Goal: Task Accomplishment & Management: Manage account settings

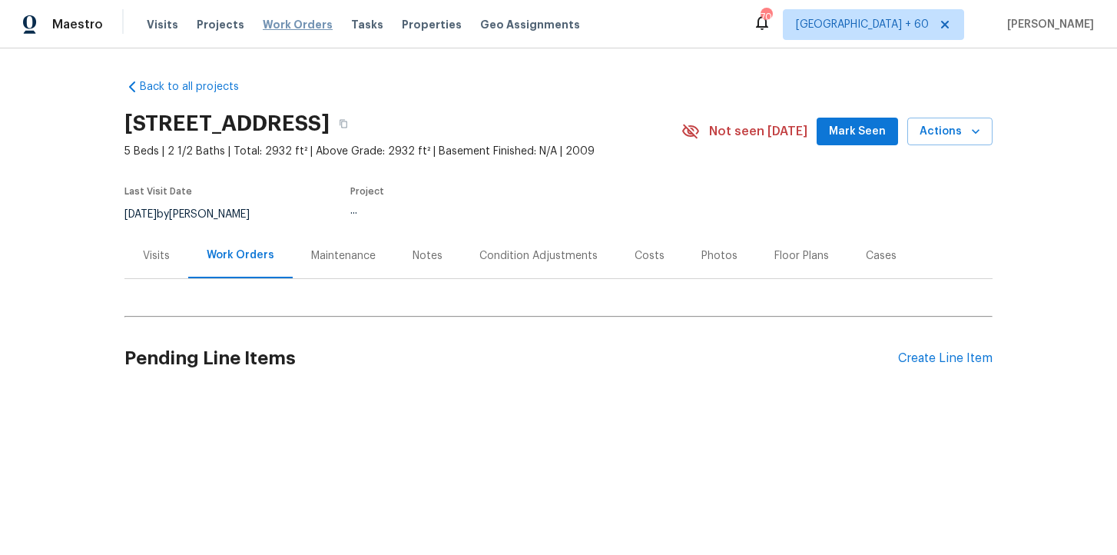
click at [300, 26] on span "Work Orders" at bounding box center [298, 24] width 70 height 15
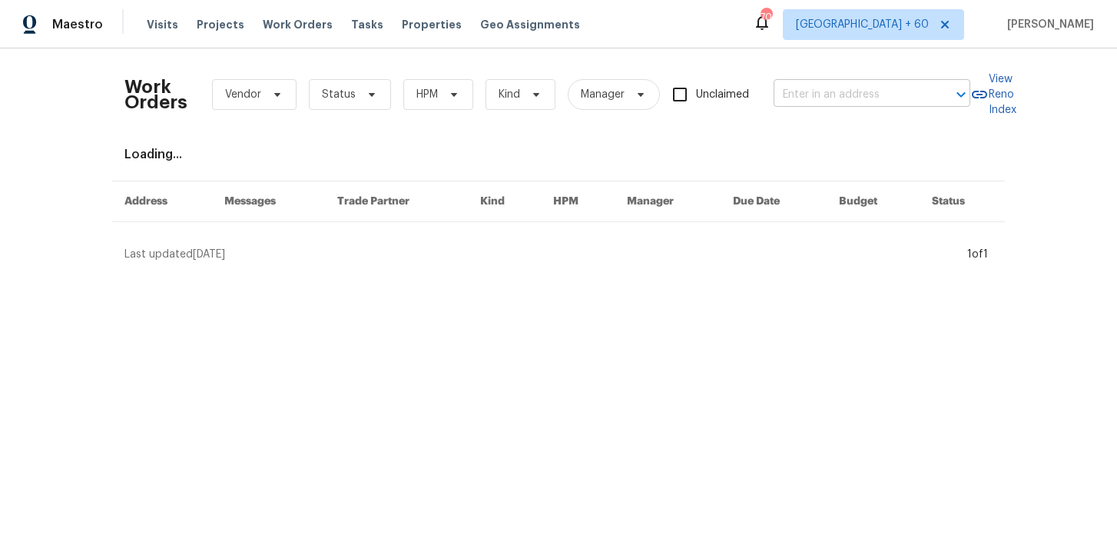
click at [865, 101] on input "text" at bounding box center [850, 95] width 154 height 24
paste input "[STREET_ADDRESS][PERSON_NAME]"
type input "[STREET_ADDRESS][PERSON_NAME]"
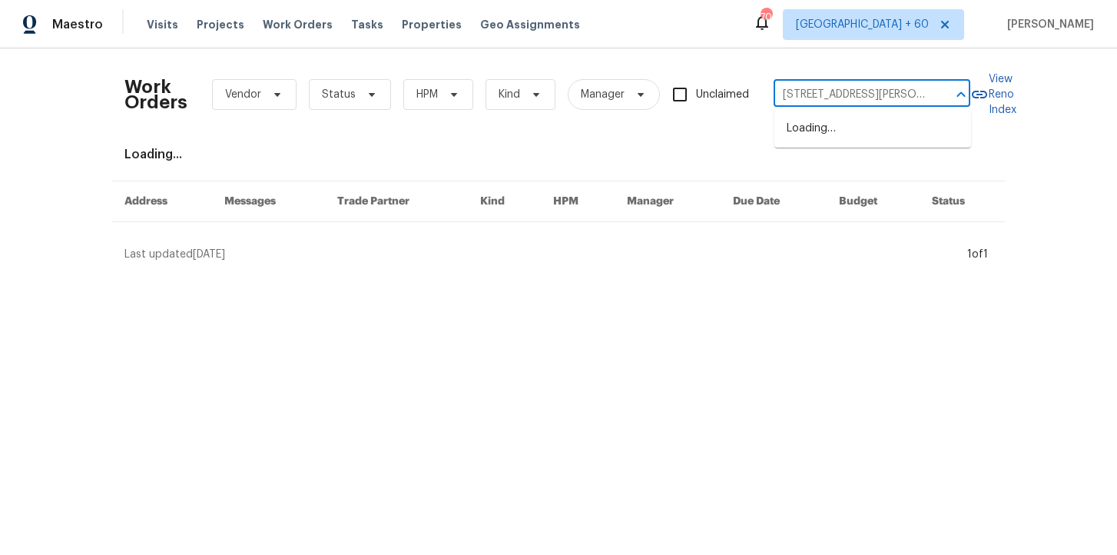
scroll to position [0, 49]
click at [867, 127] on li "4700 Misty Hill Ln, Gastonia, NC 28056" at bounding box center [872, 136] width 197 height 41
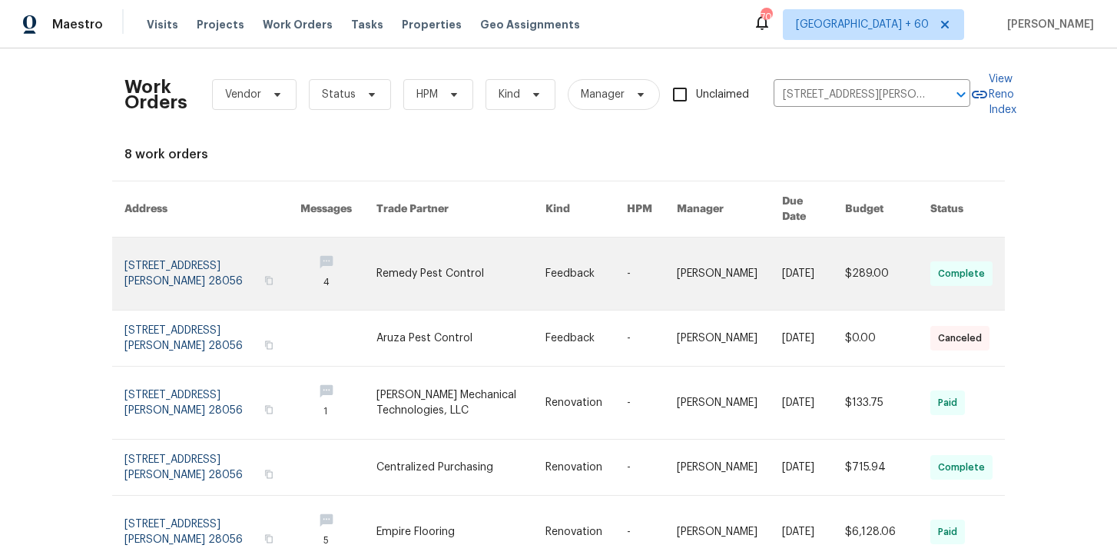
click at [178, 241] on link at bounding box center [212, 273] width 176 height 72
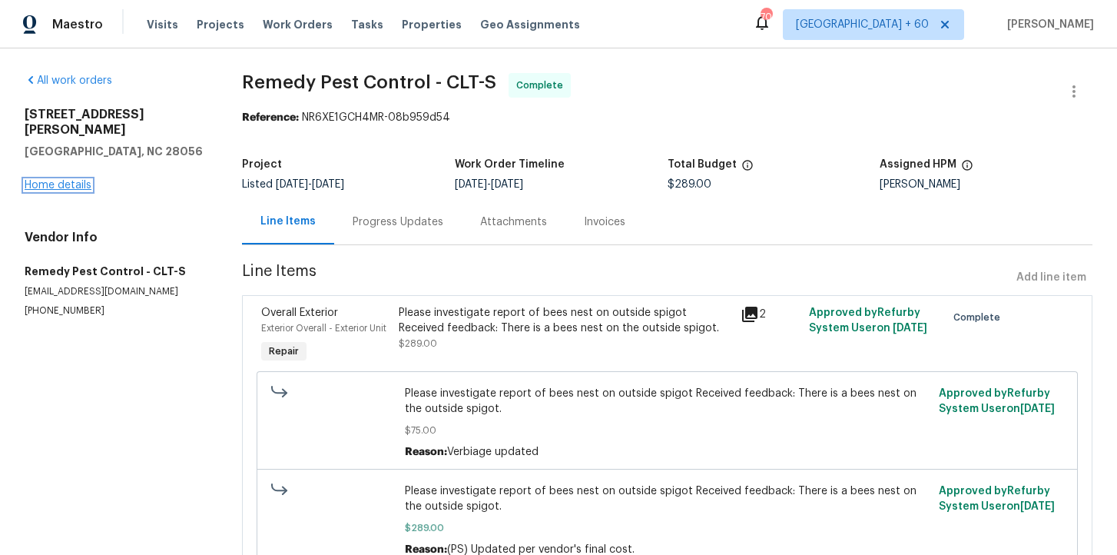
click at [76, 180] on link "Home details" at bounding box center [58, 185] width 67 height 11
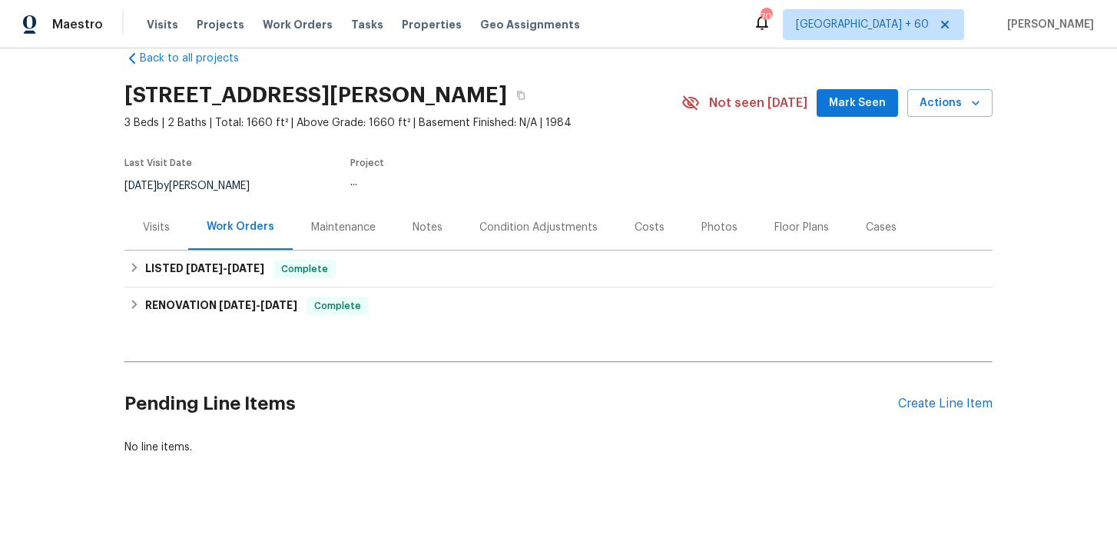
scroll to position [32, 0]
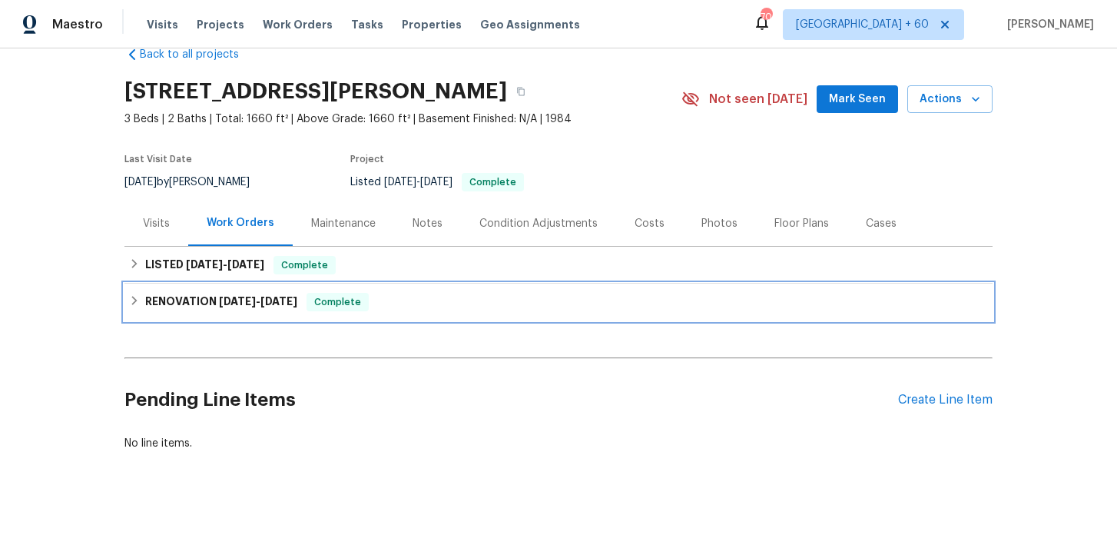
click at [407, 312] on div "RENOVATION 3/3/25 - 4/3/25 Complete" at bounding box center [558, 301] width 868 height 37
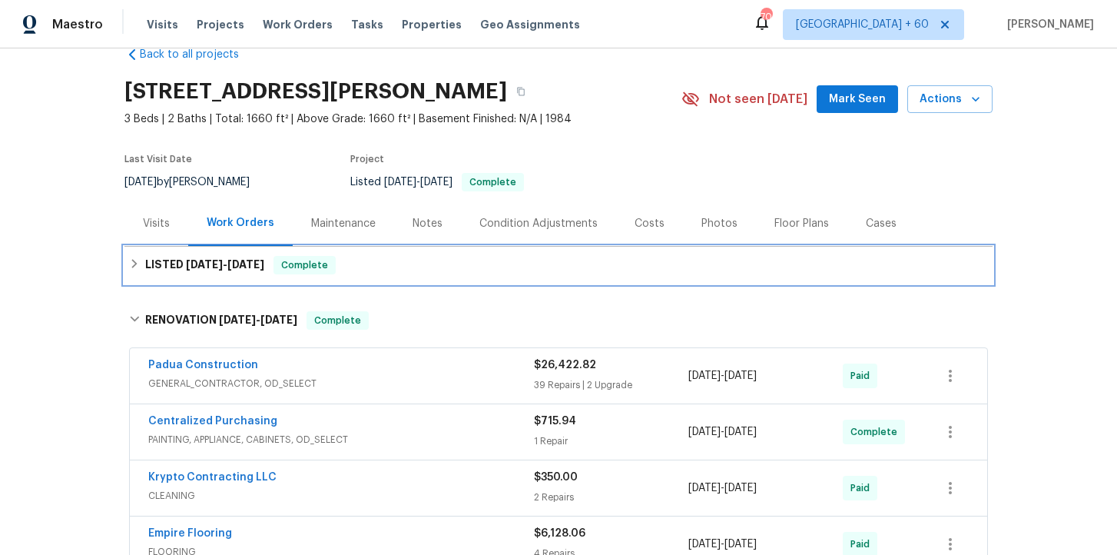
click at [407, 268] on div "LISTED 9/19/25 - 9/30/25 Complete" at bounding box center [558, 265] width 859 height 18
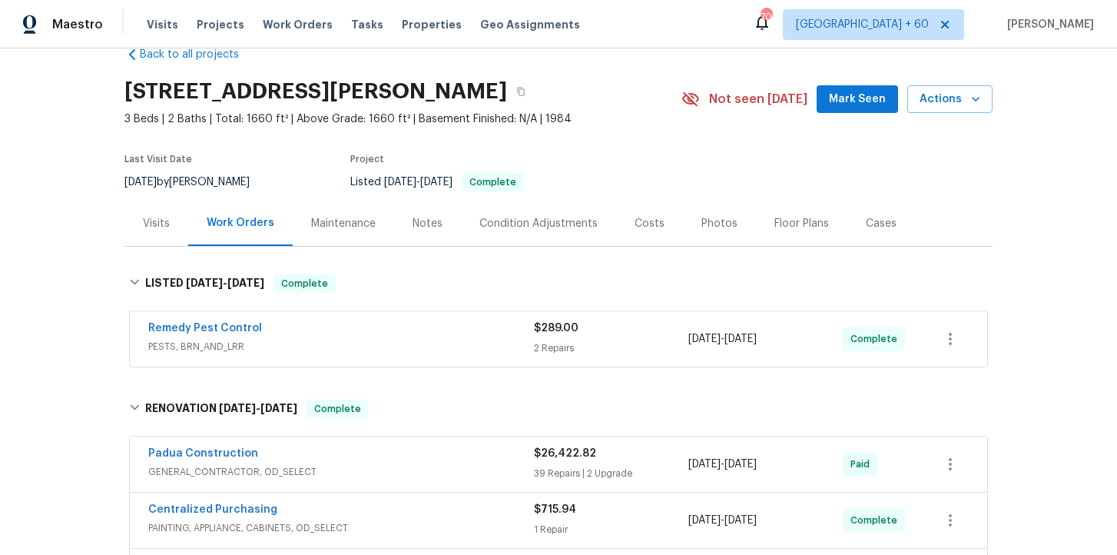
click at [419, 348] on span "PESTS, BRN_AND_LRR" at bounding box center [341, 346] width 386 height 15
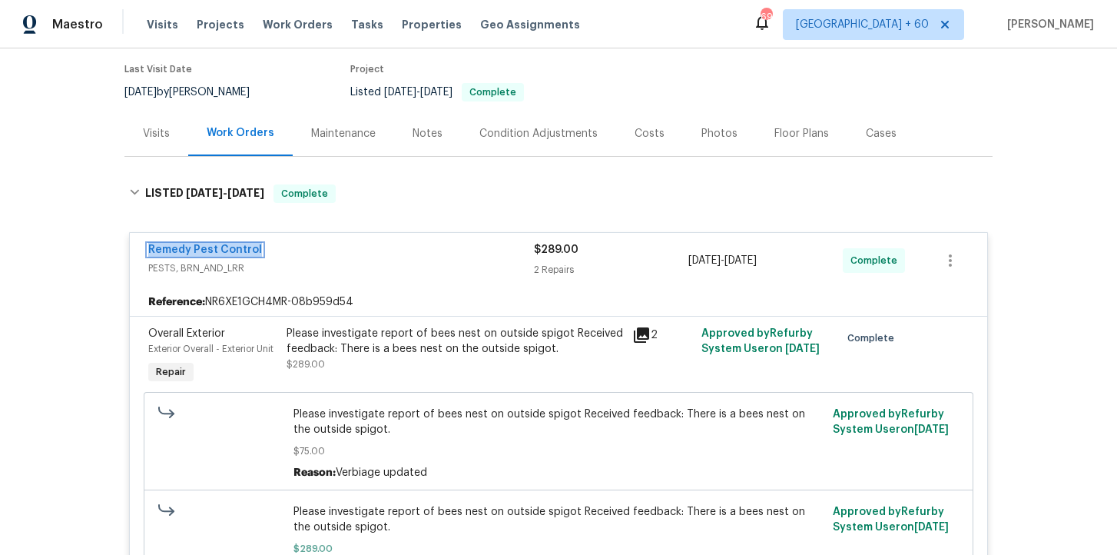
scroll to position [123, 0]
click at [468, 357] on div "Please investigate report of bees nest on outside spigot Received feedback: The…" at bounding box center [455, 348] width 336 height 46
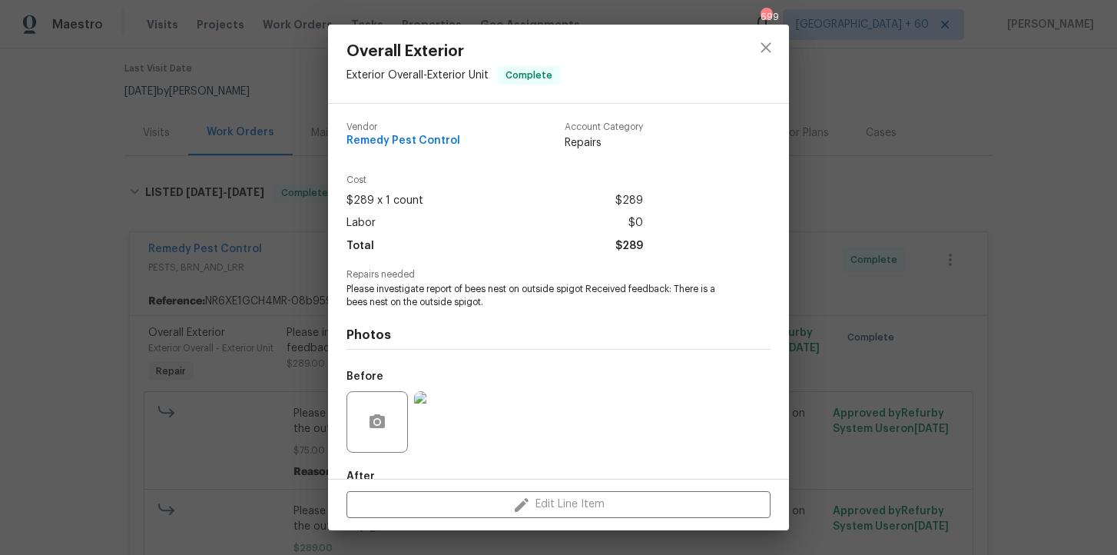
click at [430, 140] on span "Remedy Pest Control" at bounding box center [403, 141] width 114 height 12
copy span "Remedy Pest Control"
click at [290, 111] on div "Overall Exterior Exterior Overall - Exterior Unit Complete Vendor Remedy Pest C…" at bounding box center [558, 277] width 1117 height 555
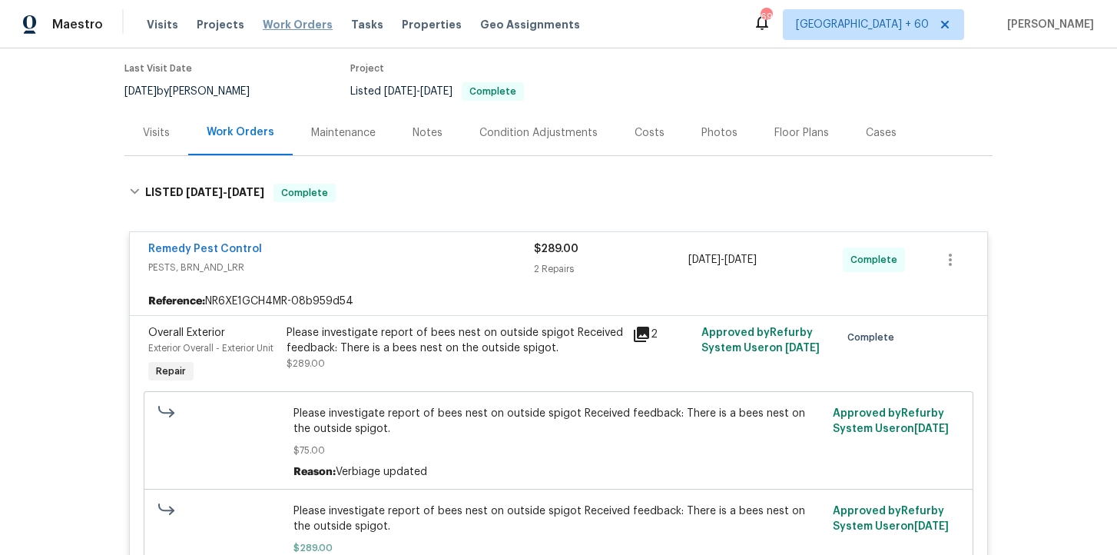
click at [283, 23] on span "Work Orders" at bounding box center [298, 24] width 70 height 15
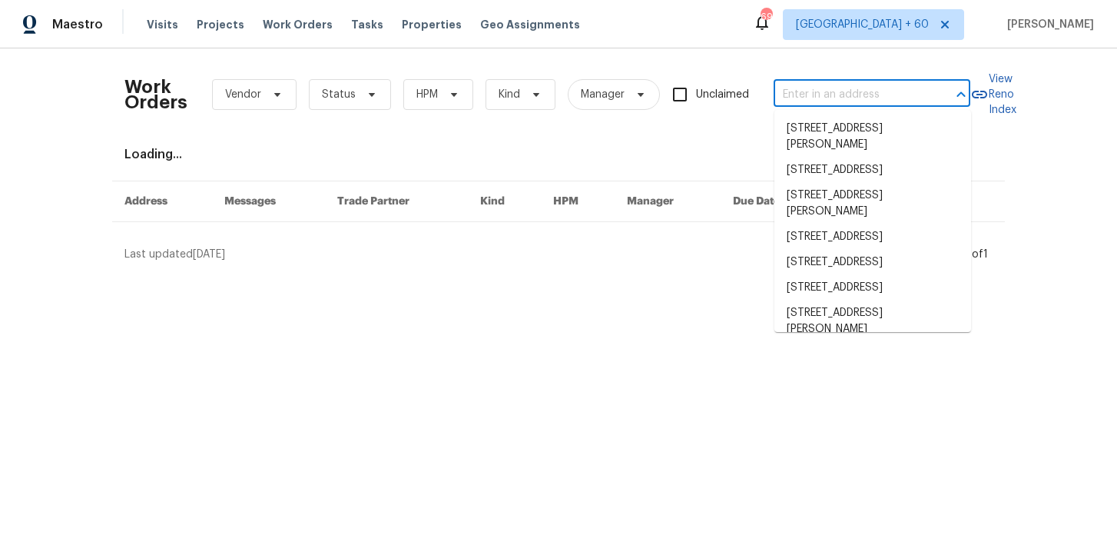
click at [806, 99] on input "text" at bounding box center [850, 95] width 154 height 24
paste input "4832 Vermillion Ct Avon, IN 46123"
type input "4832 Vermillion Ct Avon, IN 46123"
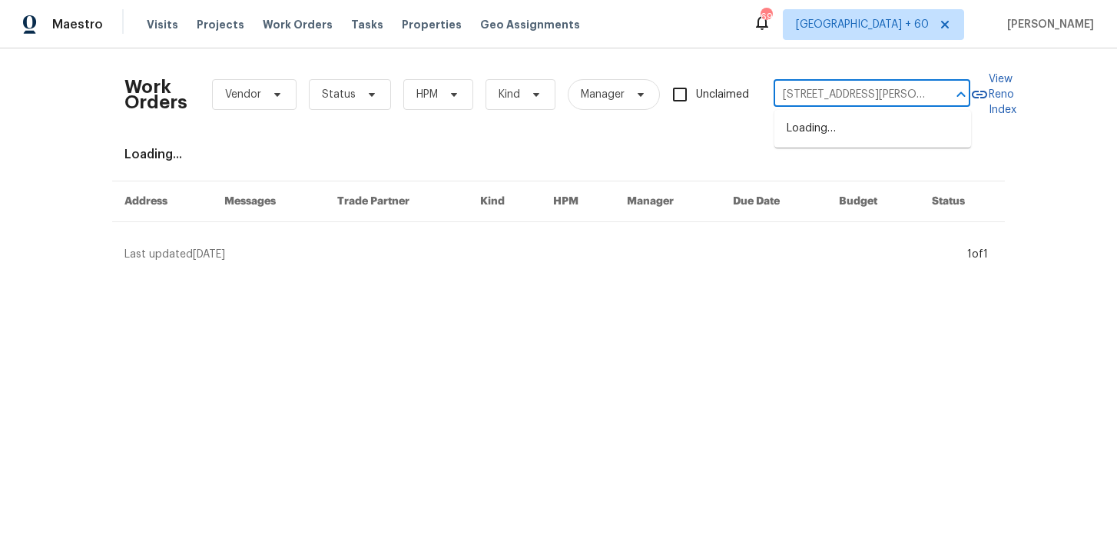
scroll to position [0, 26]
click at [842, 146] on li "4832 Vermillion Ct, Avon, IN 46123" at bounding box center [872, 136] width 197 height 41
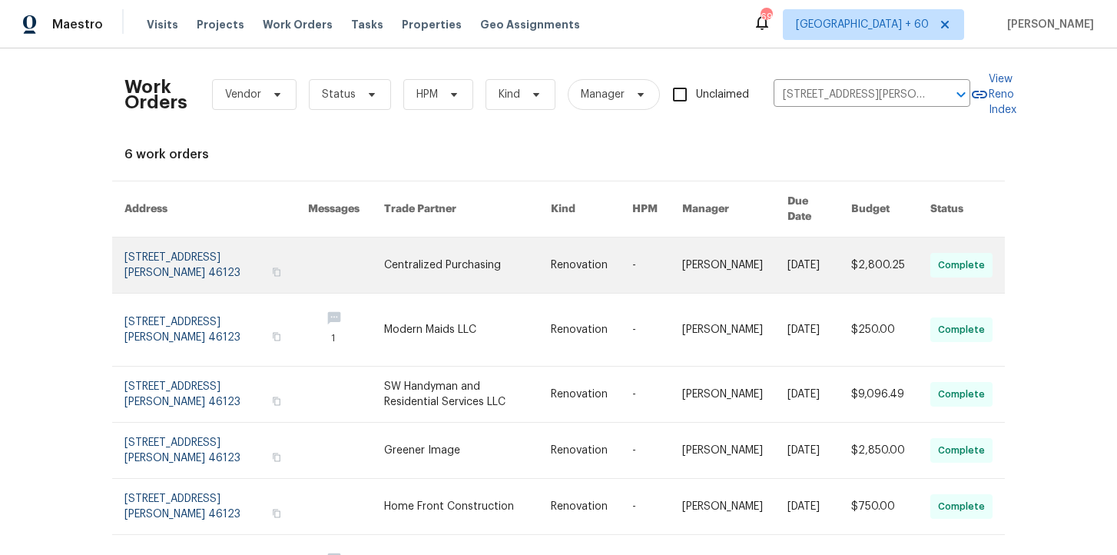
click at [204, 247] on link at bounding box center [216, 264] width 184 height 55
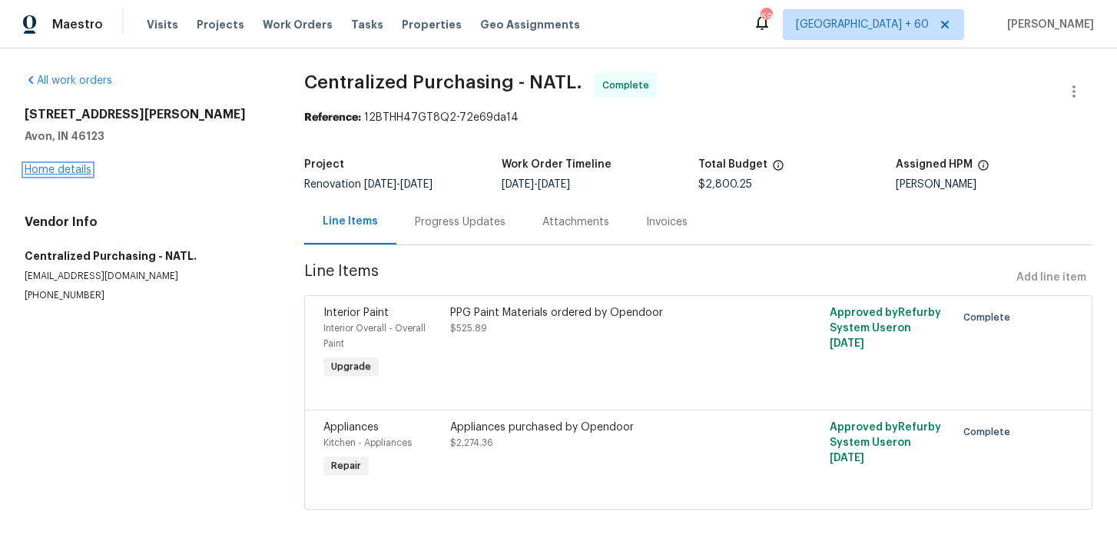
click at [73, 171] on link "Home details" at bounding box center [58, 169] width 67 height 11
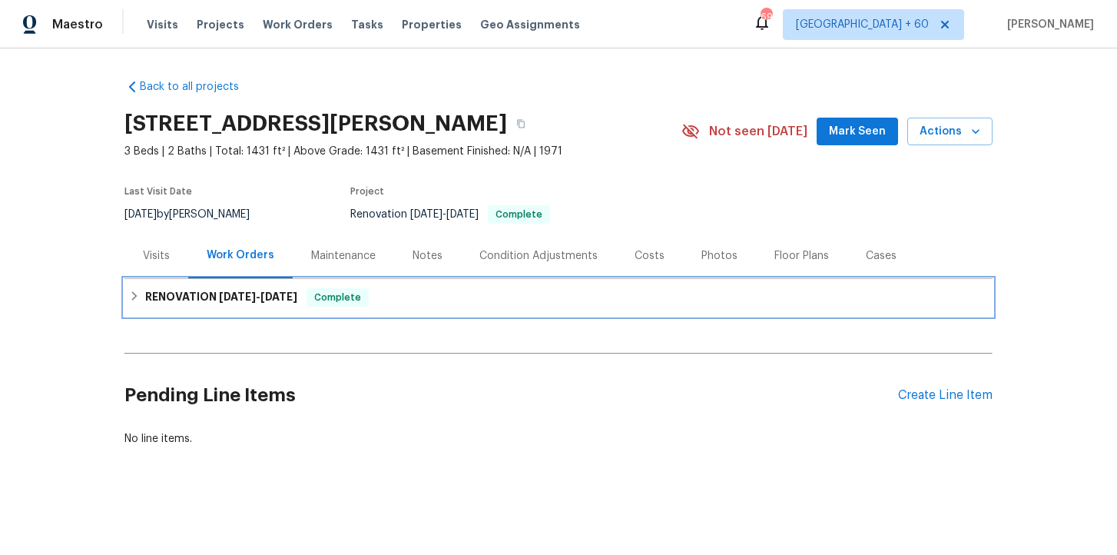
click at [224, 290] on h6 "RENOVATION 9/8/25 - 9/29/25" at bounding box center [221, 297] width 152 height 18
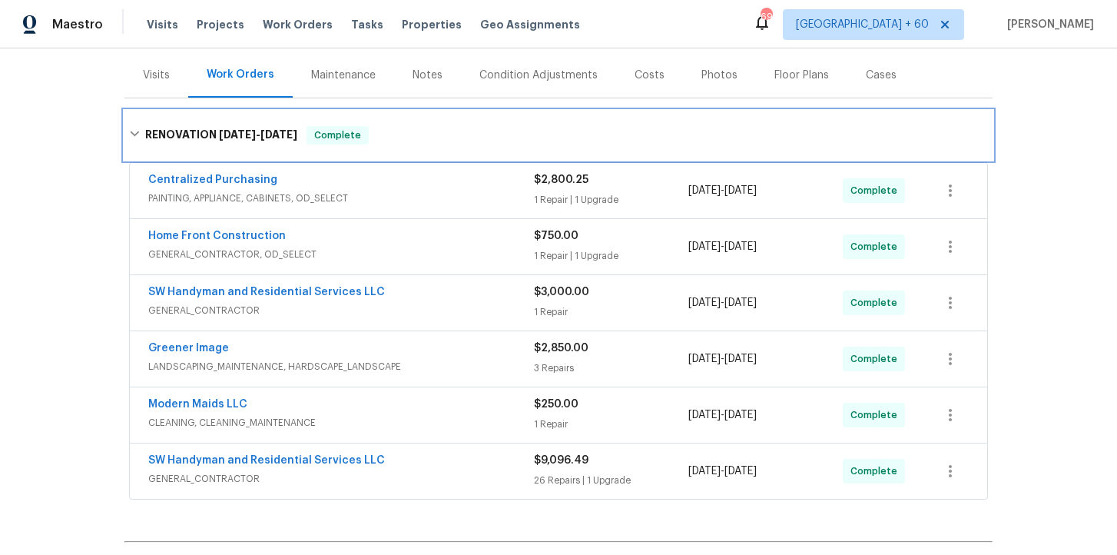
scroll to position [264, 0]
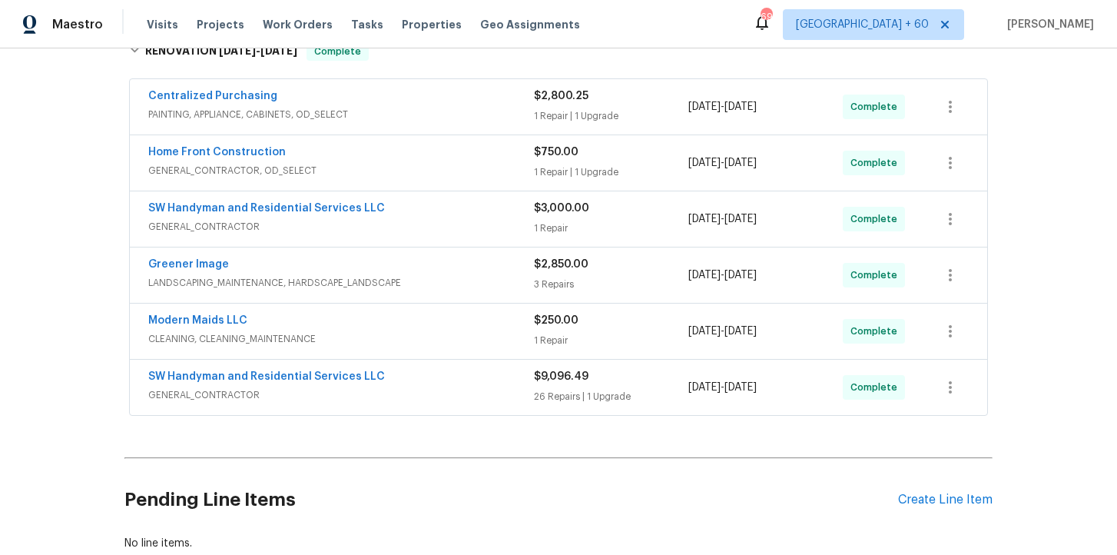
click at [420, 399] on span "GENERAL_CONTRACTOR" at bounding box center [341, 394] width 386 height 15
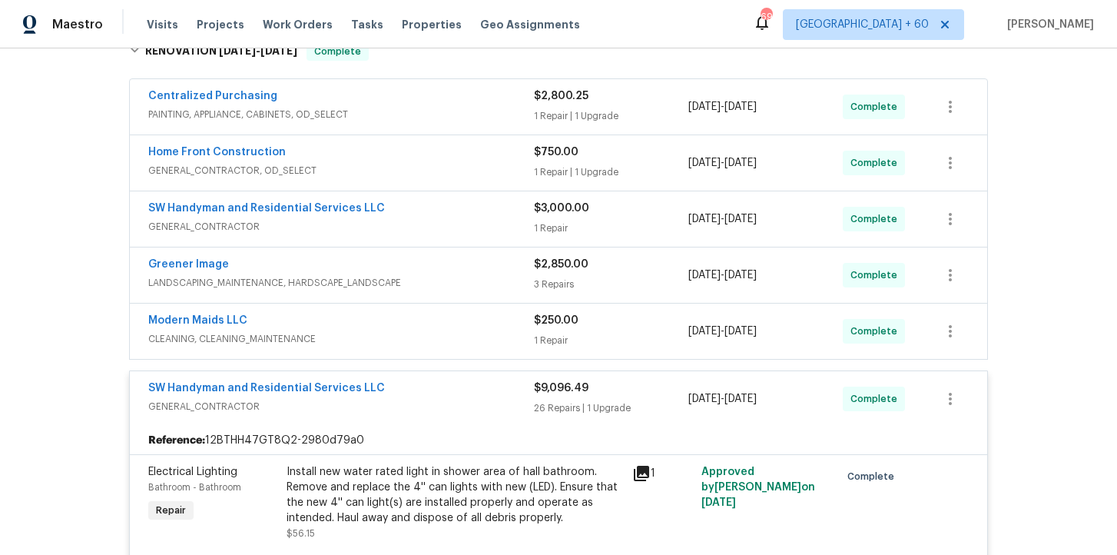
click at [412, 331] on span "CLEANING, CLEANING_MAINTENANCE" at bounding box center [341, 338] width 386 height 15
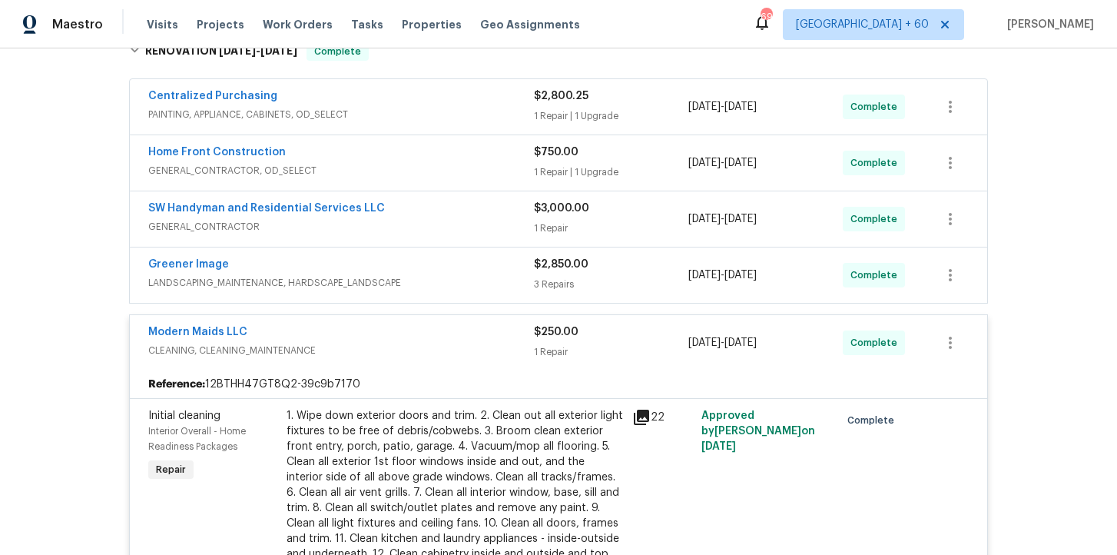
click at [449, 281] on span "LANDSCAPING_MAINTENANCE, HARDSCAPE_LANDSCAPE" at bounding box center [341, 282] width 386 height 15
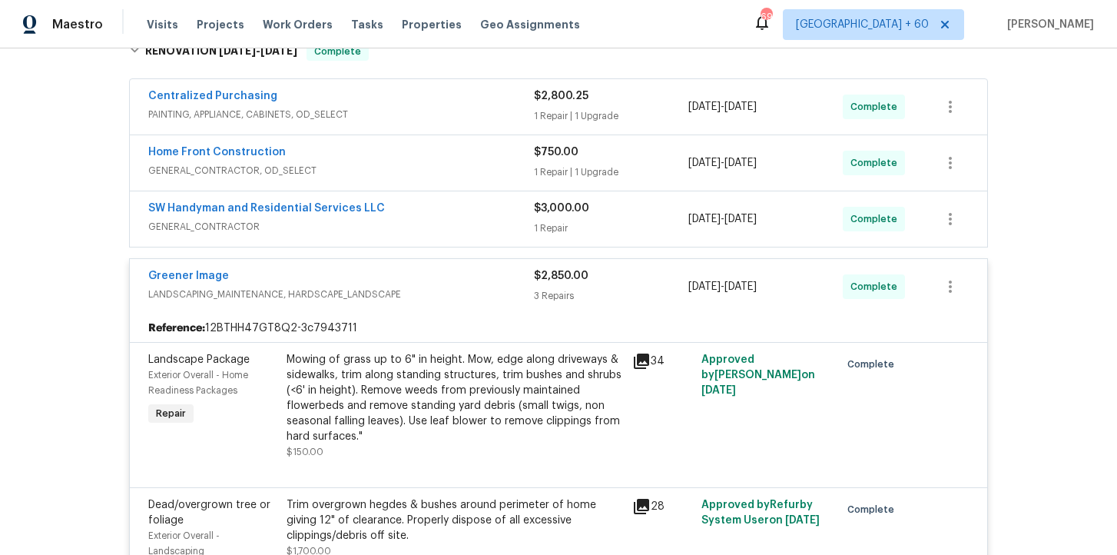
click at [423, 223] on span "GENERAL_CONTRACTOR" at bounding box center [341, 226] width 386 height 15
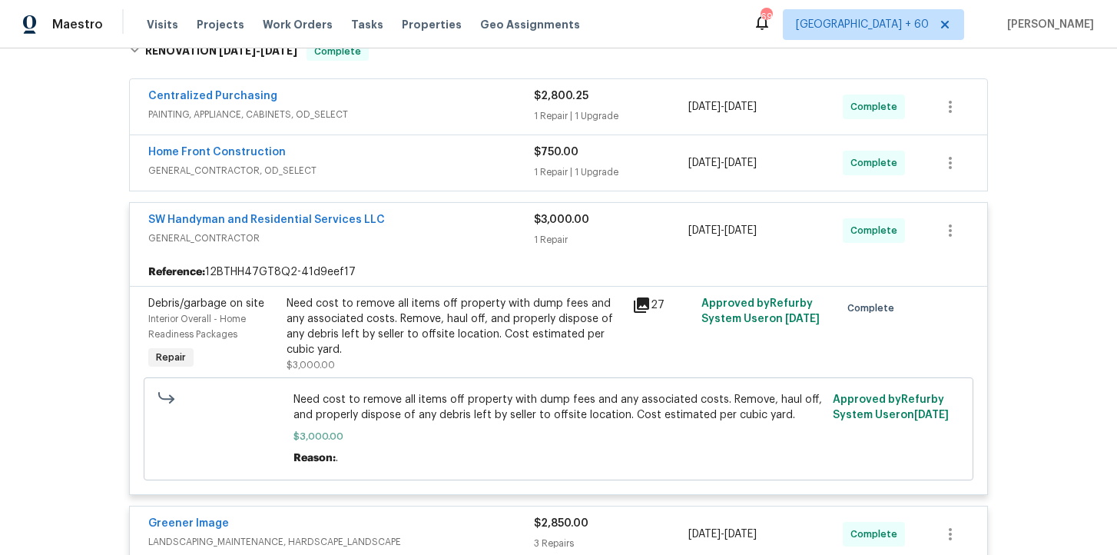
click at [432, 170] on span "GENERAL_CONTRACTOR, OD_SELECT" at bounding box center [341, 170] width 386 height 15
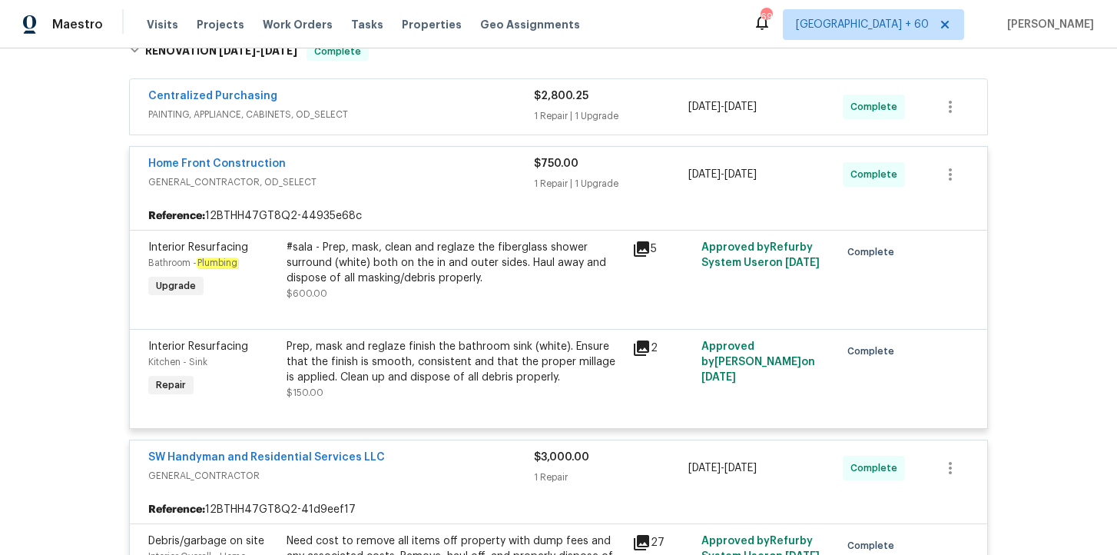
click at [422, 114] on span "PAINTING, APPLIANCE, CABINETS, OD_SELECT" at bounding box center [341, 114] width 386 height 15
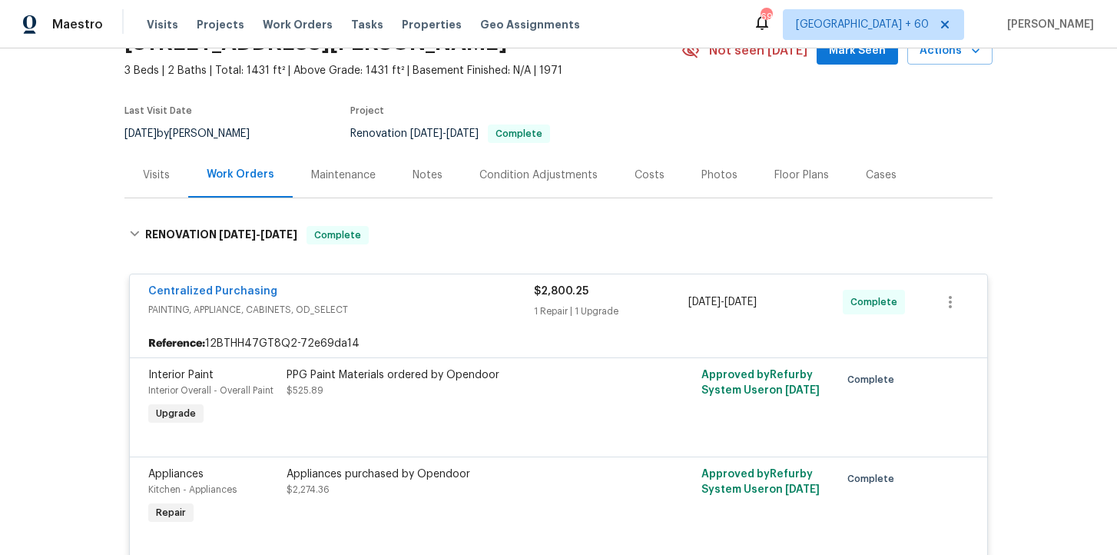
scroll to position [4759, 0]
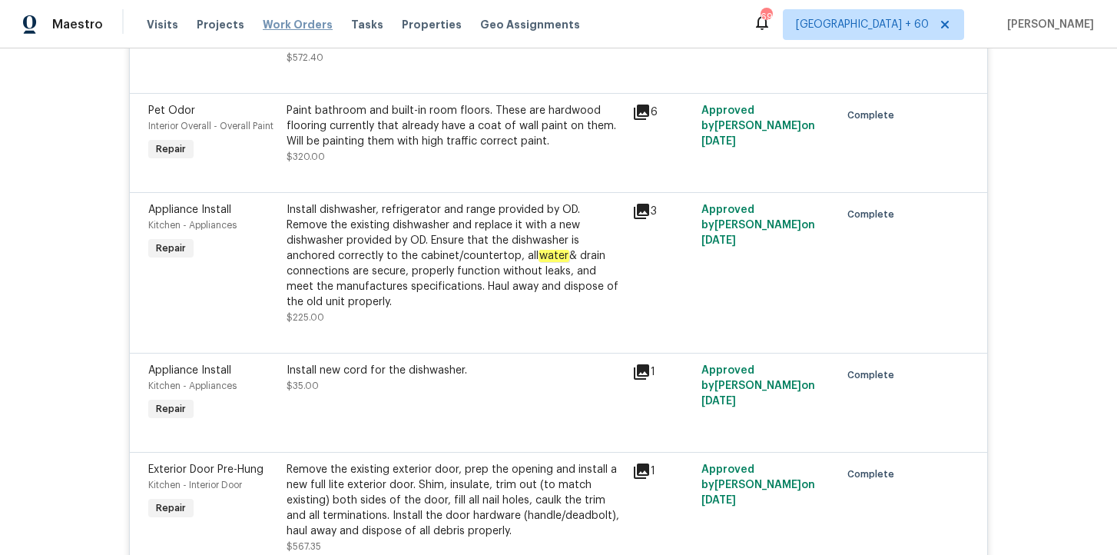
click at [308, 24] on span "Work Orders" at bounding box center [298, 24] width 70 height 15
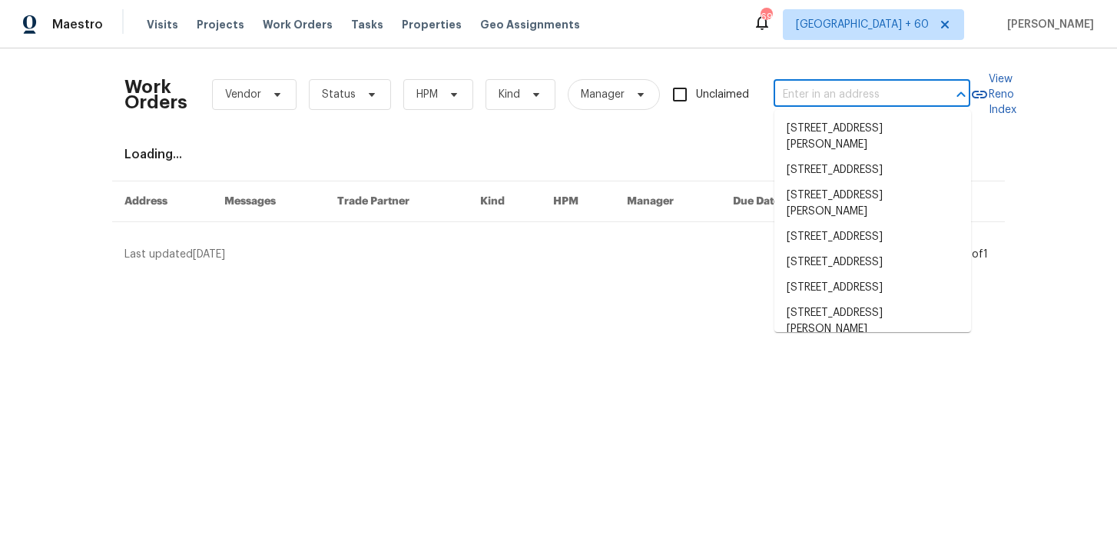
click at [814, 87] on input "text" at bounding box center [850, 95] width 154 height 24
paste input "133 Devynn Ridge Ct Mount Holly, NC 28120"
type input "133 Devynn Ridge Ct Mount Holly, NC 28120"
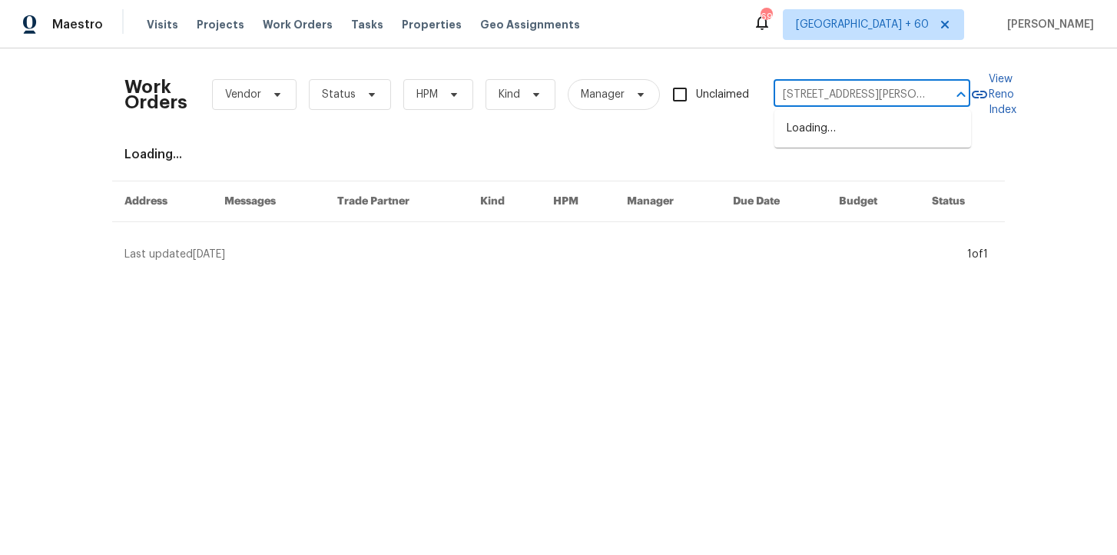
scroll to position [0, 77]
click at [850, 134] on li "133 Devynn Ridge Ct, Mount Holly, NC 28120" at bounding box center [872, 136] width 197 height 41
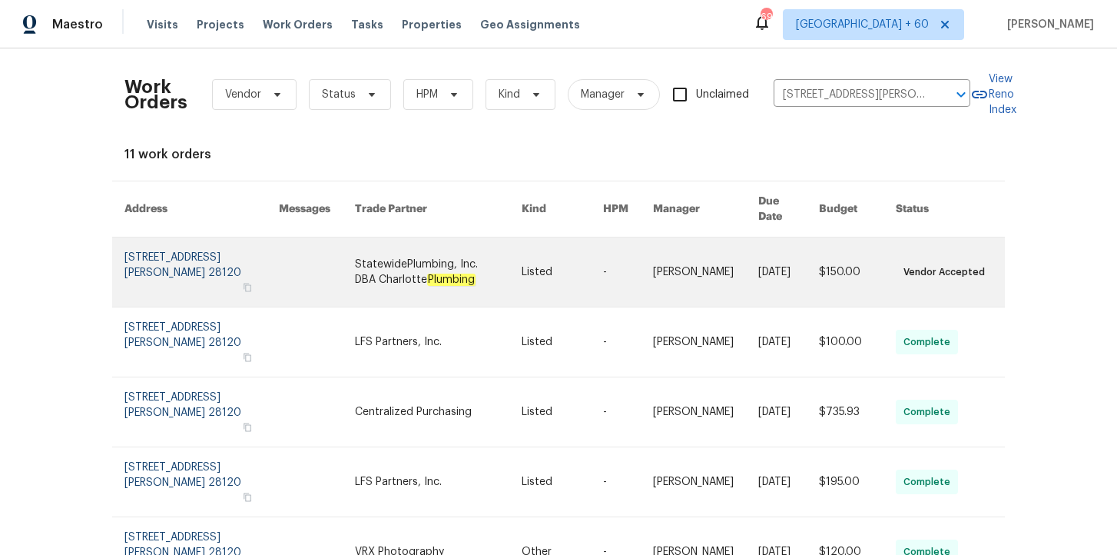
click at [194, 250] on link at bounding box center [201, 271] width 154 height 69
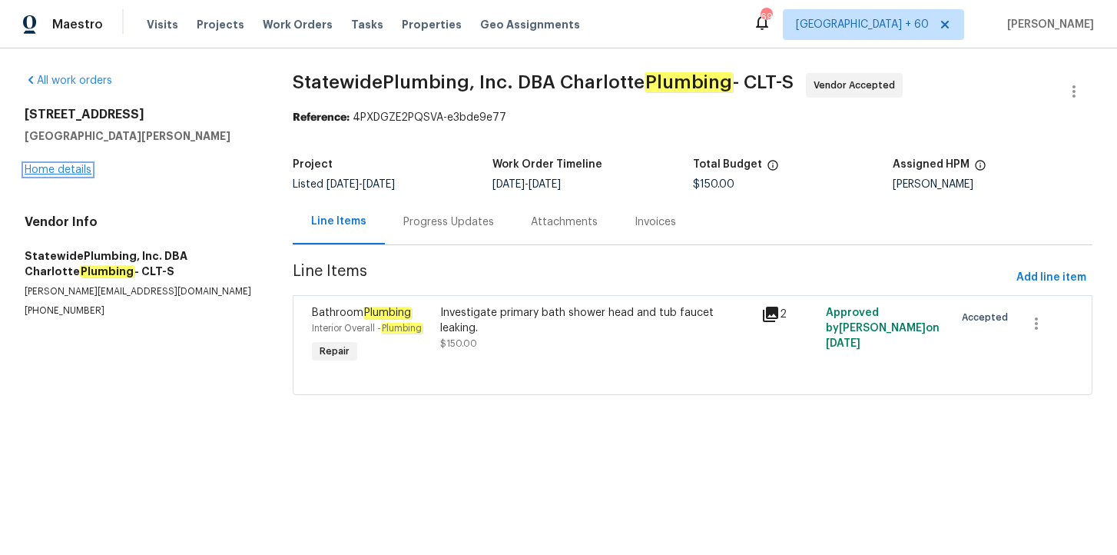
click at [79, 169] on link "Home details" at bounding box center [58, 169] width 67 height 11
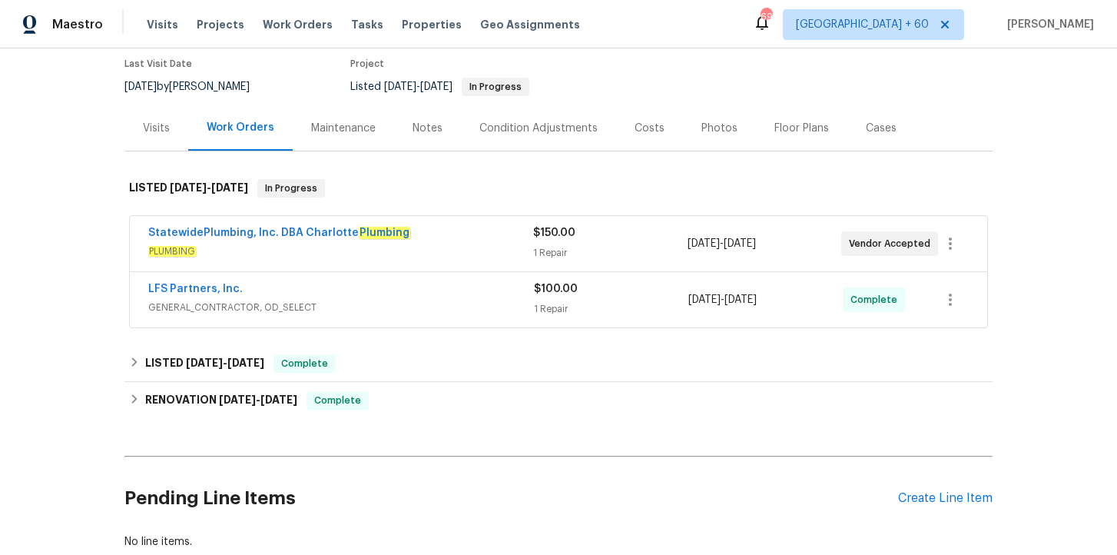
scroll to position [141, 0]
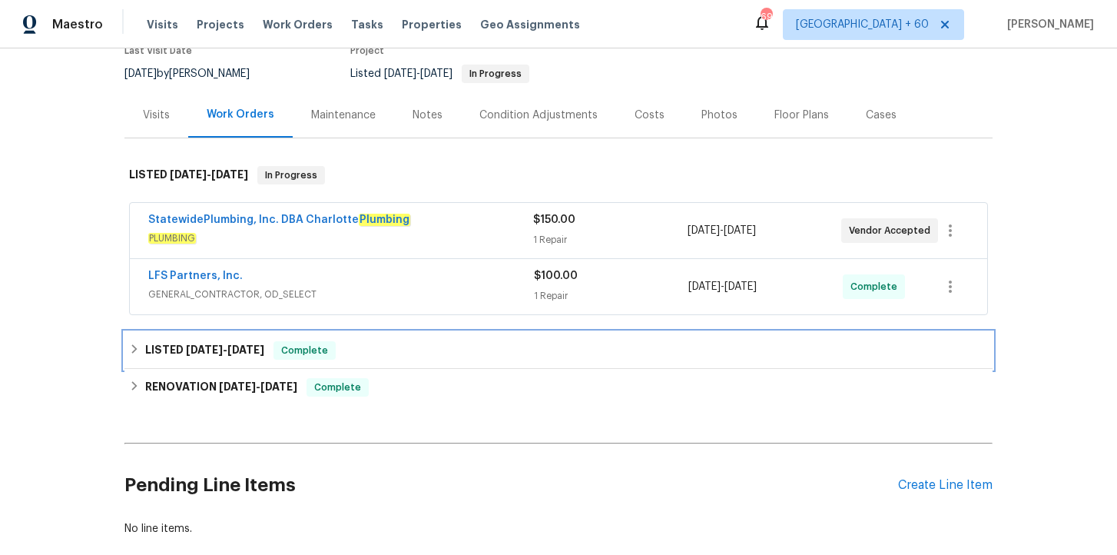
click at [404, 351] on div "LISTED 9/23/25 - 9/26/25 Complete" at bounding box center [558, 350] width 859 height 18
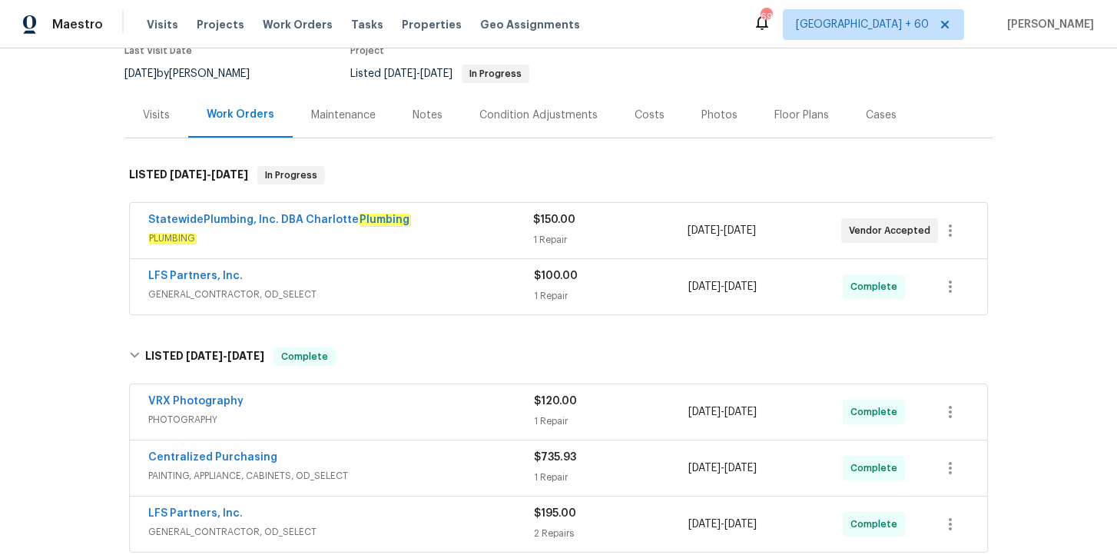
click at [412, 290] on span "GENERAL_CONTRACTOR, OD_SELECT" at bounding box center [341, 294] width 386 height 15
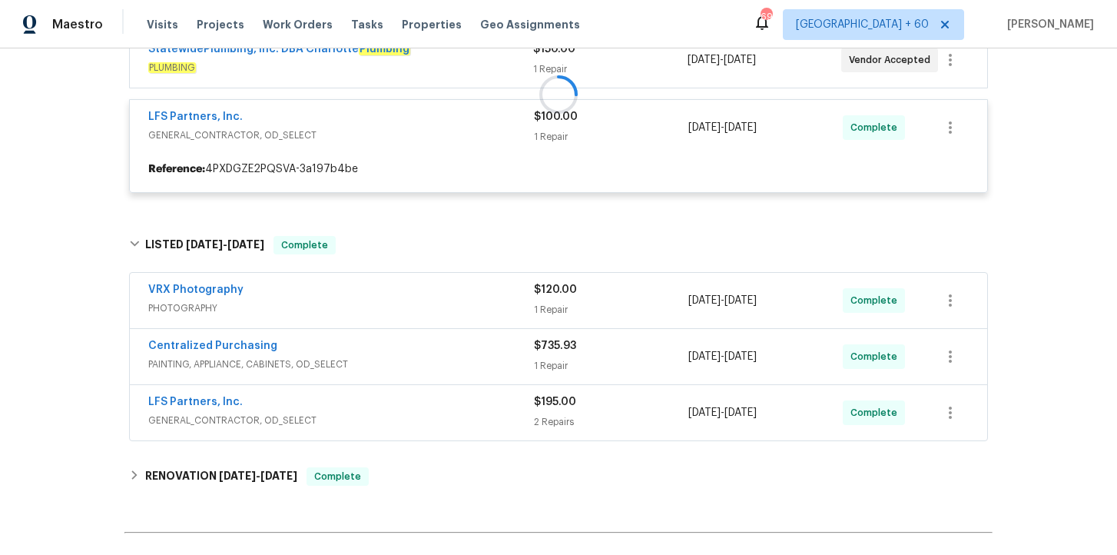
scroll to position [318, 0]
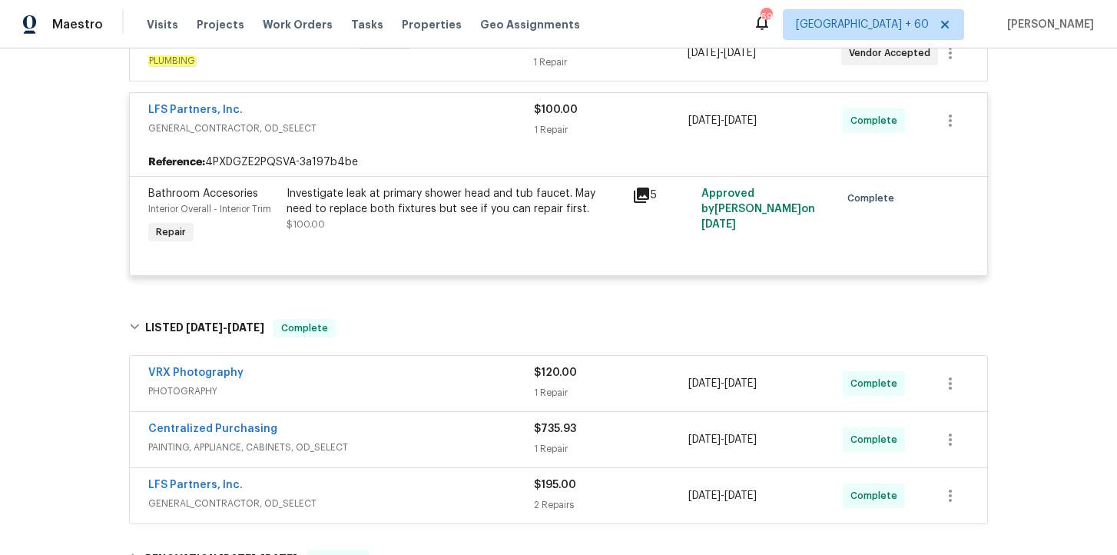
click at [415, 414] on div "Centralized Purchasing PAINTING, APPLIANCE, CABINETS, OD_SELECT $735.93 1 Repai…" at bounding box center [558, 439] width 857 height 55
click at [414, 429] on div "Centralized Purchasing" at bounding box center [341, 430] width 386 height 18
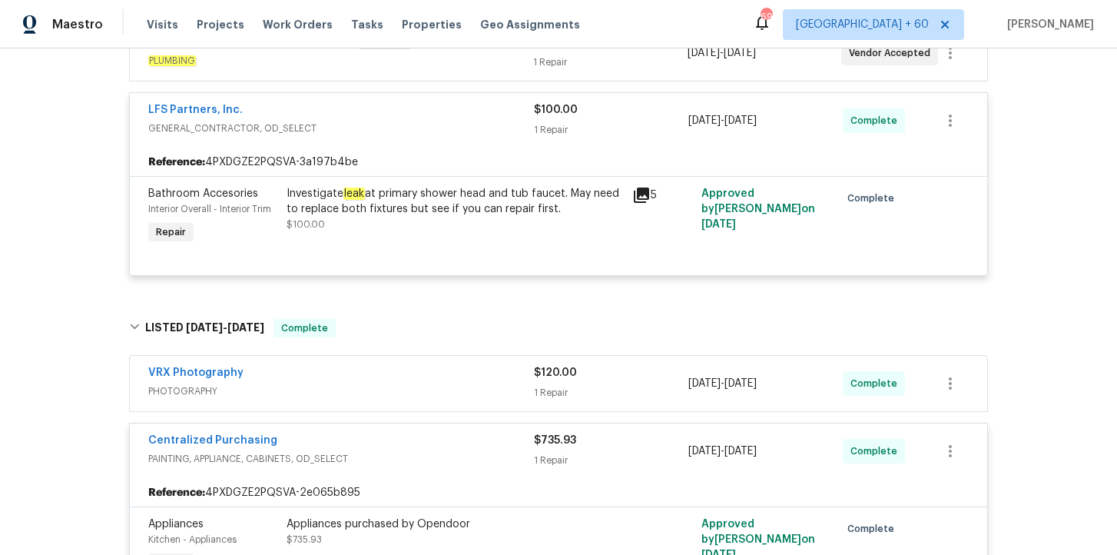
scroll to position [518, 0]
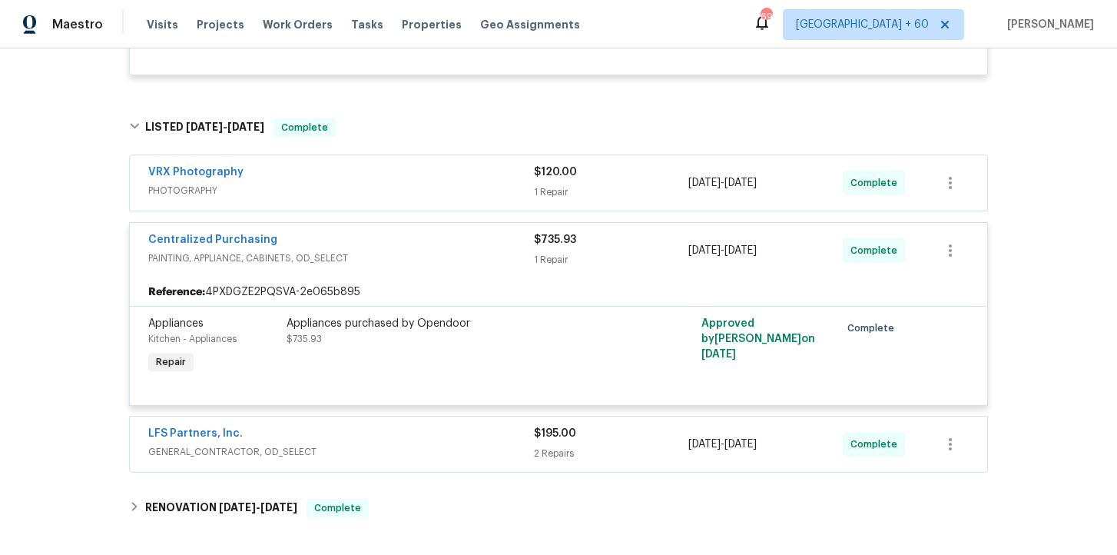
click at [405, 455] on span "GENERAL_CONTRACTOR, OD_SELECT" at bounding box center [341, 451] width 386 height 15
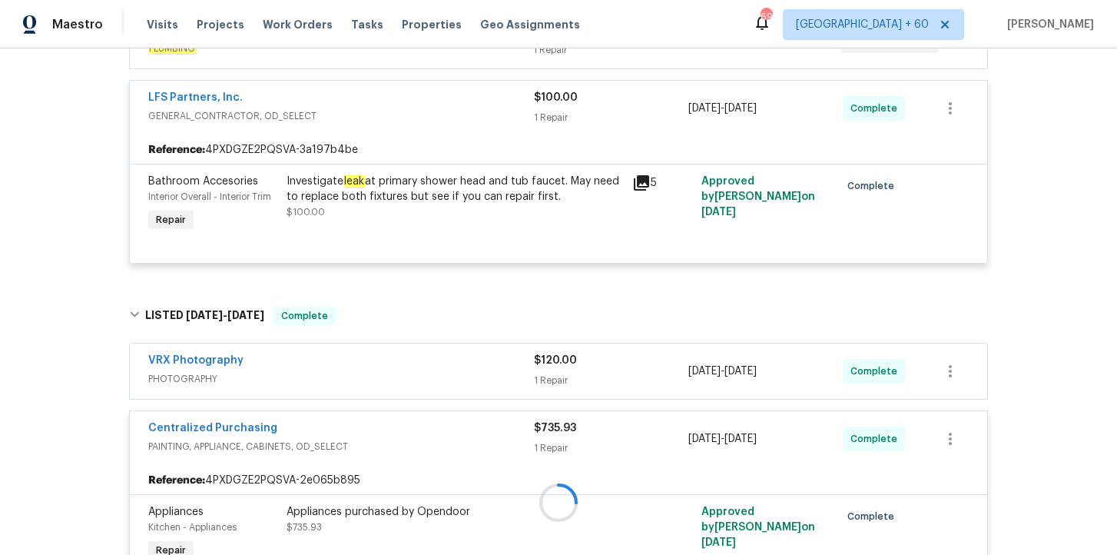
scroll to position [331, 0]
click at [277, 25] on span "Work Orders" at bounding box center [298, 24] width 70 height 15
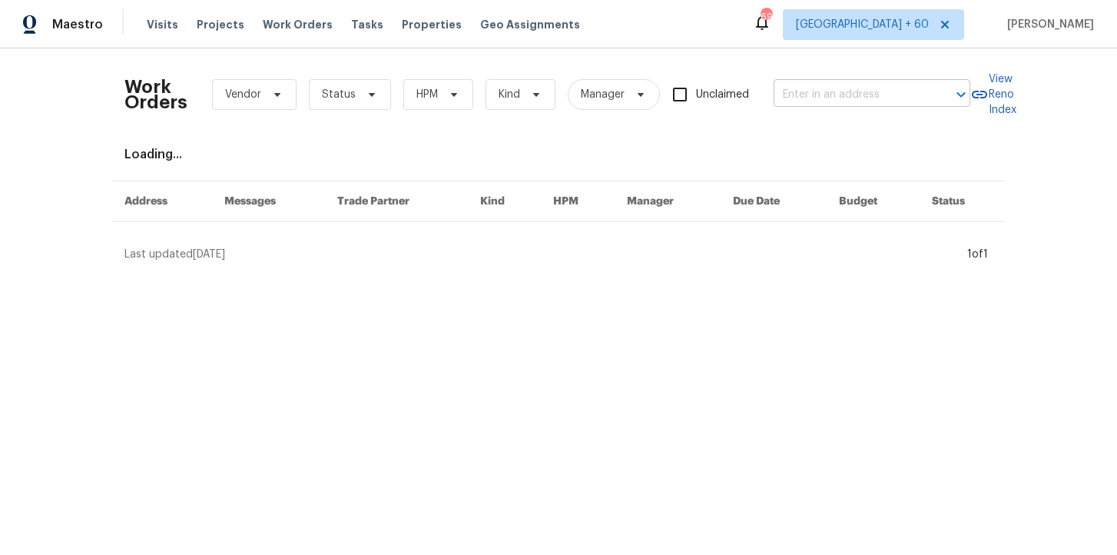
click at [857, 101] on input "text" at bounding box center [850, 95] width 154 height 24
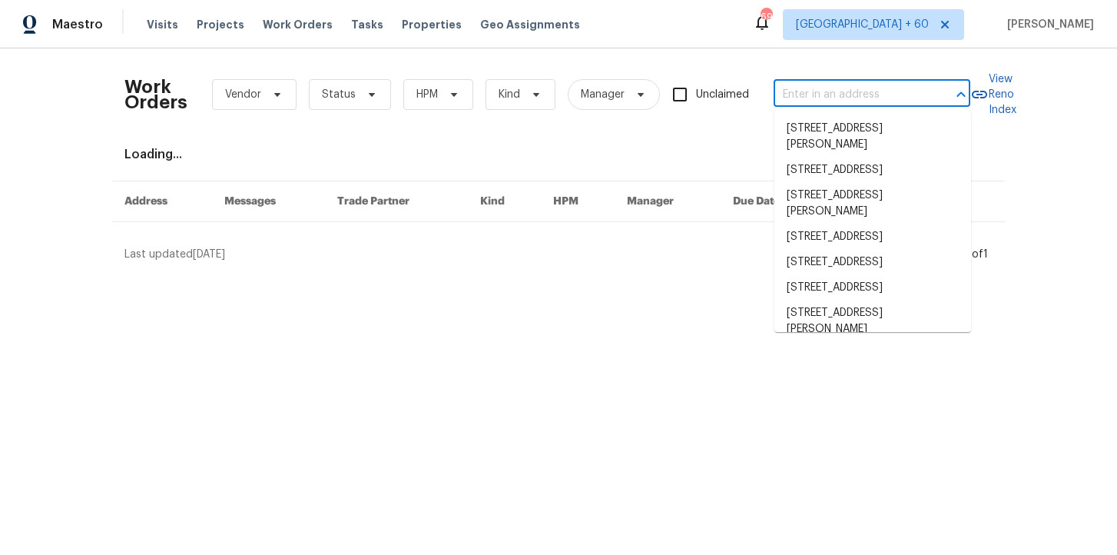
paste input "104 Brennan Ct Durham, NC 27703"
type input "104 Brennan Ct Durham, NC 27703"
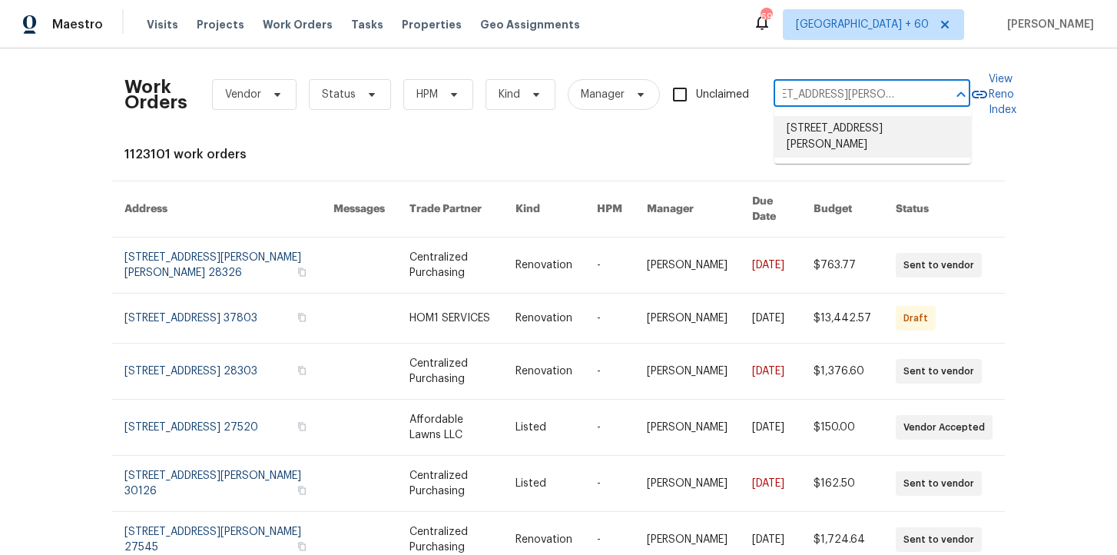
click at [862, 122] on li "104 Brennan Ct, Durham, NC 27703" at bounding box center [872, 136] width 197 height 41
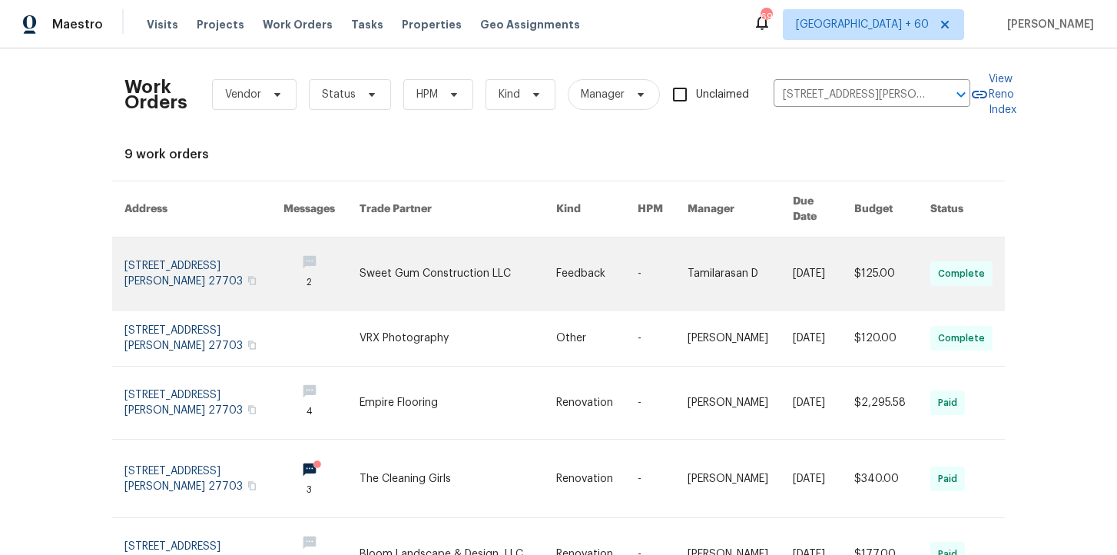
click at [159, 246] on link at bounding box center [203, 273] width 159 height 72
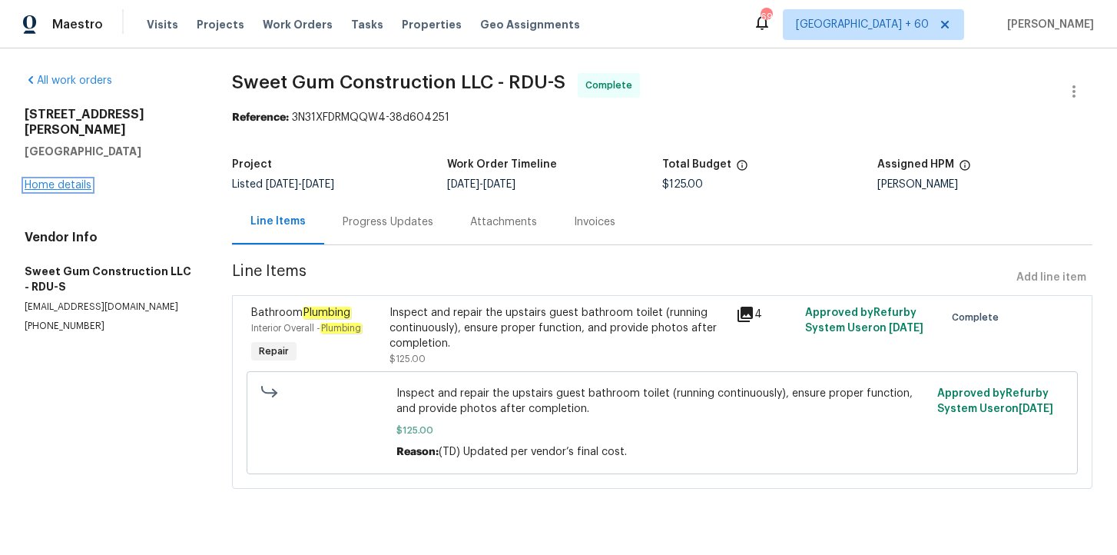
click at [80, 180] on link "Home details" at bounding box center [58, 185] width 67 height 11
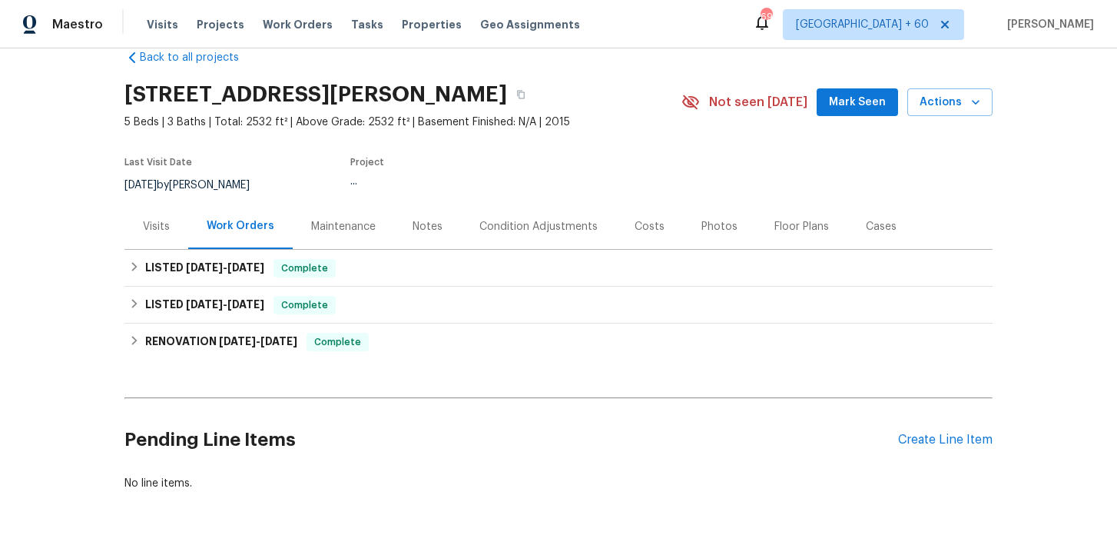
scroll to position [40, 0]
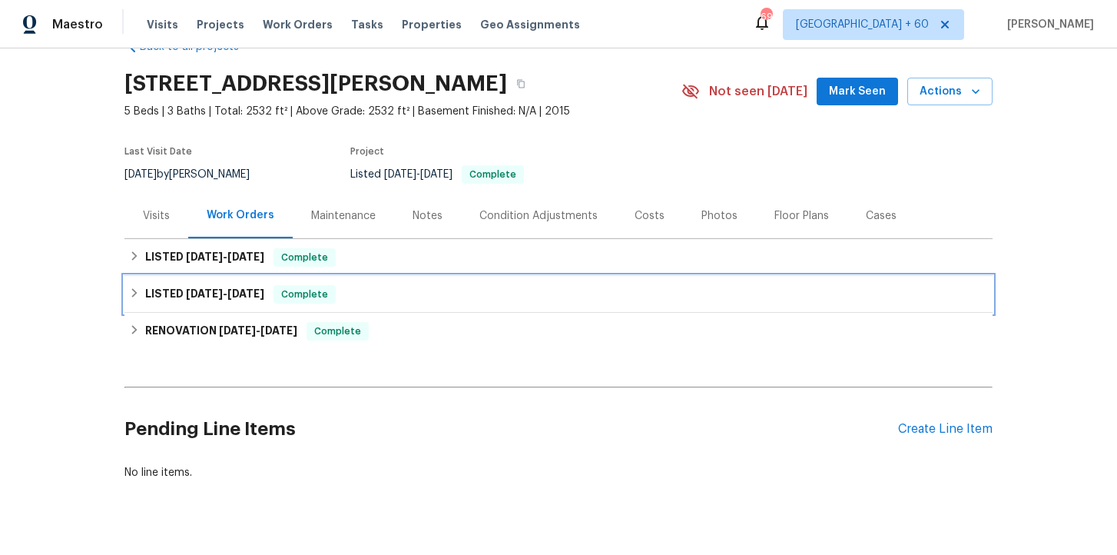
click at [383, 295] on div "LISTED 9/13/25 - 9/15/25 Complete" at bounding box center [558, 294] width 859 height 18
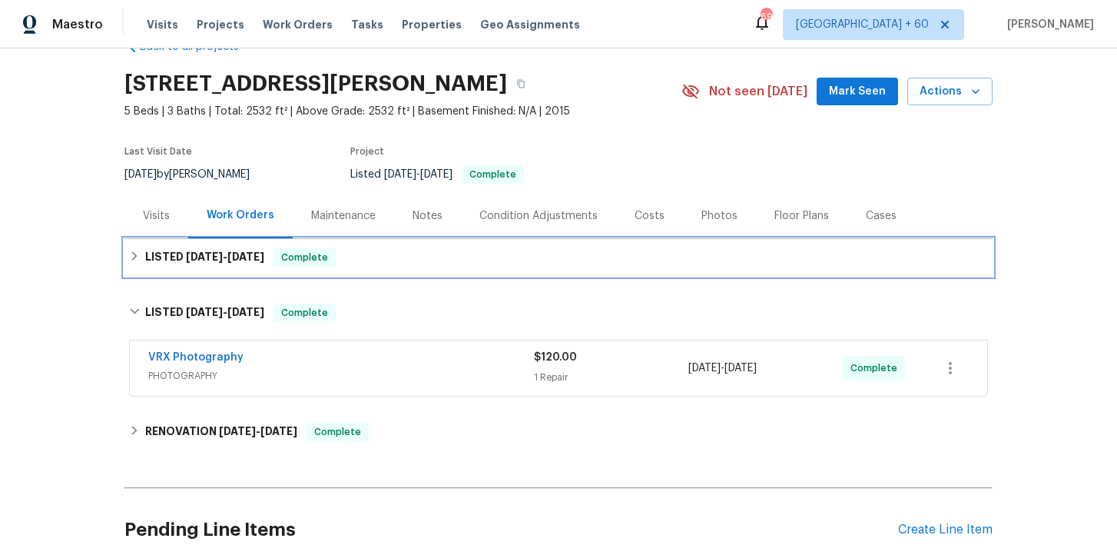
click at [393, 267] on div "LISTED 9/29/25 - 10/1/25 Complete" at bounding box center [558, 257] width 868 height 37
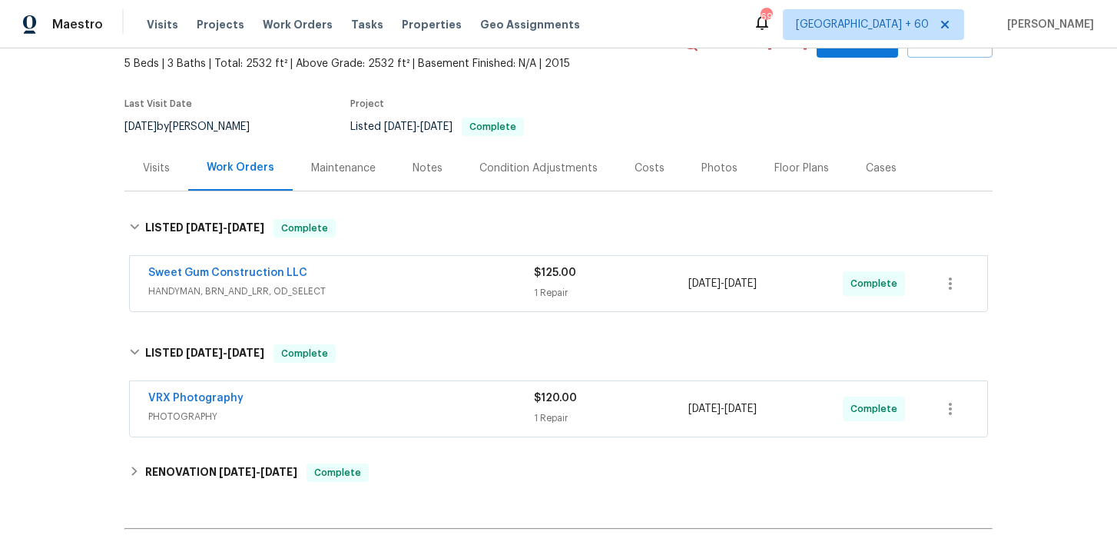
click at [482, 289] on span "HANDYMAN, BRN_AND_LRR, OD_SELECT" at bounding box center [341, 290] width 386 height 15
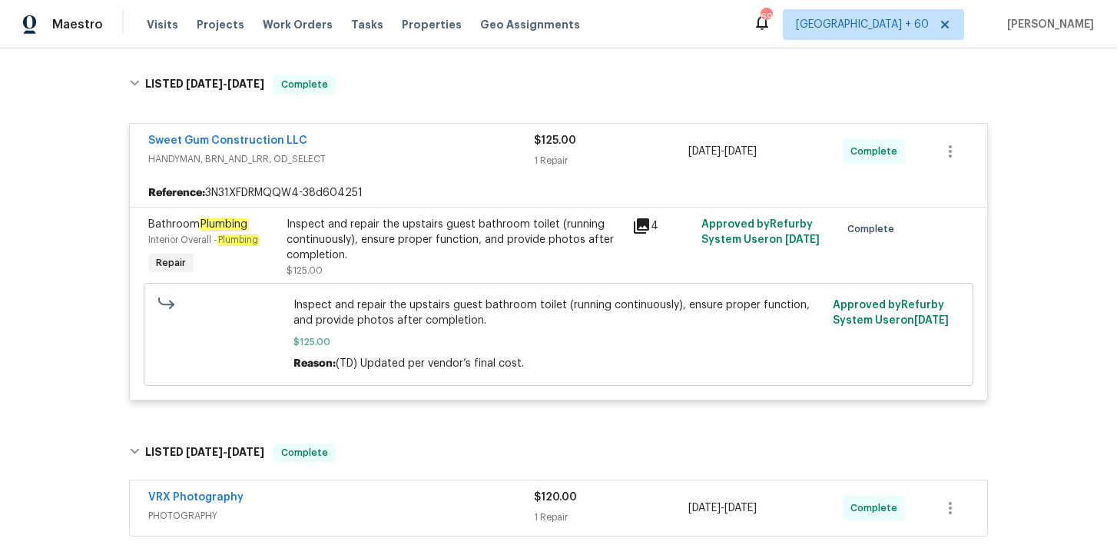
scroll to position [459, 0]
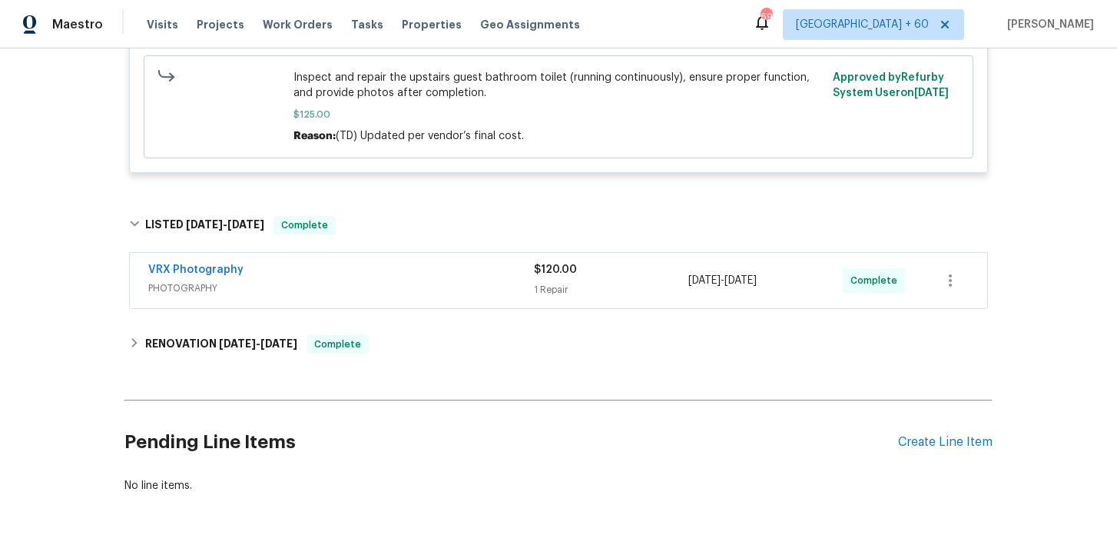
click at [464, 280] on div "VRX Photography" at bounding box center [341, 271] width 386 height 18
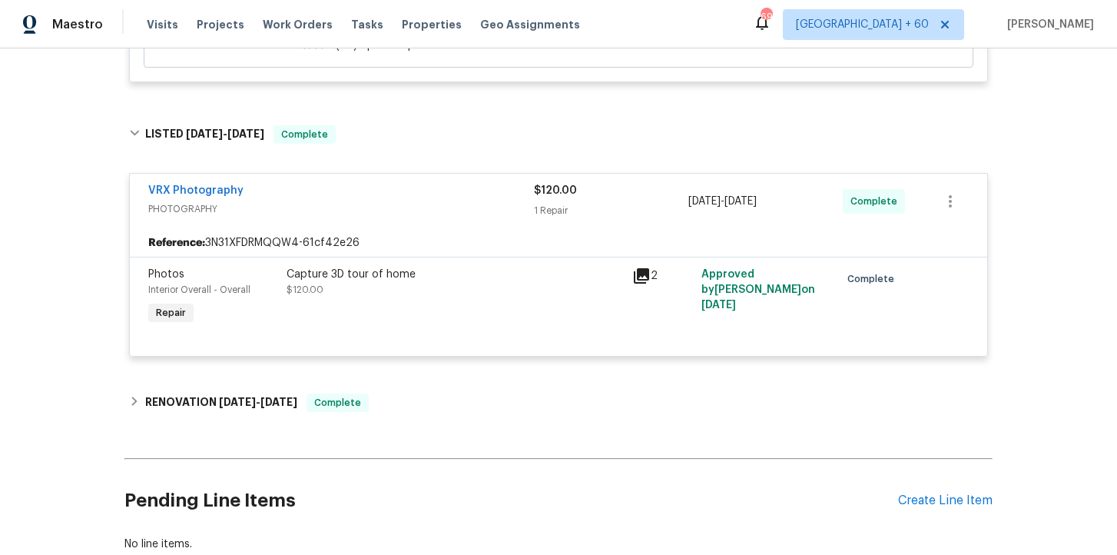
scroll to position [651, 0]
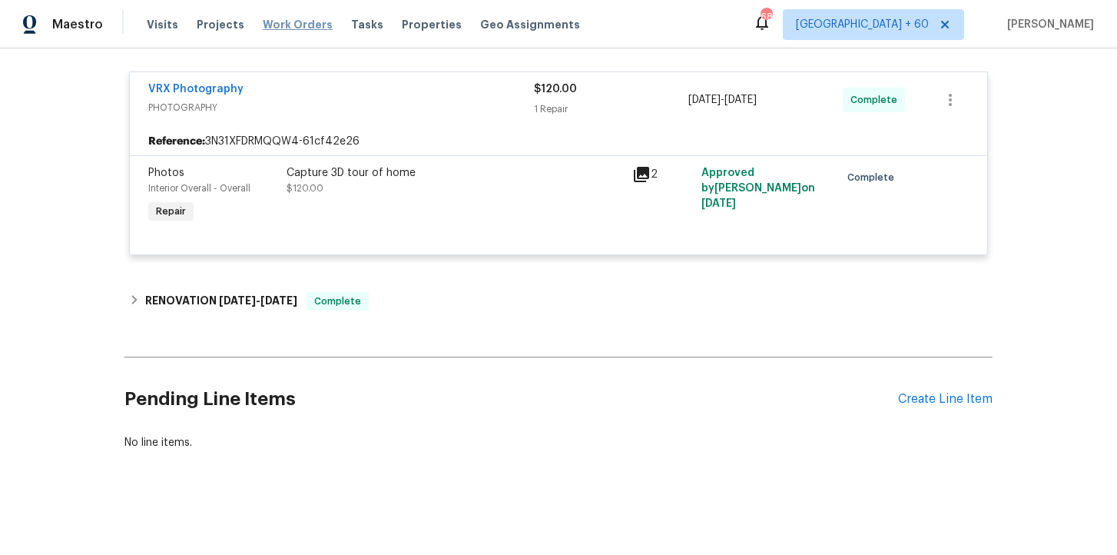
click at [302, 19] on span "Work Orders" at bounding box center [298, 24] width 70 height 15
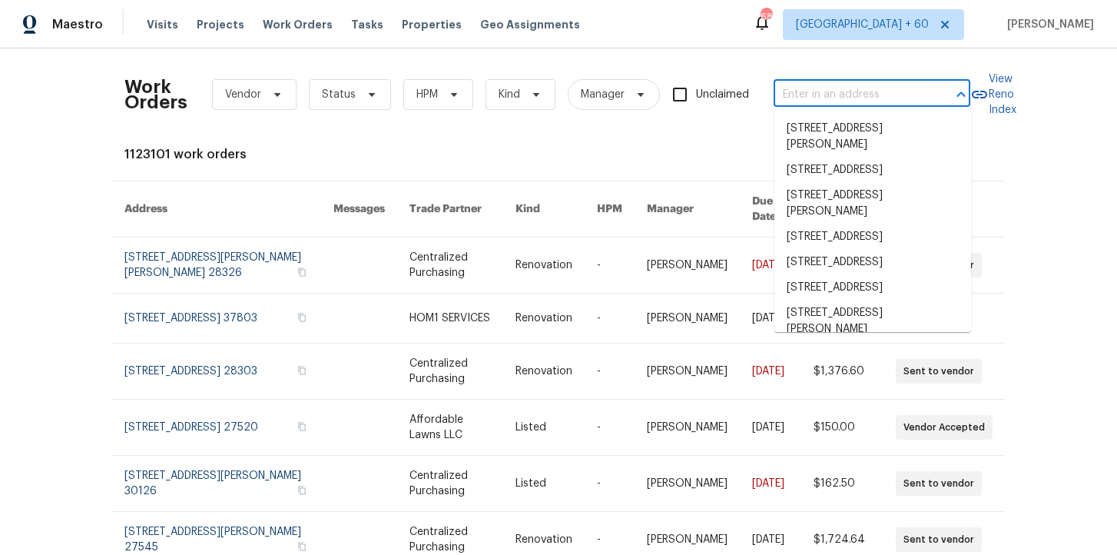
click at [848, 93] on input "text" at bounding box center [850, 95] width 154 height 24
paste input "143 Hunters Crk Dallas, GA 30157"
type input "143 Hunters Crk Dallas, GA 30157"
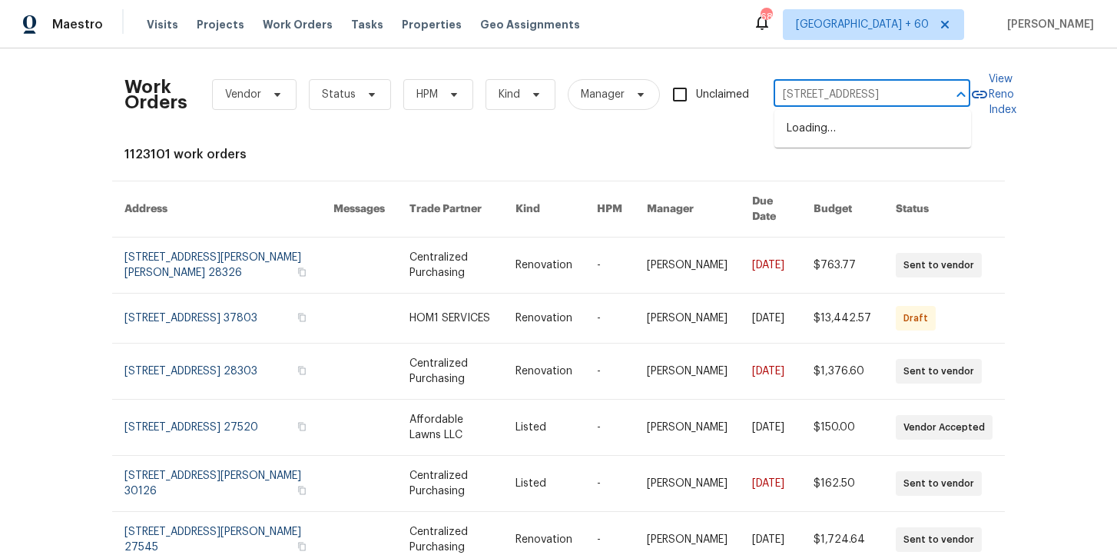
scroll to position [0, 22]
click at [870, 134] on li "143 Hunters Crk, Dallas, GA 30157" at bounding box center [872, 128] width 197 height 25
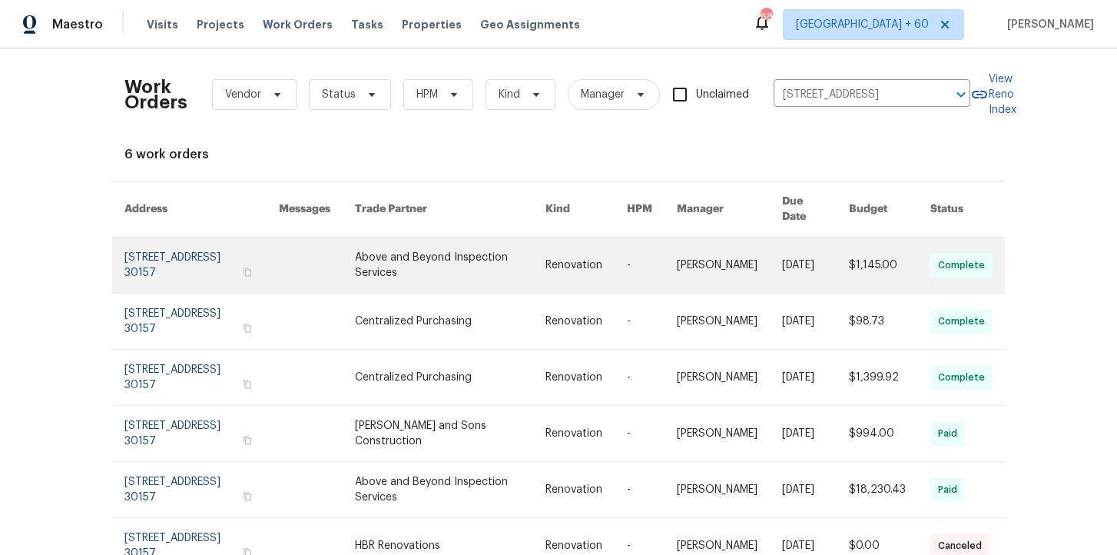
click at [204, 250] on link at bounding box center [201, 264] width 154 height 55
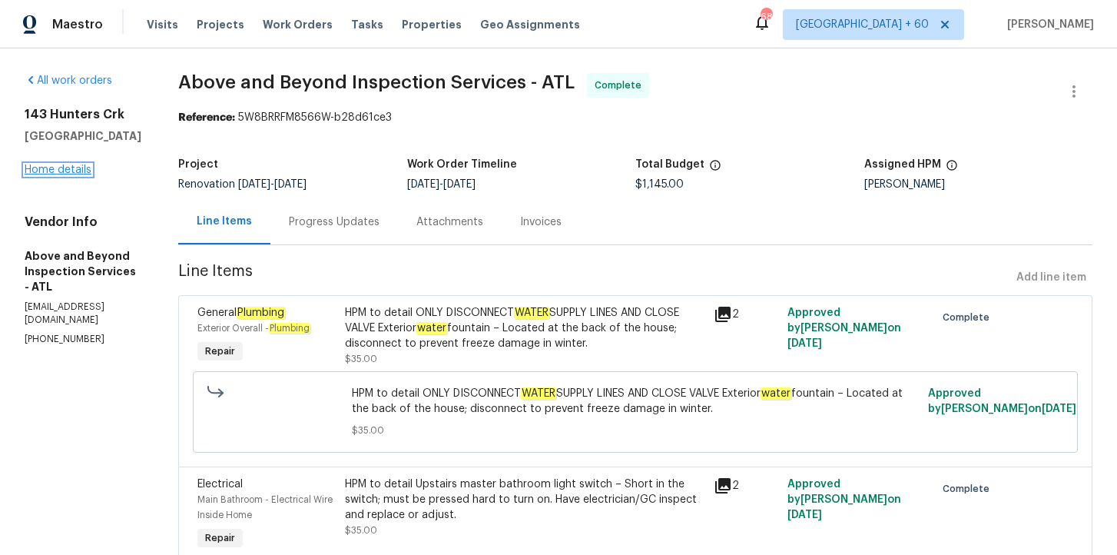
click at [75, 169] on link "Home details" at bounding box center [58, 169] width 67 height 11
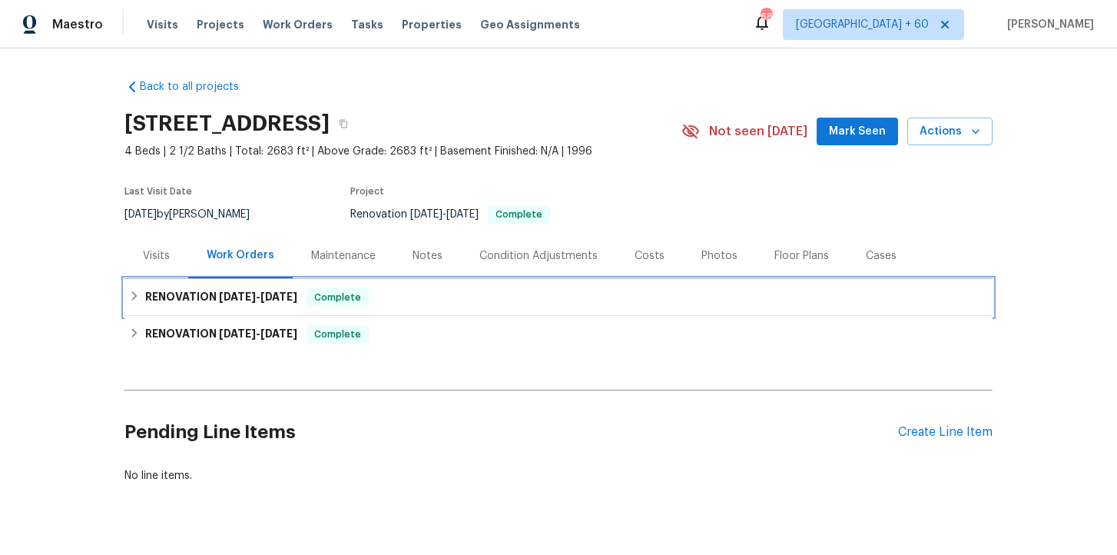
click at [449, 296] on div "RENOVATION 9/24/25 - 9/27/25 Complete" at bounding box center [558, 297] width 859 height 18
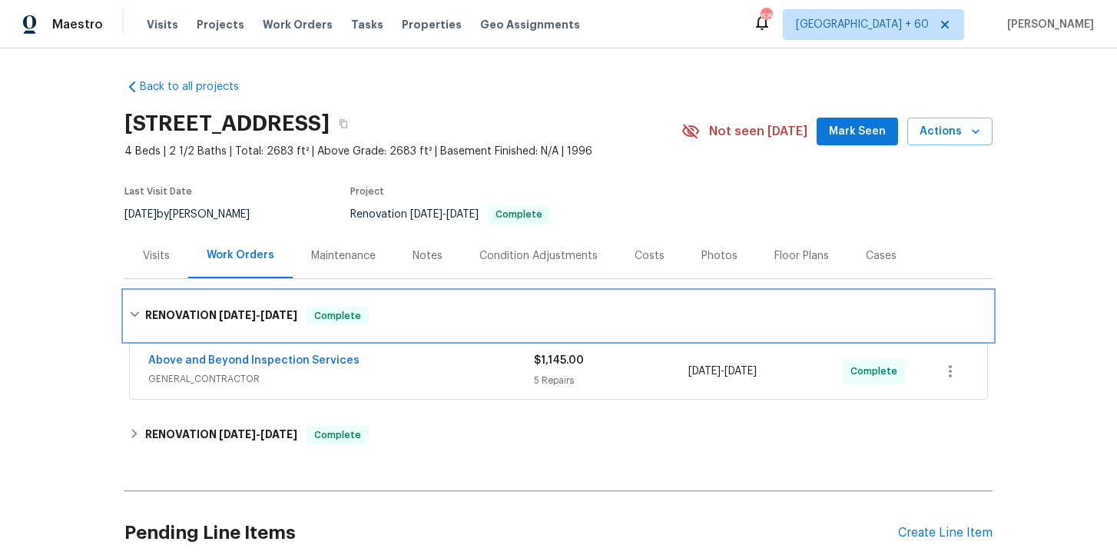
scroll to position [134, 0]
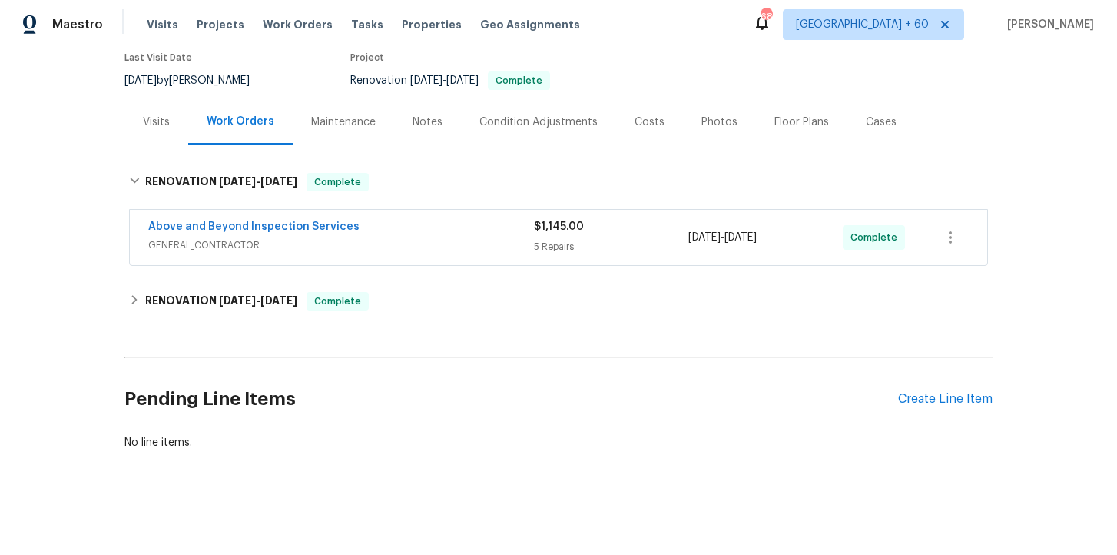
click at [448, 228] on div "Above and Beyond Inspection Services" at bounding box center [341, 228] width 386 height 18
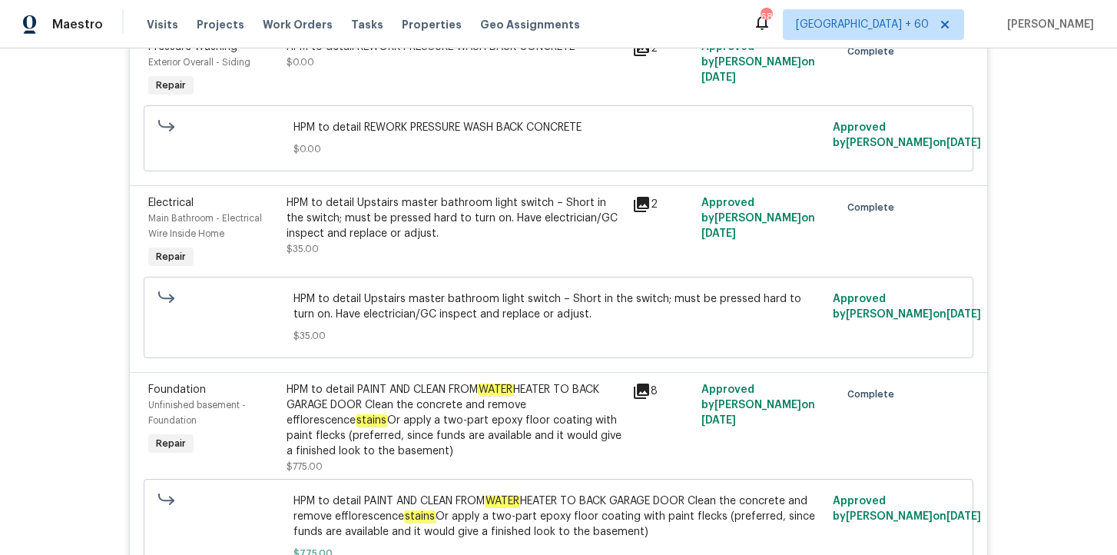
scroll to position [939, 0]
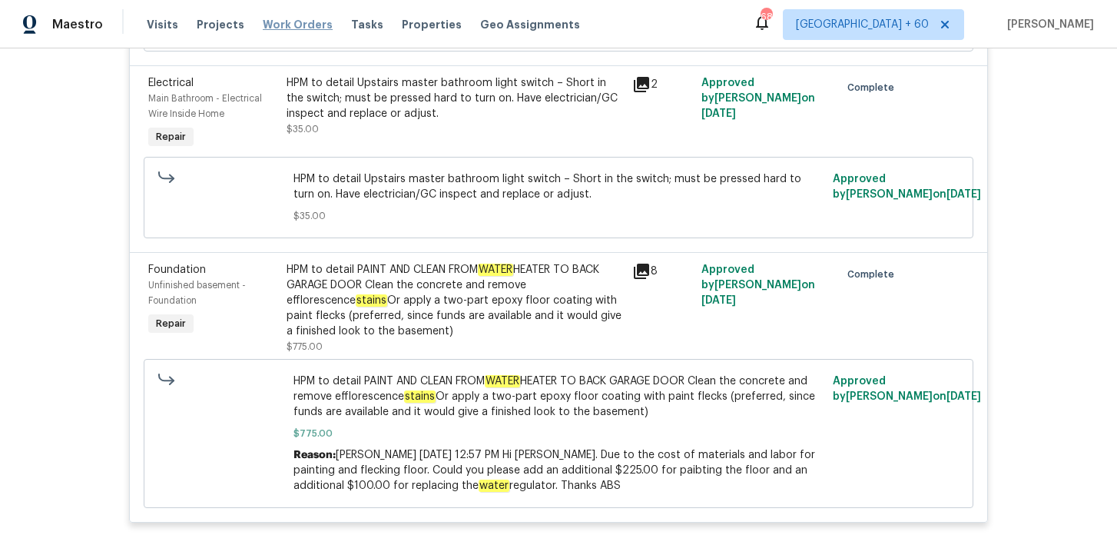
click at [277, 22] on span "Work Orders" at bounding box center [298, 24] width 70 height 15
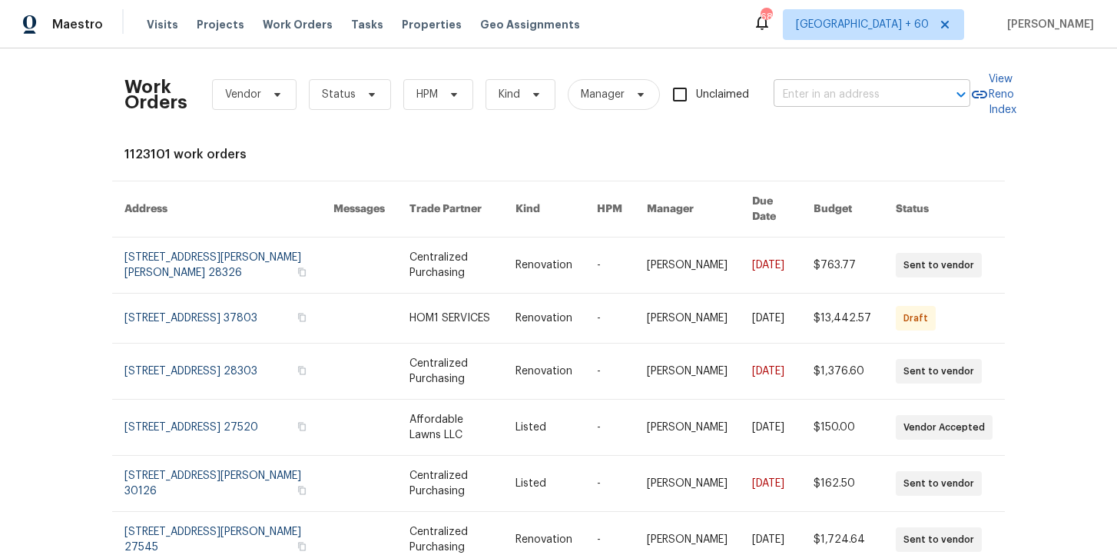
click at [787, 87] on input "text" at bounding box center [850, 95] width 154 height 24
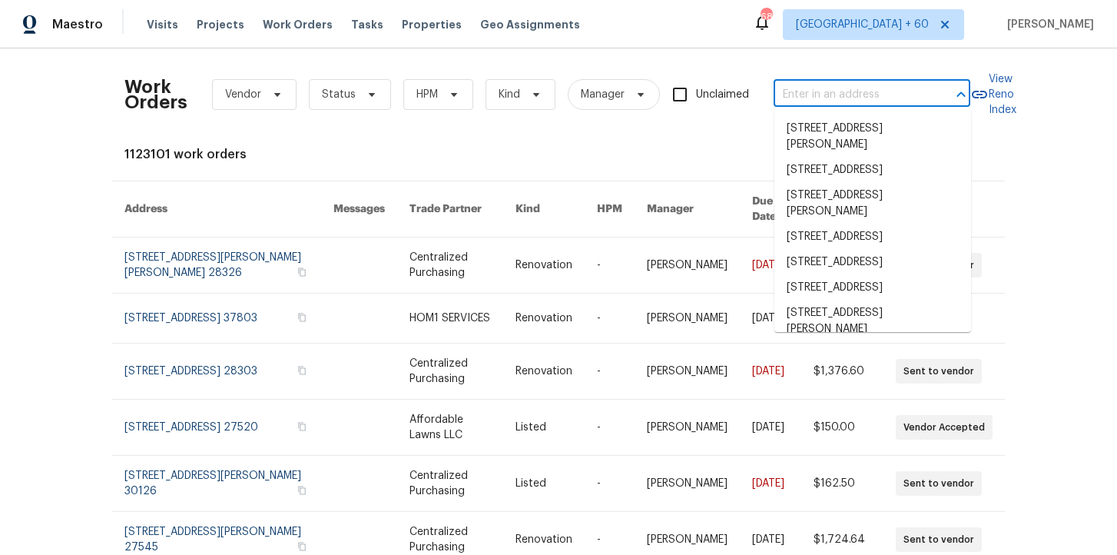
paste input "176 Georgias Ln Dallas, GA 30157"
type input "176 Georgias Ln Dallas, GA 30157"
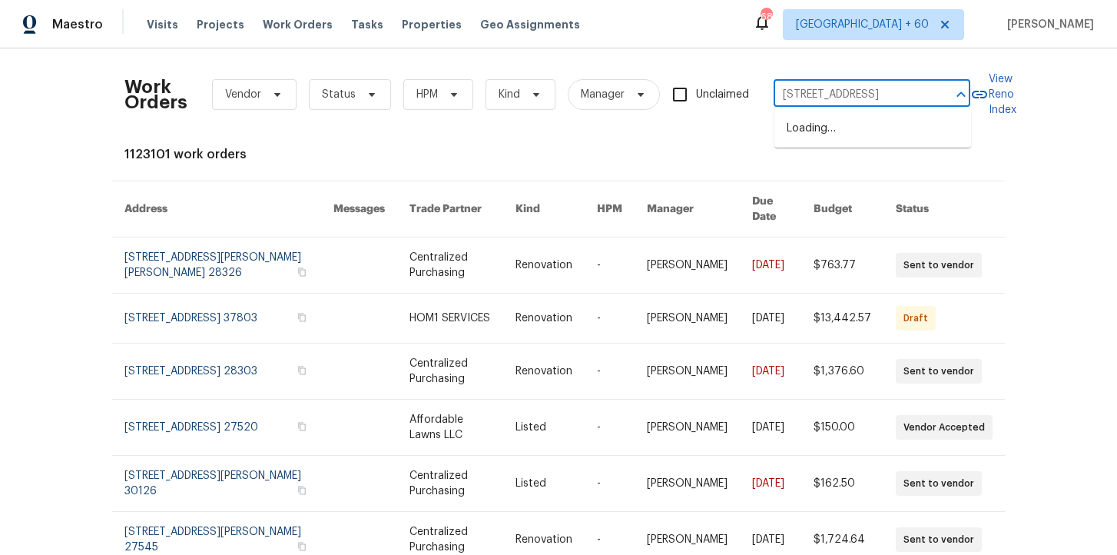
scroll to position [0, 21]
click at [840, 123] on li "176 Georgias Ln, Dallas, GA 30157" at bounding box center [872, 128] width 197 height 25
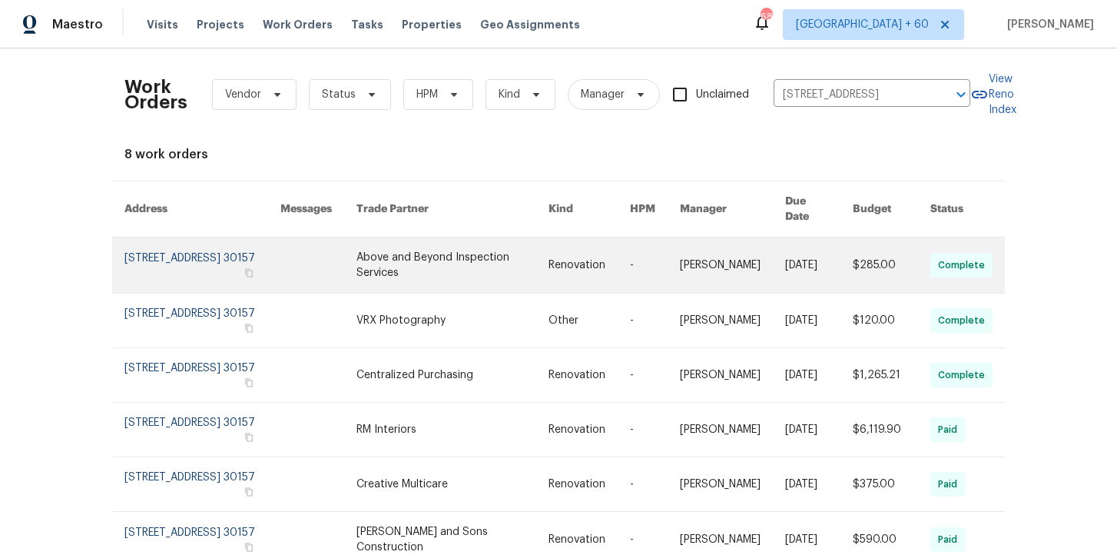
click at [211, 246] on link at bounding box center [202, 264] width 156 height 55
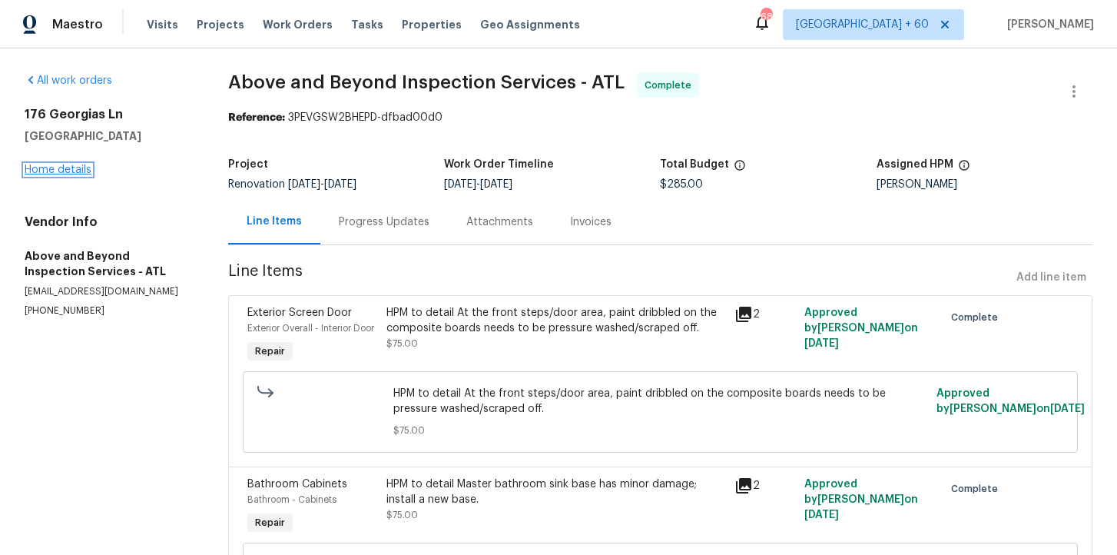
click at [61, 168] on link "Home details" at bounding box center [58, 169] width 67 height 11
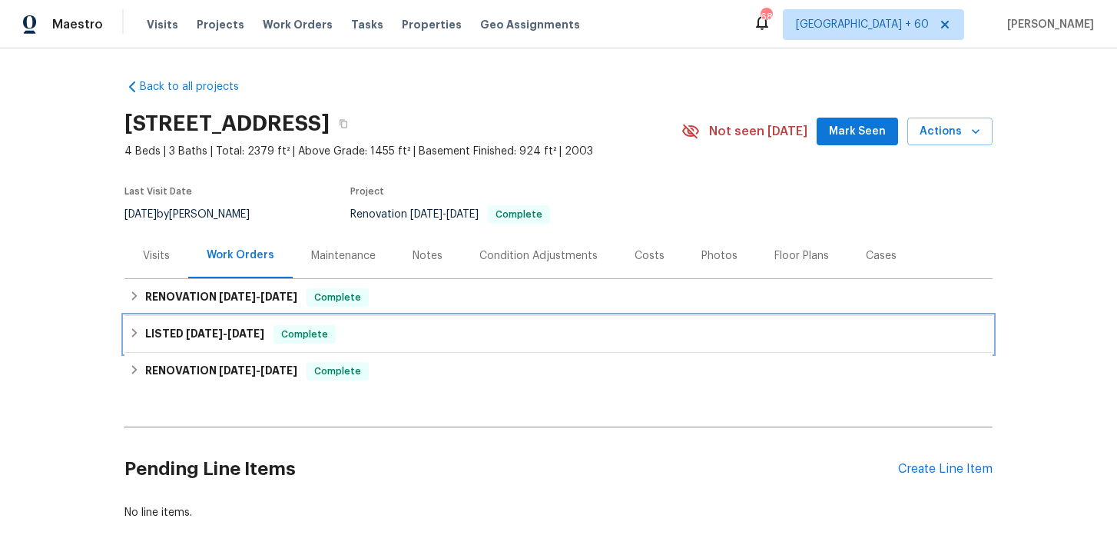
click at [405, 341] on div "LISTED 9/16/25 - 9/17/25 Complete" at bounding box center [558, 334] width 859 height 18
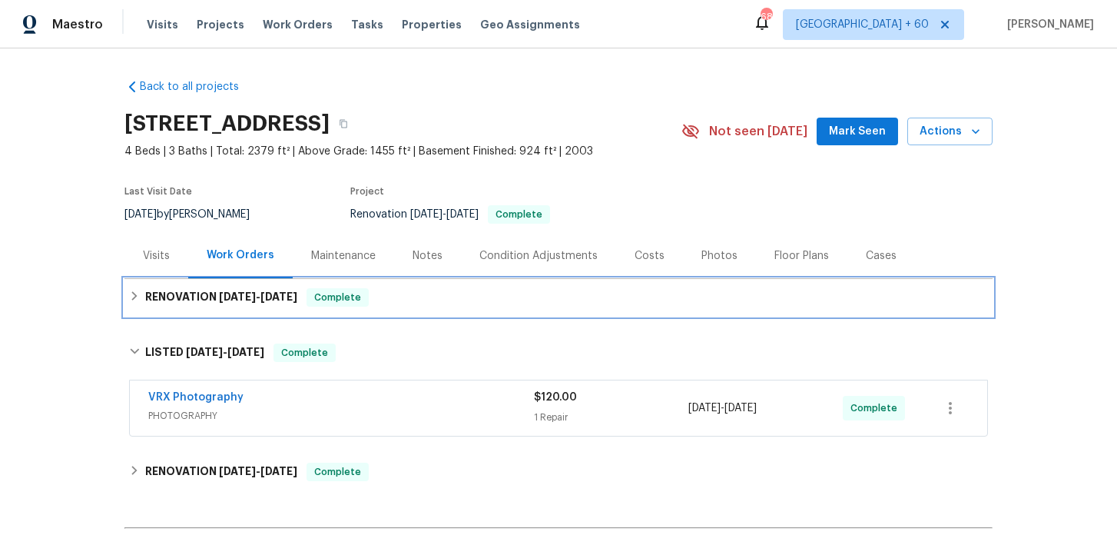
click at [440, 303] on div "RENOVATION 9/24/25 - 9/27/25 Complete" at bounding box center [558, 297] width 859 height 18
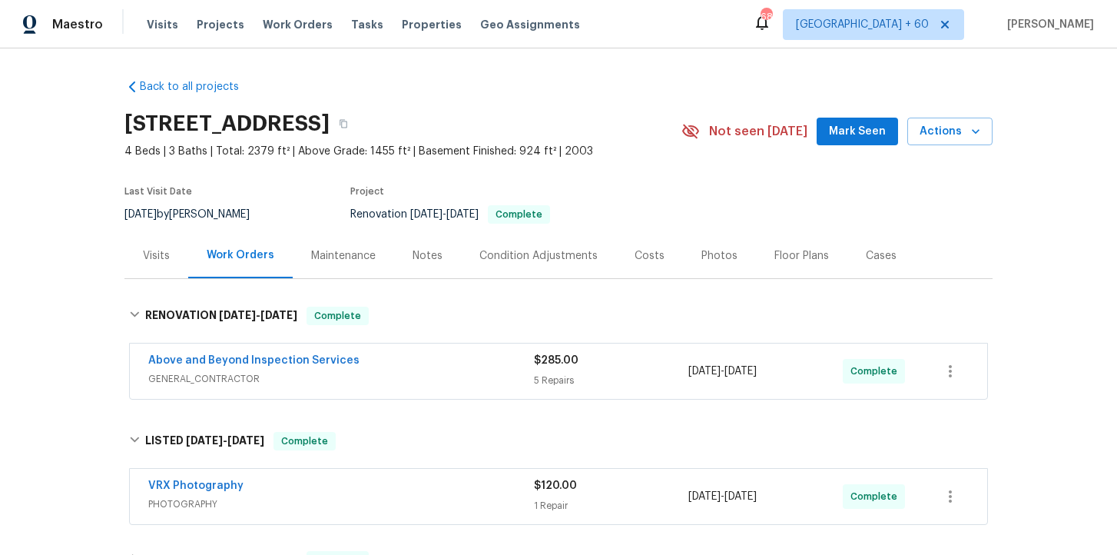
click at [456, 385] on span "GENERAL_CONTRACTOR" at bounding box center [341, 378] width 386 height 15
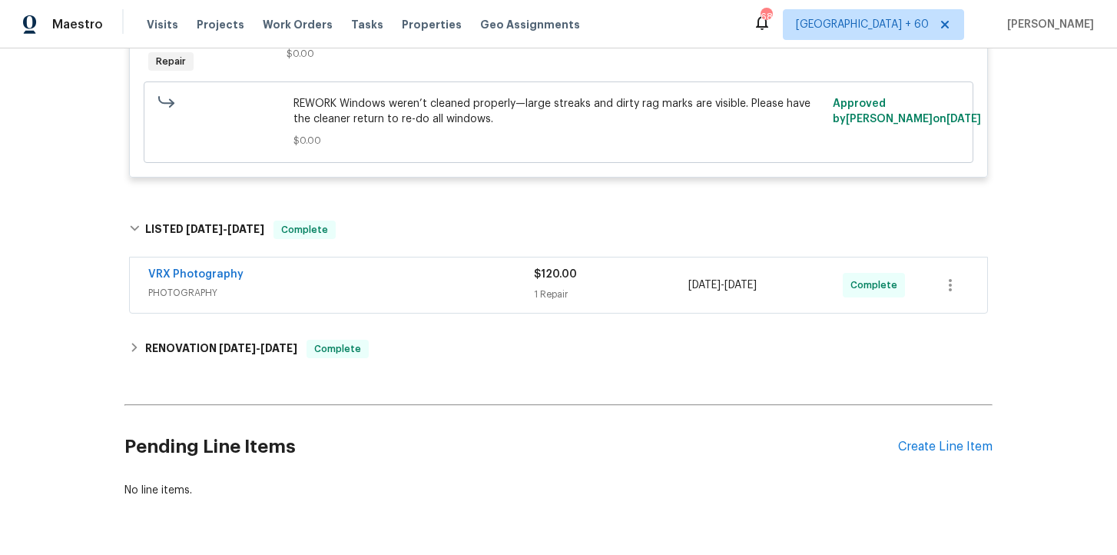
scroll to position [1054, 0]
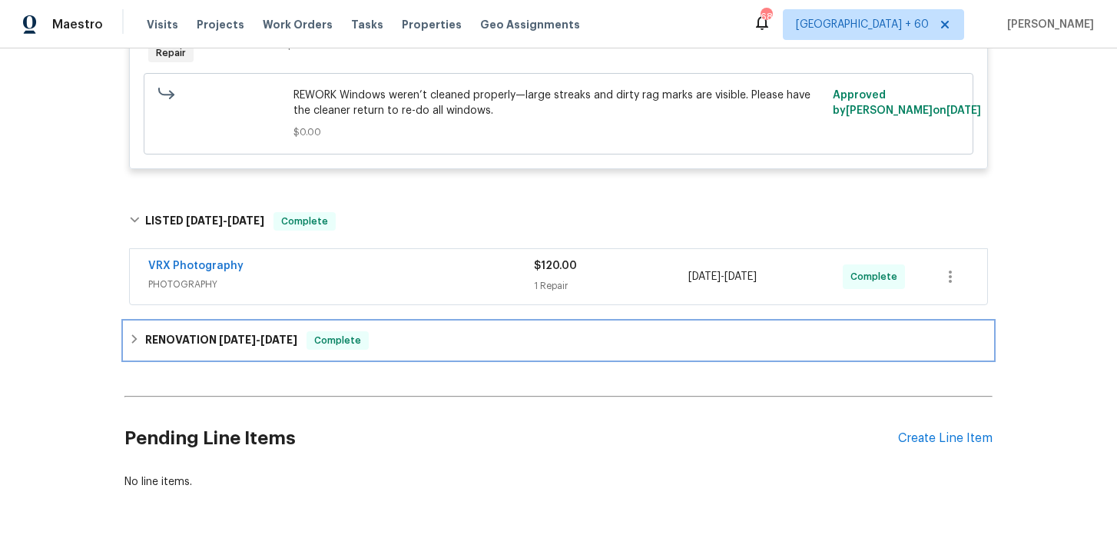
click at [454, 349] on div "RENOVATION 9/2/25 - 9/11/25 Complete" at bounding box center [558, 340] width 859 height 18
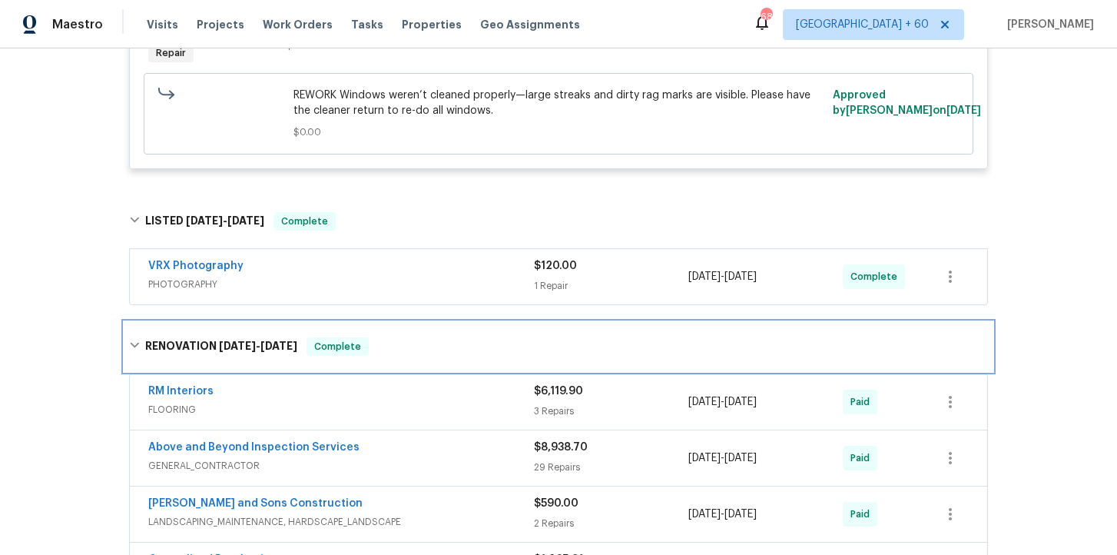
scroll to position [1111, 0]
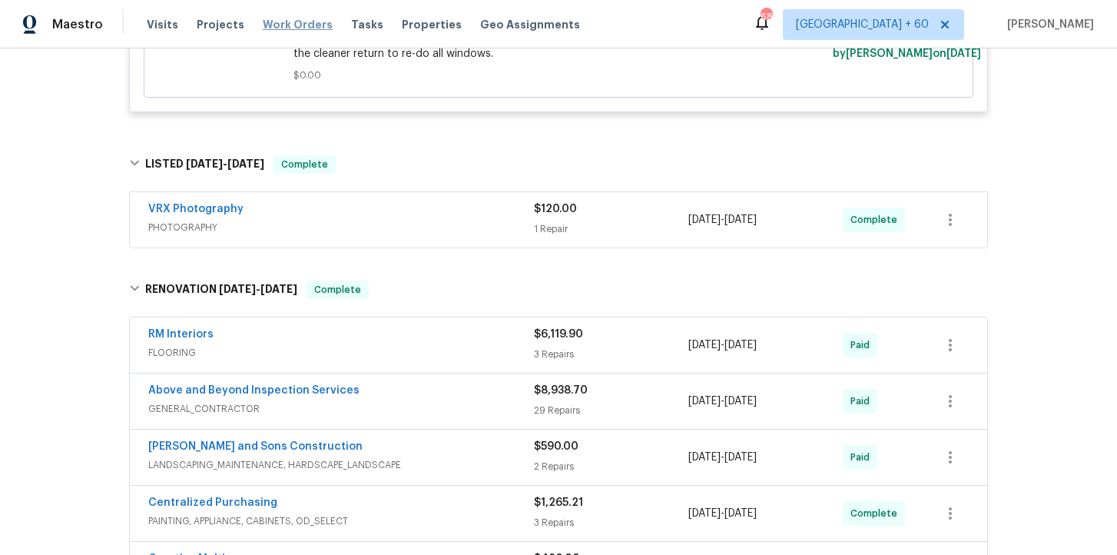
click at [287, 24] on span "Work Orders" at bounding box center [298, 24] width 70 height 15
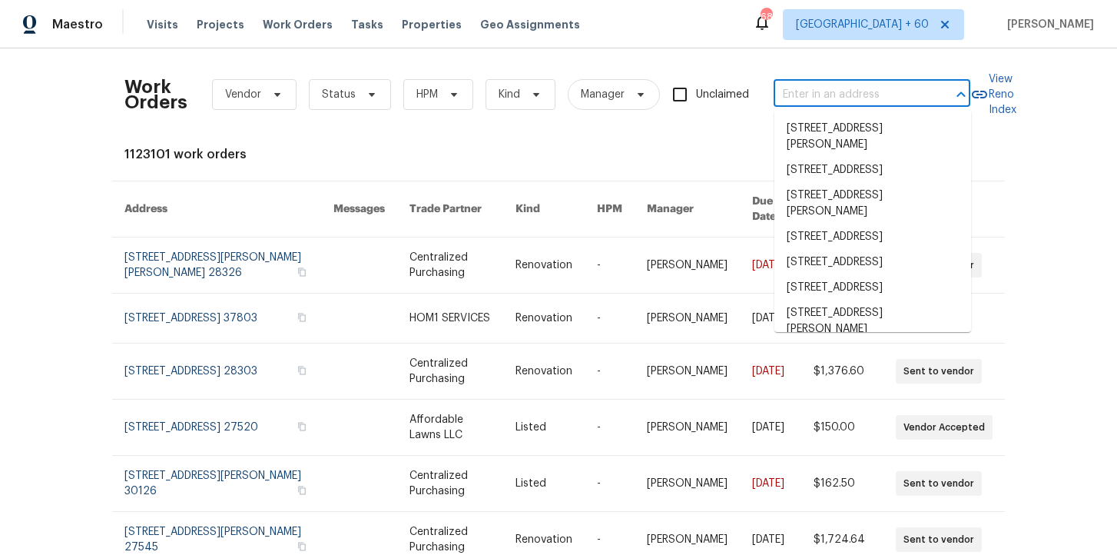
click at [827, 91] on input "text" at bounding box center [850, 95] width 154 height 24
paste input "1592 S 1300 E Salt Lake City, UT 84105"
type input "1592 S 1300 E Salt Lake City, UT 84105"
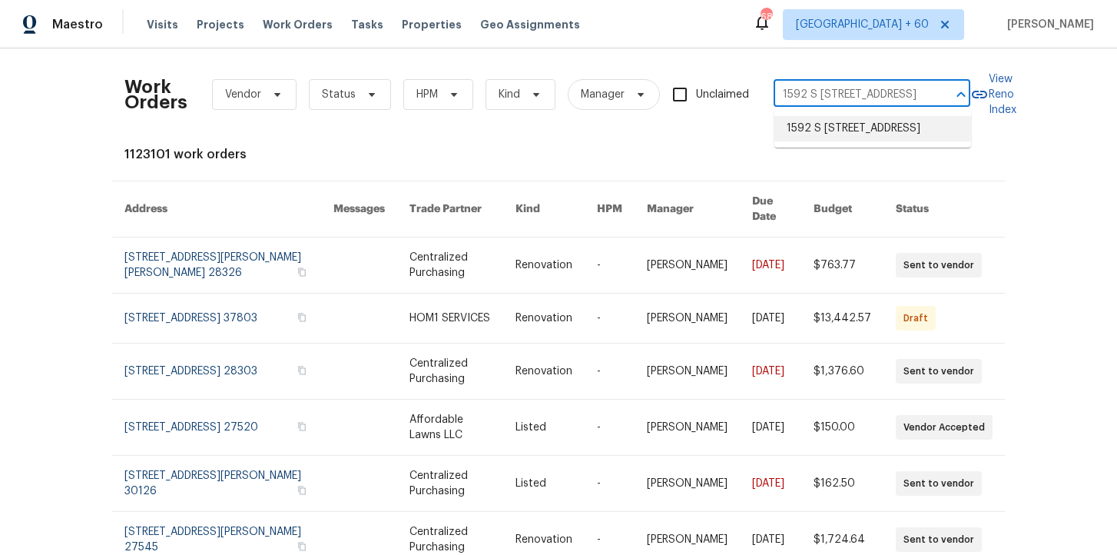
click at [824, 138] on li "1592 S 1300 E, Salt Lake City, UT 84105" at bounding box center [872, 128] width 197 height 25
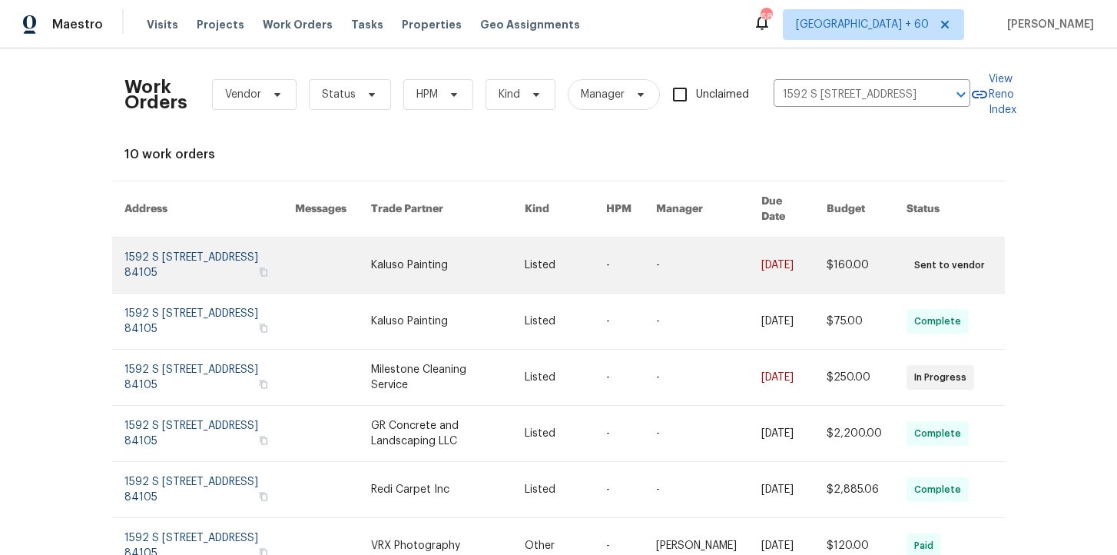
click at [177, 241] on link at bounding box center [209, 264] width 171 height 55
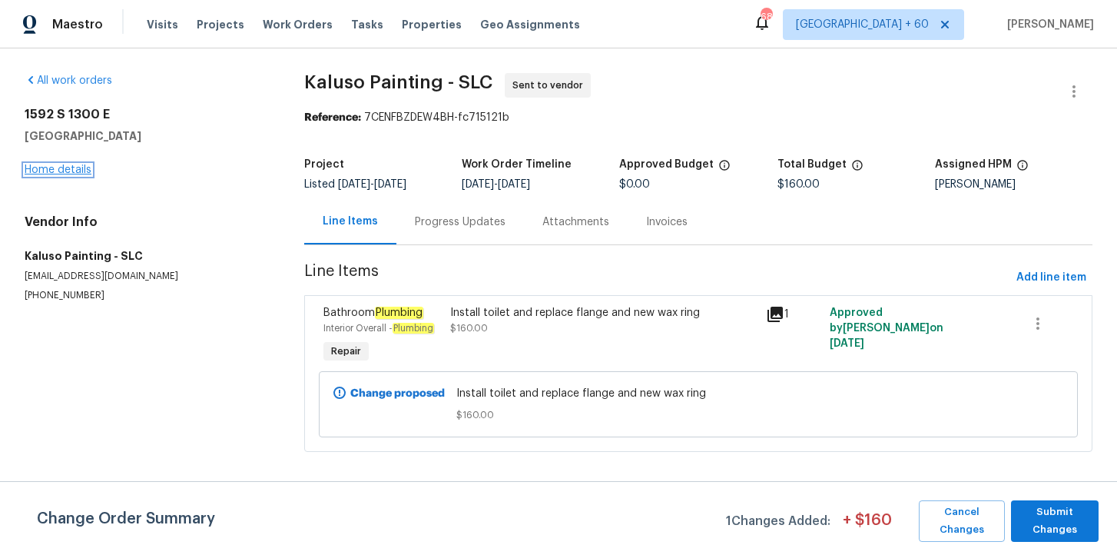
click at [78, 171] on link "Home details" at bounding box center [58, 169] width 67 height 11
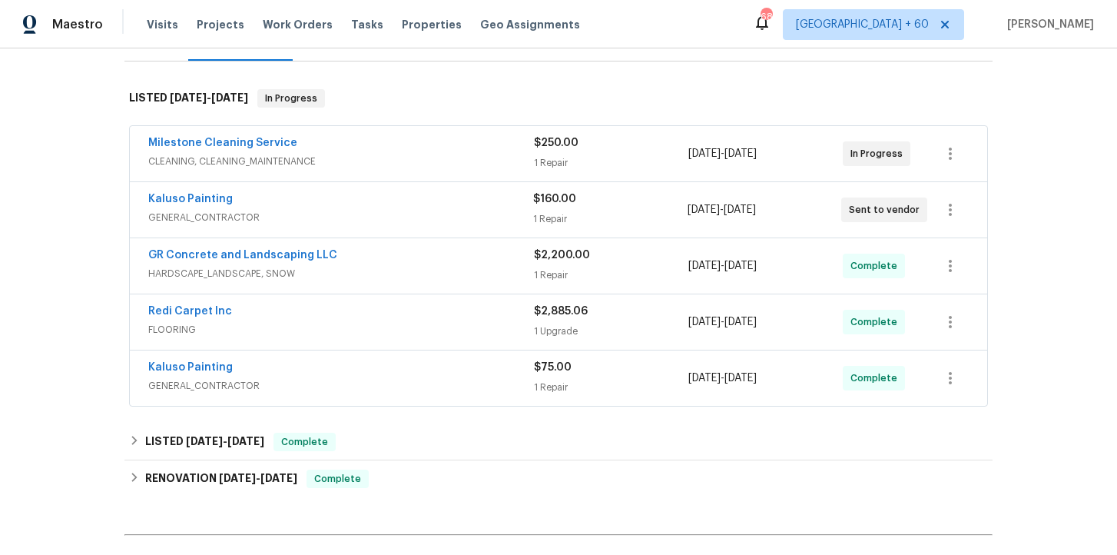
scroll to position [219, 0]
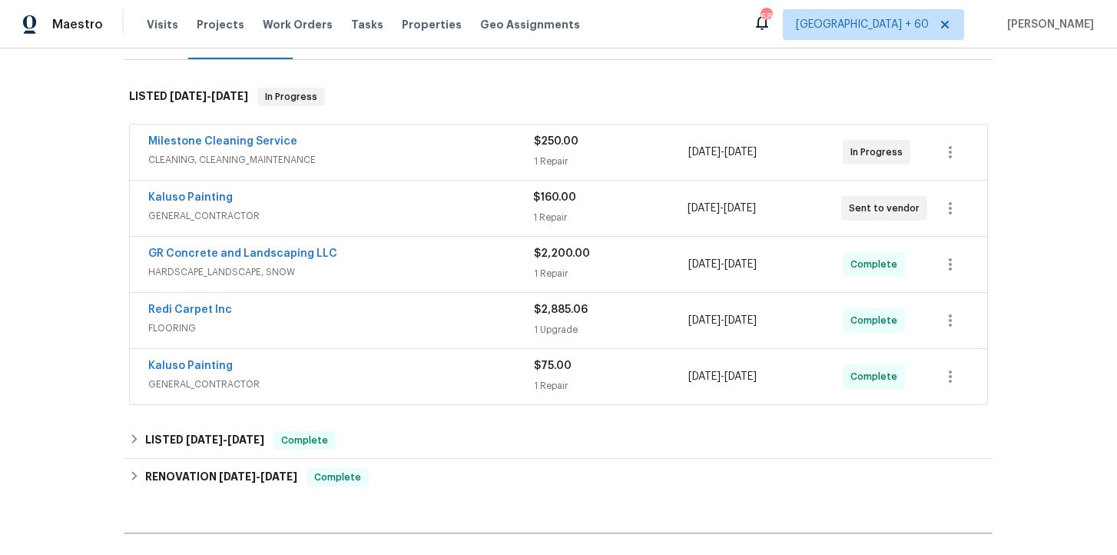
click at [391, 378] on span "GENERAL_CONTRACTOR" at bounding box center [341, 383] width 386 height 15
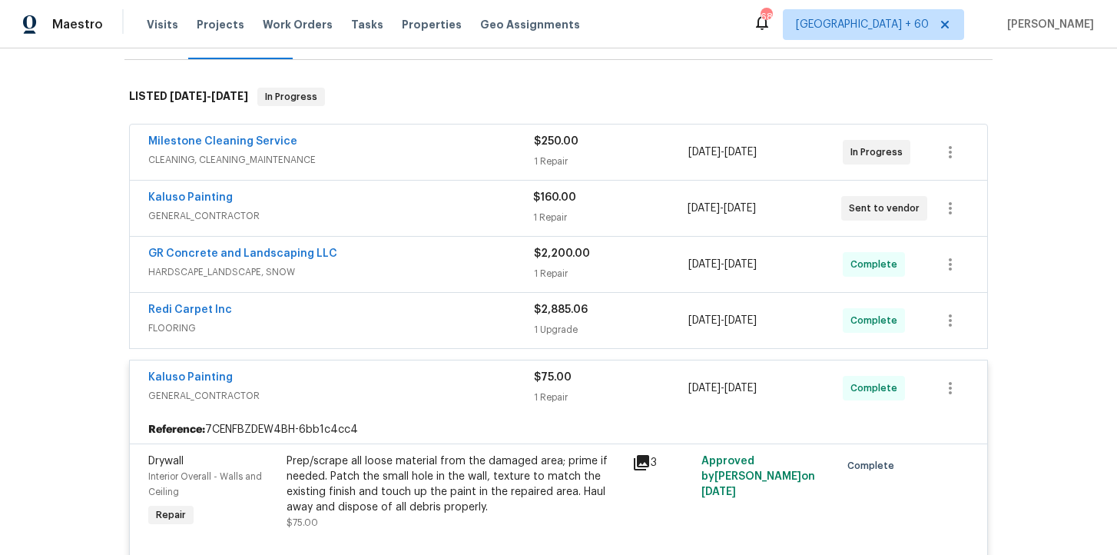
click at [376, 314] on div "Redi Carpet Inc" at bounding box center [341, 311] width 386 height 18
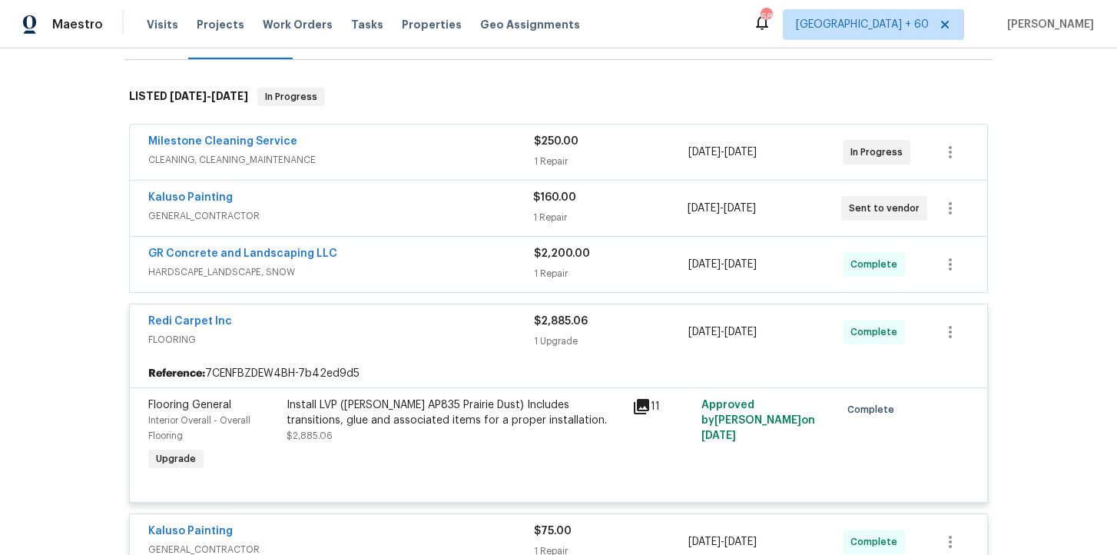
click at [395, 261] on div "GR Concrete and Landscaping LLC" at bounding box center [341, 255] width 386 height 18
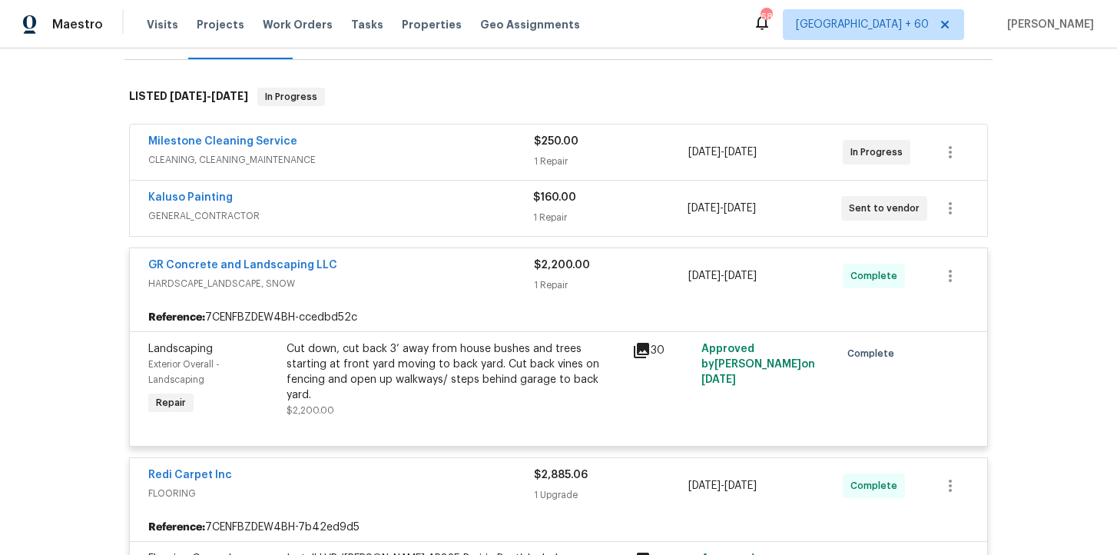
click at [384, 210] on span "GENERAL_CONTRACTOR" at bounding box center [340, 215] width 385 height 15
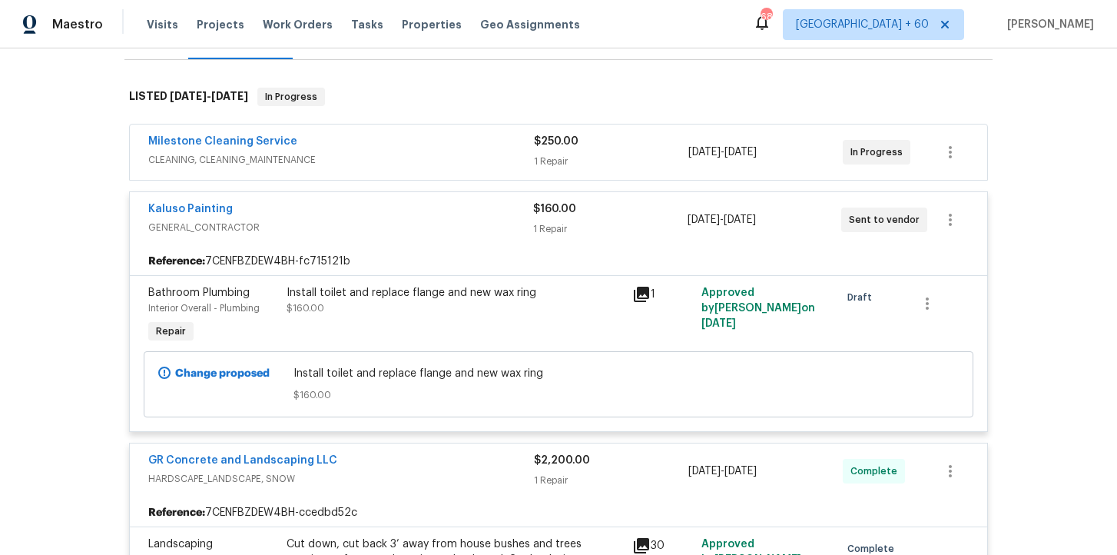
click at [378, 156] on span "CLEANING, CLEANING_MAINTENANCE" at bounding box center [341, 159] width 386 height 15
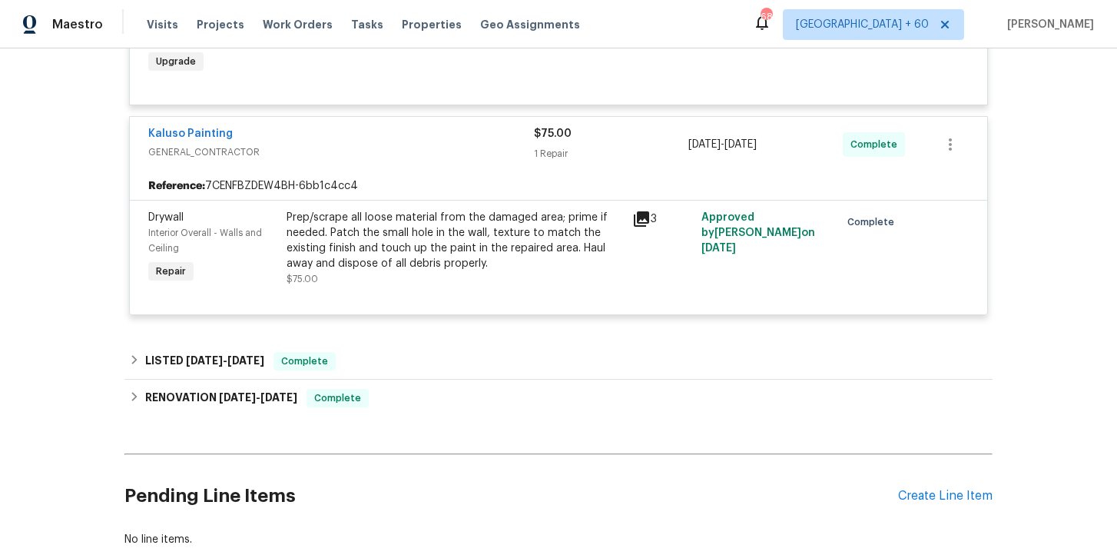
scroll to position [1390, 0]
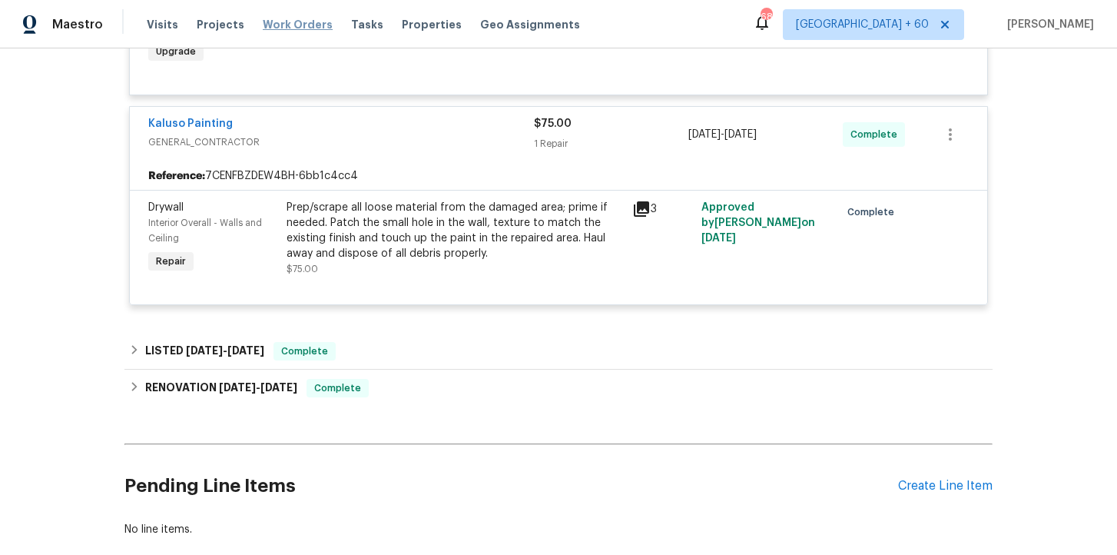
click at [293, 26] on span "Work Orders" at bounding box center [298, 24] width 70 height 15
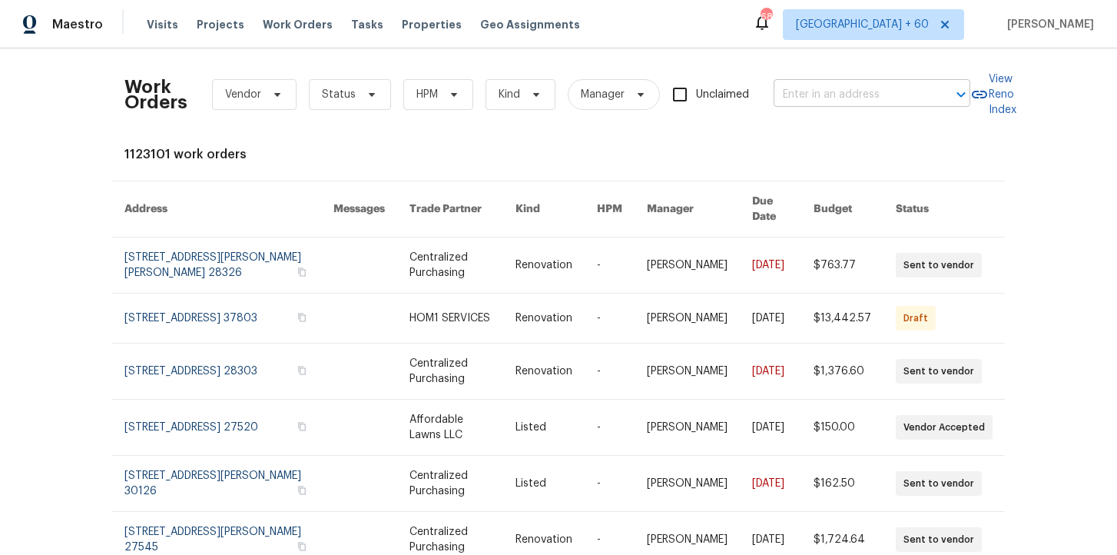
click at [842, 94] on input "text" at bounding box center [850, 95] width 154 height 24
paste input "4319 E Vaughn Ave Gilbert, AZ 85234"
type input "4319 E Vaughn Ave Gilbert, AZ 85234"
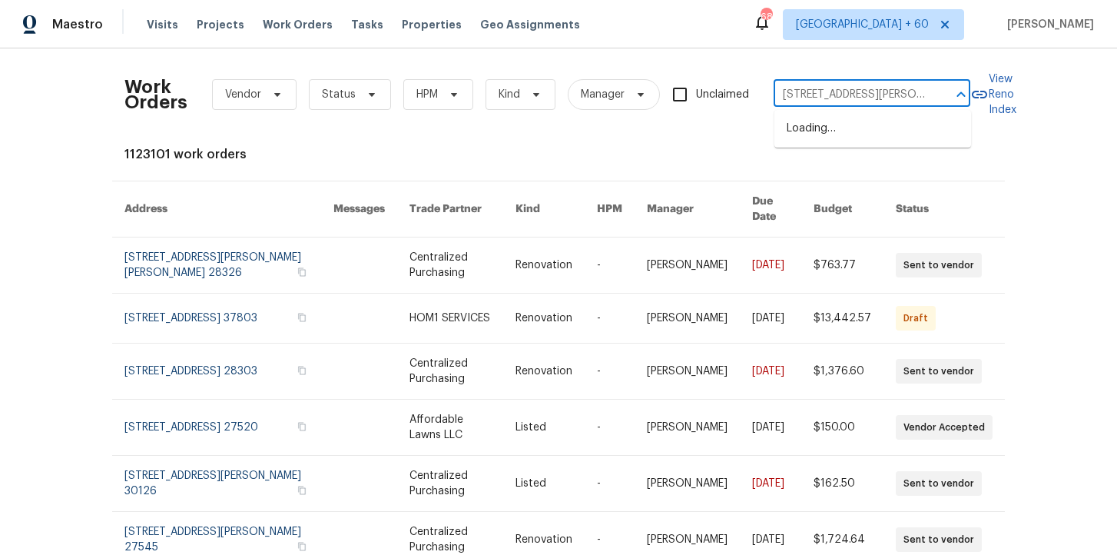
scroll to position [0, 42]
click at [848, 137] on li "4319 E Vaughn Ave, Gilbert, AZ 85234" at bounding box center [872, 136] width 197 height 41
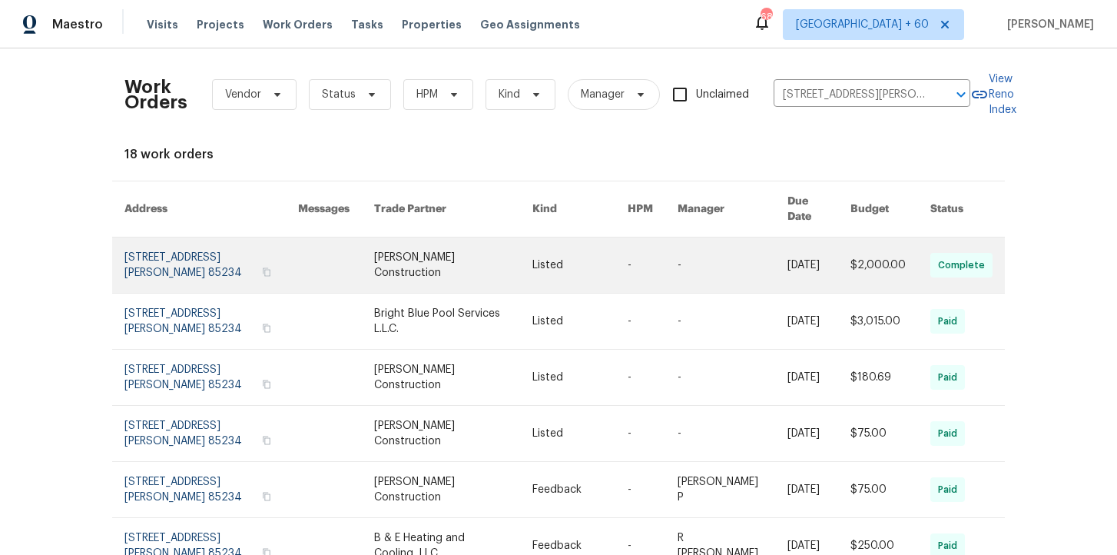
click at [177, 251] on link at bounding box center [211, 264] width 174 height 55
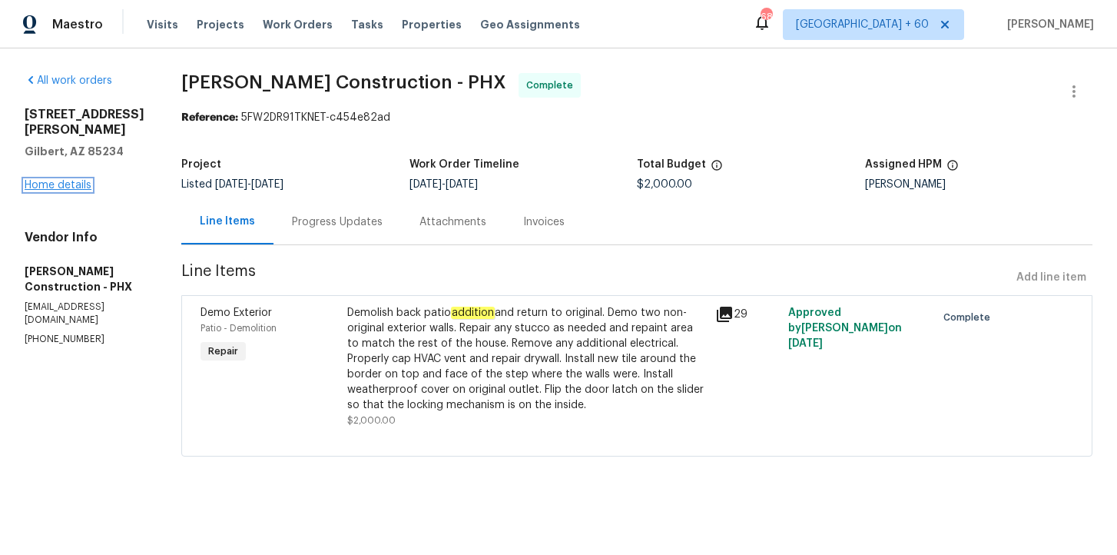
click at [70, 184] on link "Home details" at bounding box center [58, 185] width 67 height 11
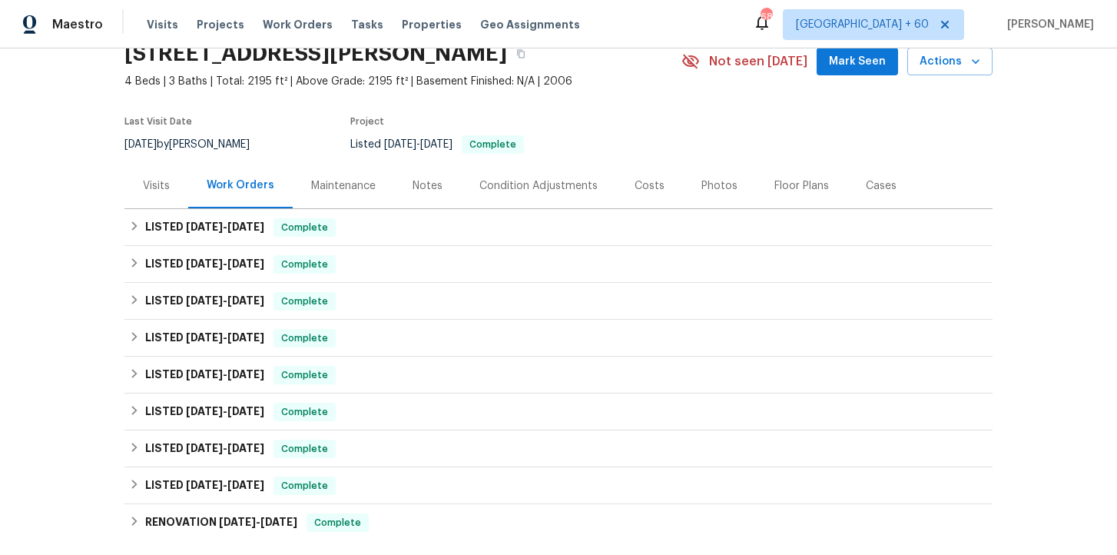
scroll to position [71, 0]
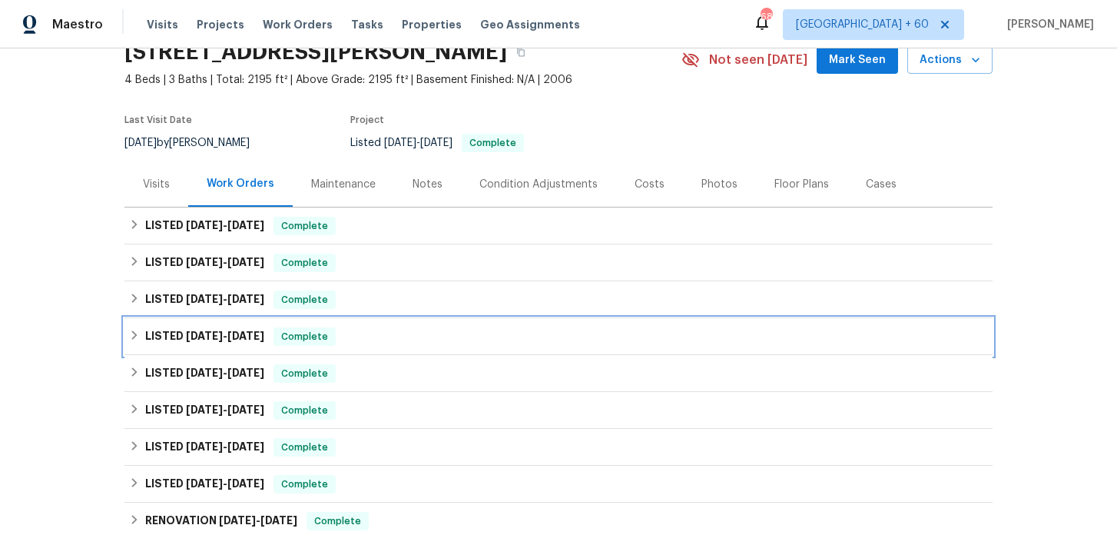
click at [375, 333] on div "LISTED 5/13/25 - 5/16/25 Complete" at bounding box center [558, 336] width 859 height 18
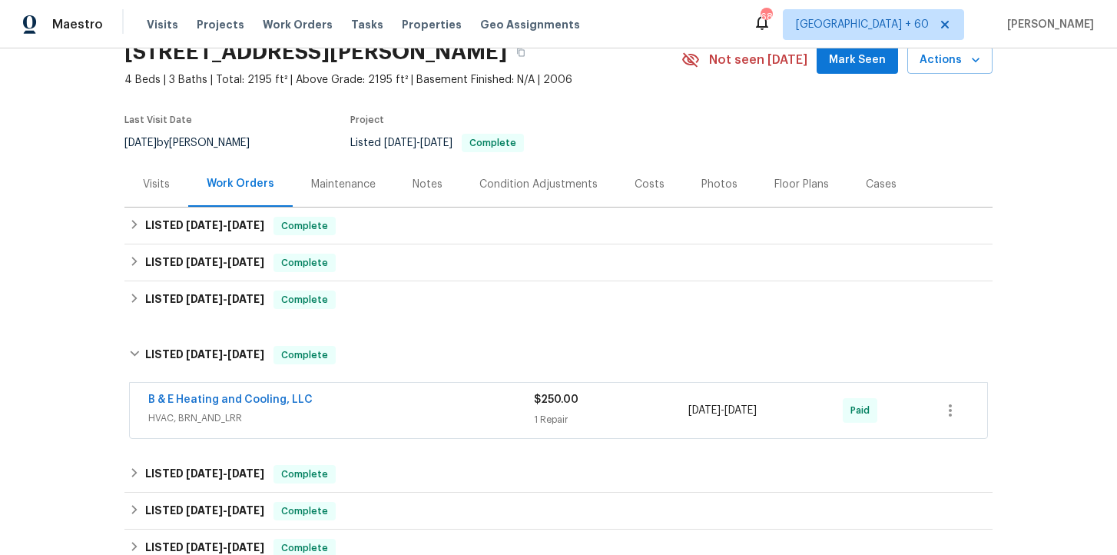
click at [422, 414] on span "HVAC, BRN_AND_LRR" at bounding box center [341, 417] width 386 height 15
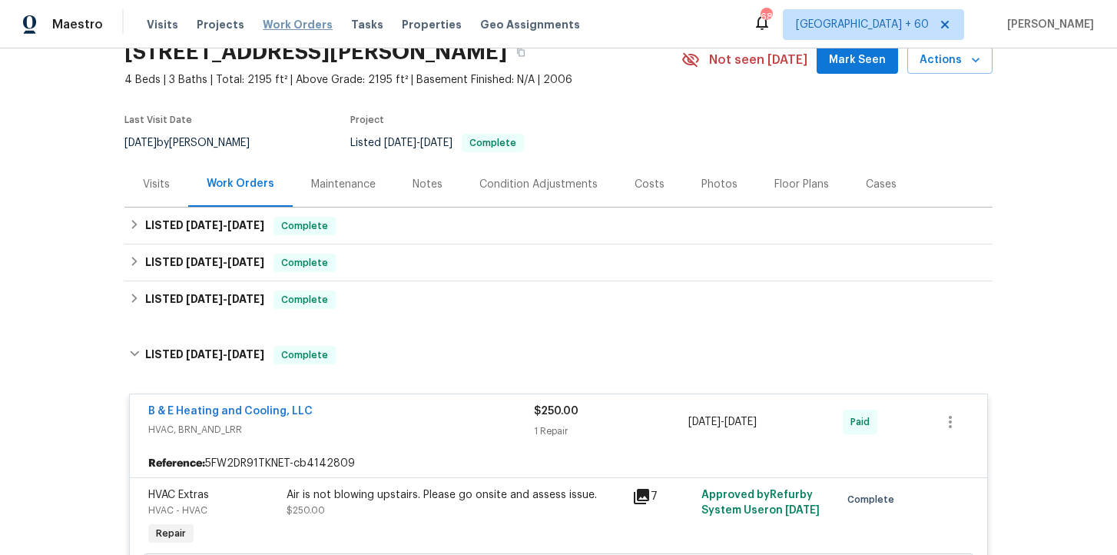
click at [296, 23] on span "Work Orders" at bounding box center [298, 24] width 70 height 15
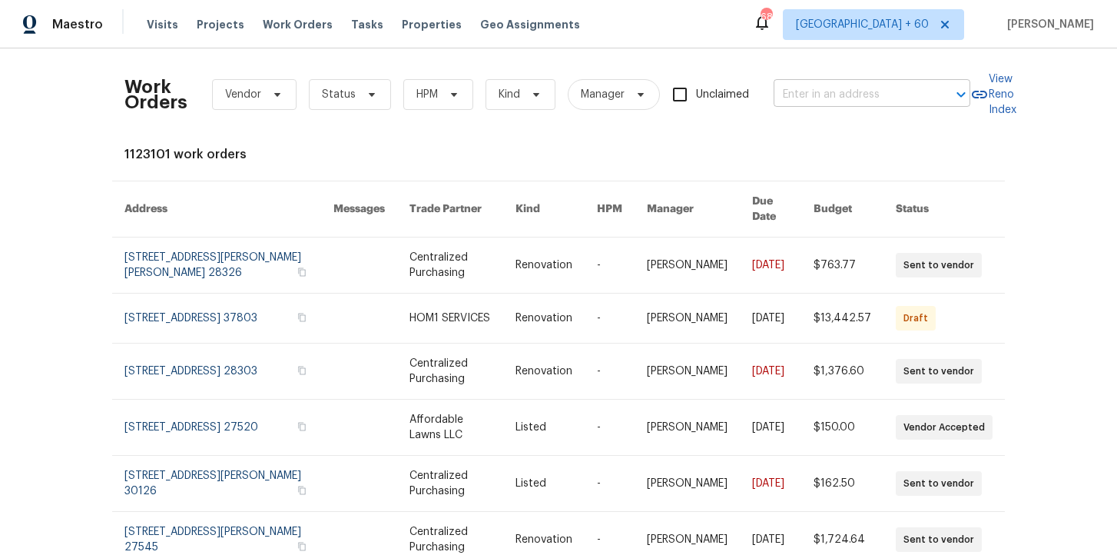
click at [820, 89] on input "text" at bounding box center [850, 95] width 154 height 24
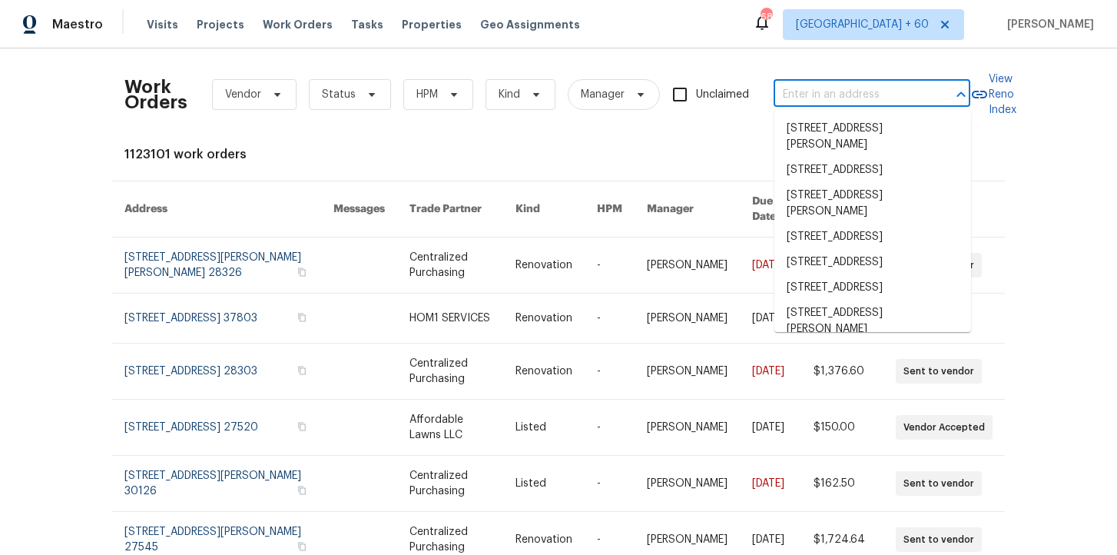
paste input "650 Ganyard Farm Way Durham true 6, NC 27703"
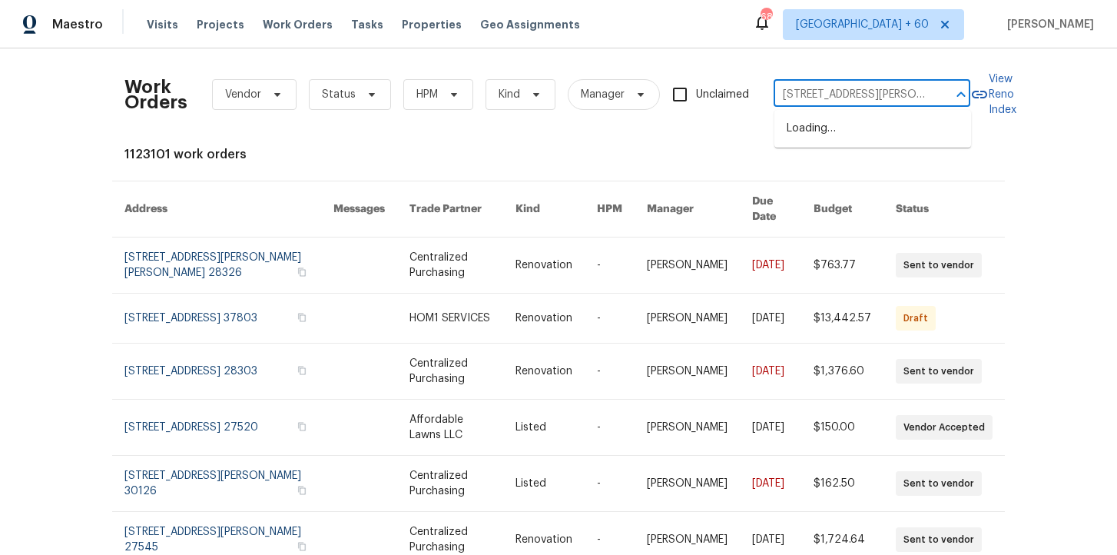
type input "650 Ganyard Farm Way"
click at [884, 129] on li "650 Ganyard Farm Way Unit 6, Durham, NC 27703" at bounding box center [872, 136] width 197 height 41
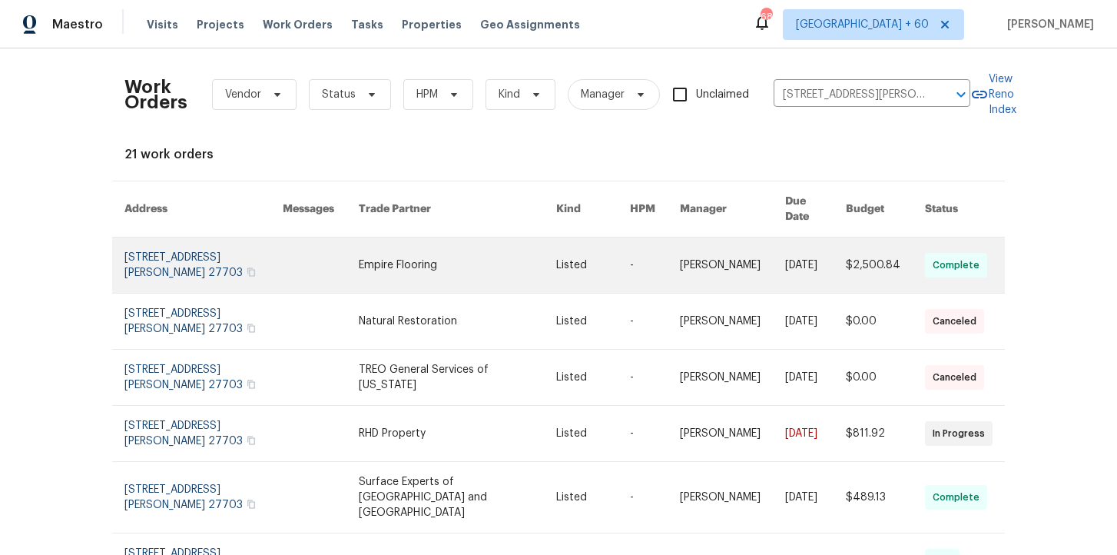
click at [181, 262] on link at bounding box center [203, 264] width 158 height 55
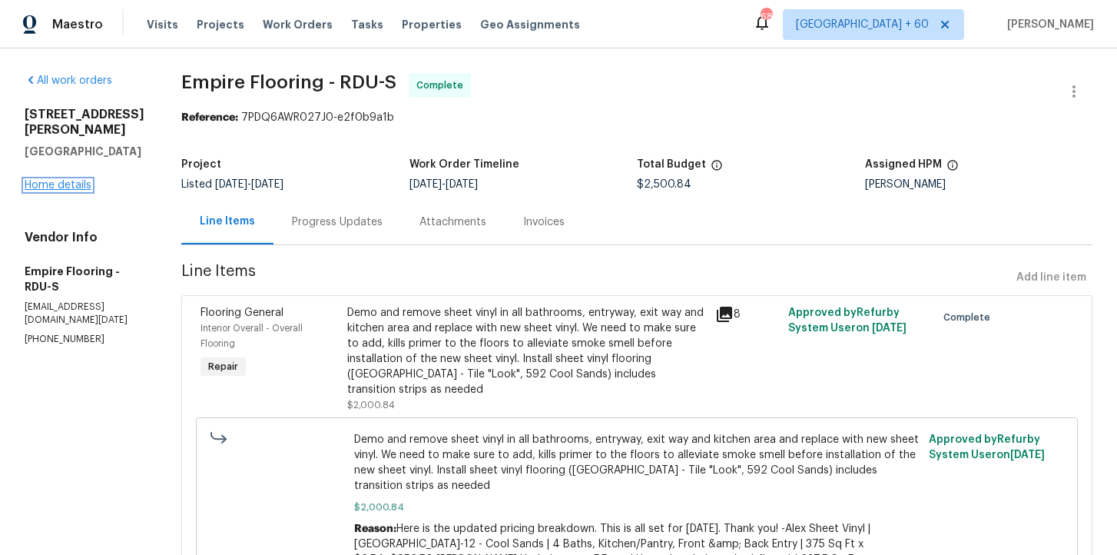
click at [78, 187] on link "Home details" at bounding box center [58, 185] width 67 height 11
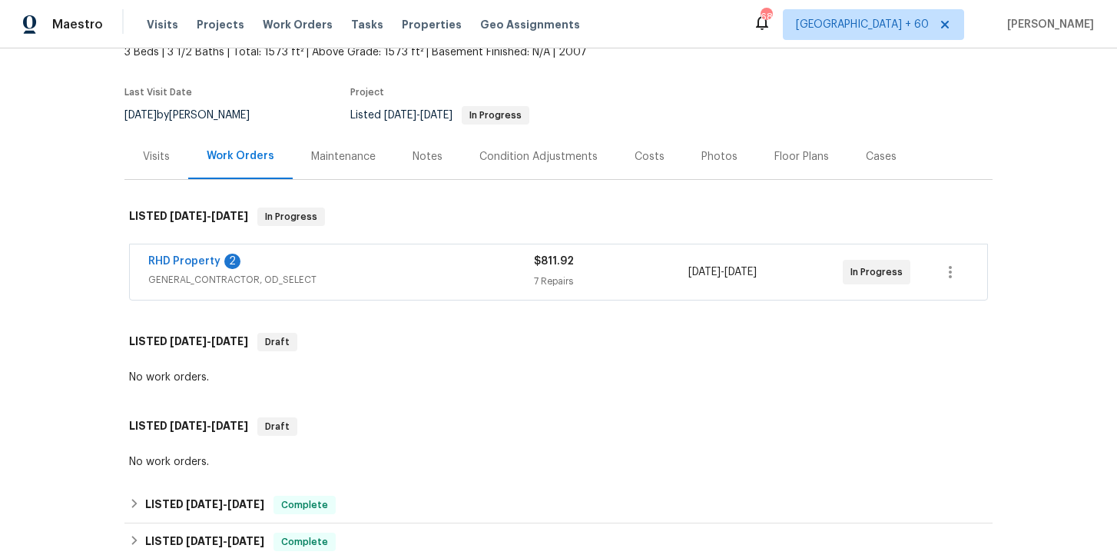
scroll to position [117, 0]
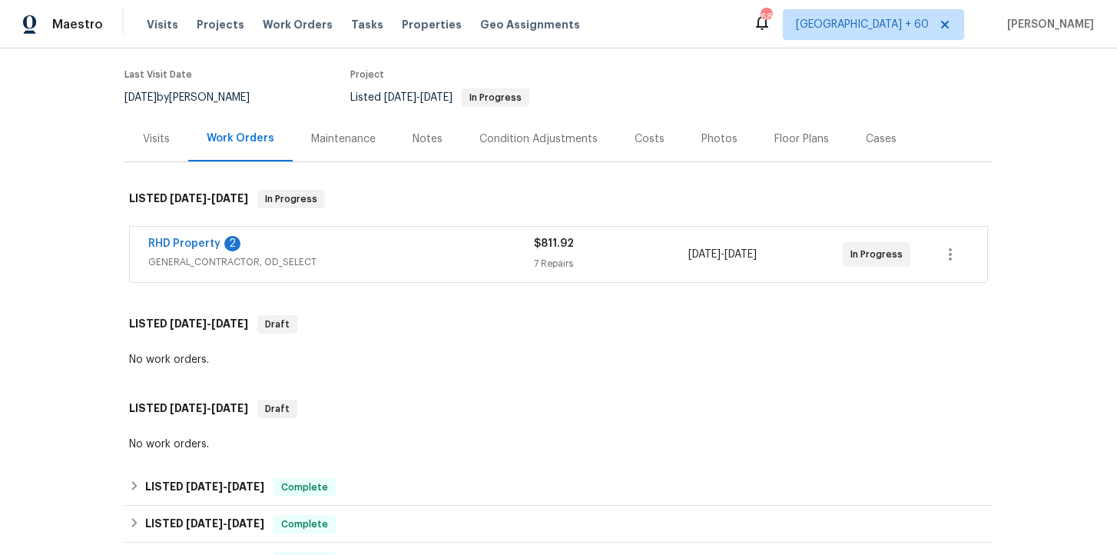
click at [432, 257] on span "GENERAL_CONTRACTOR, OD_SELECT" at bounding box center [341, 261] width 386 height 15
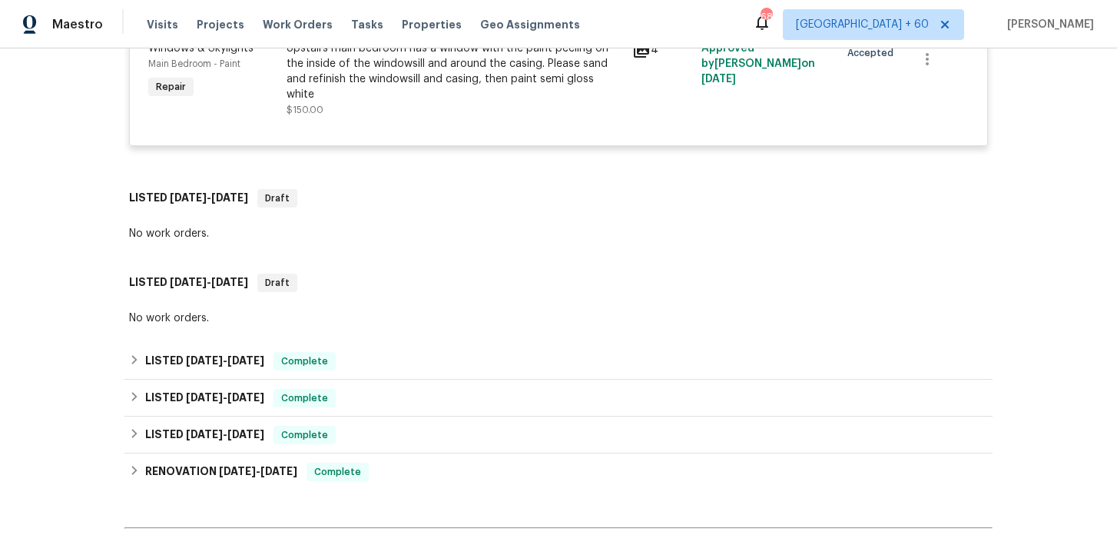
scroll to position [1713, 0]
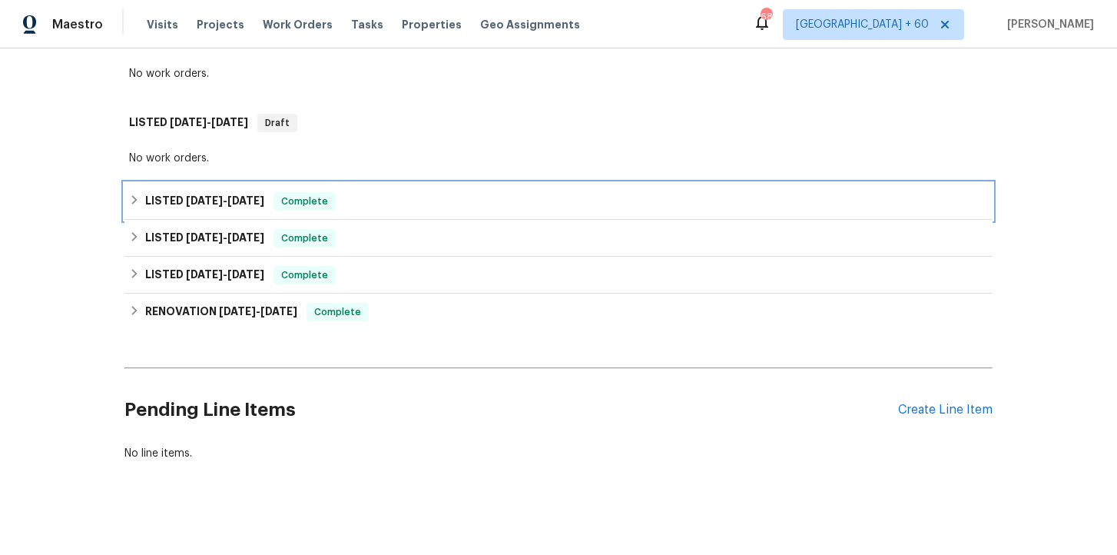
click at [387, 183] on div "LISTED 9/22/25 - 9/30/25 Complete" at bounding box center [558, 201] width 868 height 37
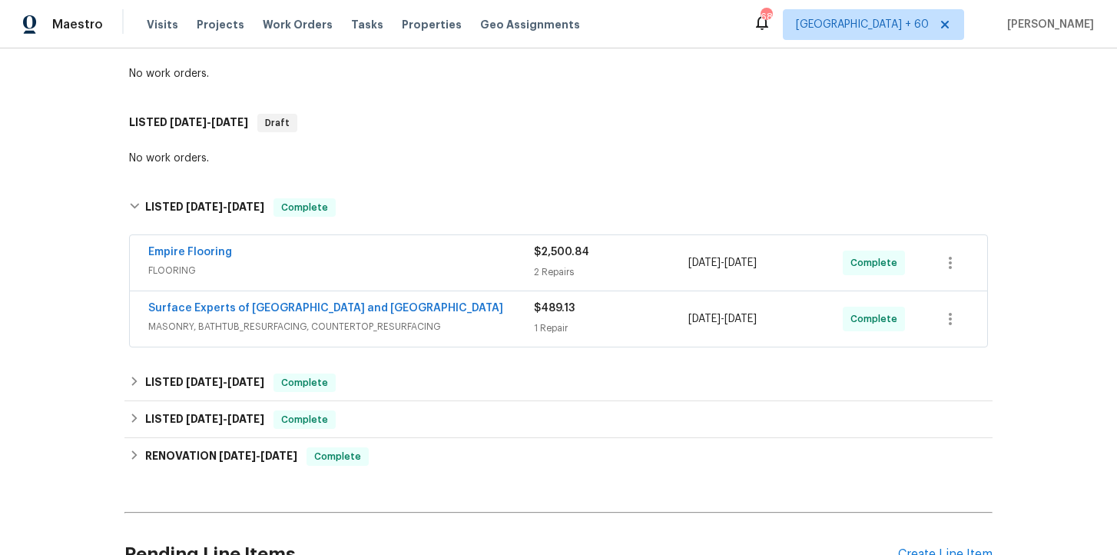
click at [465, 300] on div "Surface Experts of Durham and Chapel Hill" at bounding box center [341, 309] width 386 height 18
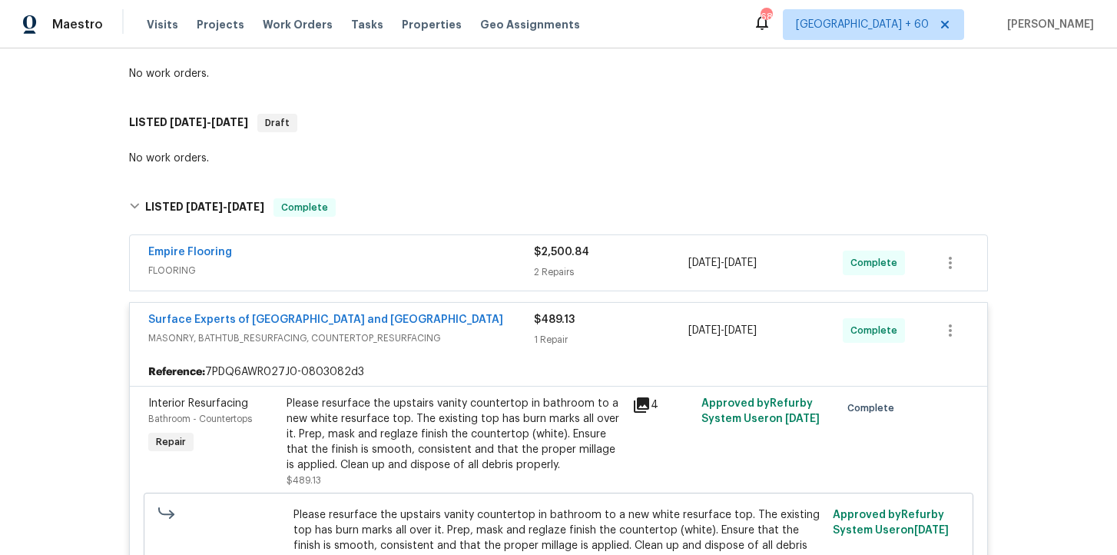
click at [443, 263] on span "FLOORING" at bounding box center [341, 270] width 386 height 15
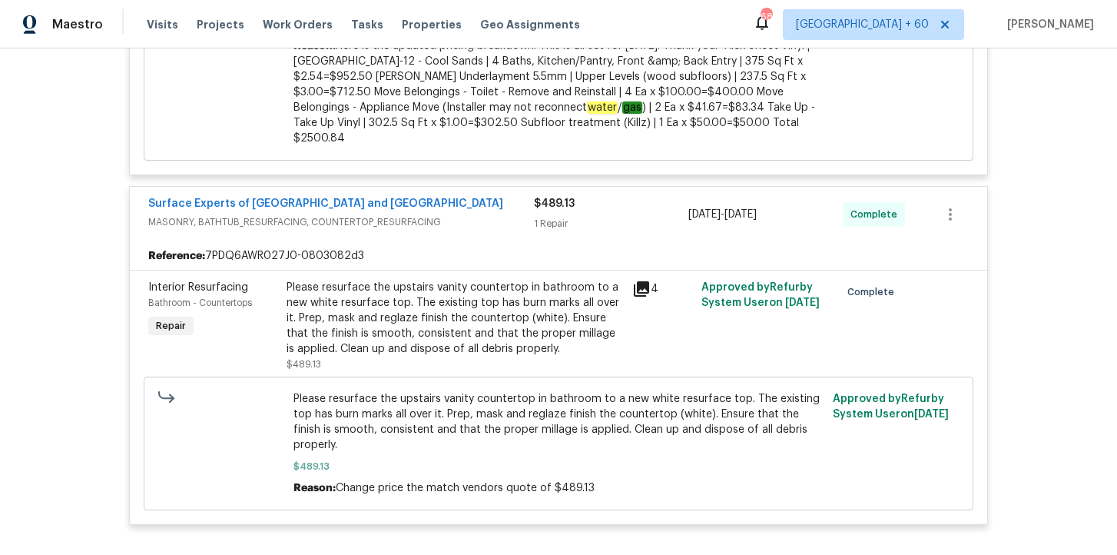
scroll to position [2765, 0]
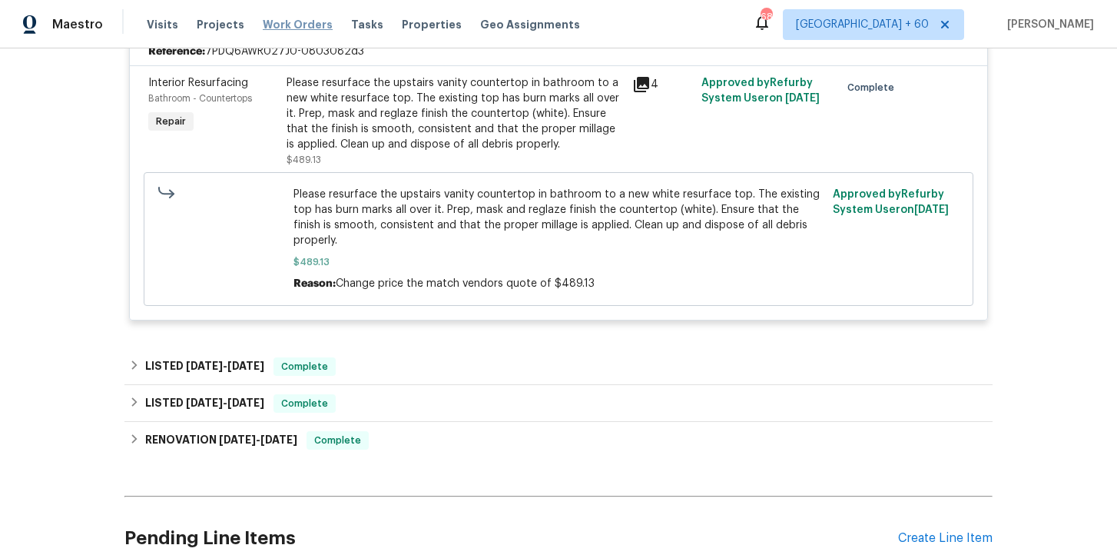
click at [307, 25] on span "Work Orders" at bounding box center [298, 24] width 70 height 15
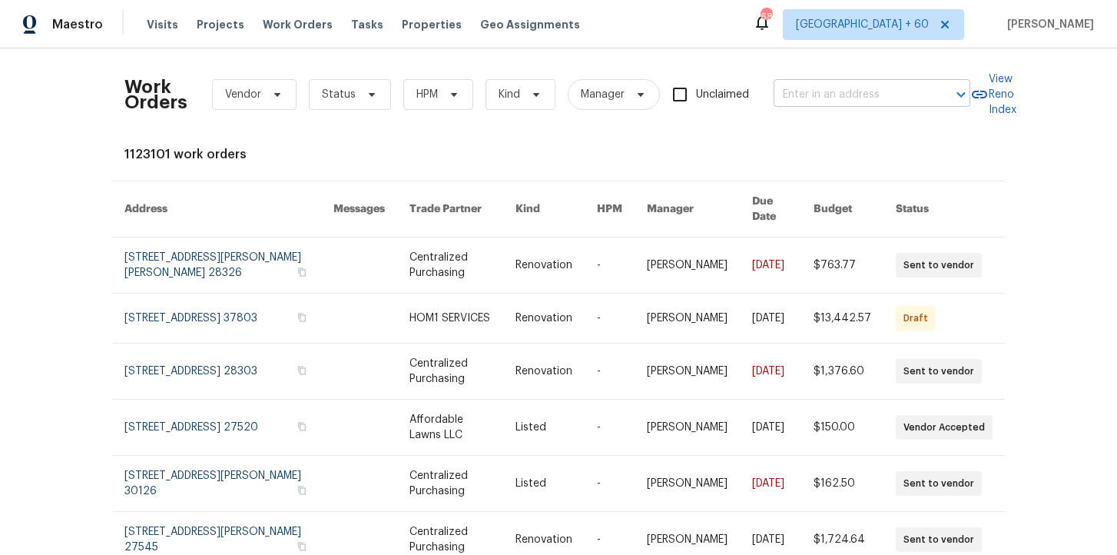
click at [806, 104] on input "text" at bounding box center [850, 95] width 154 height 24
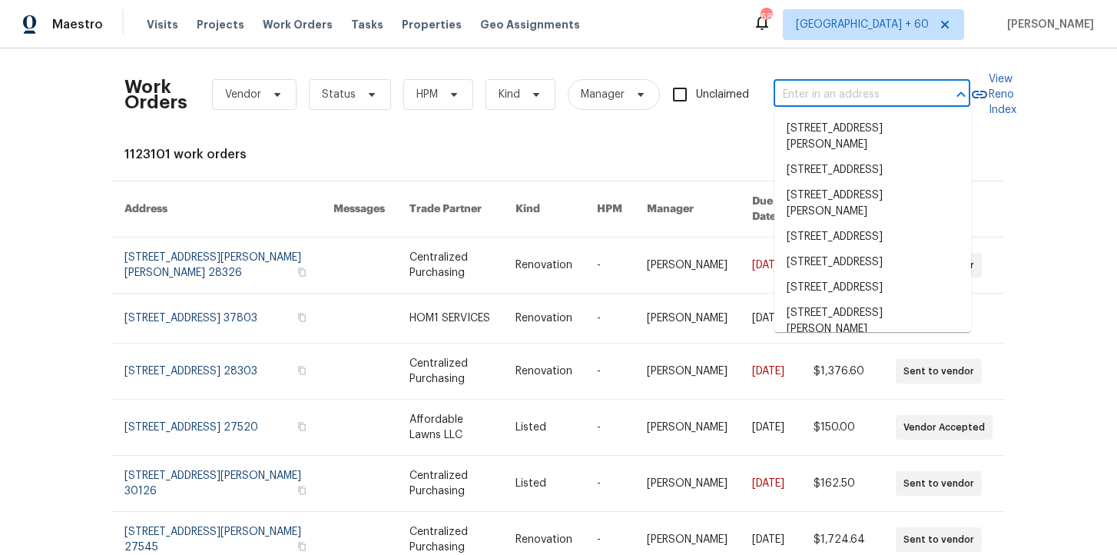
paste input "970 Morningview Ave Akron, OH 44305"
type input "970 Morningview Ave Akron, OH 44305"
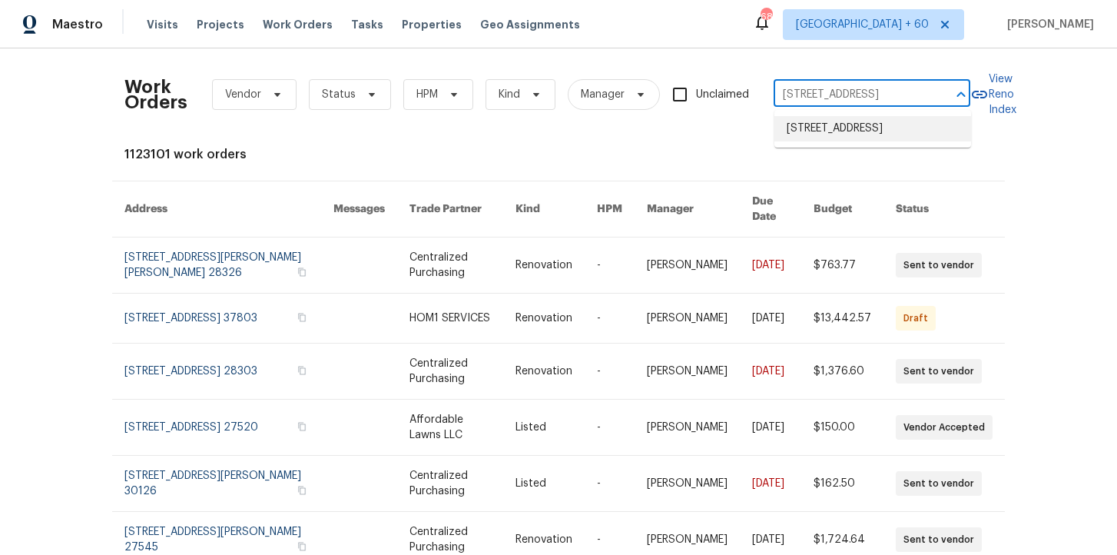
click at [823, 125] on li "970 Morningview Ave, Akron, OH 44305" at bounding box center [872, 128] width 197 height 25
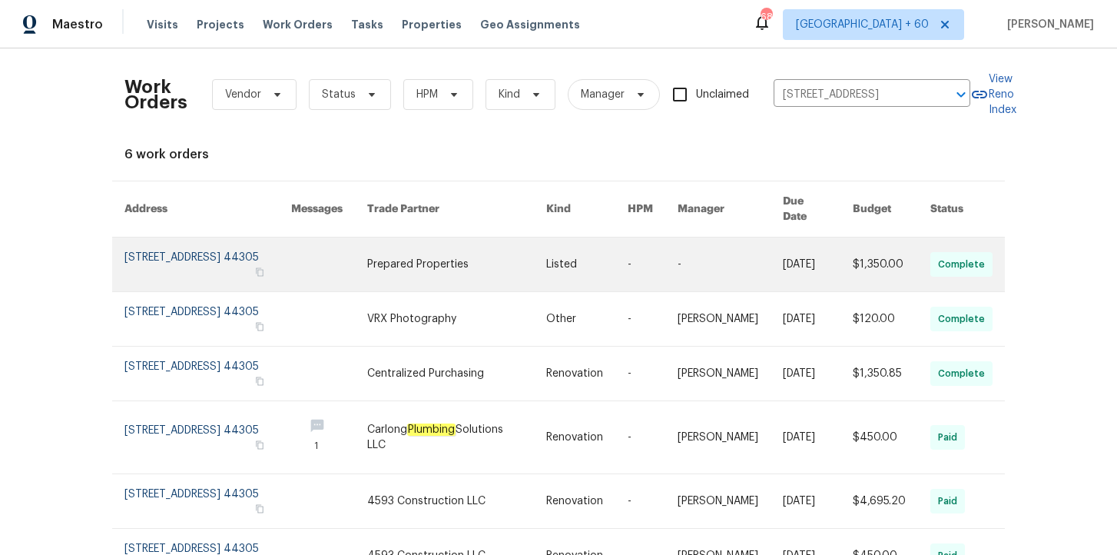
click at [228, 253] on link at bounding box center [207, 264] width 167 height 54
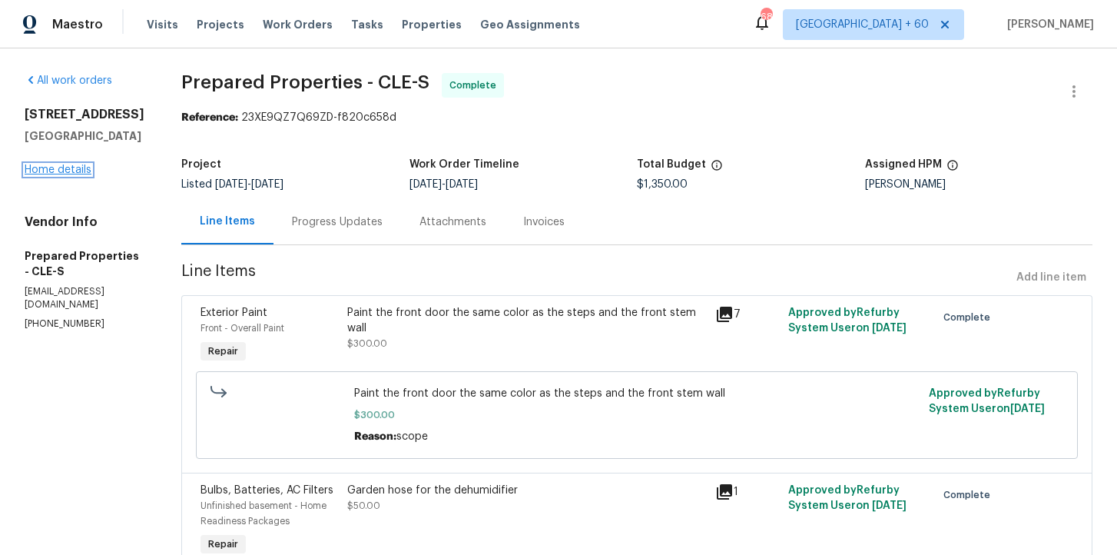
click at [71, 171] on link "Home details" at bounding box center [58, 169] width 67 height 11
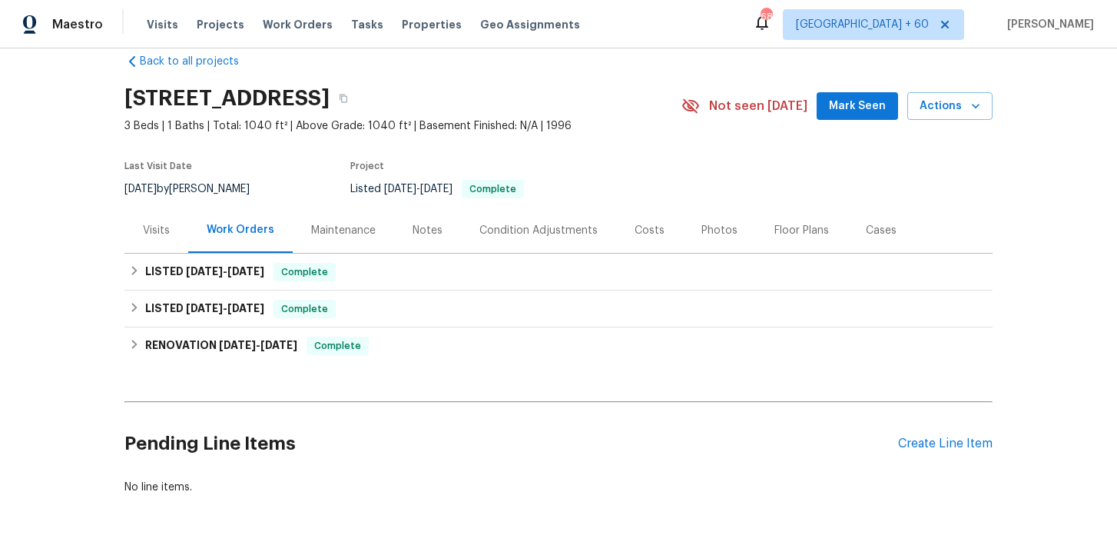
scroll to position [26, 0]
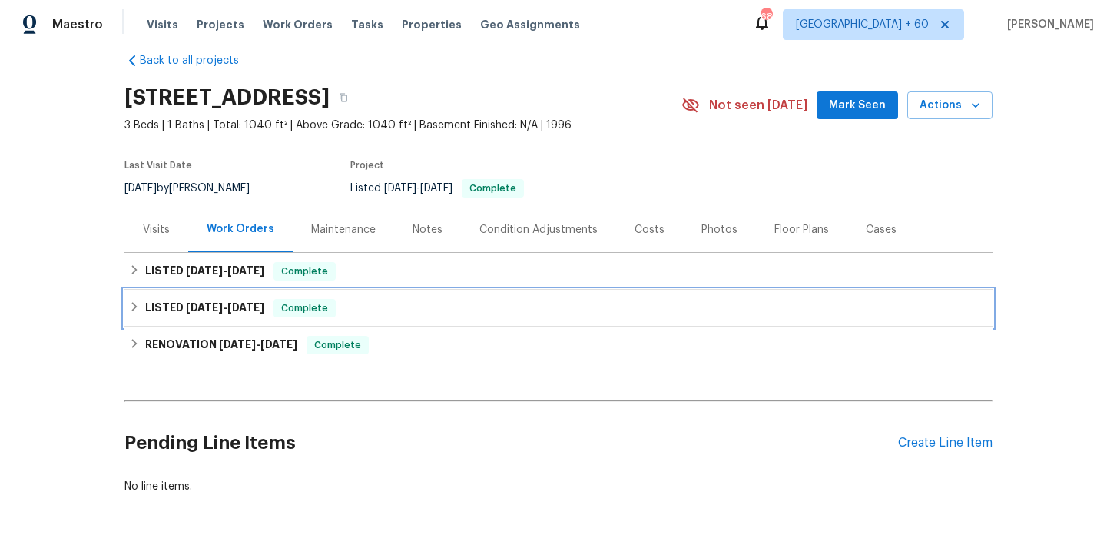
click at [389, 303] on div "LISTED 9/3/25 - 9/4/25 Complete" at bounding box center [558, 308] width 859 height 18
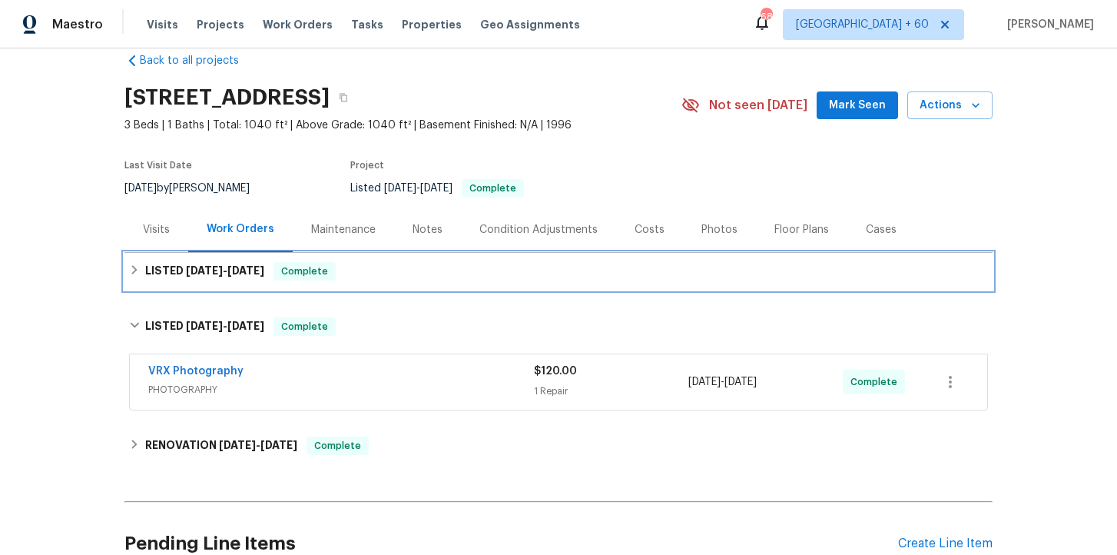
click at [393, 287] on div "LISTED 9/26/25 - 9/29/25 Complete" at bounding box center [558, 271] width 868 height 37
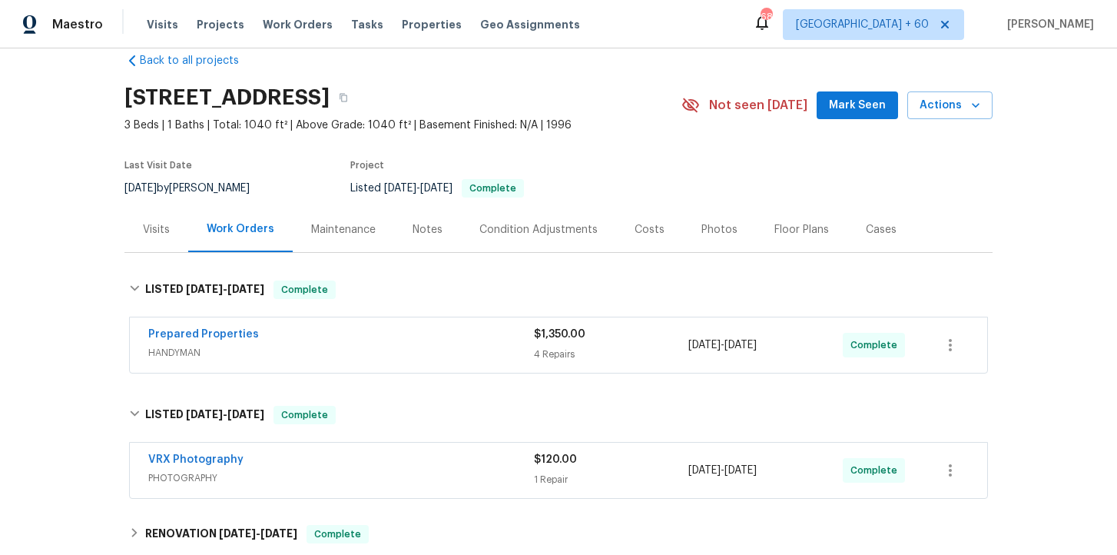
click at [407, 349] on span "HANDYMAN" at bounding box center [341, 352] width 386 height 15
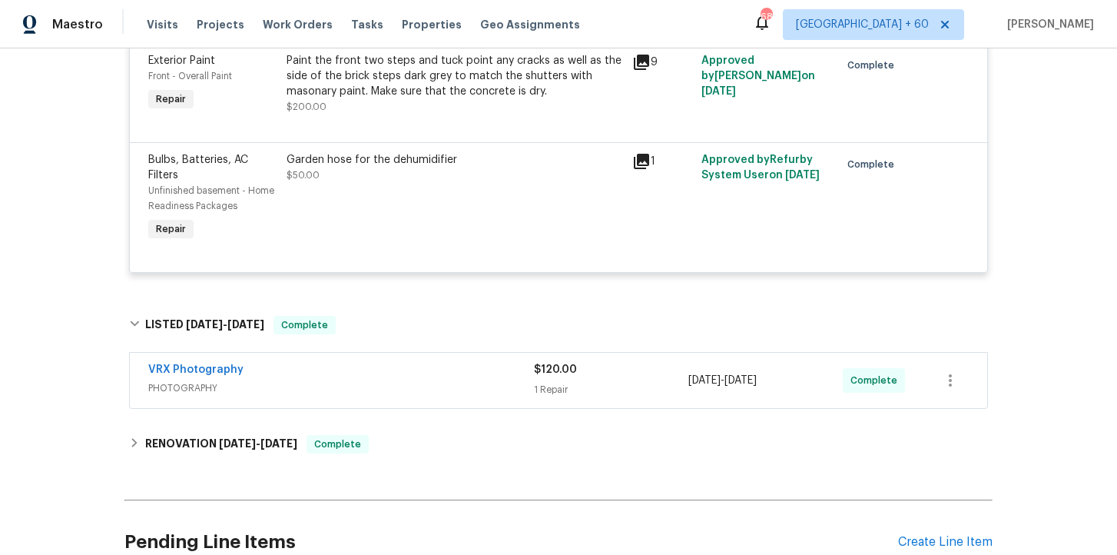
scroll to position [863, 0]
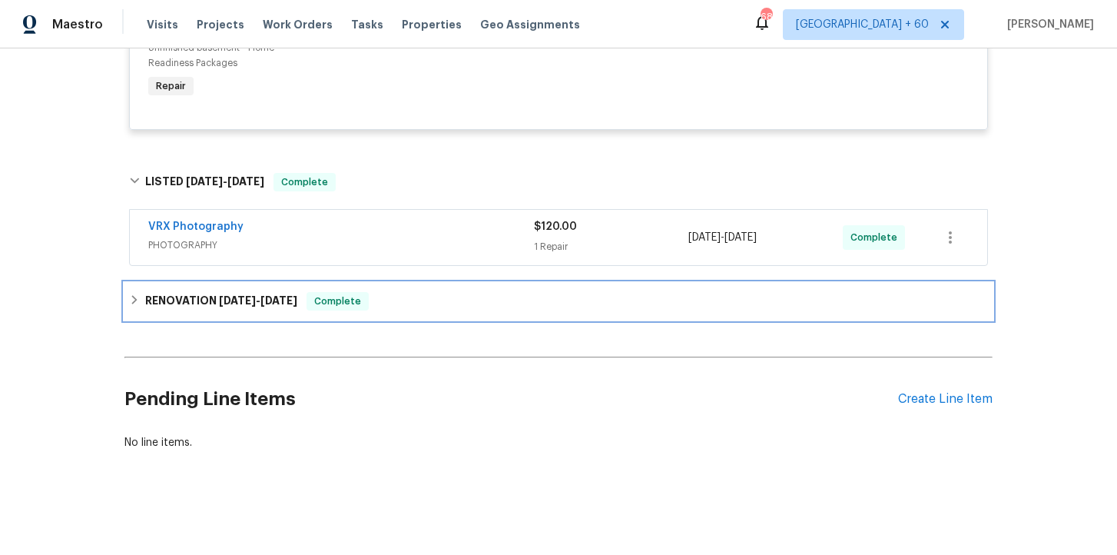
click at [404, 310] on div "RENOVATION 8/25/25 - 8/26/25 Complete" at bounding box center [558, 301] width 859 height 18
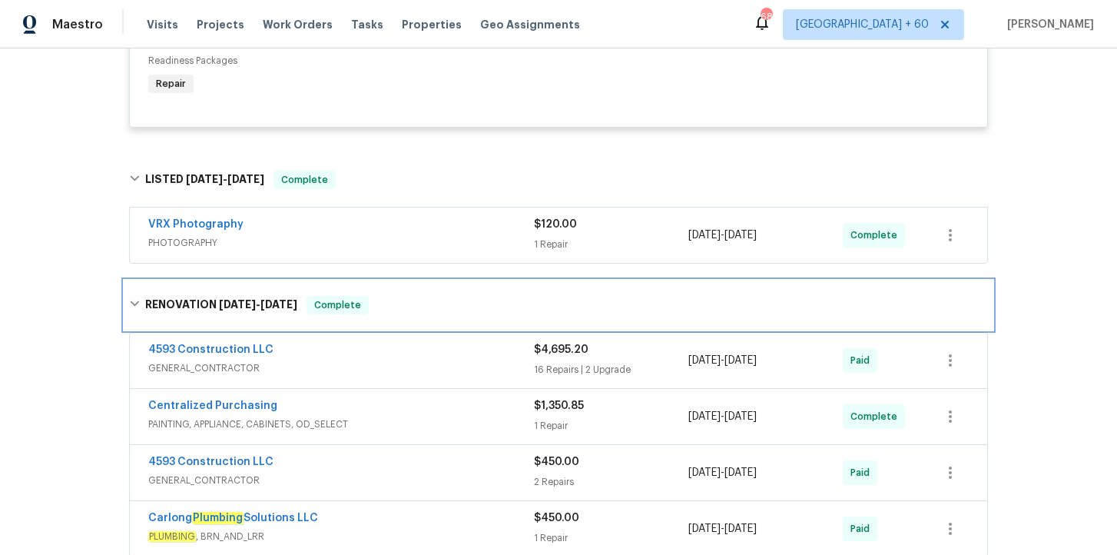
scroll to position [1023, 0]
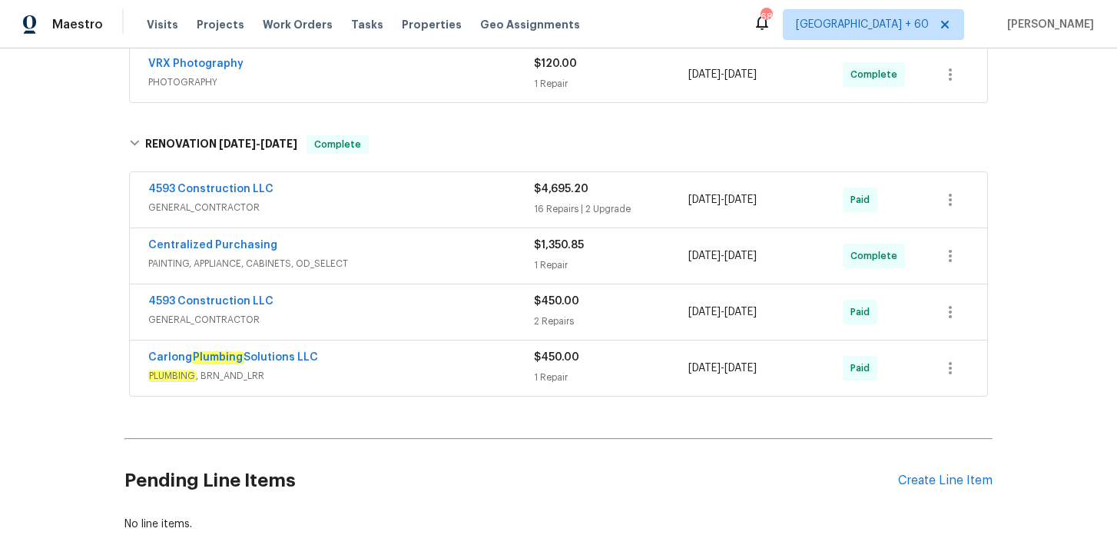
click at [412, 369] on span "PLUMBING , BRN_AND_LRR" at bounding box center [341, 375] width 386 height 15
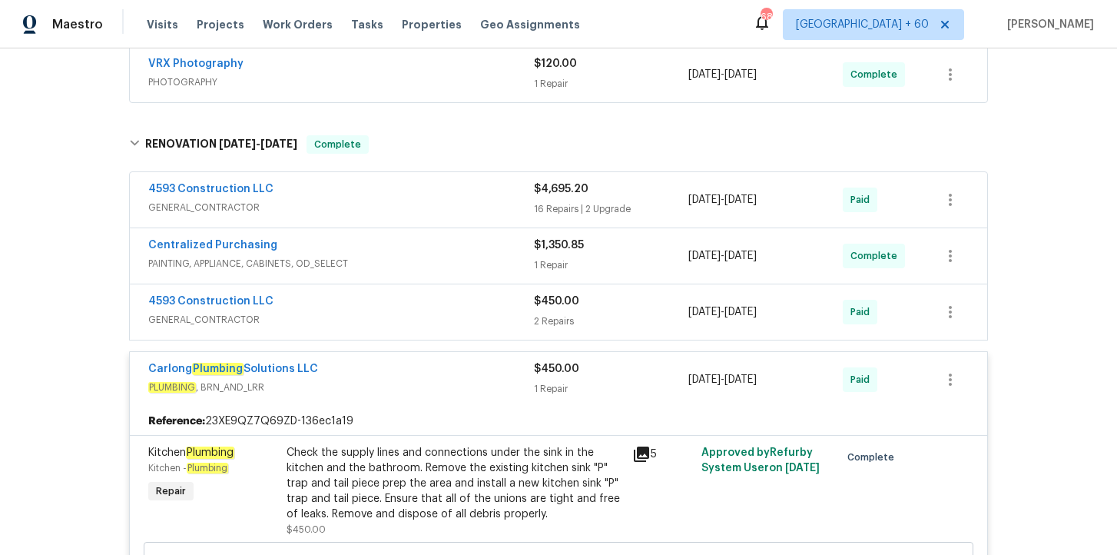
click at [388, 316] on span "GENERAL_CONTRACTOR" at bounding box center [341, 319] width 386 height 15
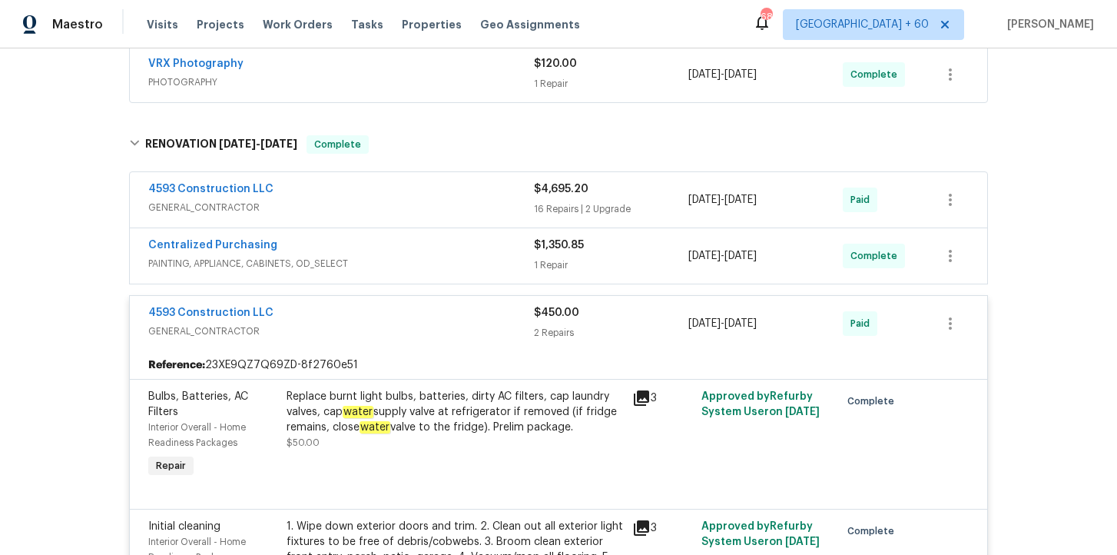
click at [383, 261] on span "PAINTING, APPLIANCE, CABINETS, OD_SELECT" at bounding box center [341, 263] width 386 height 15
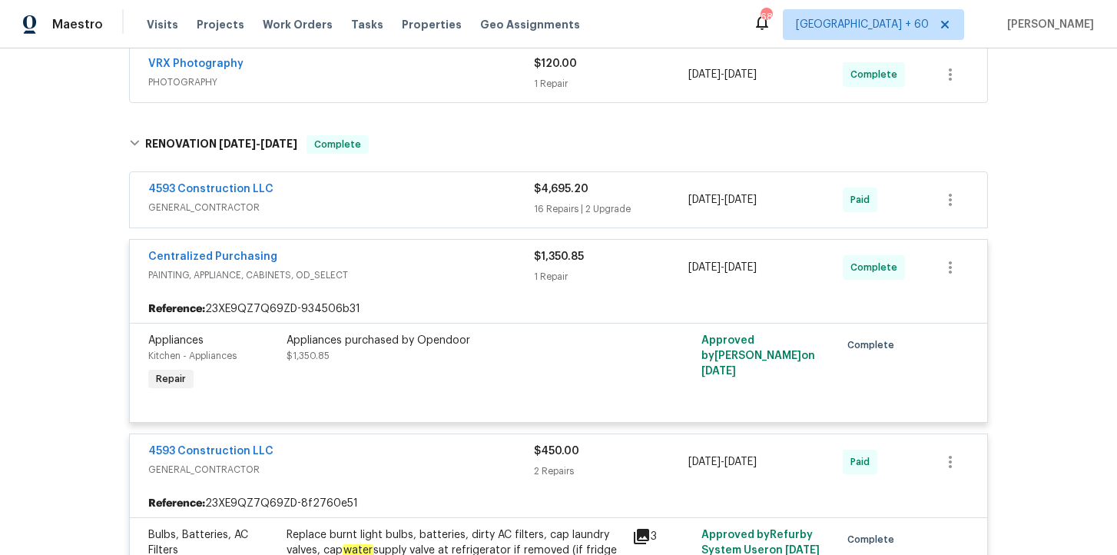
click at [378, 197] on div "4593 Construction LLC" at bounding box center [341, 190] width 386 height 18
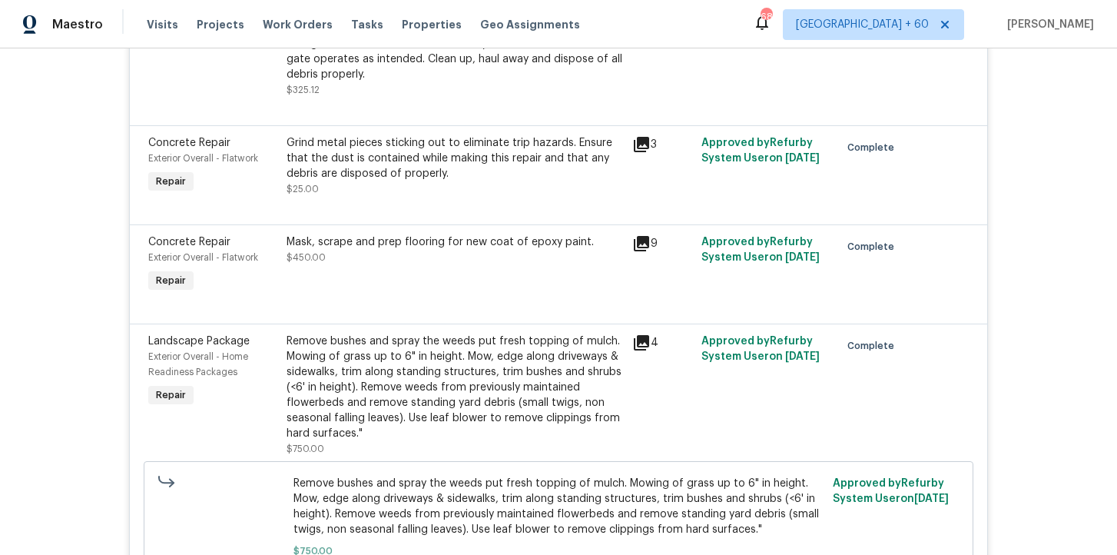
scroll to position [2159, 0]
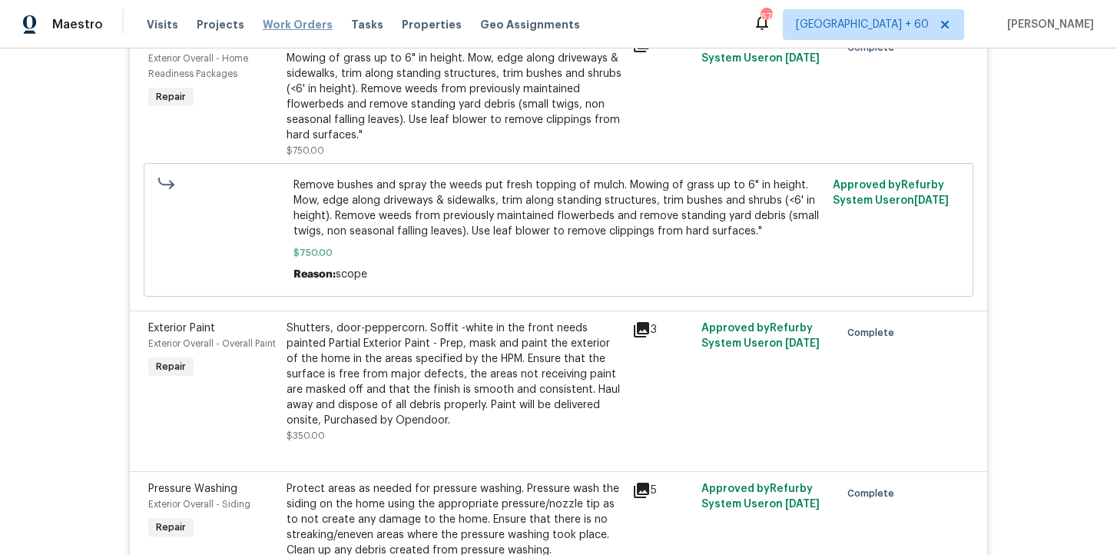
click at [277, 25] on span "Work Orders" at bounding box center [298, 24] width 70 height 15
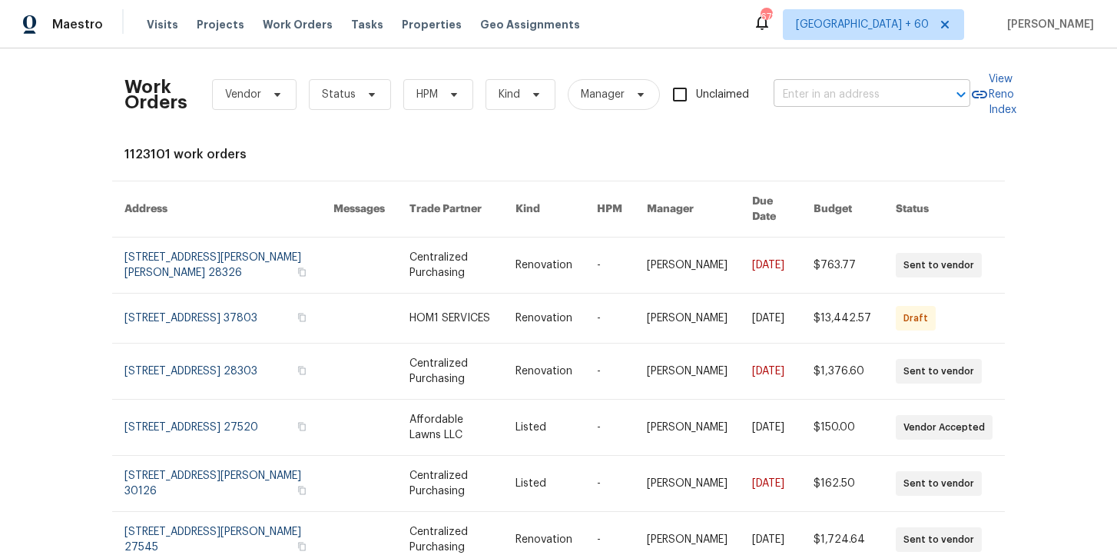
click at [800, 91] on input "text" at bounding box center [850, 95] width 154 height 24
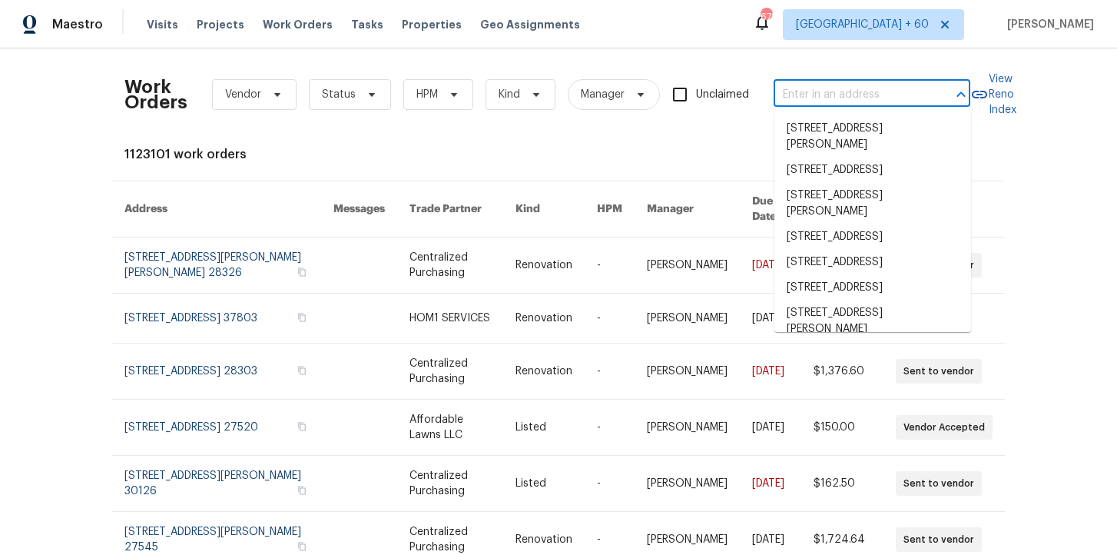
paste input "9740 Burton Dr Twinsburg, OH 44087"
type input "9740 Burton Dr Twinsburg, OH 44087"
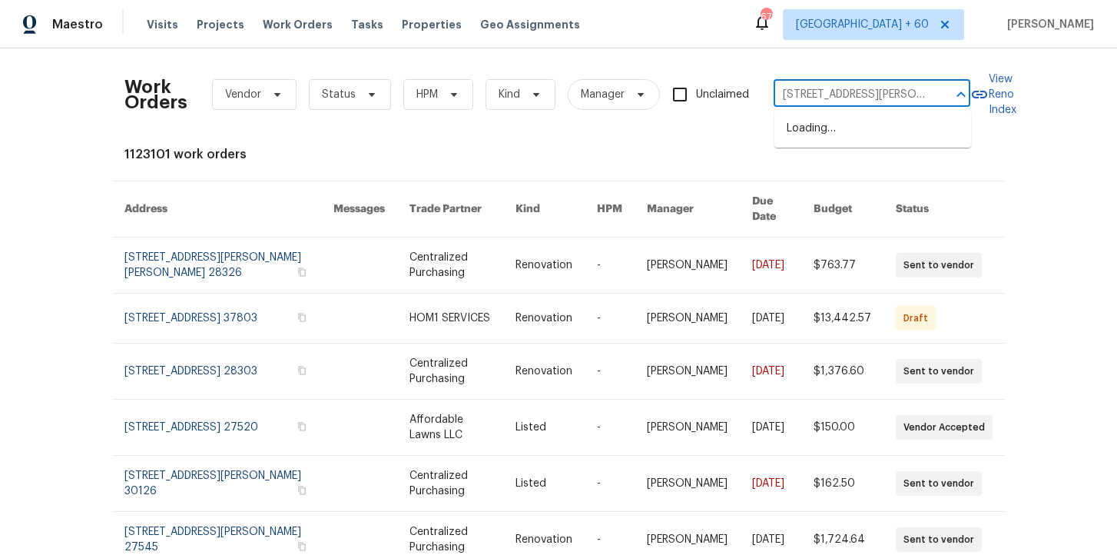
scroll to position [0, 44]
click at [853, 128] on li "9740 Burton Dr, Twinsburg, OH 44087" at bounding box center [872, 136] width 197 height 41
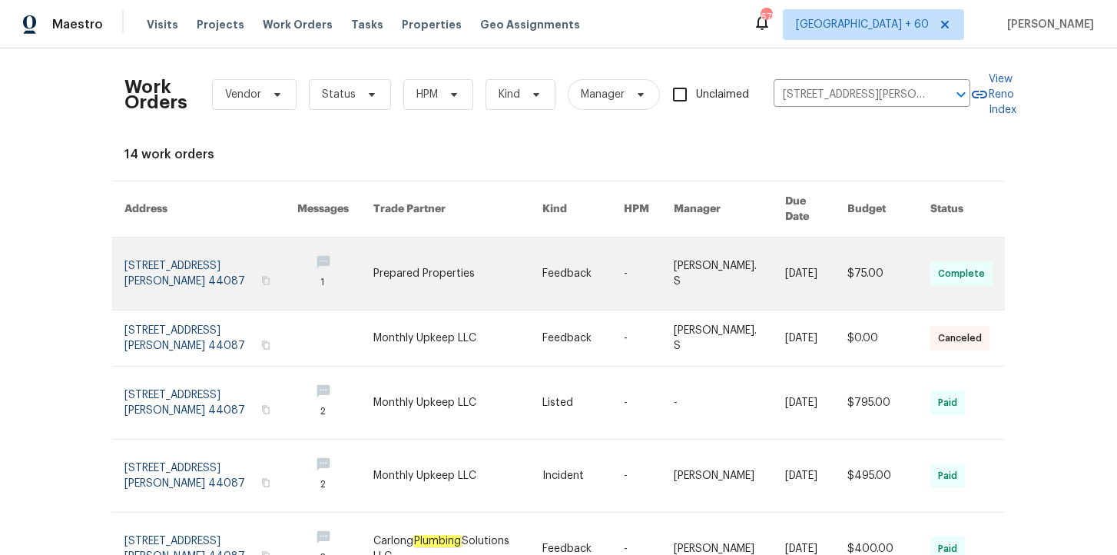
click at [170, 244] on link at bounding box center [210, 273] width 173 height 72
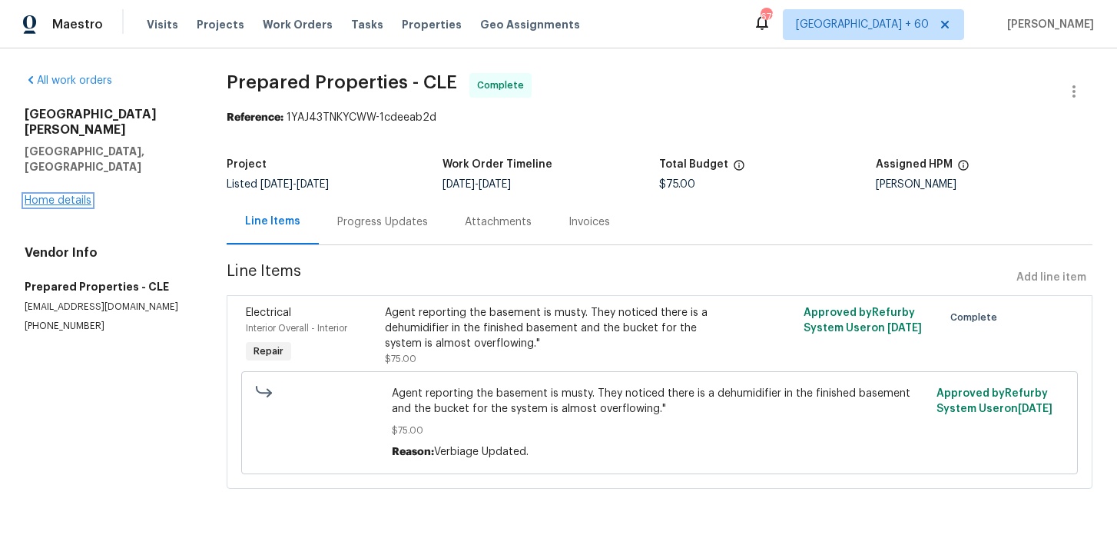
click at [65, 195] on link "Home details" at bounding box center [58, 200] width 67 height 11
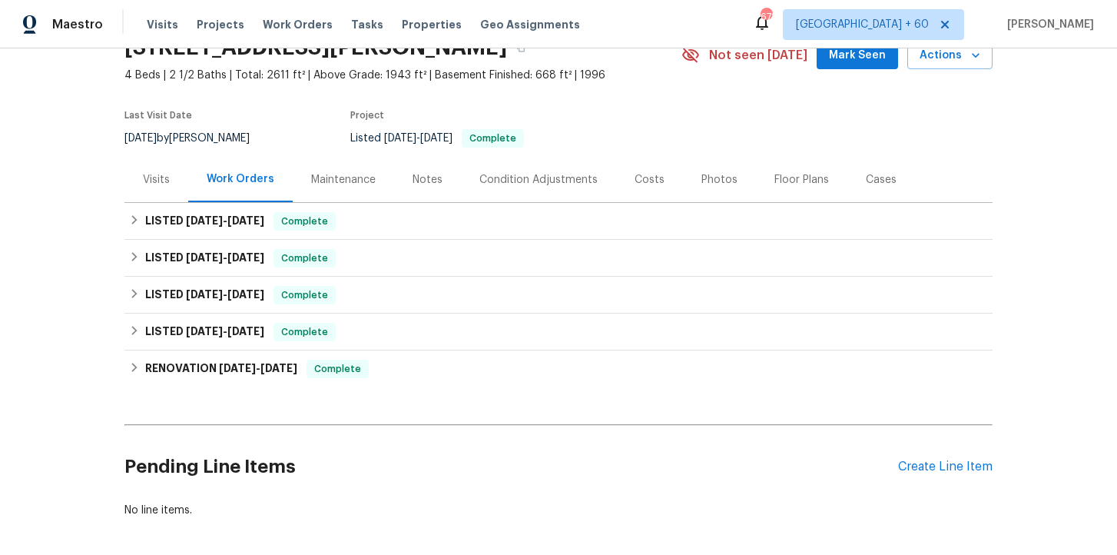
scroll to position [77, 0]
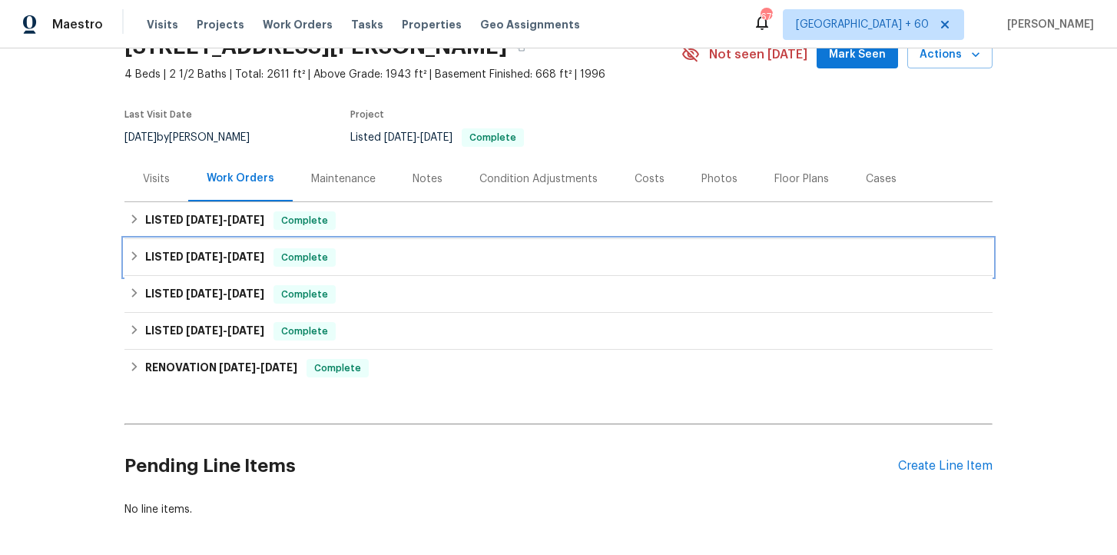
click at [373, 257] on div "LISTED 8/22/25 - 8/27/25 Complete" at bounding box center [558, 257] width 859 height 18
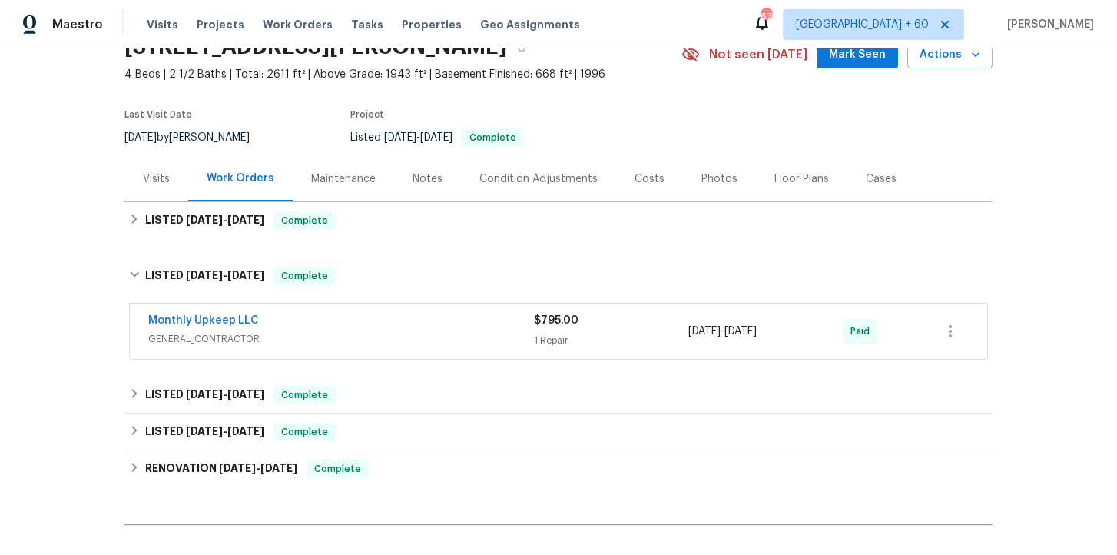
click at [411, 330] on div "Monthly Upkeep LLC GENERAL_CONTRACTOR" at bounding box center [341, 330] width 386 height 34
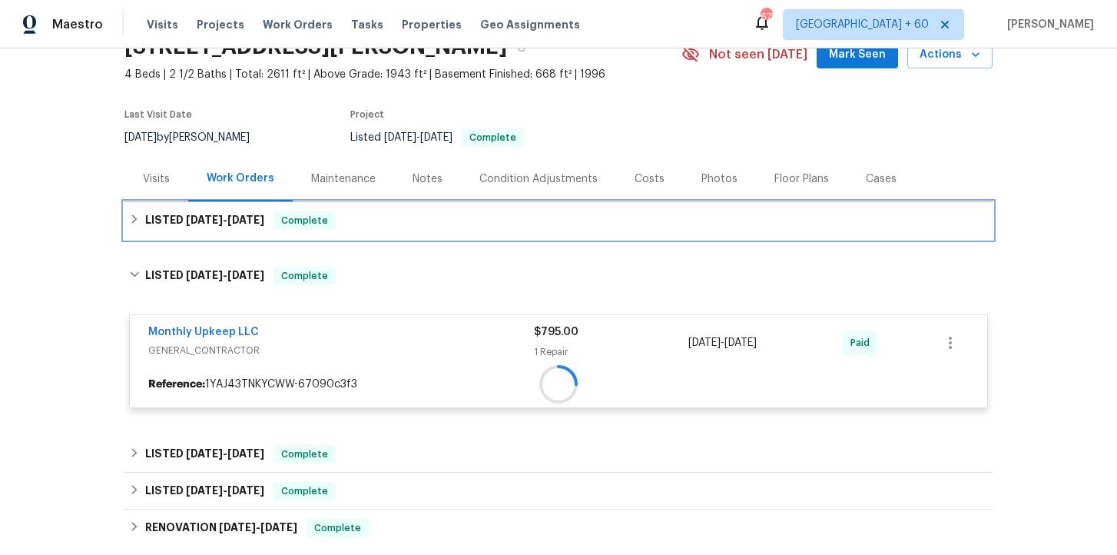
click at [402, 224] on div "LISTED 9/26/25 - 10/1/25 Complete" at bounding box center [558, 220] width 859 height 18
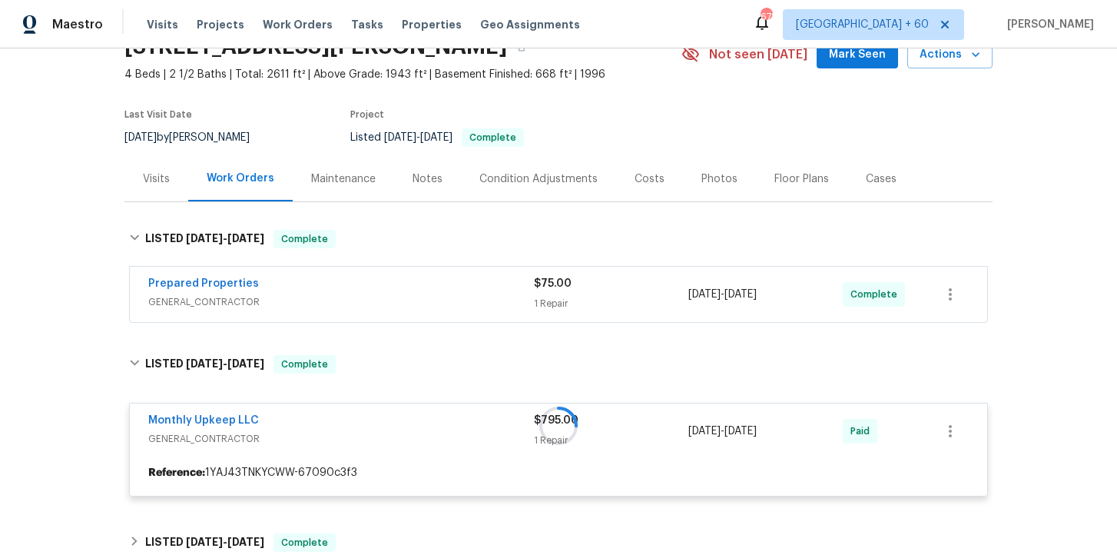
click at [412, 290] on div "Prepared Properties" at bounding box center [341, 285] width 386 height 18
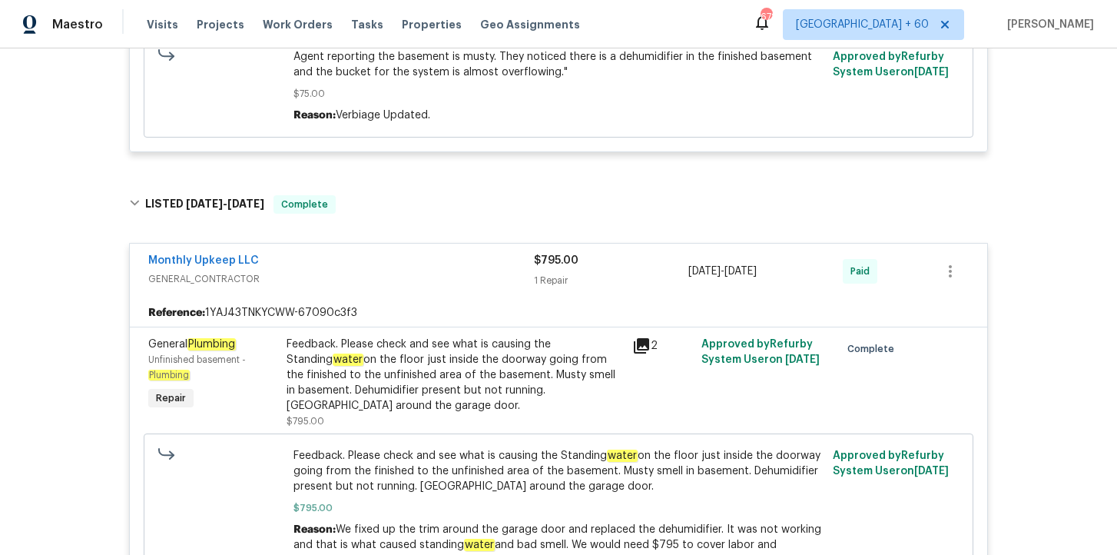
scroll to position [613, 0]
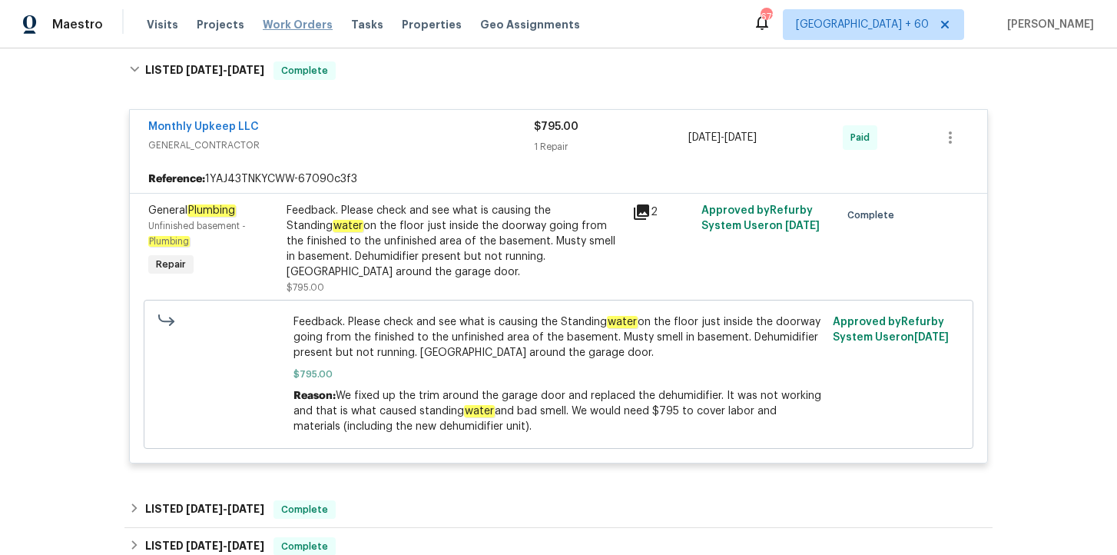
click at [283, 19] on span "Work Orders" at bounding box center [298, 24] width 70 height 15
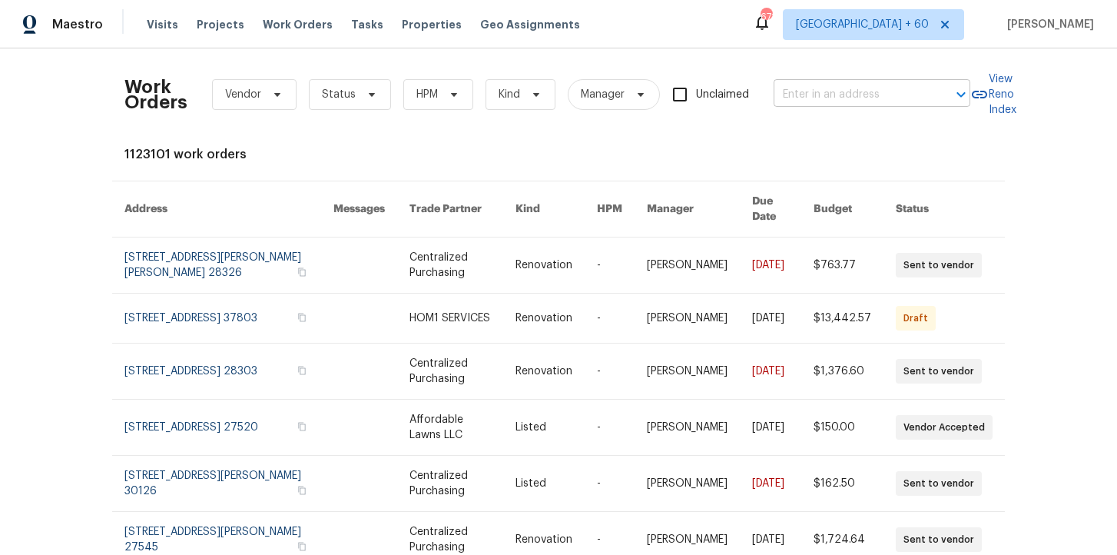
click at [816, 94] on input "text" at bounding box center [850, 95] width 154 height 24
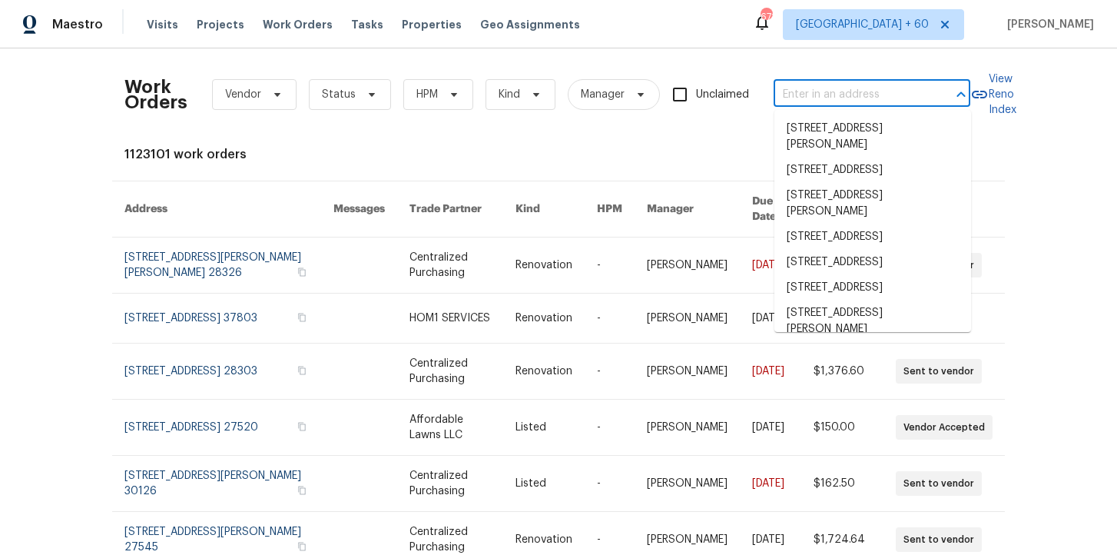
paste input "316 Epperstone Ln Matthews, NC 28105"
type input "316 Epperstone Ln Matthews, NC 28105"
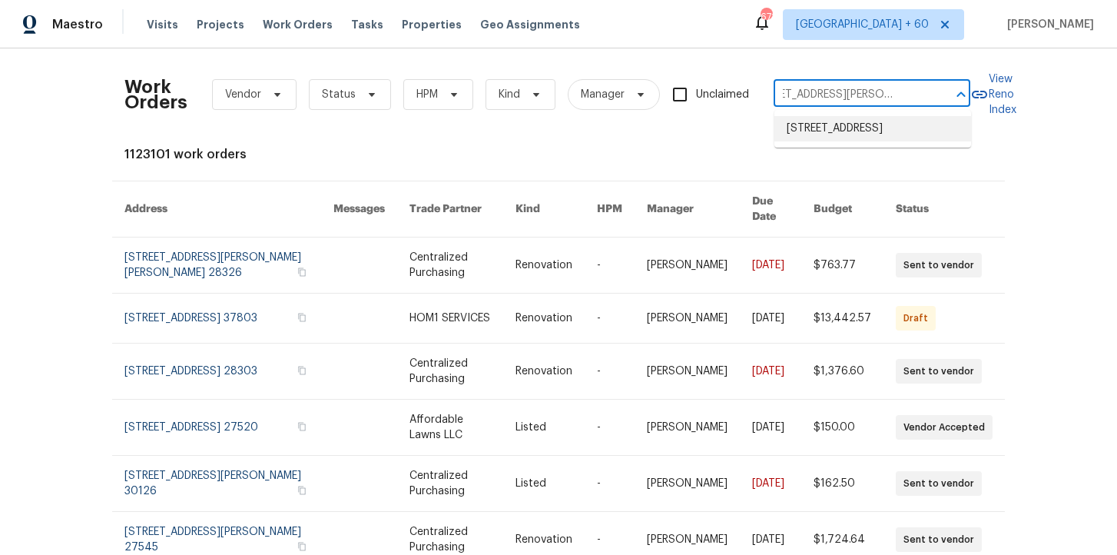
click at [833, 126] on li "316 Epperstone Ln, Matthews, NC 28105" at bounding box center [872, 128] width 197 height 25
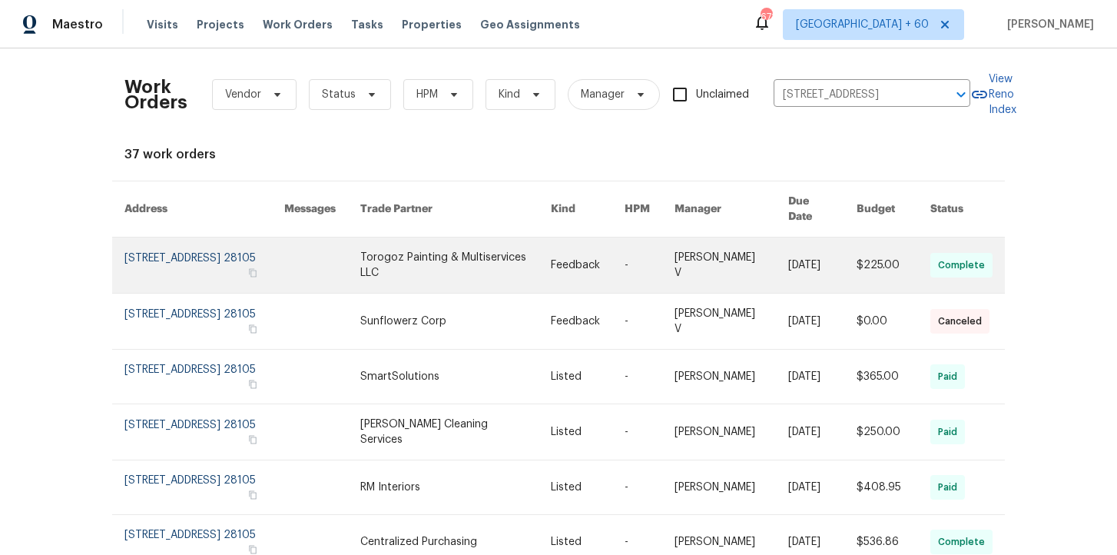
click at [192, 252] on link at bounding box center [204, 264] width 160 height 55
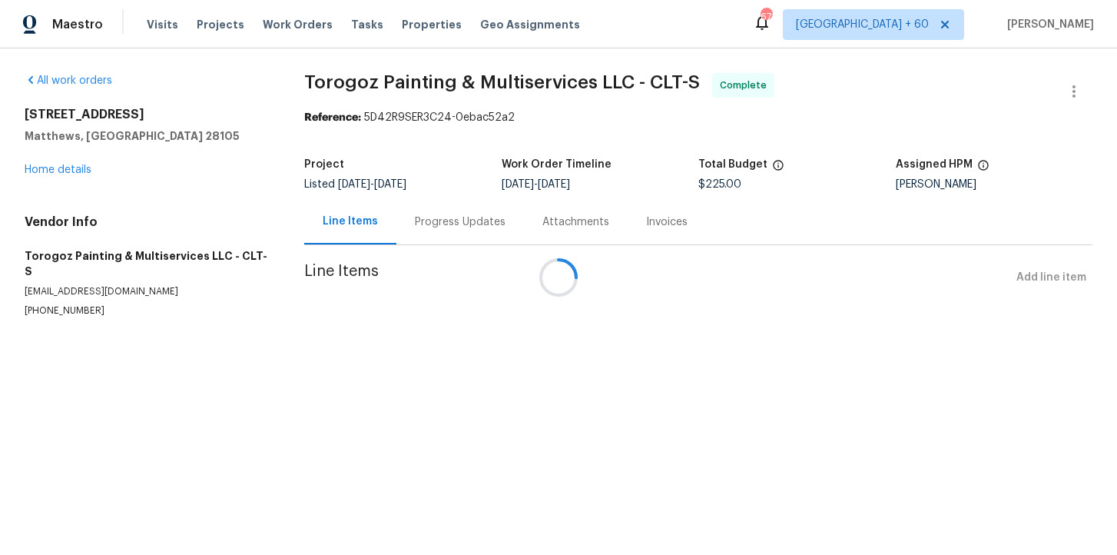
click at [74, 170] on div at bounding box center [558, 277] width 1117 height 555
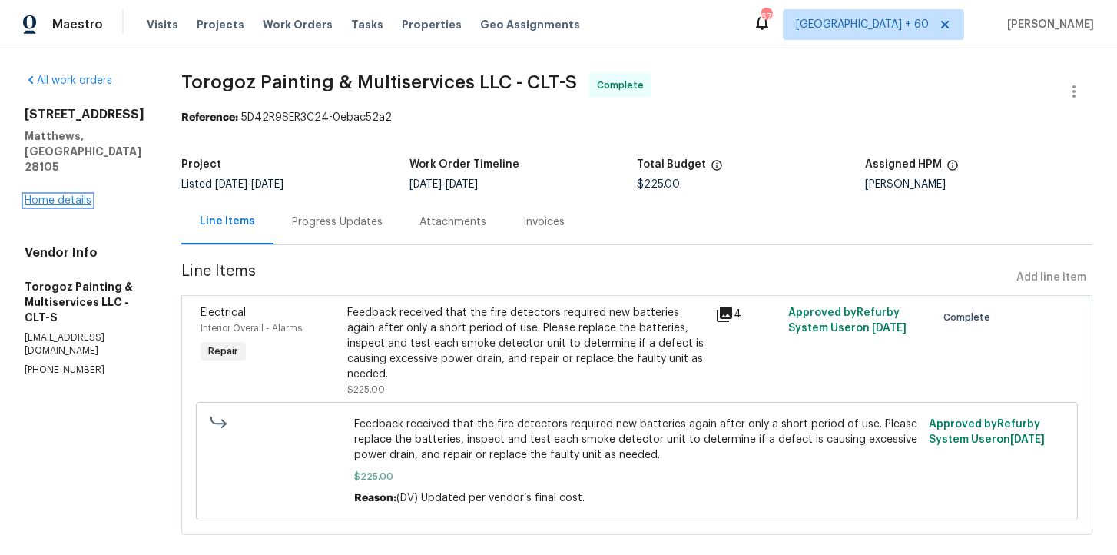
click at [70, 195] on link "Home details" at bounding box center [58, 200] width 67 height 11
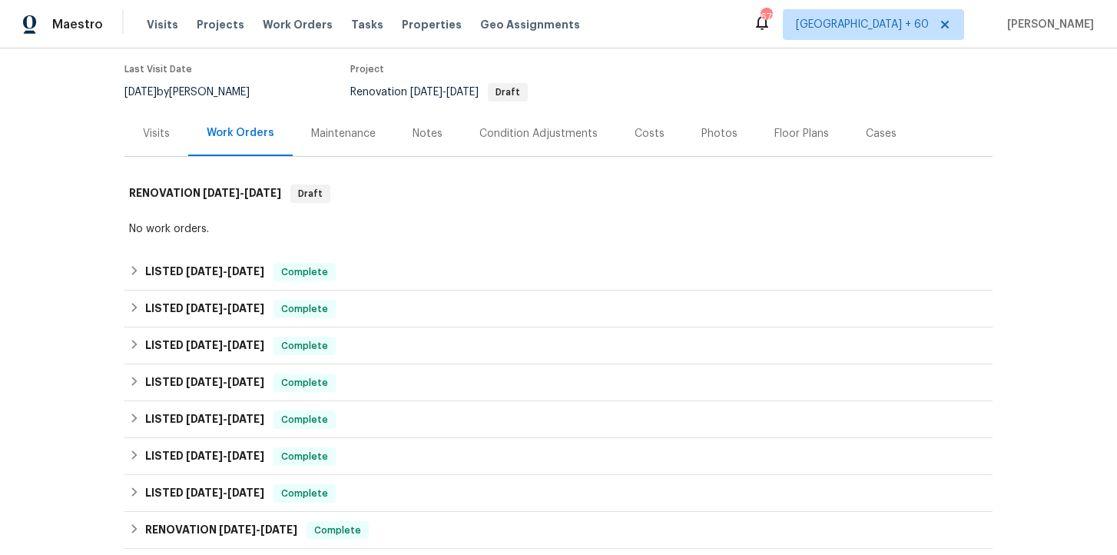
scroll to position [124, 0]
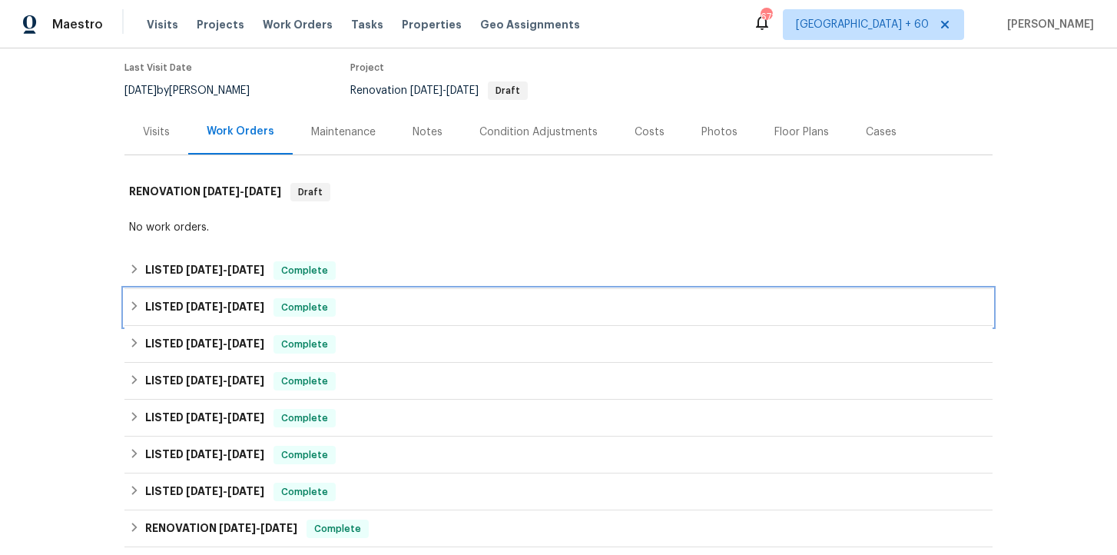
click at [369, 303] on div "LISTED 8/4/25 - 8/17/25 Complete" at bounding box center [558, 307] width 859 height 18
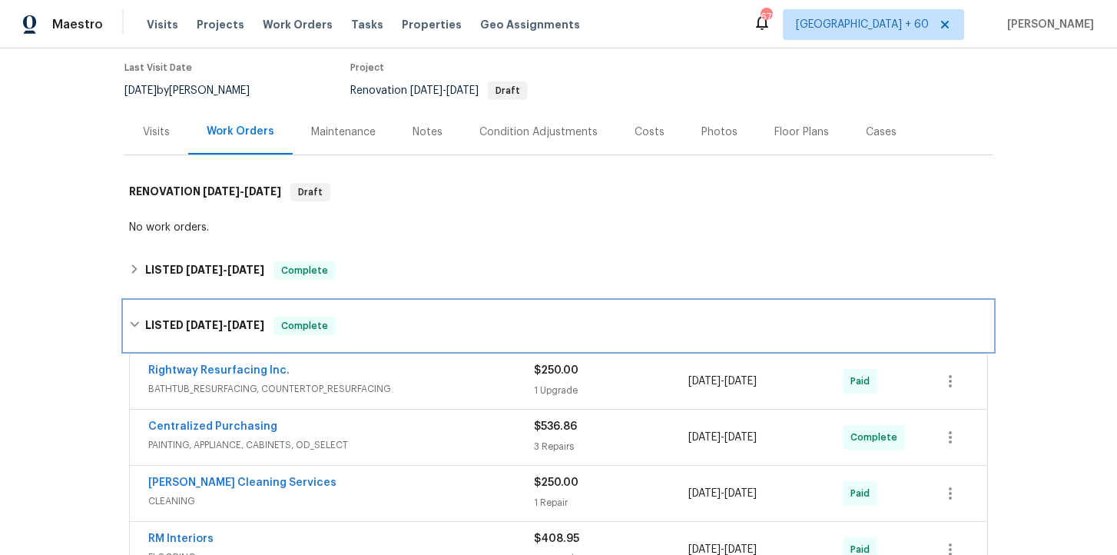
scroll to position [316, 0]
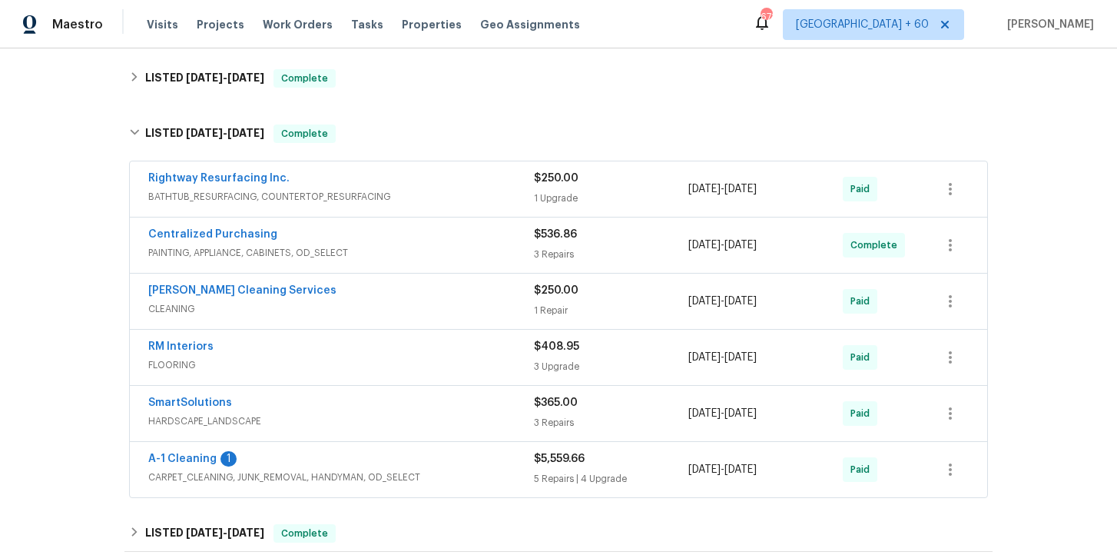
click at [464, 472] on span "CARPET_CLEANING, JUNK_REMOVAL, HANDYMAN, OD_SELECT" at bounding box center [341, 476] width 386 height 15
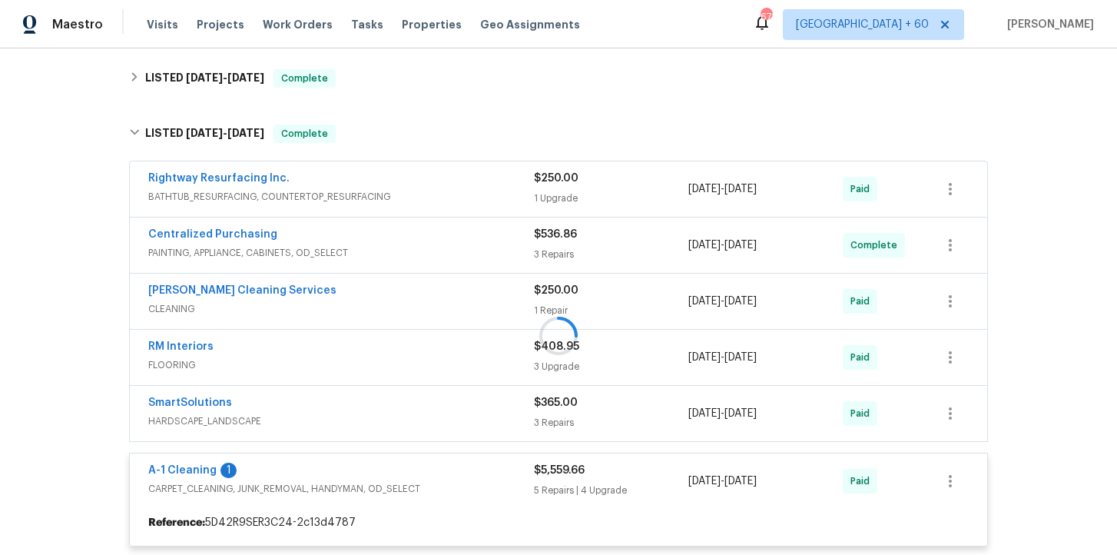
click at [439, 410] on div "SmartSolutions" at bounding box center [341, 404] width 386 height 18
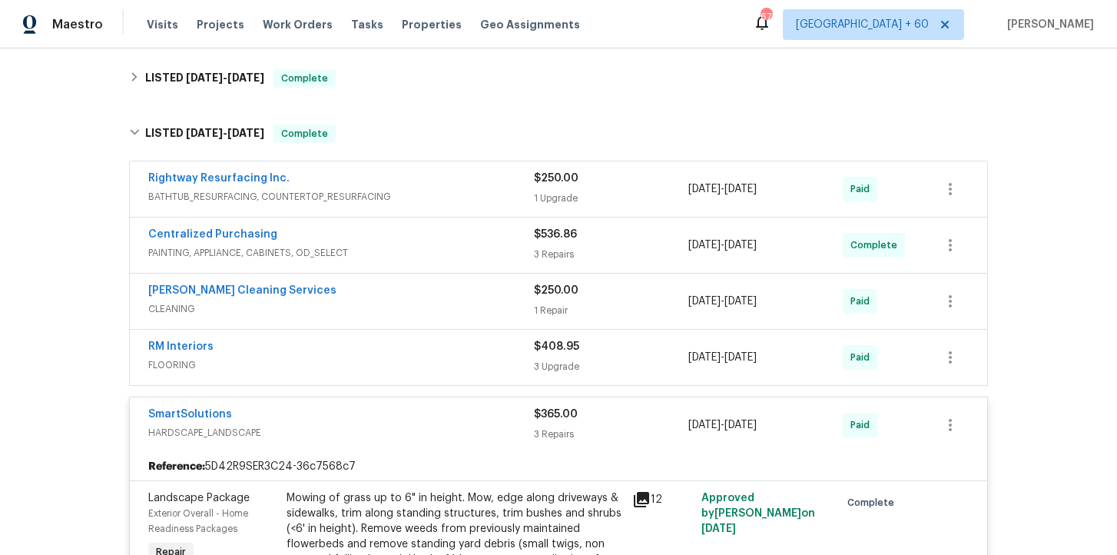
click at [455, 355] on div "RM Interiors" at bounding box center [341, 348] width 386 height 18
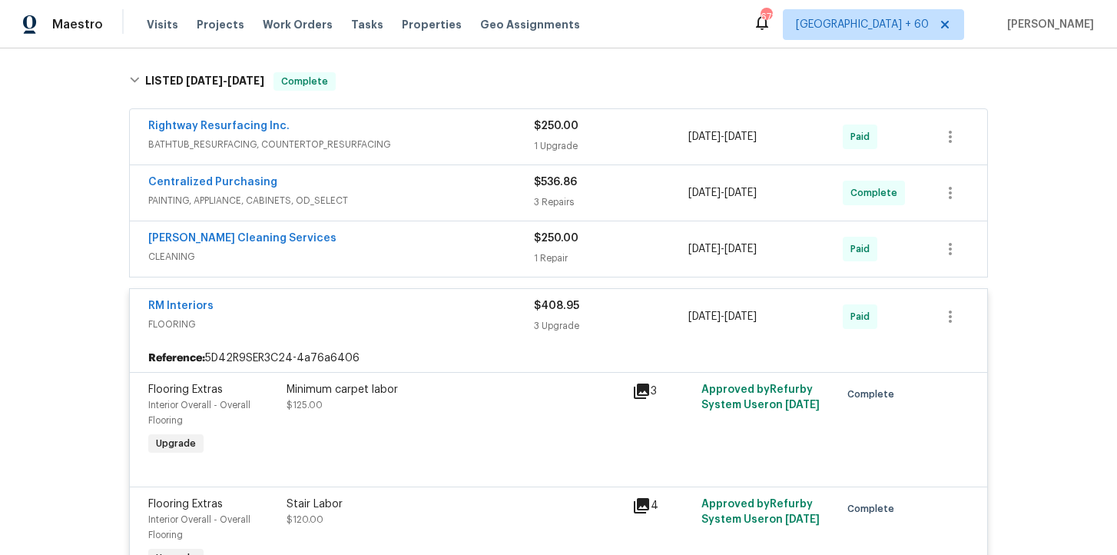
scroll to position [387, 0]
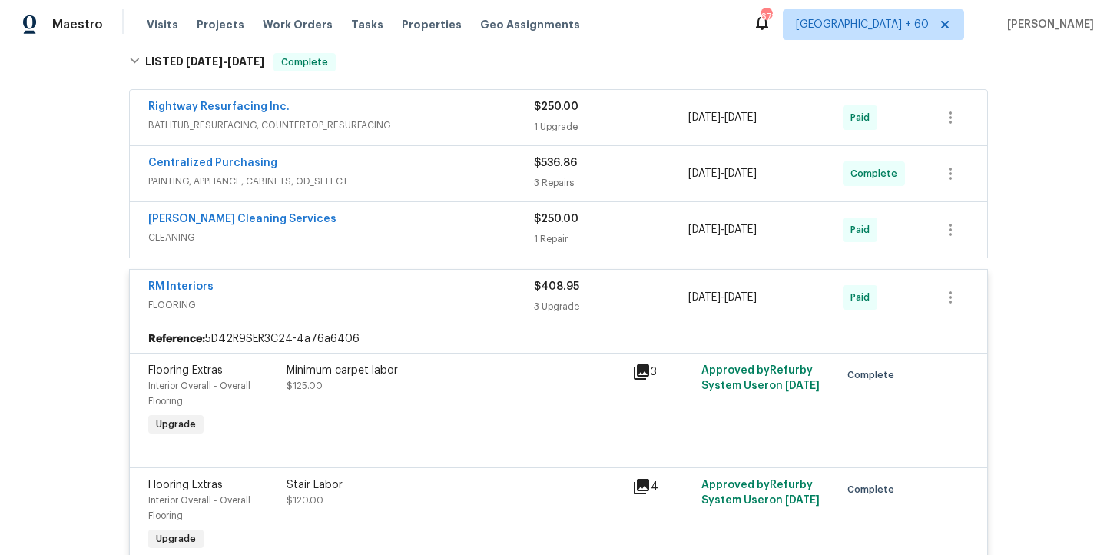
click at [448, 190] on div "Centralized Purchasing PAINTING, APPLIANCE, CABINETS, OD_SELECT" at bounding box center [341, 173] width 386 height 37
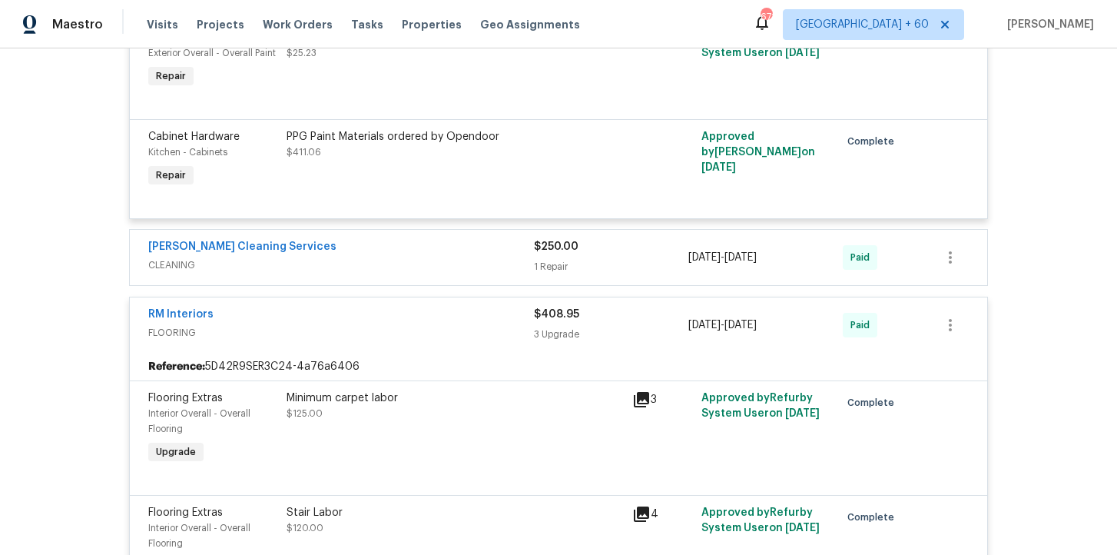
click at [438, 266] on span "CLEANING" at bounding box center [341, 264] width 386 height 15
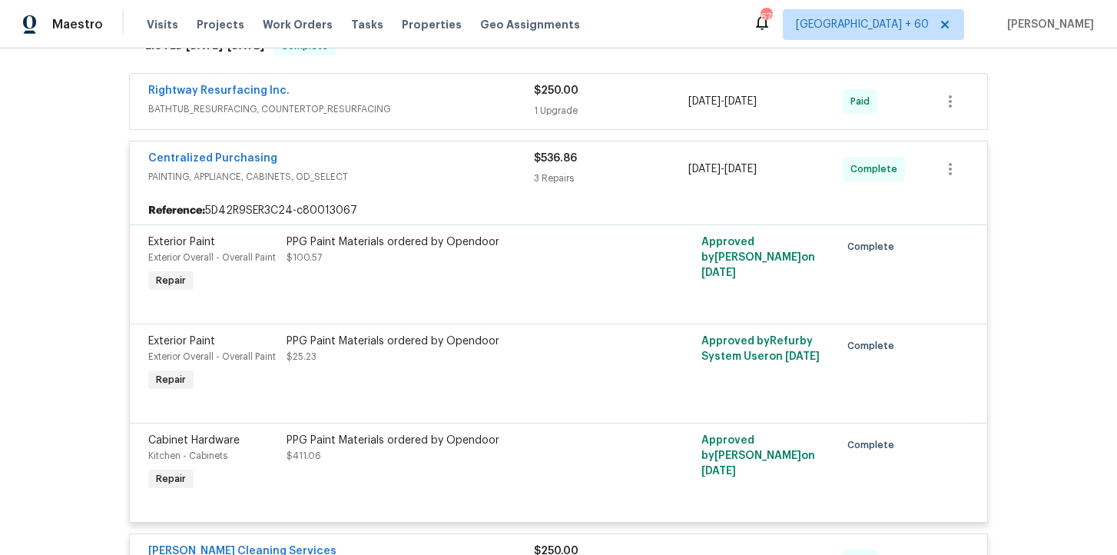
scroll to position [376, 0]
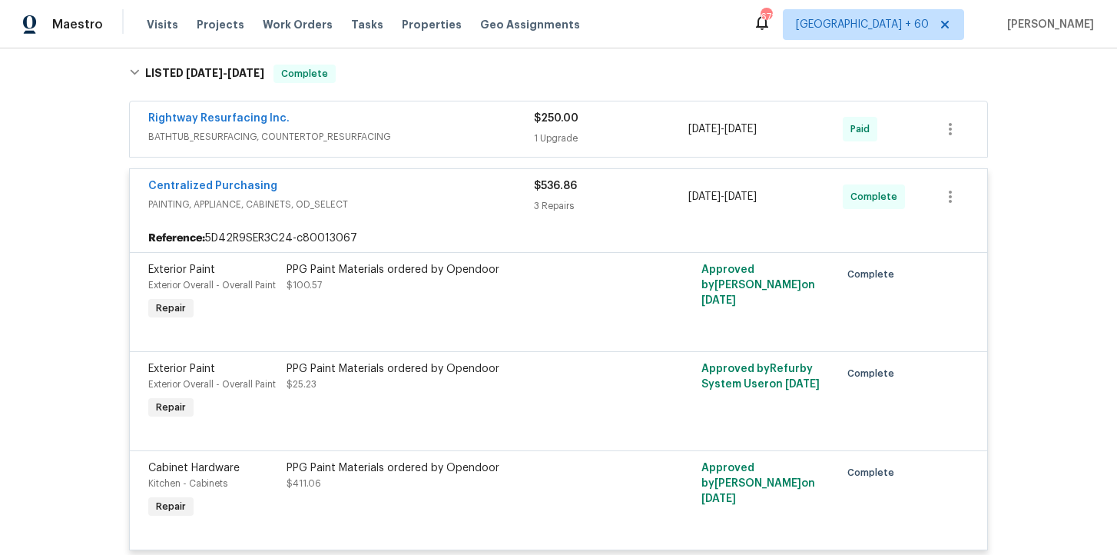
click at [445, 136] on span "BATHTUB_RESURFACING, COUNTERTOP_RESURFACING" at bounding box center [341, 136] width 386 height 15
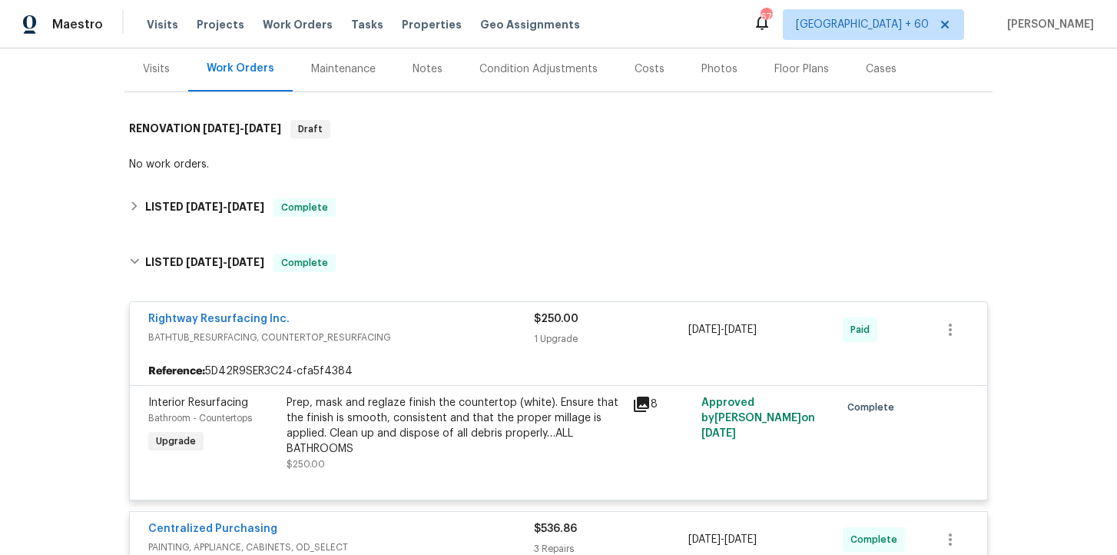
scroll to position [185, 0]
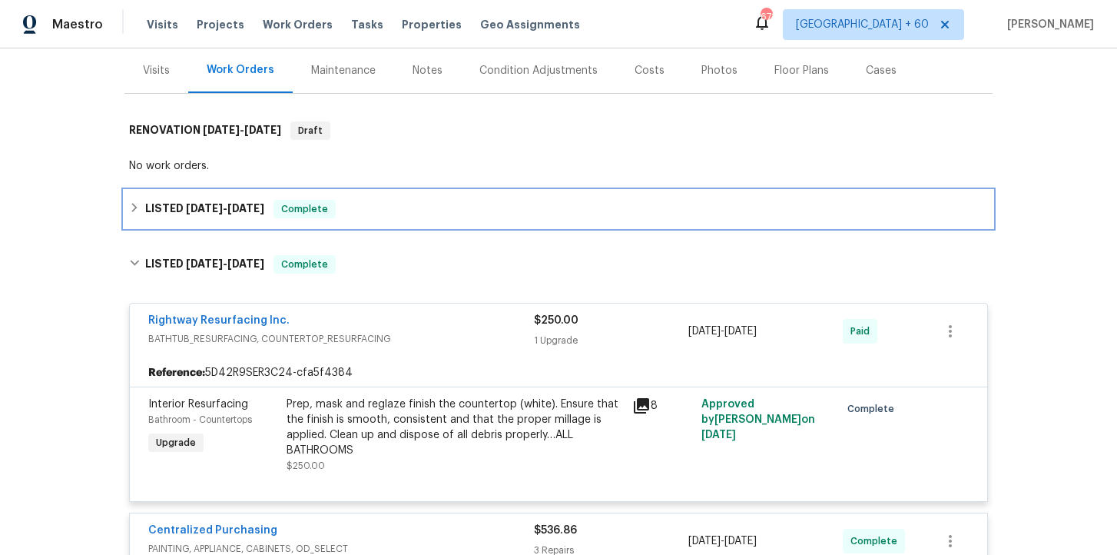
click at [437, 214] on div "LISTED 9/26/25 - 10/1/25 Complete" at bounding box center [558, 209] width 859 height 18
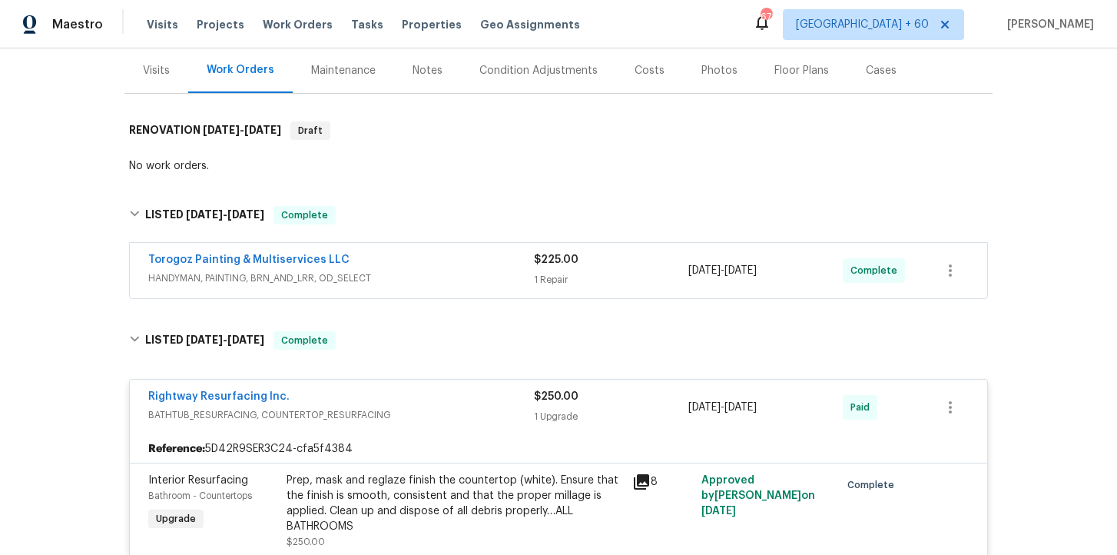
click at [443, 268] on div "Torogoz Painting & Multiservices LLC" at bounding box center [341, 261] width 386 height 18
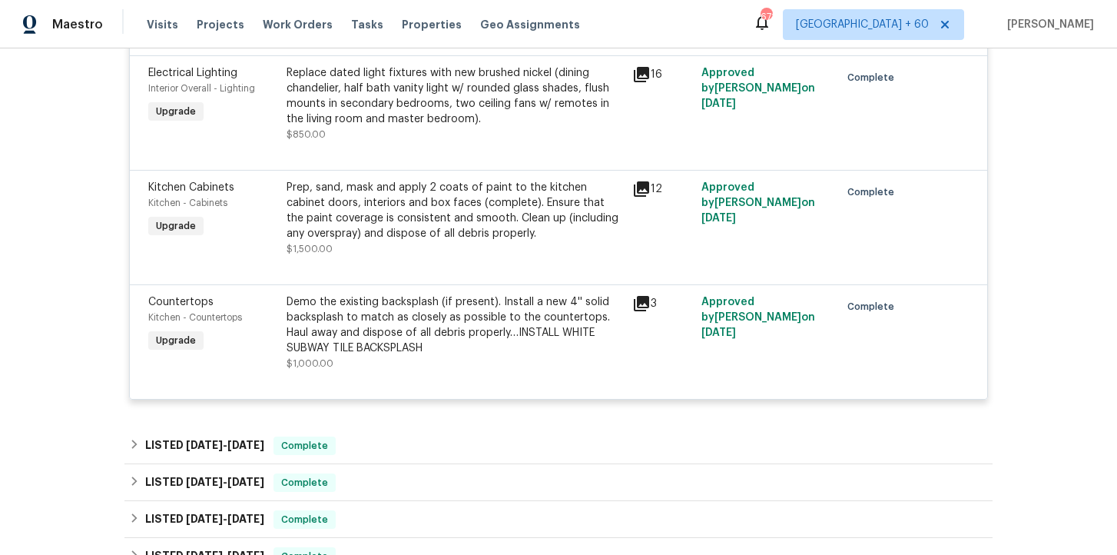
scroll to position [3886, 0]
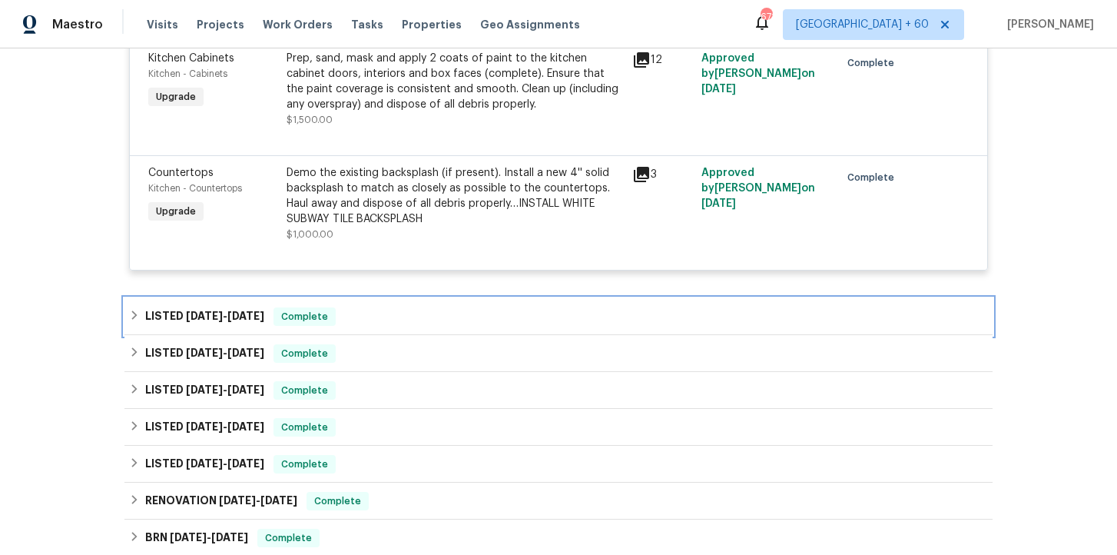
click at [402, 326] on div "LISTED 6/13/25 - 6/18/25 Complete" at bounding box center [558, 316] width 859 height 18
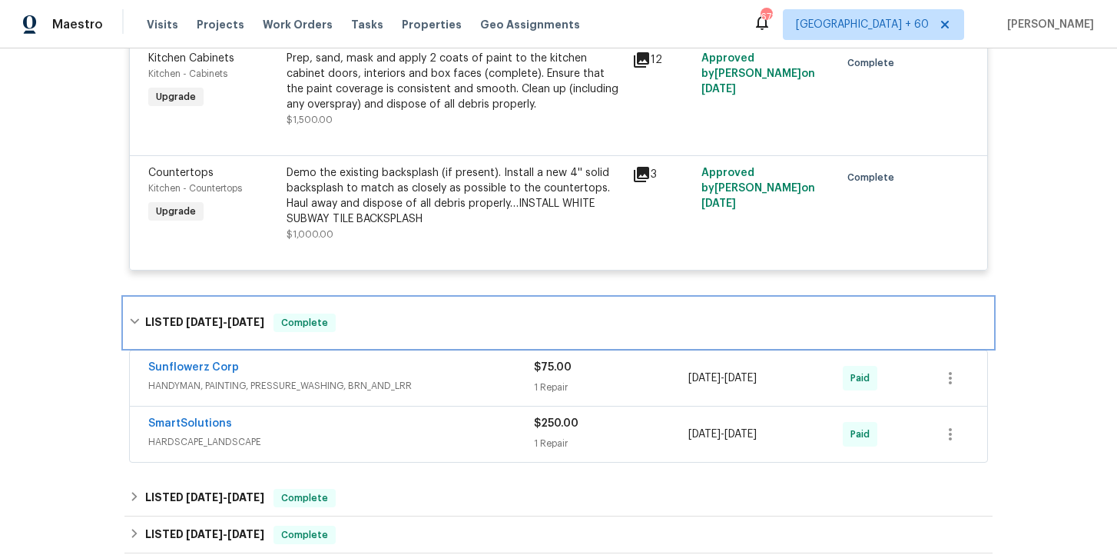
scroll to position [4242, 0]
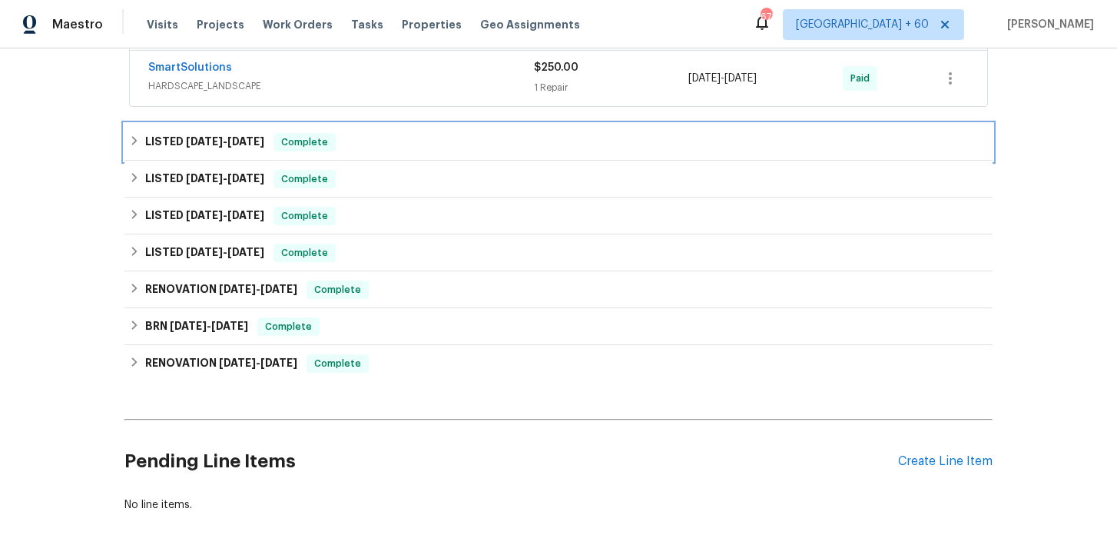
click at [382, 151] on div "LISTED 5/5/25 - 5/6/25 Complete" at bounding box center [558, 142] width 859 height 18
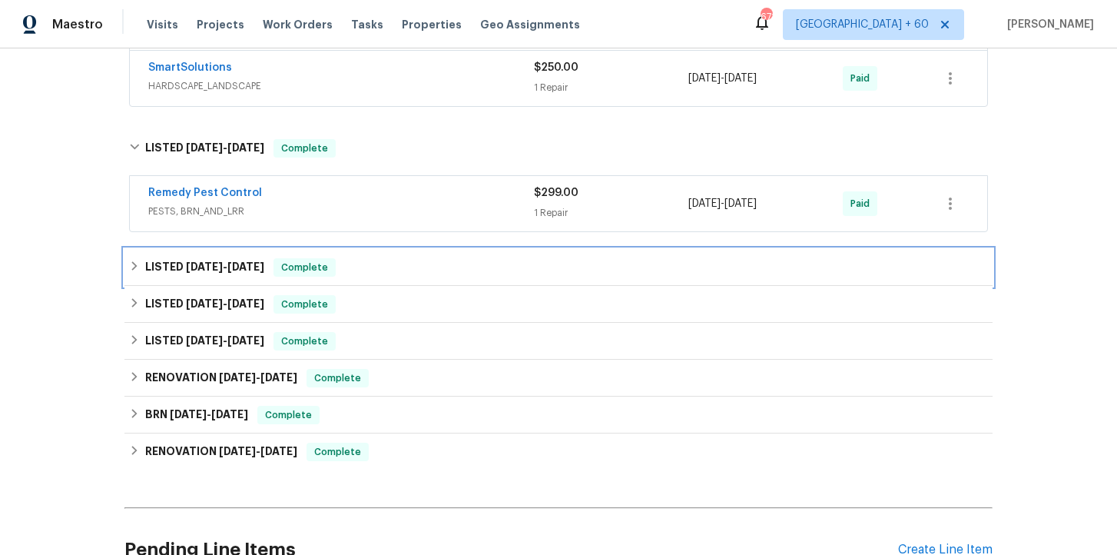
click at [382, 277] on div "LISTED 4/8/25 - 4/11/25 Complete" at bounding box center [558, 267] width 859 height 18
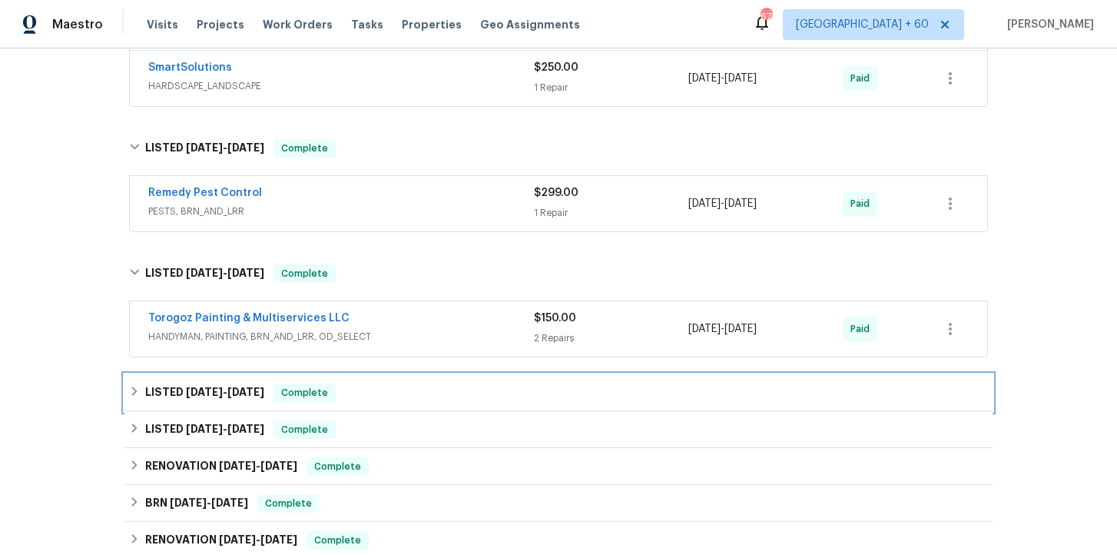
click at [381, 402] on div "LISTED 4/1/25 - 4/2/25 Complete" at bounding box center [558, 392] width 859 height 18
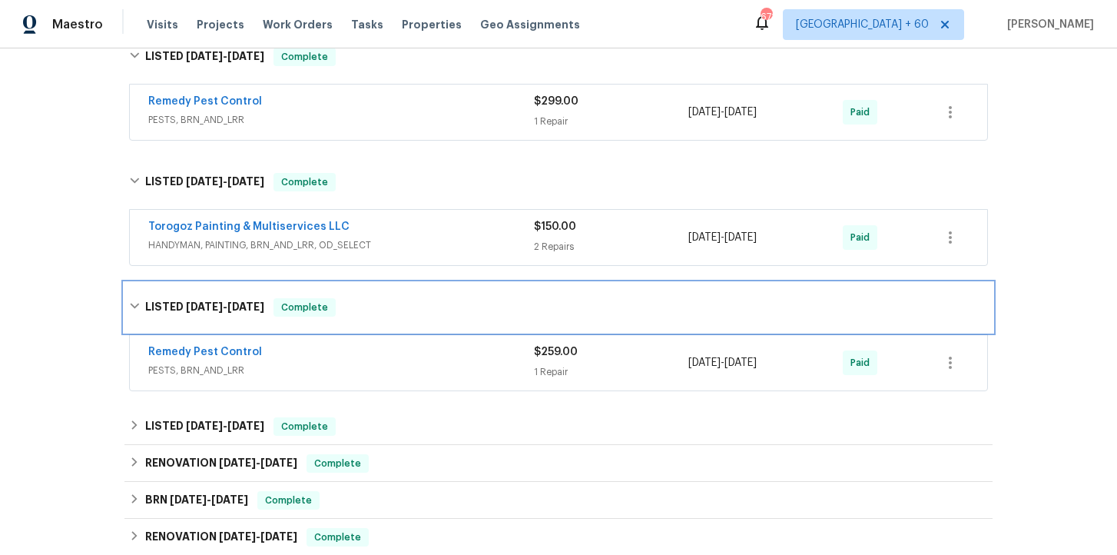
scroll to position [4444, 0]
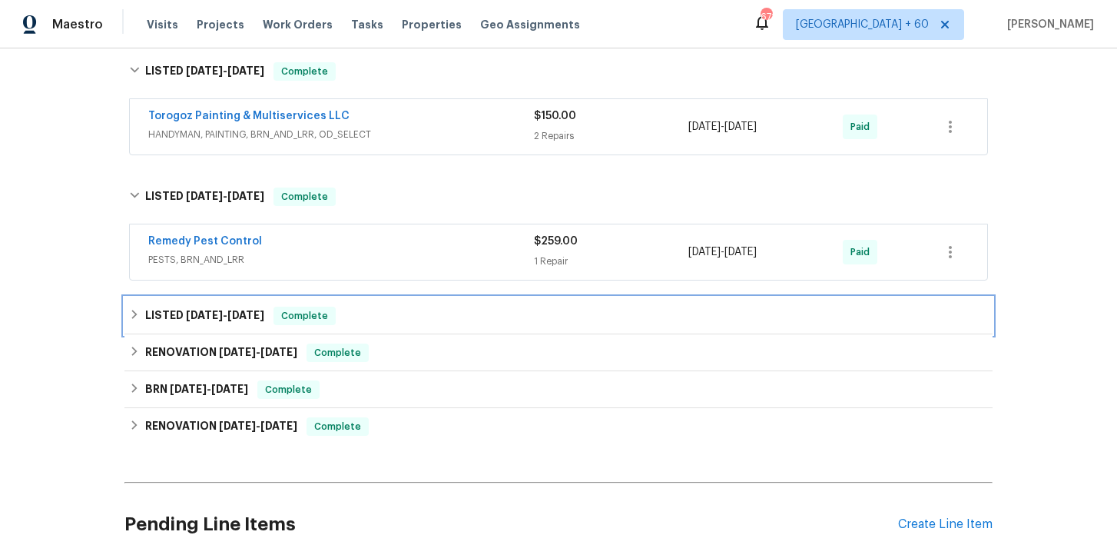
click at [393, 334] on div "LISTED 2/6/25 - 2/7/25 Complete" at bounding box center [558, 315] width 868 height 37
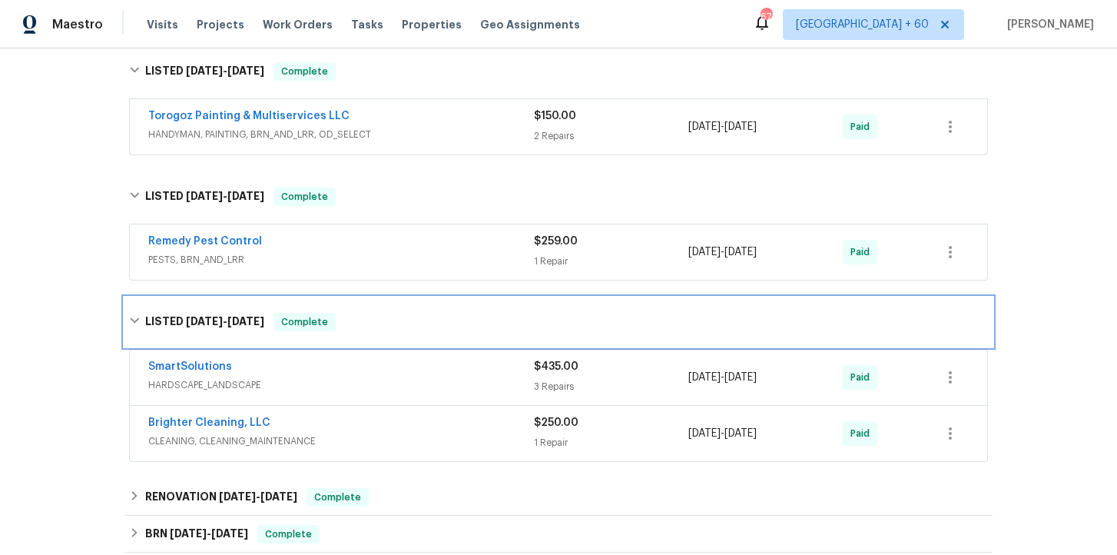
scroll to position [4540, 0]
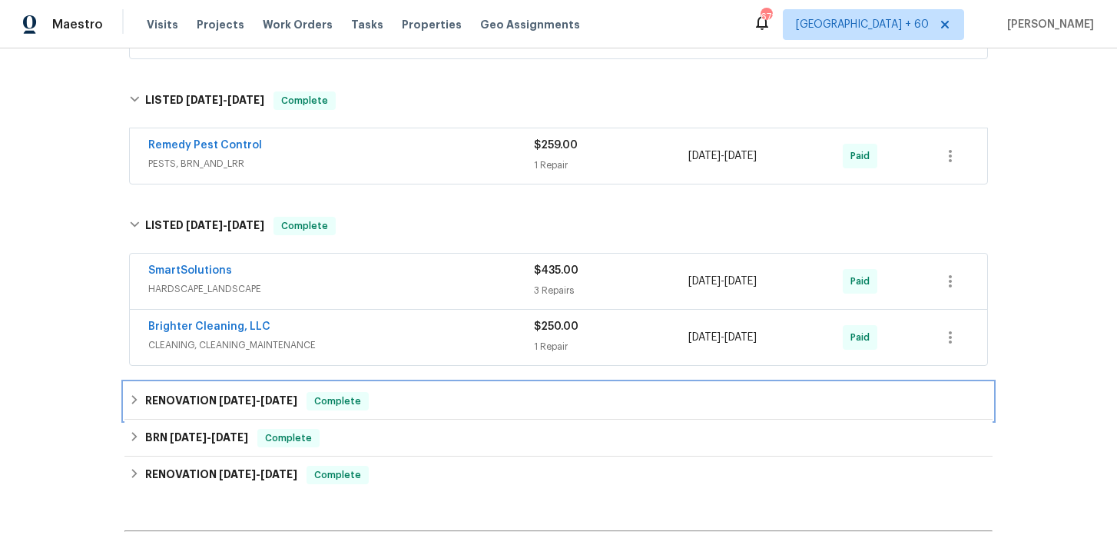
click at [412, 410] on div "RENOVATION 11/14/24 - 12/3/24 Complete" at bounding box center [558, 401] width 859 height 18
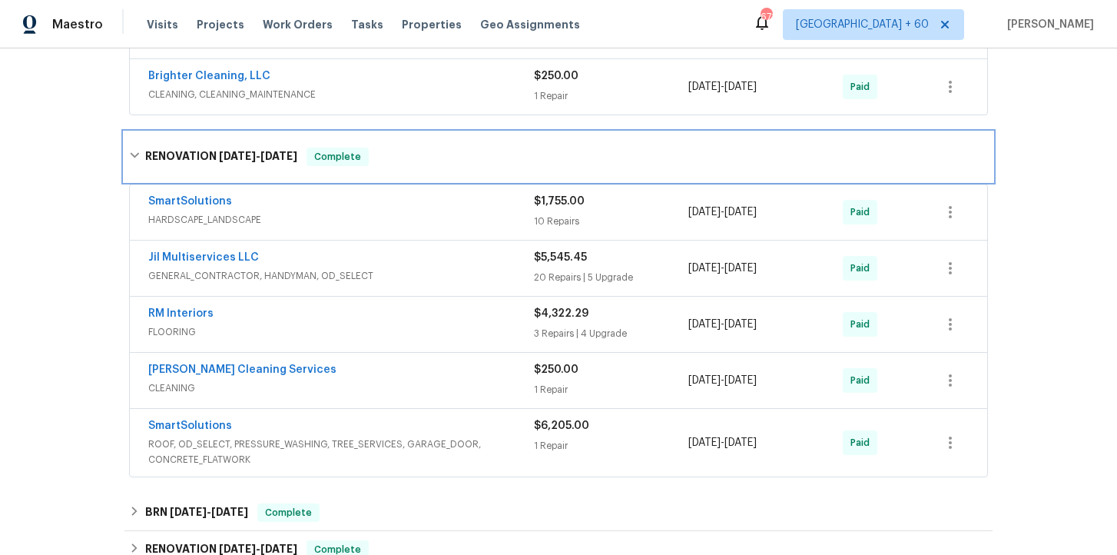
scroll to position [4789, 0]
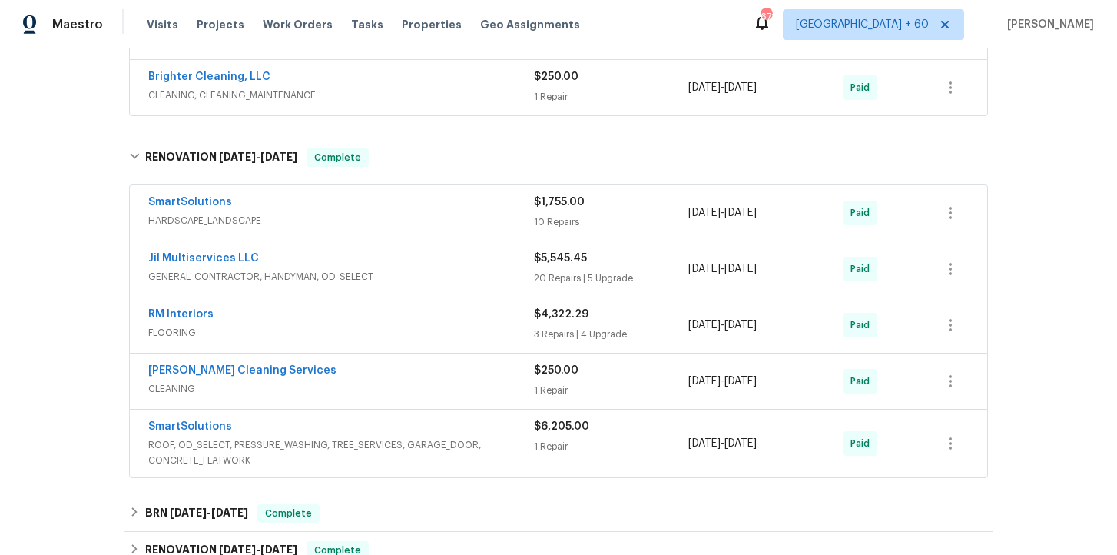
click at [452, 340] on span "FLOORING" at bounding box center [341, 332] width 386 height 15
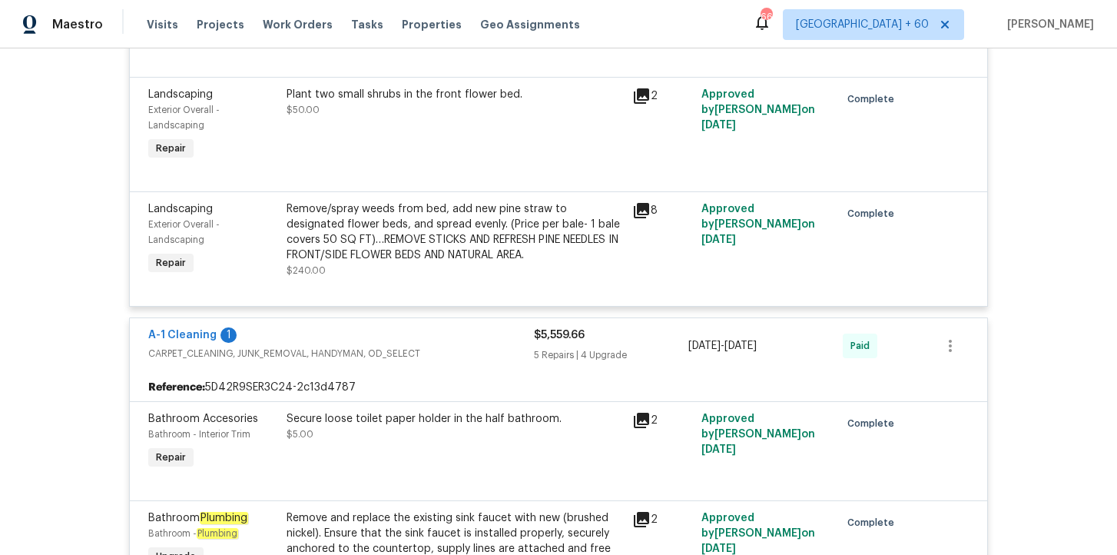
scroll to position [2976, 0]
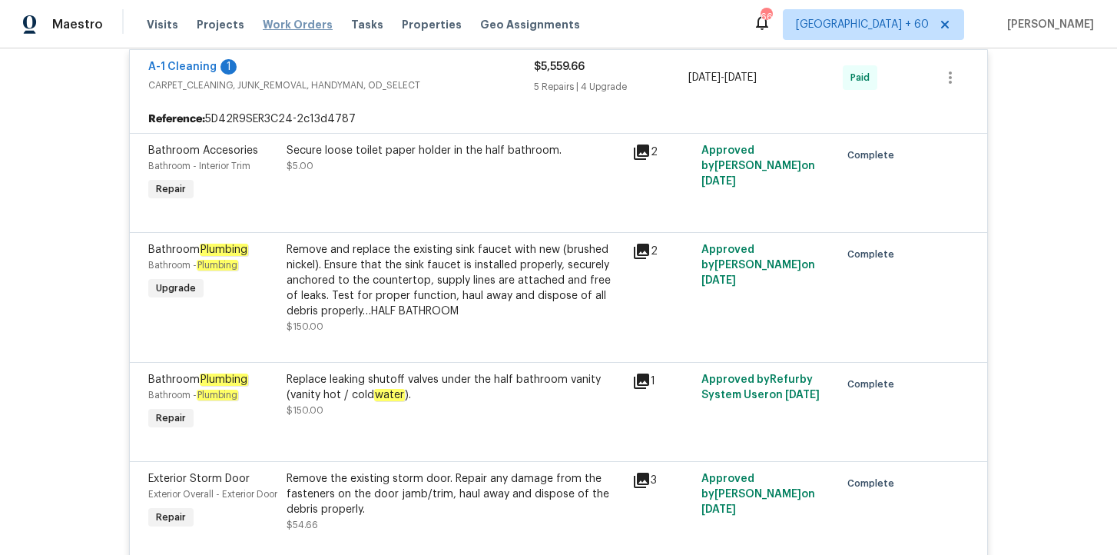
click at [308, 22] on span "Work Orders" at bounding box center [298, 24] width 70 height 15
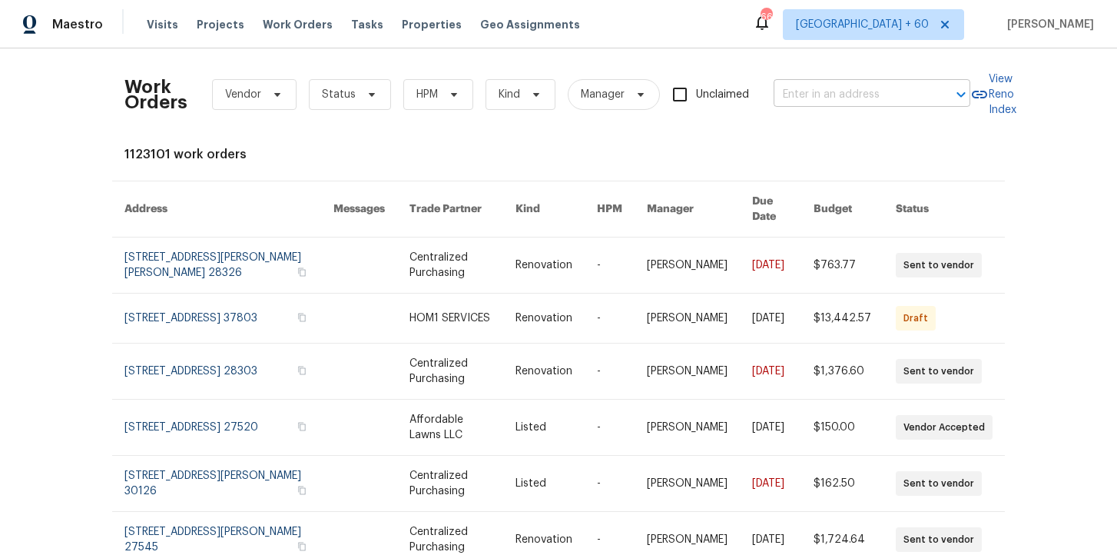
click at [814, 88] on input "text" at bounding box center [850, 95] width 154 height 24
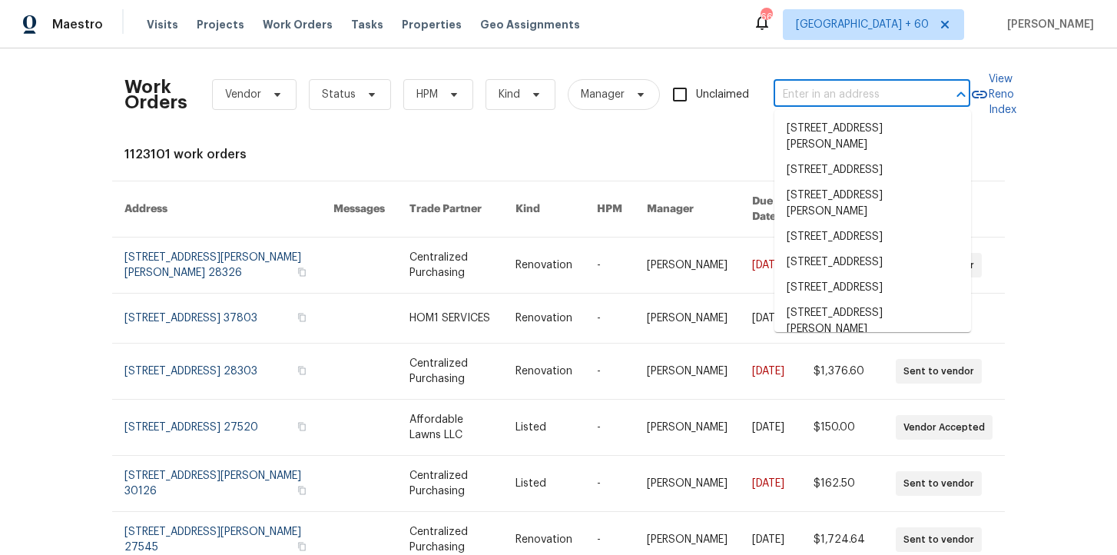
paste input "6009 River Landings Dr Raleigh, NC 27604"
type input "6009 River Landings Dr Raleigh, NC 27604"
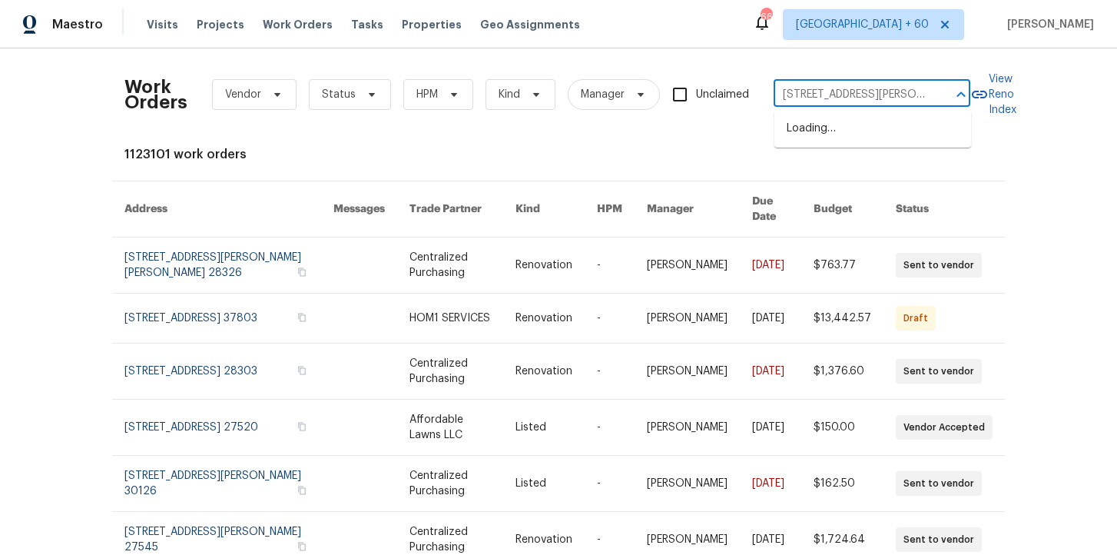
scroll to position [0, 71]
click at [844, 131] on li "6009 River Landings Dr, Raleigh, NC 27604" at bounding box center [872, 128] width 197 height 25
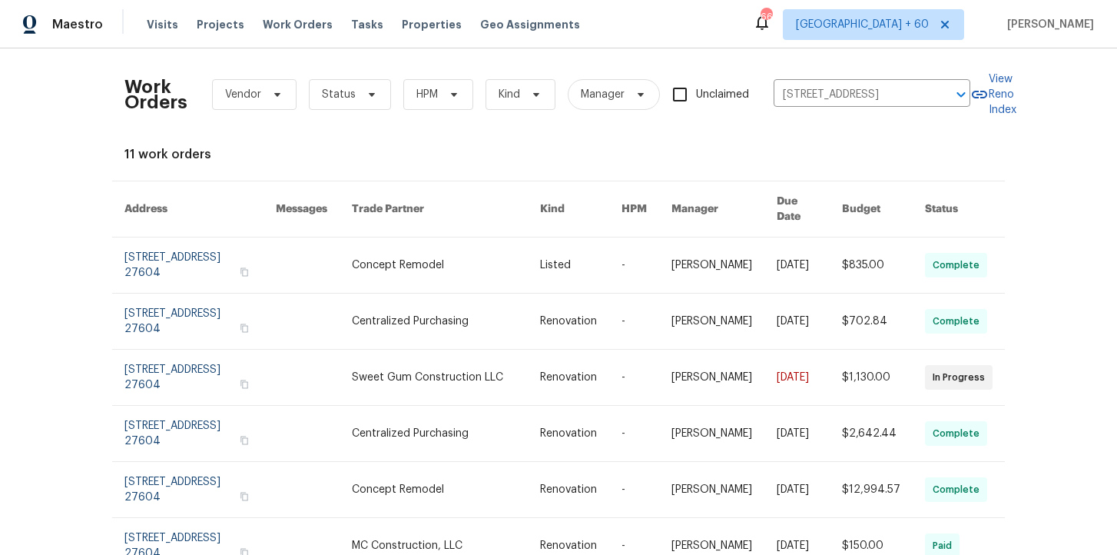
click at [190, 247] on link at bounding box center [199, 264] width 151 height 55
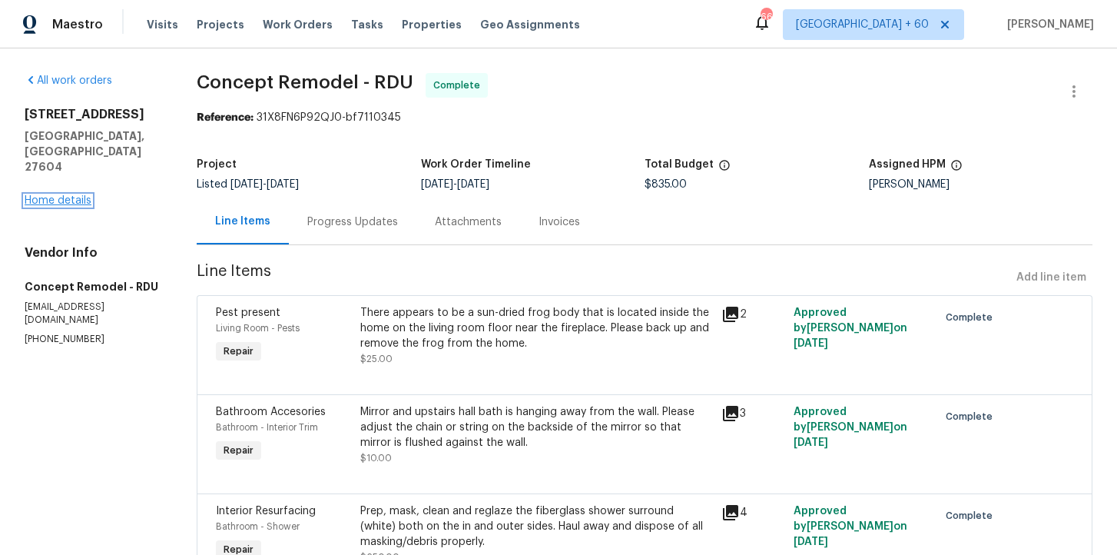
click at [67, 195] on link "Home details" at bounding box center [58, 200] width 67 height 11
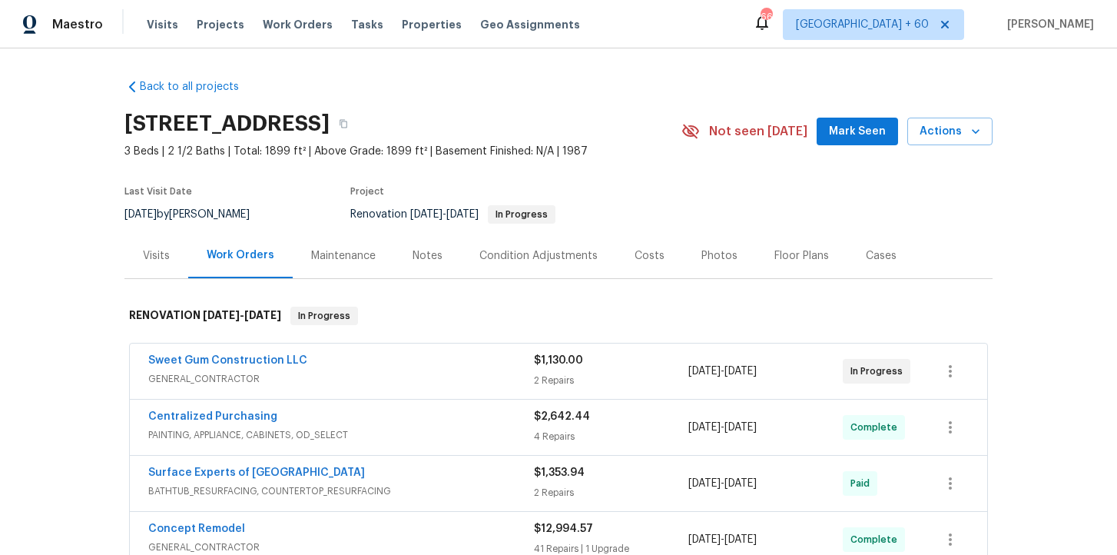
scroll to position [145, 0]
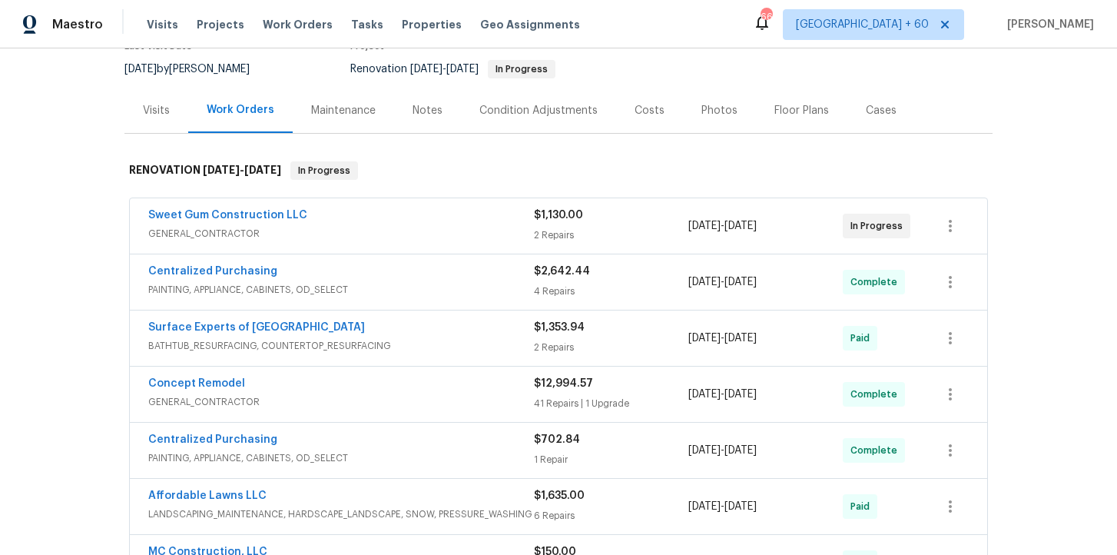
click at [412, 218] on div "Sweet Gum Construction LLC" at bounding box center [341, 216] width 386 height 18
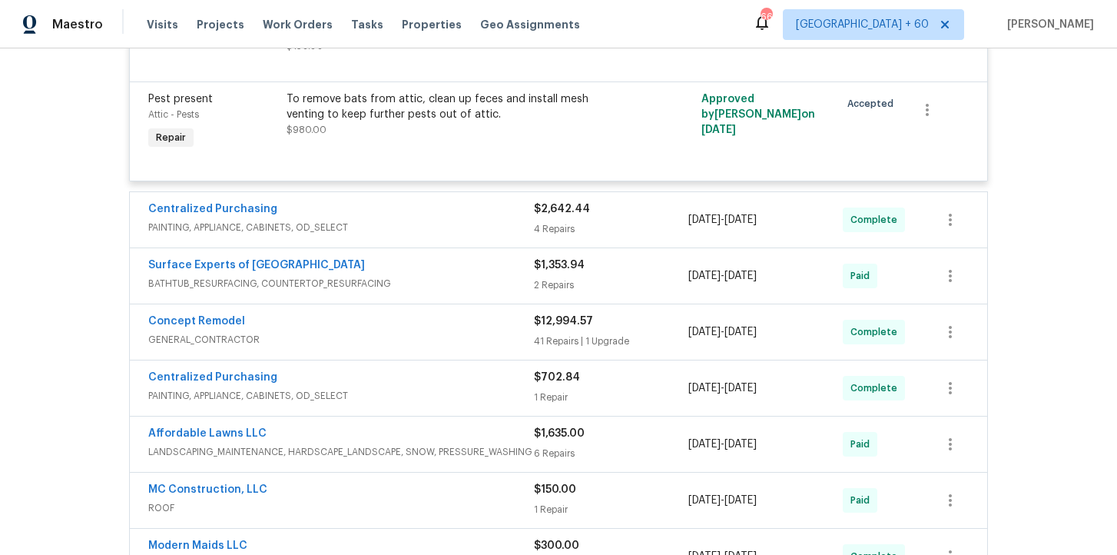
scroll to position [485, 0]
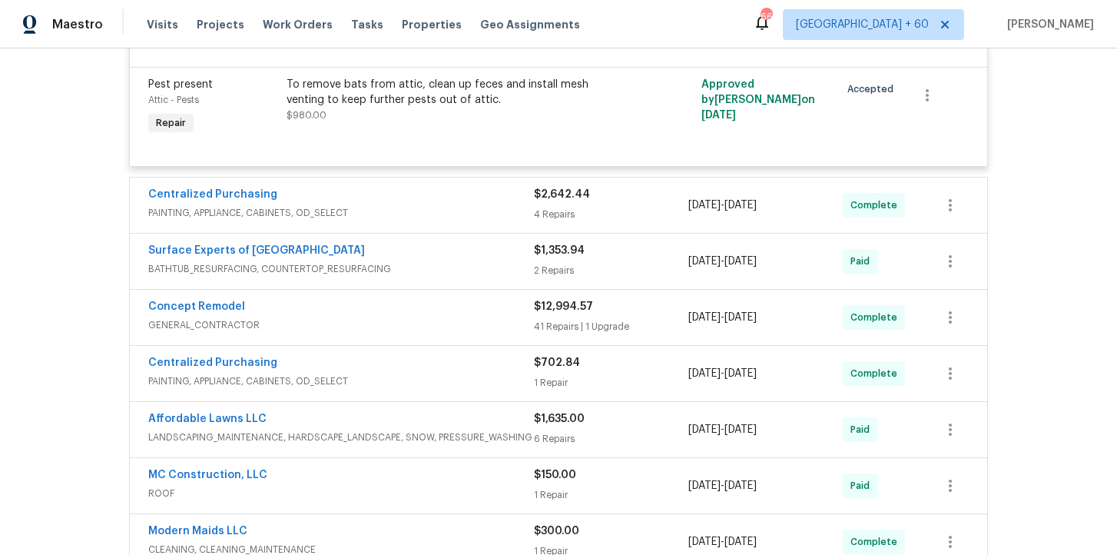
click at [446, 195] on div "Centralized Purchasing" at bounding box center [341, 196] width 386 height 18
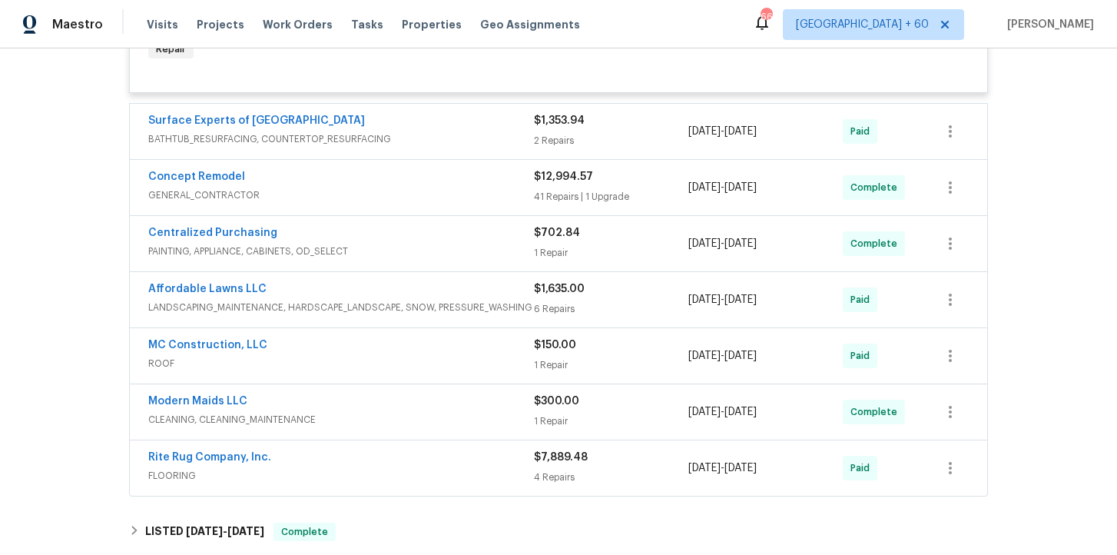
click at [435, 359] on span "ROOF" at bounding box center [341, 363] width 386 height 15
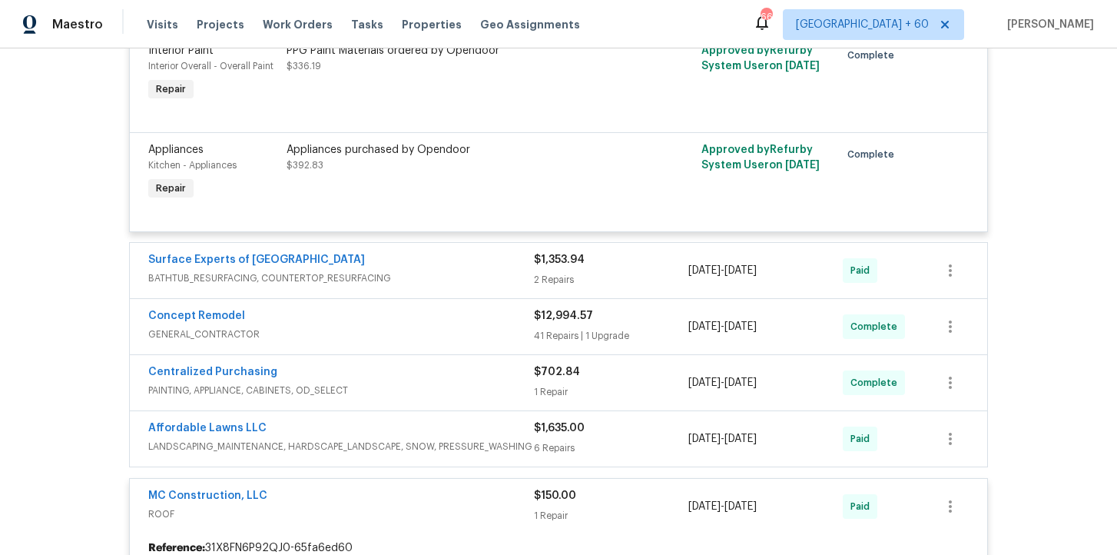
scroll to position [916, 0]
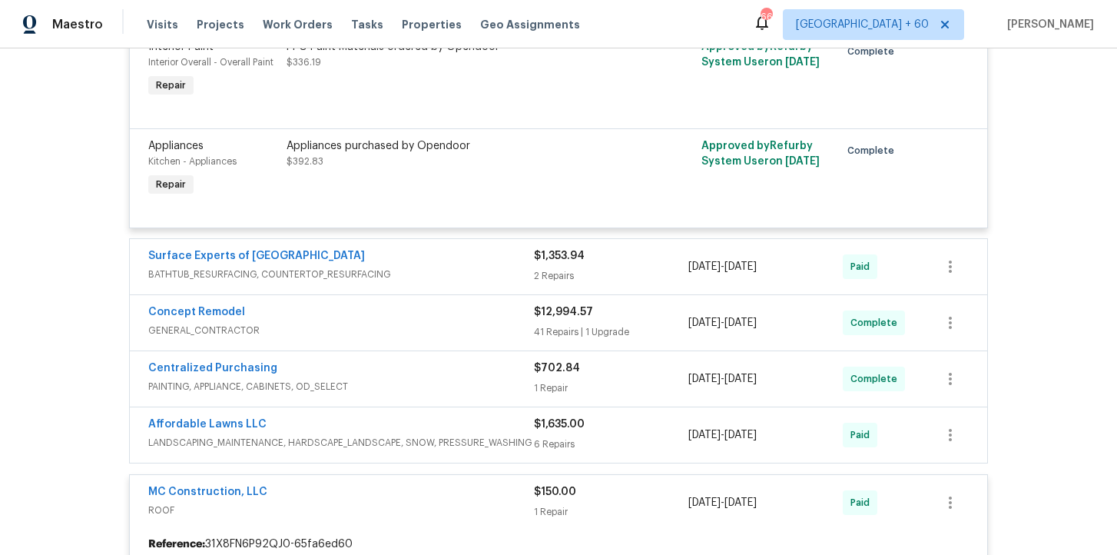
click at [455, 247] on div "Surface Experts of North Raleigh BATHTUB_RESURFACING, COUNTERTOP_RESURFACING $1…" at bounding box center [558, 266] width 857 height 55
click at [451, 270] on span "BATHTUB_RESURFACING, COUNTERTOP_RESURFACING" at bounding box center [341, 274] width 386 height 15
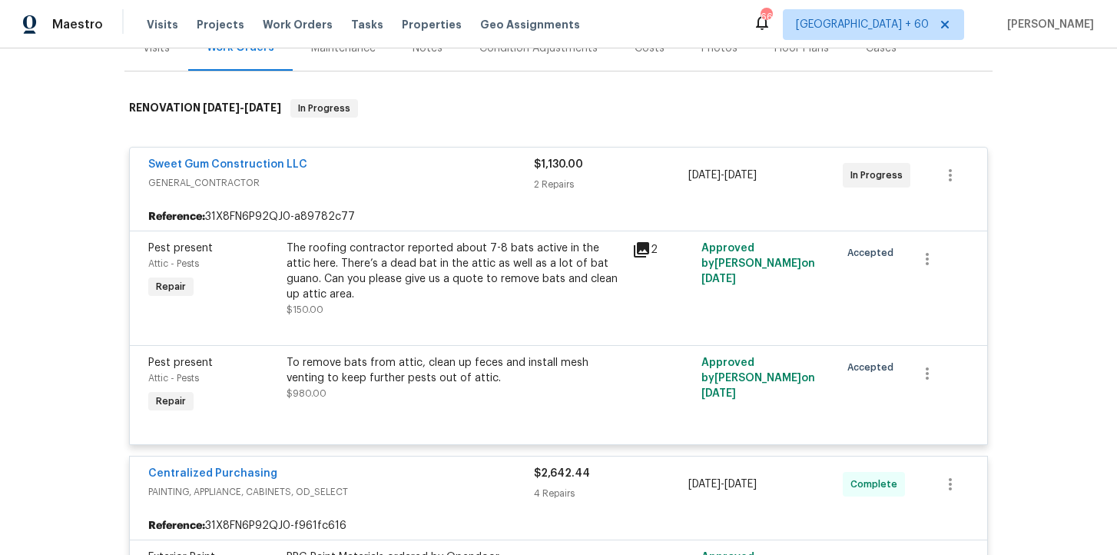
scroll to position [205, 0]
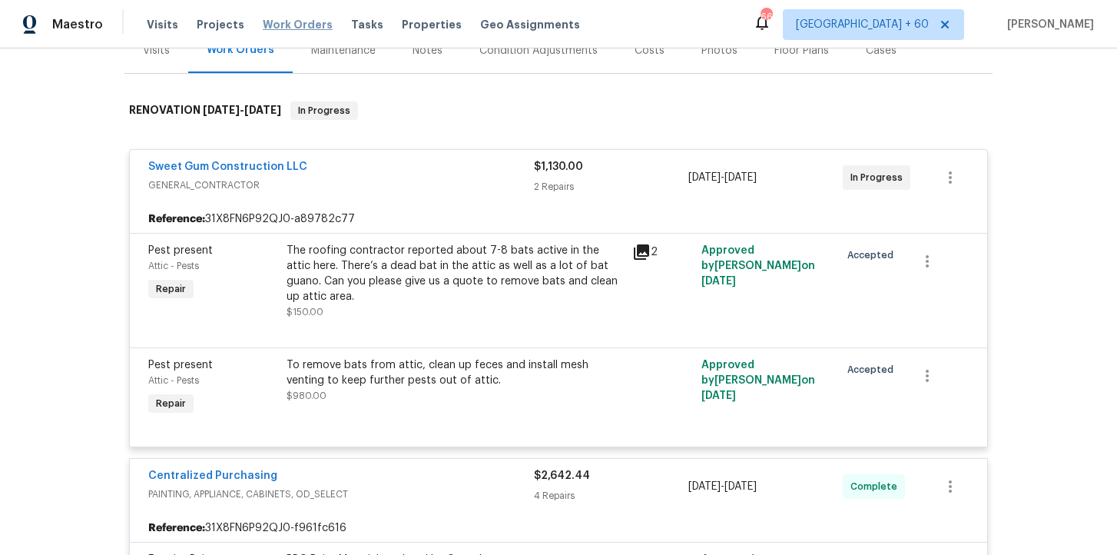
click at [310, 18] on span "Work Orders" at bounding box center [298, 24] width 70 height 15
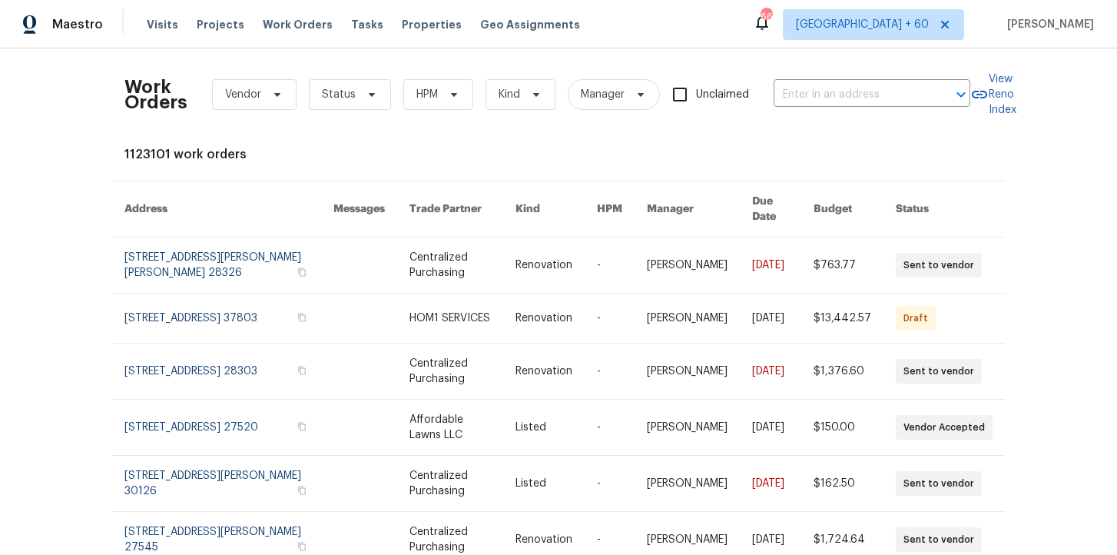
click at [804, 81] on div "Work Orders Vendor Status HPM Kind Manager Unclaimed ​" at bounding box center [547, 95] width 846 height 68
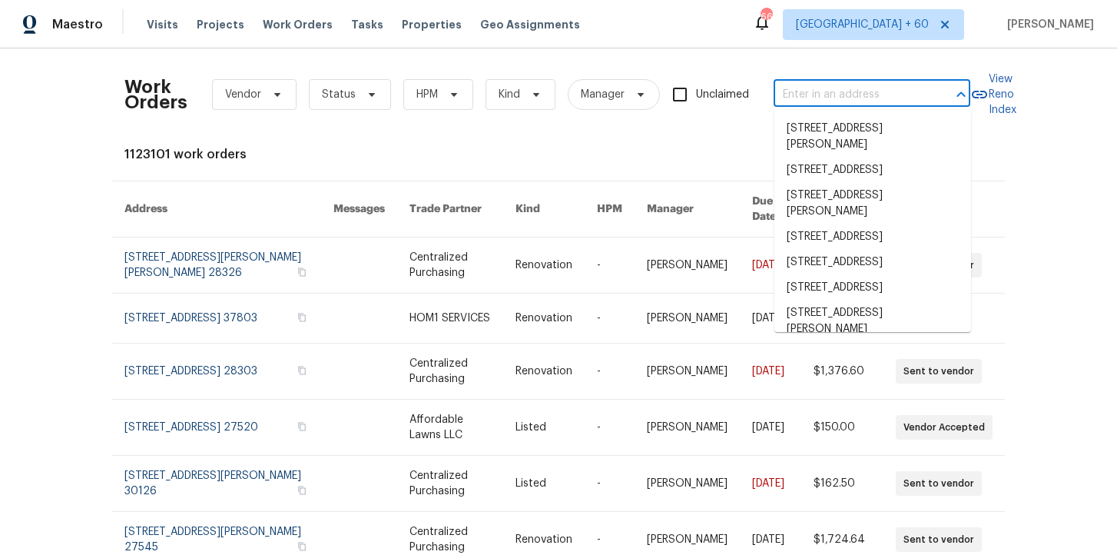
click at [811, 91] on input "text" at bounding box center [850, 95] width 154 height 24
paste input "[STREET_ADDRESS]"
type input "[STREET_ADDRESS]"
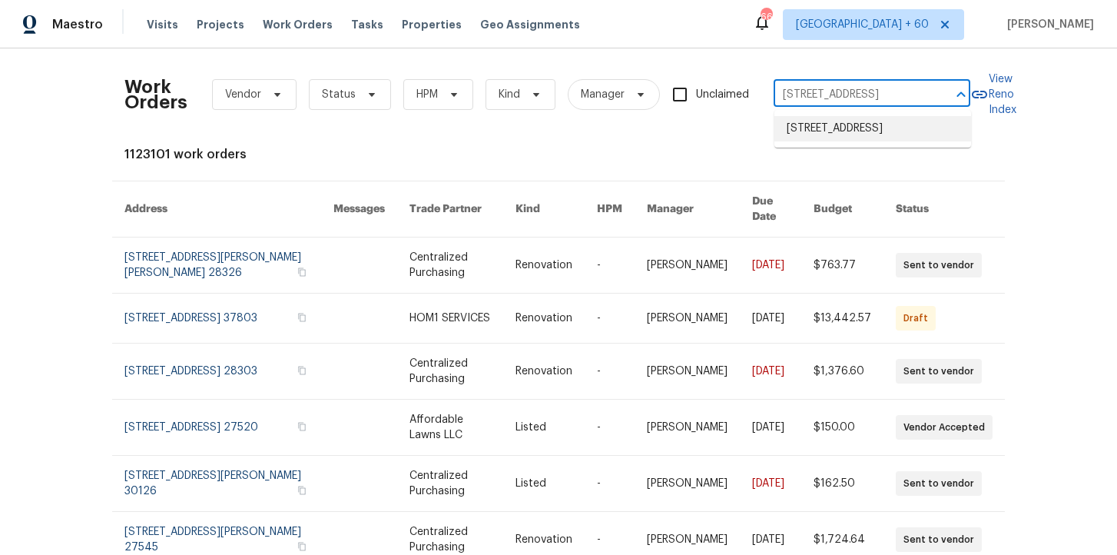
click at [852, 135] on li "[STREET_ADDRESS]" at bounding box center [872, 128] width 197 height 25
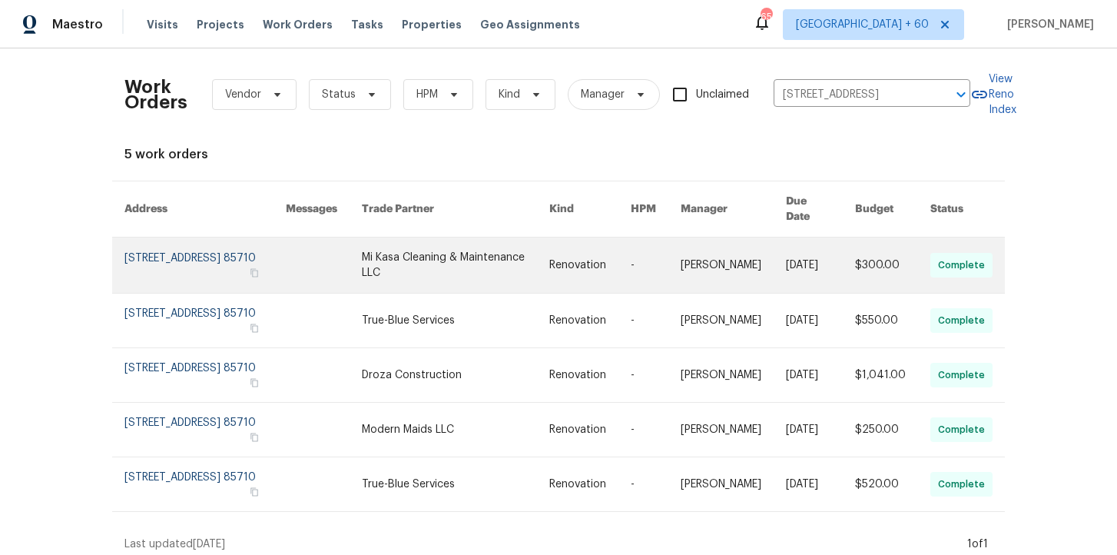
click at [220, 239] on link at bounding box center [204, 264] width 161 height 55
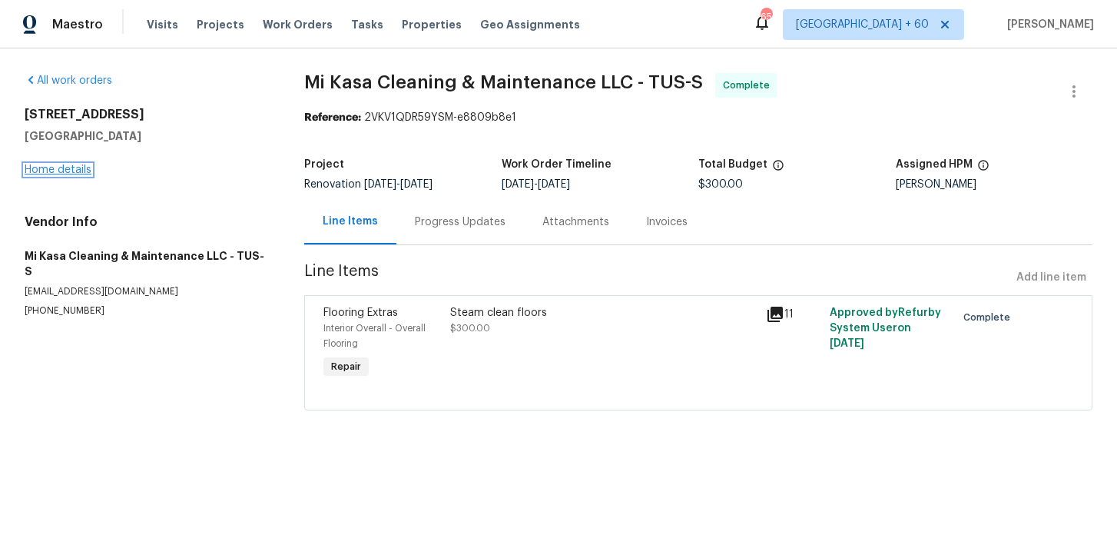
click at [78, 171] on link "Home details" at bounding box center [58, 169] width 67 height 11
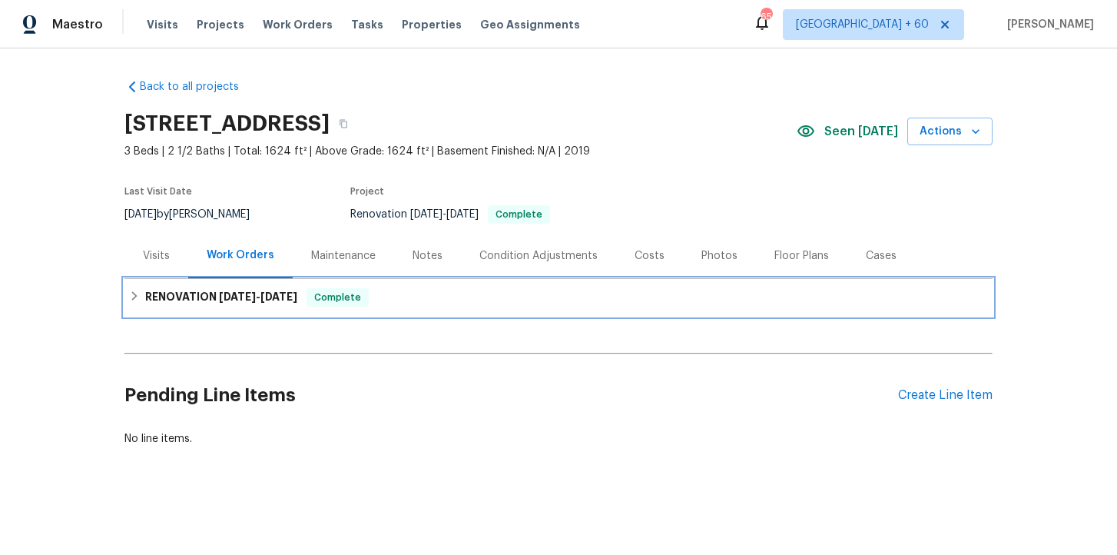
click at [342, 283] on div "RENOVATION 9/29/25 - 9/30/25 Complete" at bounding box center [558, 297] width 868 height 37
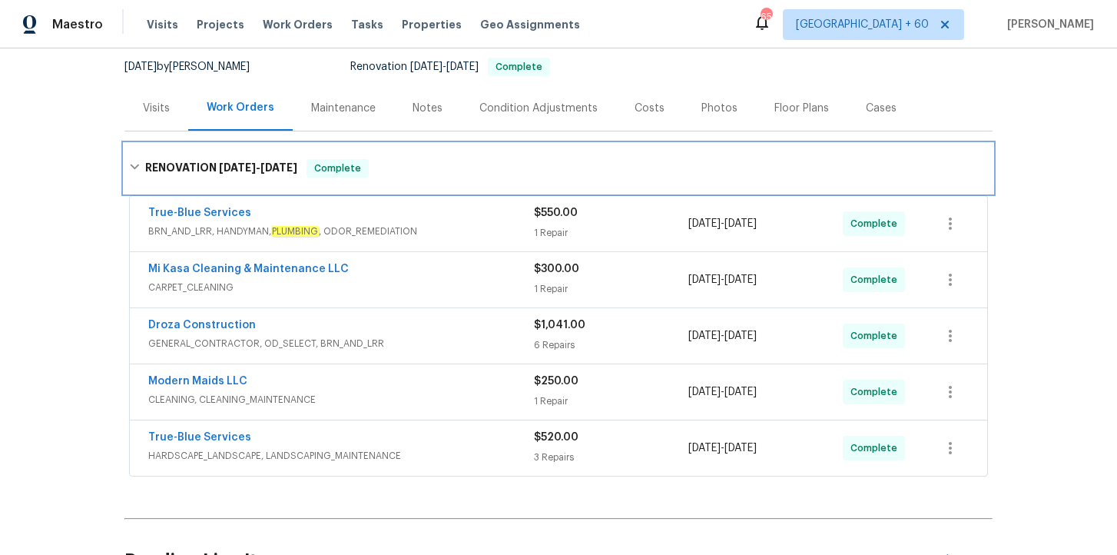
scroll to position [253, 0]
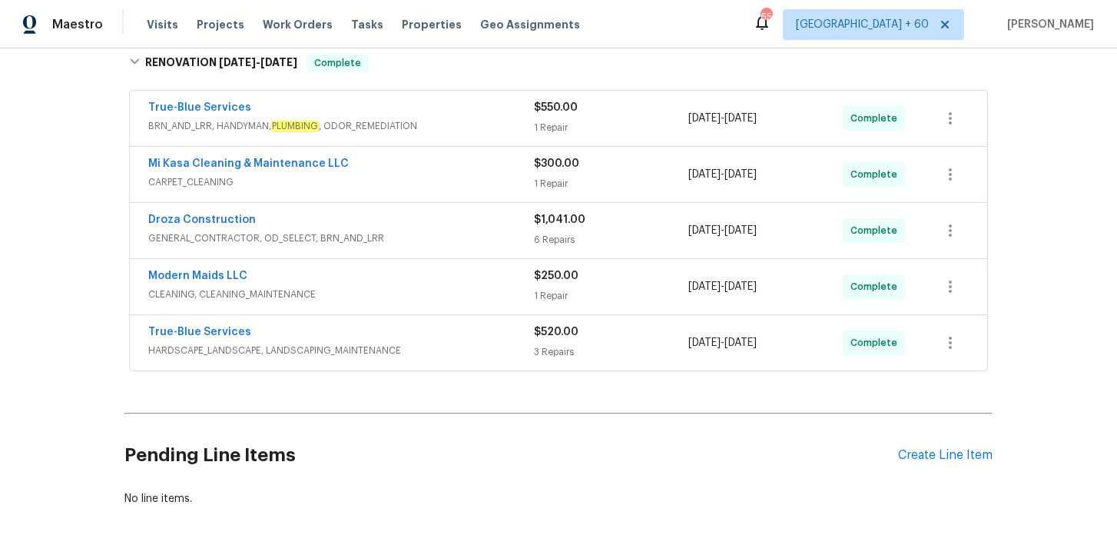
click at [442, 354] on span "HARDSCAPE_LANDSCAPE, LANDSCAPING_MAINTENANCE" at bounding box center [341, 350] width 386 height 15
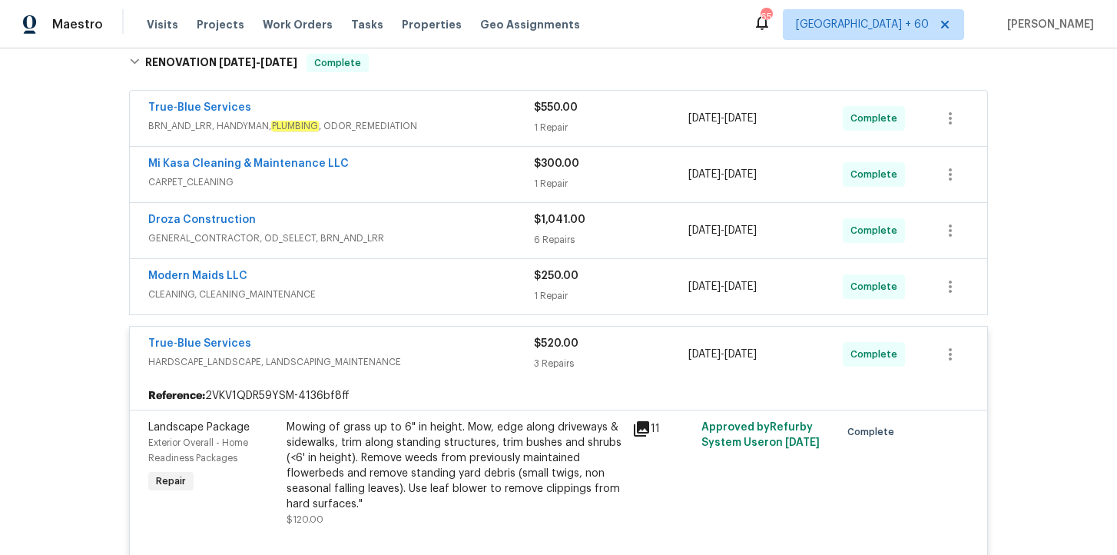
click at [417, 281] on div "Modern Maids LLC" at bounding box center [341, 277] width 386 height 18
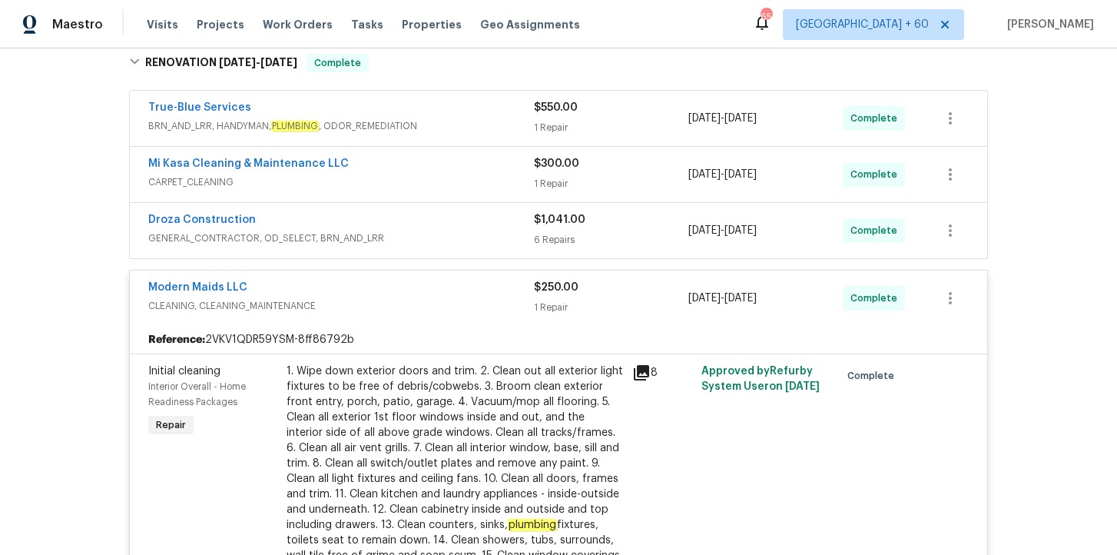
click at [411, 234] on span "GENERAL_CONTRACTOR, OD_SELECT, BRN_AND_LRR" at bounding box center [341, 237] width 386 height 15
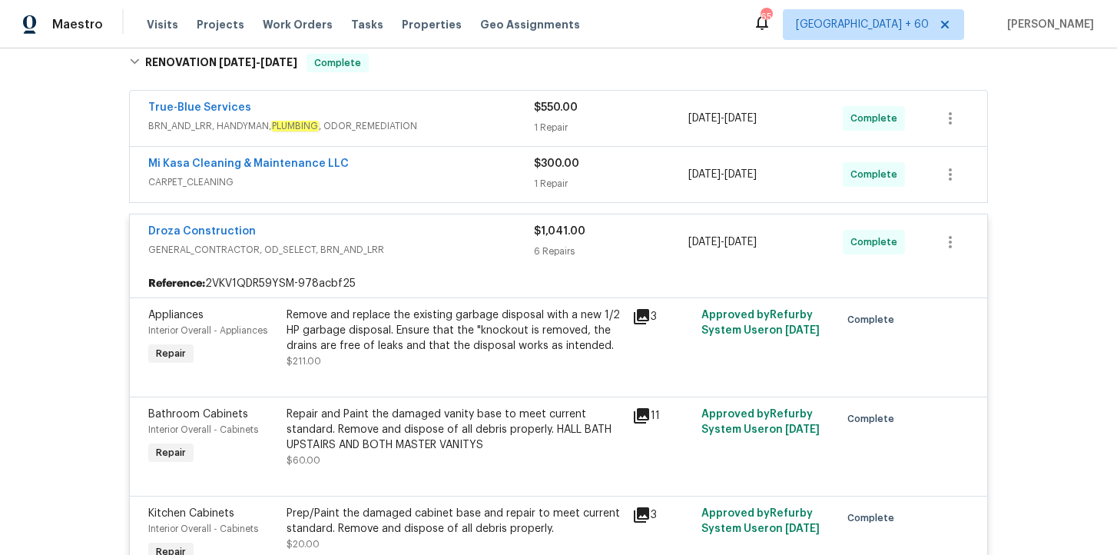
click at [419, 174] on span "CARPET_CLEANING" at bounding box center [341, 181] width 386 height 15
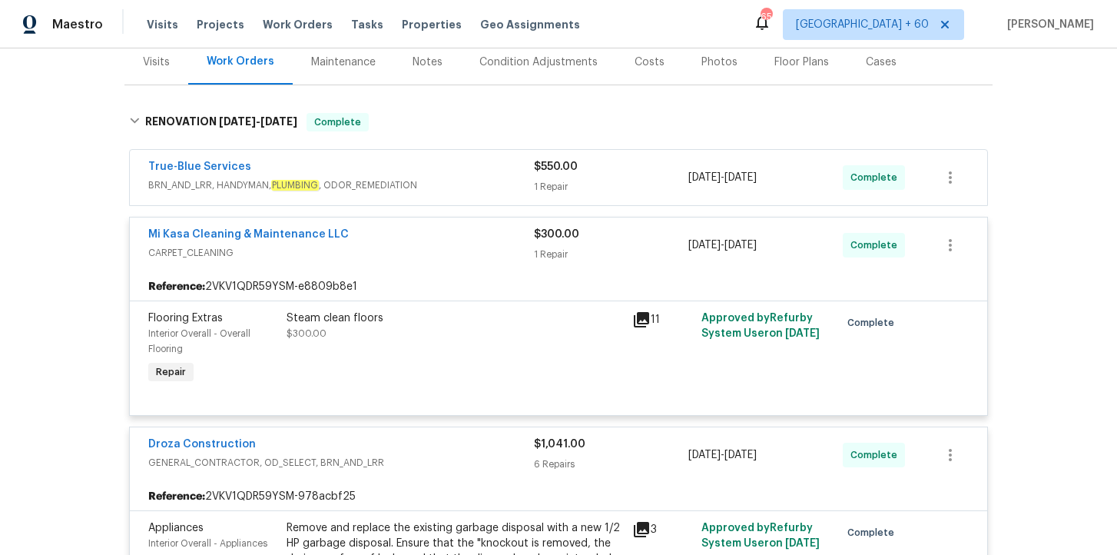
scroll to position [187, 0]
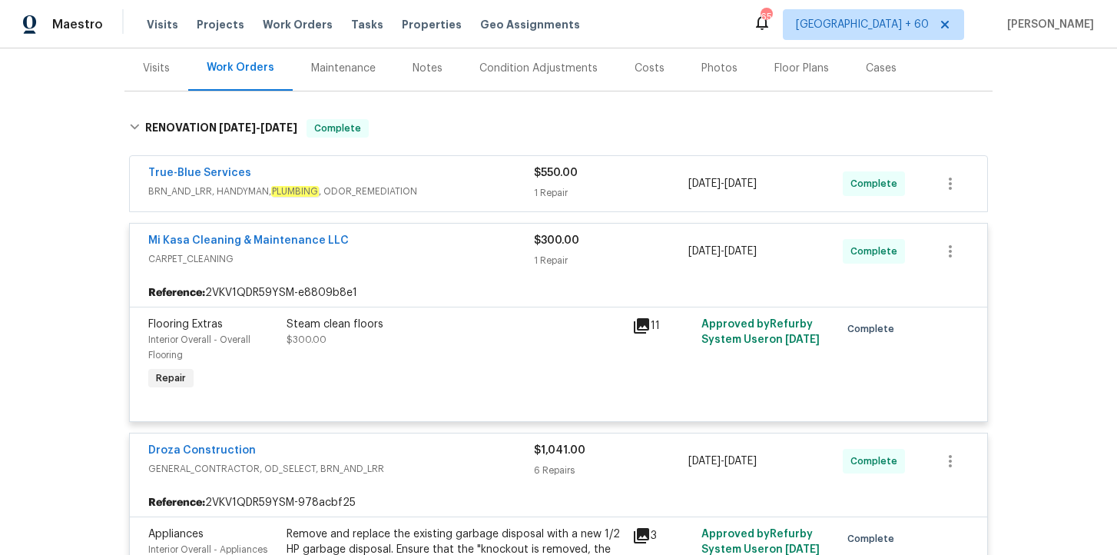
click at [438, 187] on span "BRN_AND_LRR, HANDYMAN, PLUMBING , ODOR_REMEDIATION" at bounding box center [341, 191] width 386 height 15
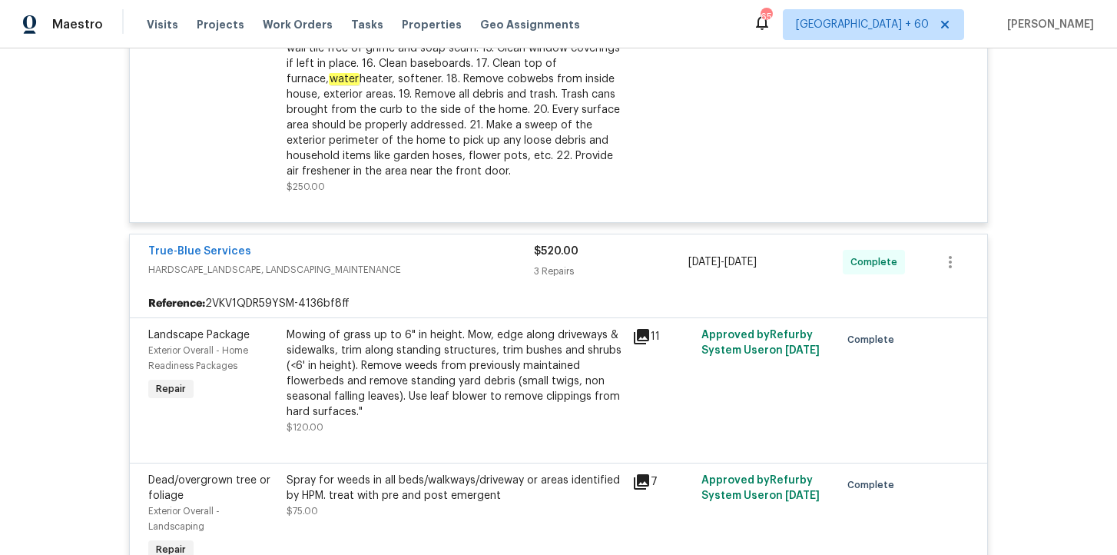
scroll to position [1979, 0]
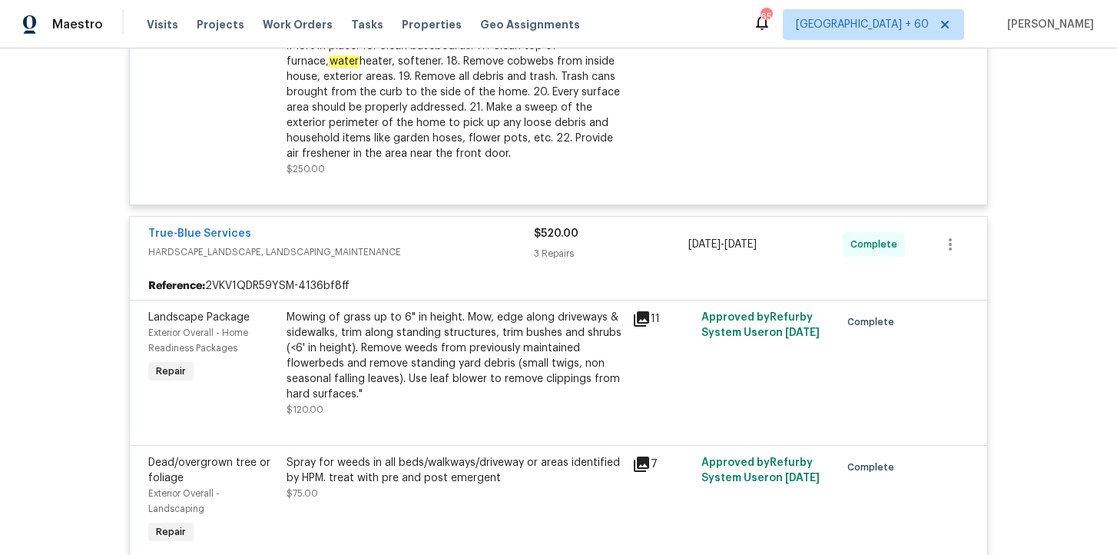
click at [502, 365] on div "Mowing of grass up to 6" in height. Mow, edge along driveways & sidewalks, trim…" at bounding box center [455, 356] width 336 height 92
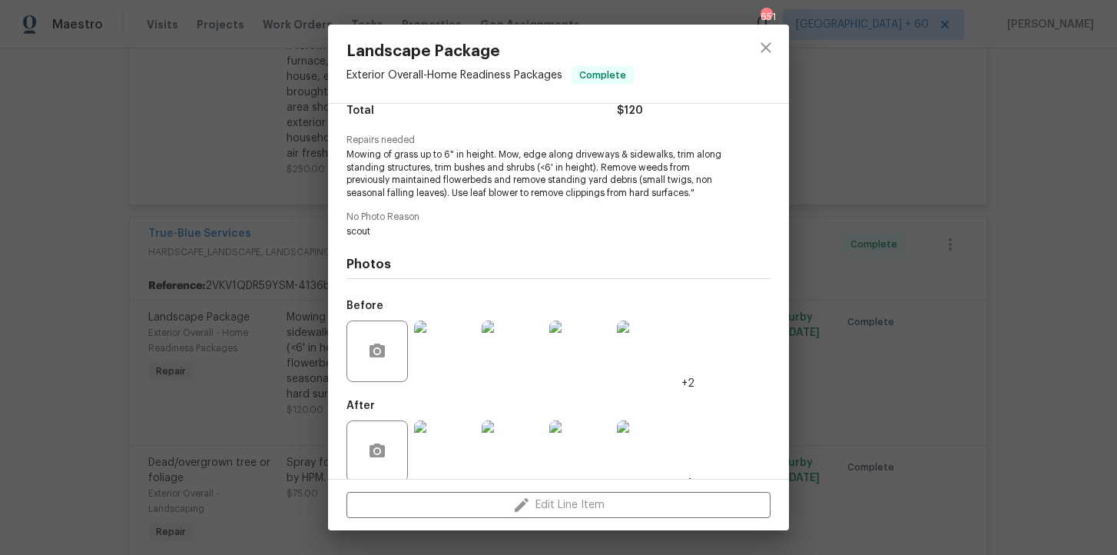
scroll to position [153, 0]
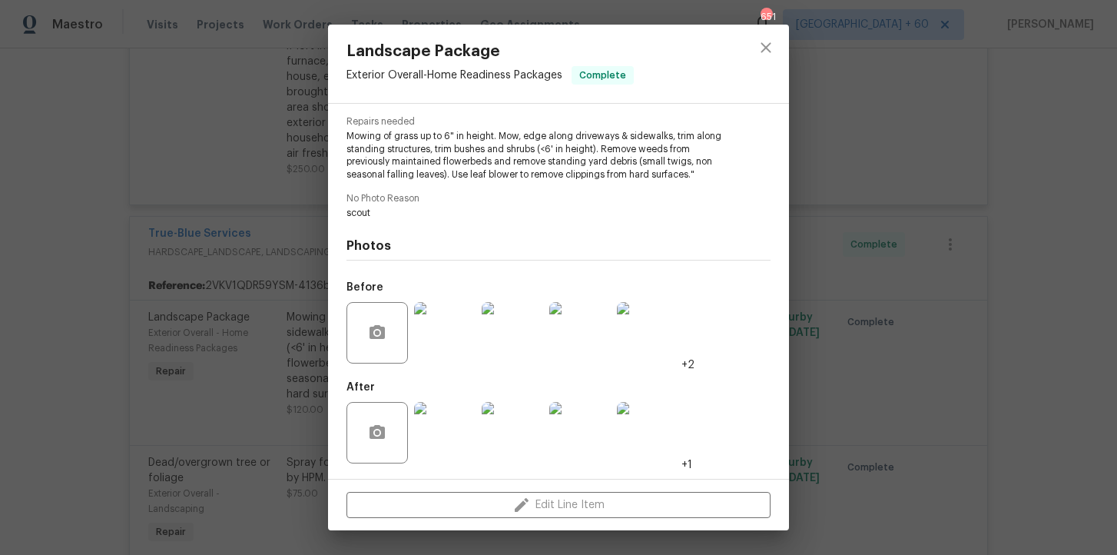
click at [434, 321] on img at bounding box center [444, 332] width 61 height 61
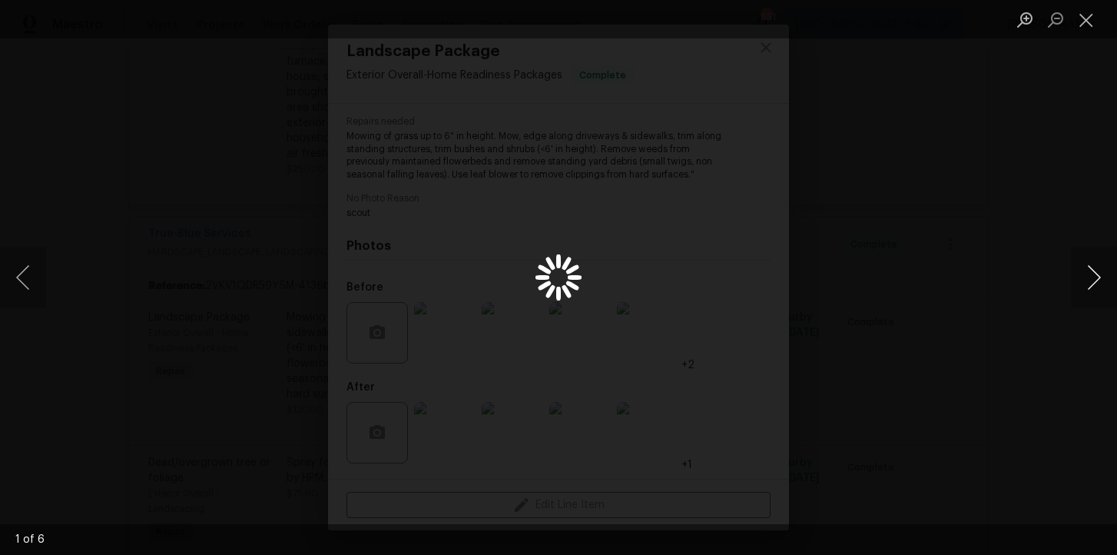
click at [1088, 285] on button "Next image" at bounding box center [1094, 277] width 46 height 61
click at [764, 259] on div "Lightbox" at bounding box center [558, 277] width 1117 height 555
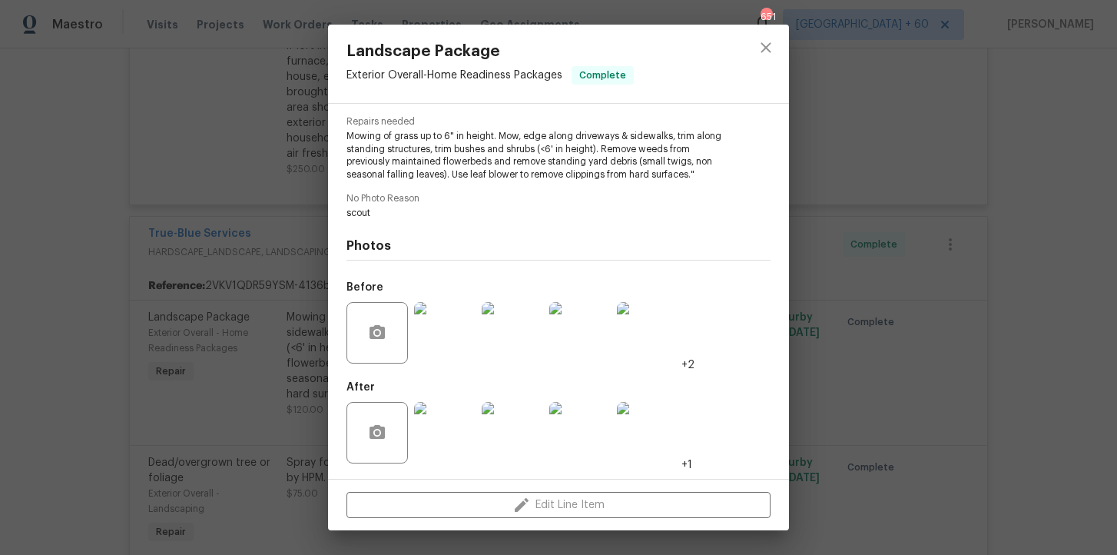
click at [645, 323] on img at bounding box center [647, 332] width 61 height 61
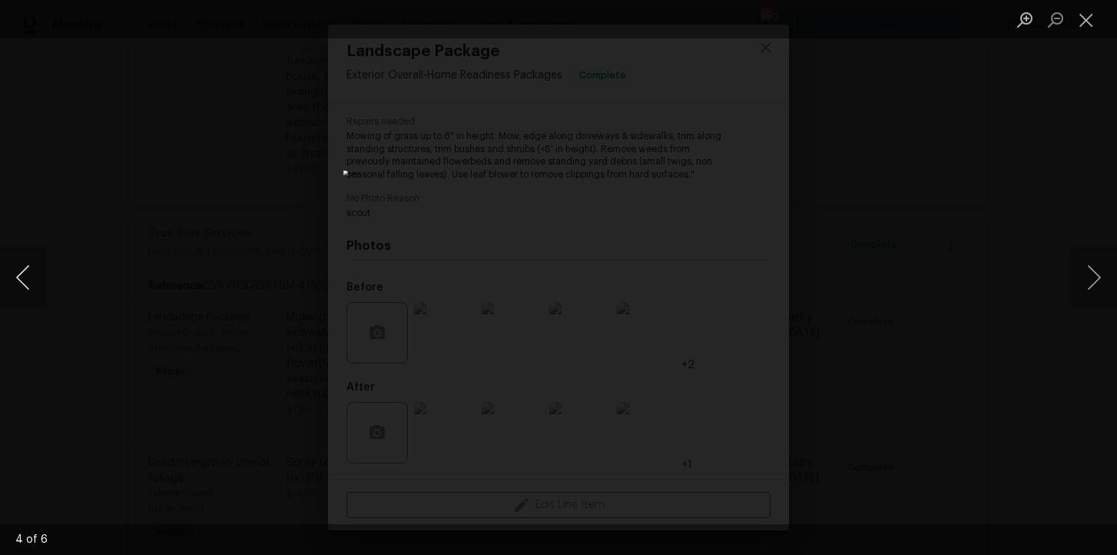
click at [28, 280] on button "Previous image" at bounding box center [23, 277] width 46 height 61
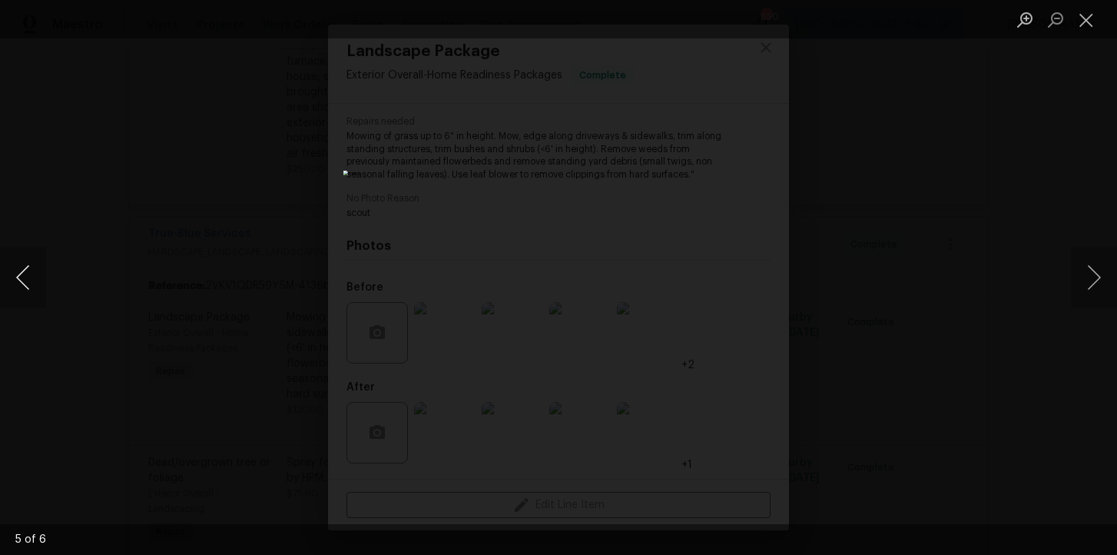
click at [28, 280] on button "Previous image" at bounding box center [23, 277] width 46 height 61
click at [224, 210] on div "Lightbox" at bounding box center [558, 277] width 1117 height 555
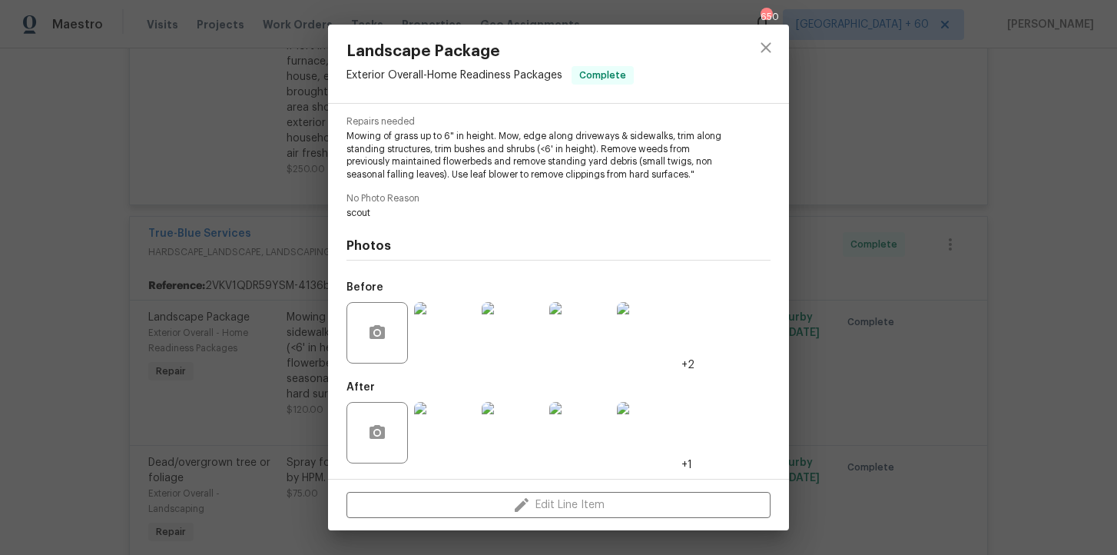
click at [450, 418] on img at bounding box center [444, 432] width 61 height 61
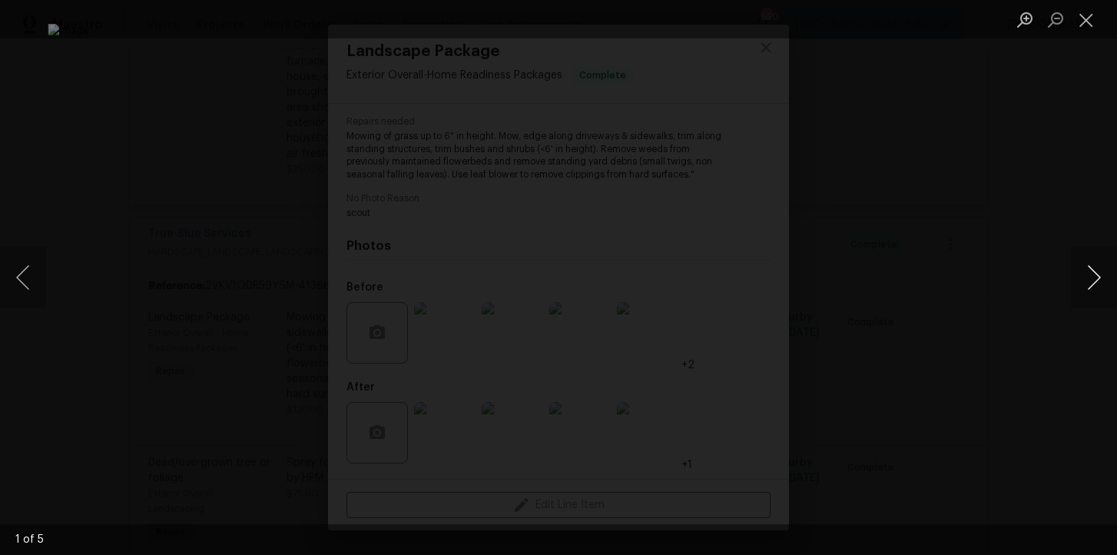
click at [1091, 262] on button "Next image" at bounding box center [1094, 277] width 46 height 61
click at [1094, 270] on button "Next image" at bounding box center [1094, 277] width 46 height 61
click at [1093, 275] on button "Next image" at bounding box center [1094, 277] width 46 height 61
click at [1094, 275] on button "Next image" at bounding box center [1094, 277] width 46 height 61
click at [1095, 276] on button "Next image" at bounding box center [1094, 277] width 46 height 61
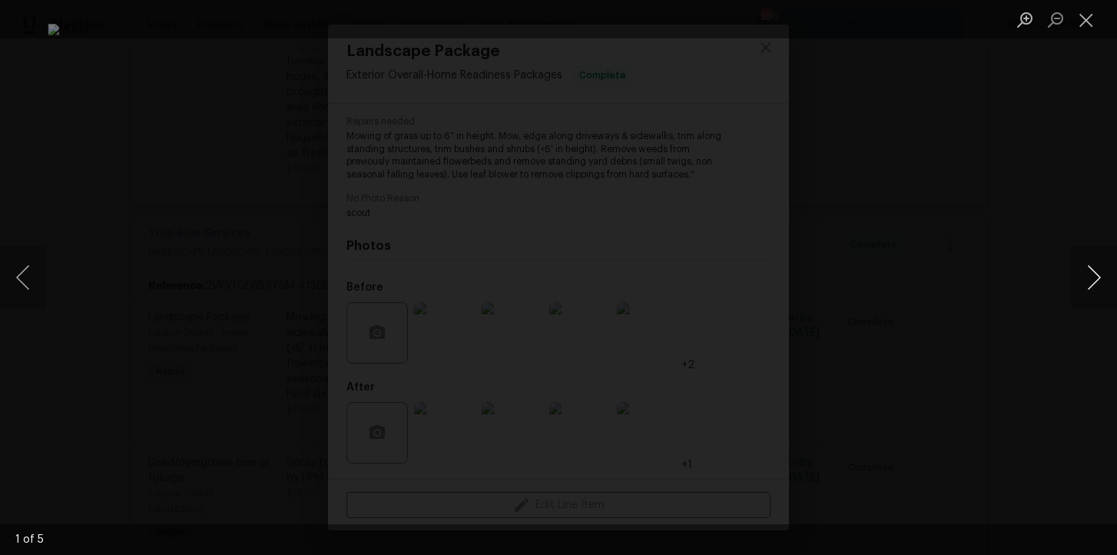
click at [1095, 276] on button "Next image" at bounding box center [1094, 277] width 46 height 61
click at [1086, 262] on button "Next image" at bounding box center [1094, 277] width 46 height 61
click at [1087, 15] on button "Close lightbox" at bounding box center [1086, 19] width 31 height 27
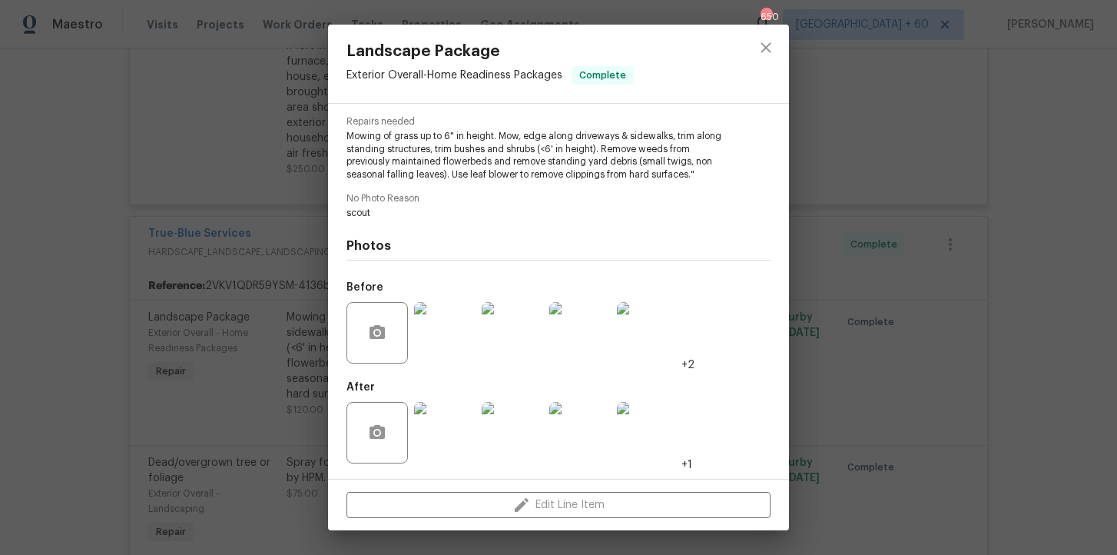
click at [1011, 133] on div "Landscape Package Exterior Overall - Home Readiness Packages Complete Vendor Tr…" at bounding box center [558, 277] width 1117 height 555
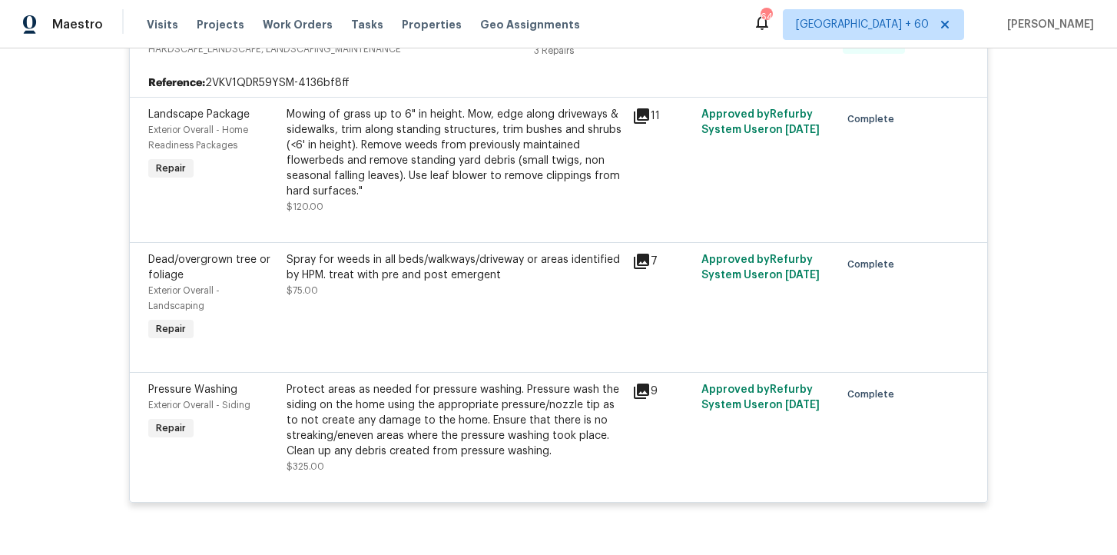
scroll to position [2317, 0]
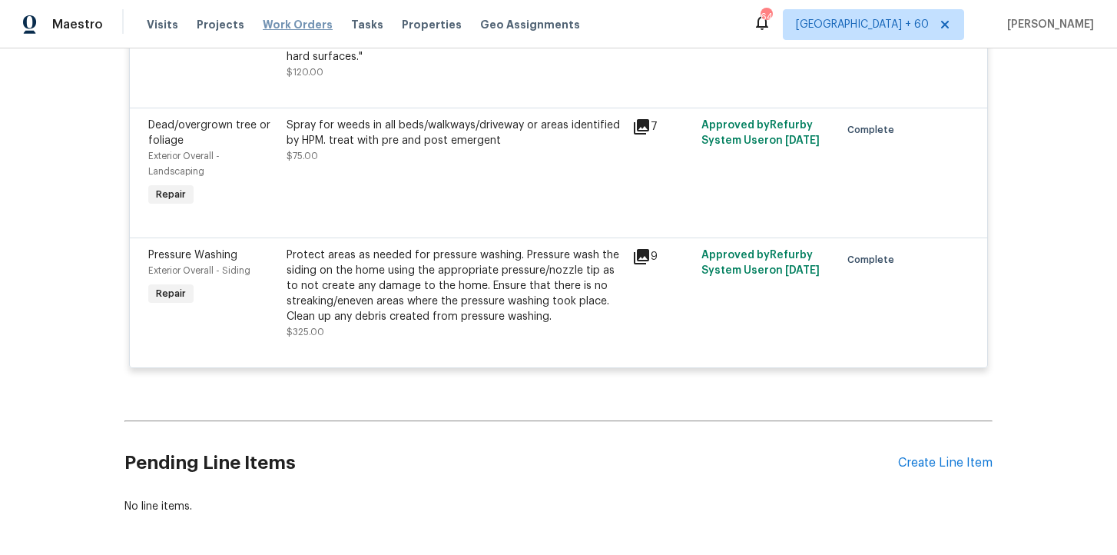
click at [278, 24] on span "Work Orders" at bounding box center [298, 24] width 70 height 15
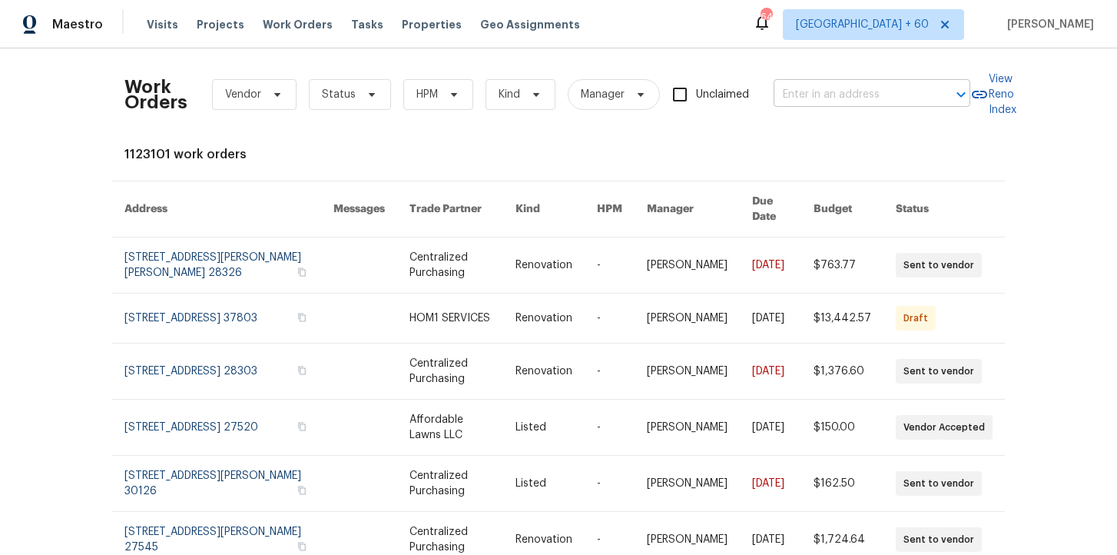
click at [844, 99] on input "text" at bounding box center [850, 95] width 154 height 24
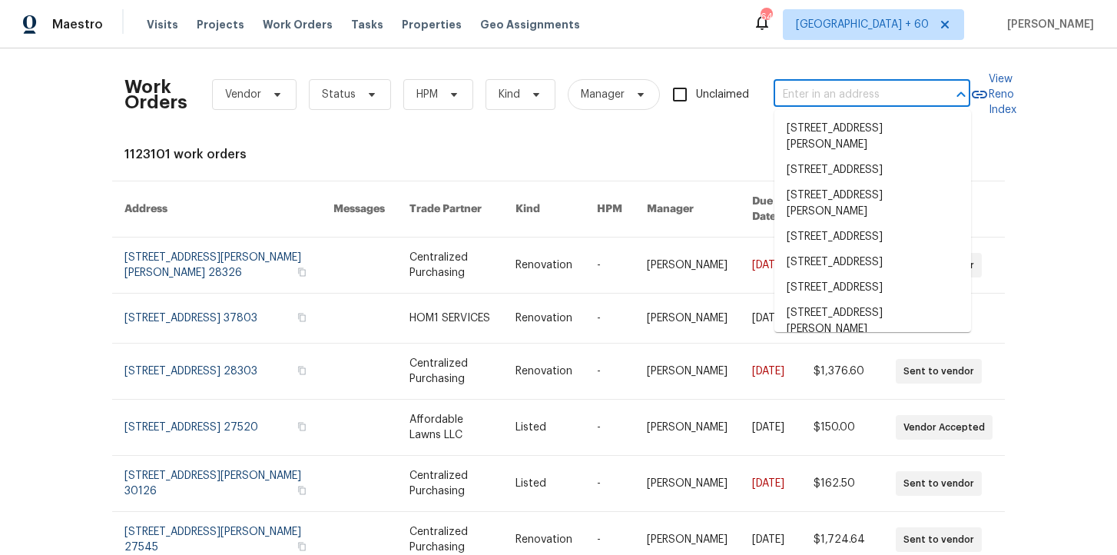
paste input "[STREET_ADDRESS]"
type input "[STREET_ADDRESS]"
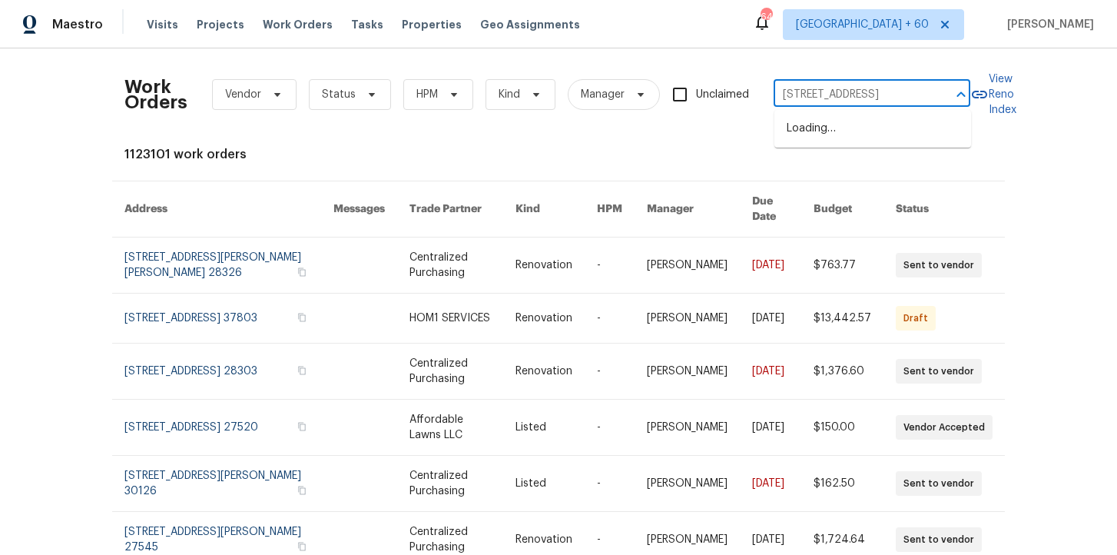
scroll to position [0, 78]
click at [846, 130] on li "[STREET_ADDRESS]" at bounding box center [872, 128] width 197 height 25
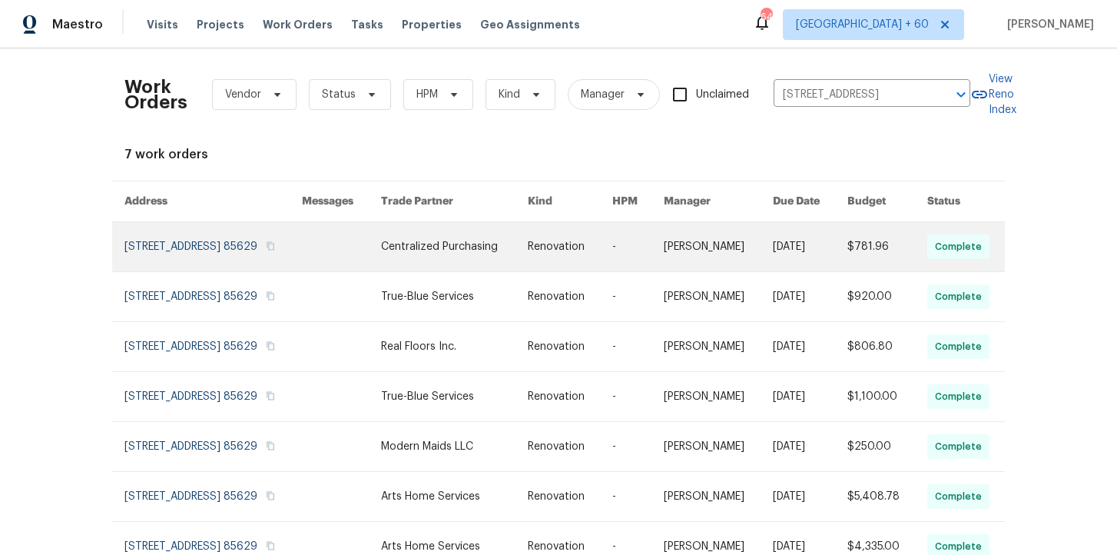
click at [174, 237] on link at bounding box center [212, 246] width 177 height 49
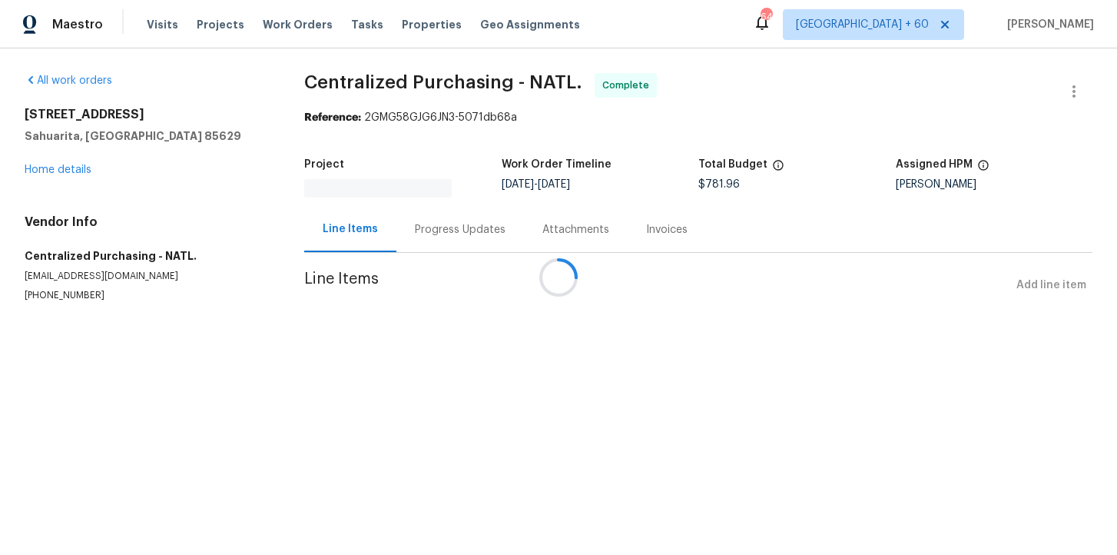
click at [64, 169] on div at bounding box center [558, 277] width 1117 height 555
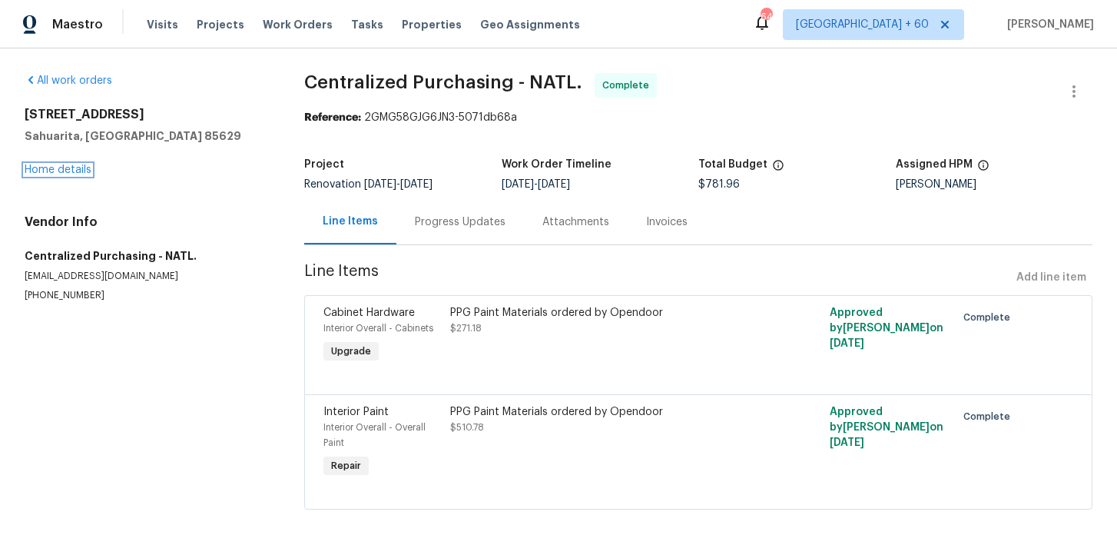
click at [64, 169] on link "Home details" at bounding box center [58, 169] width 67 height 11
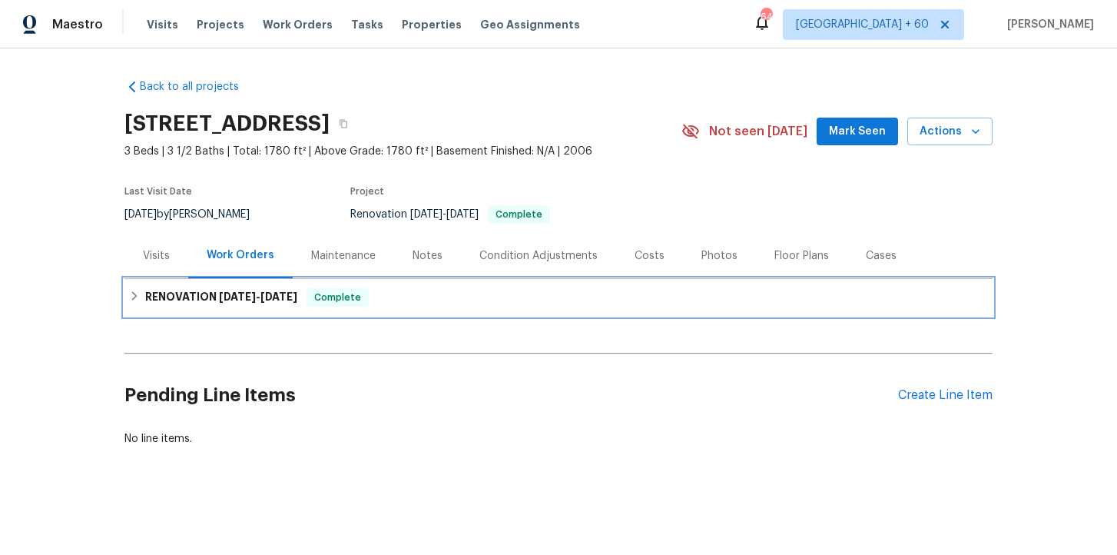
click at [297, 301] on span "9/30/25" at bounding box center [278, 296] width 37 height 11
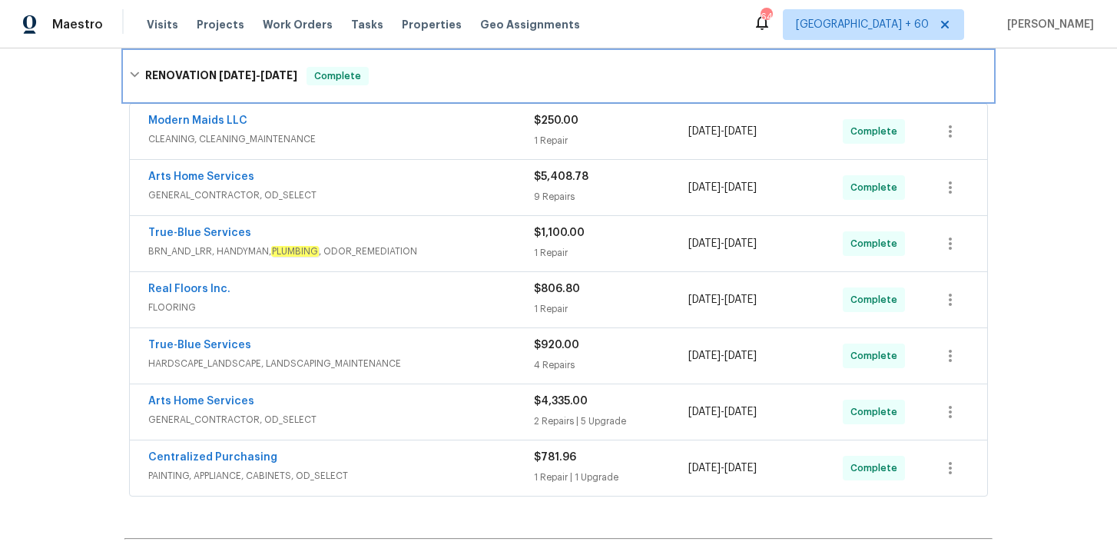
scroll to position [305, 0]
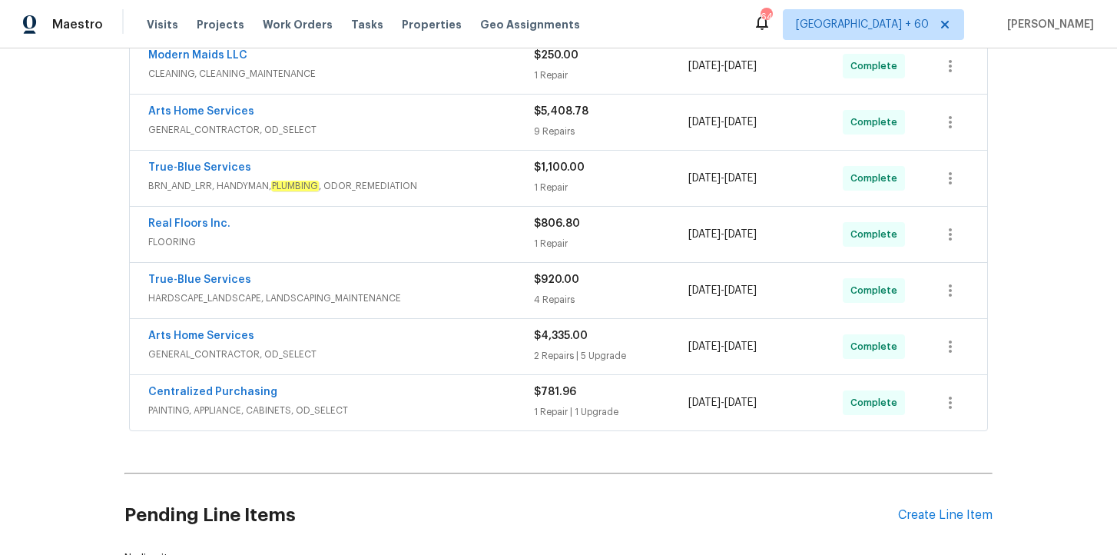
click at [418, 412] on span "PAINTING, APPLIANCE, CABINETS, OD_SELECT" at bounding box center [341, 409] width 386 height 15
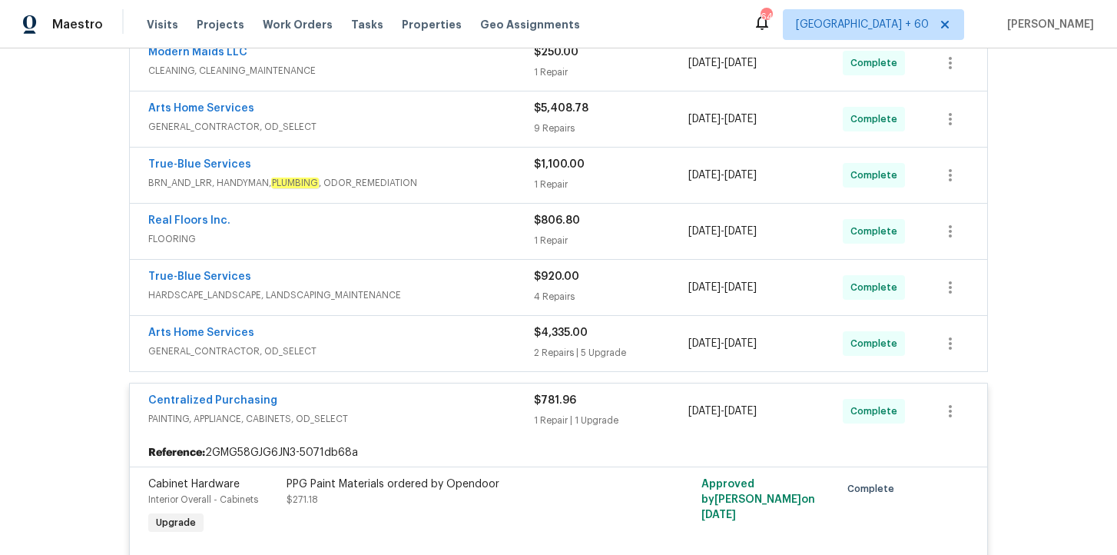
scroll to position [307, 0]
click at [416, 343] on div "Arts Home Services" at bounding box center [341, 335] width 386 height 18
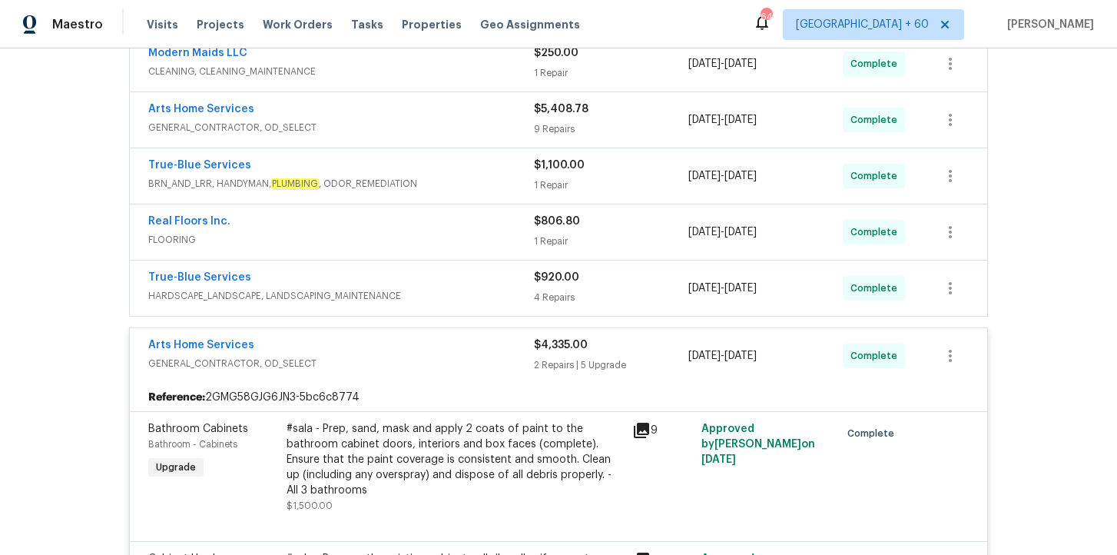
click at [438, 293] on span "HARDSCAPE_LANDSCAPE, LANDSCAPING_MAINTENANCE" at bounding box center [341, 295] width 386 height 15
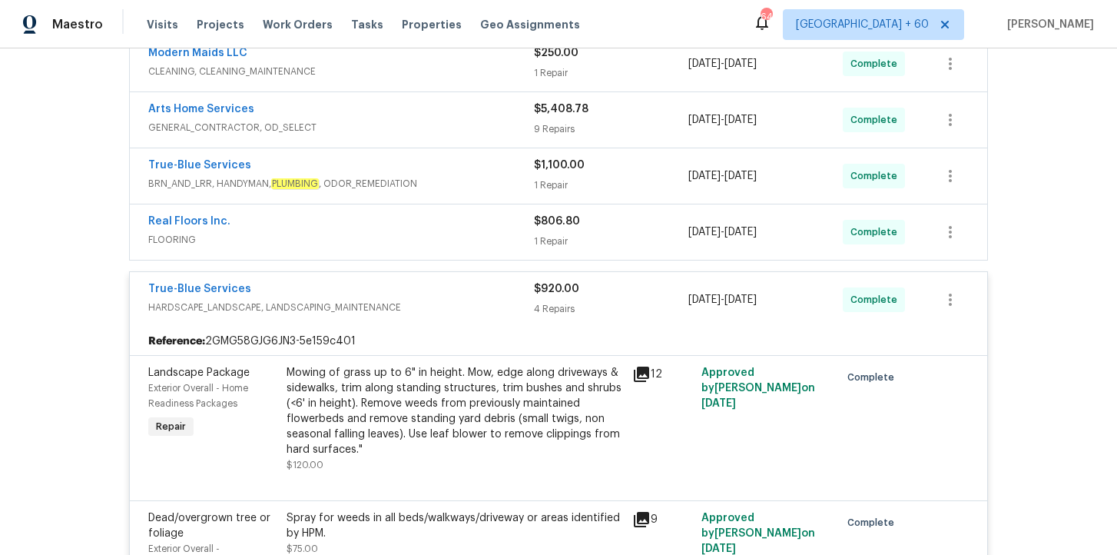
click at [407, 237] on span "FLOORING" at bounding box center [341, 239] width 386 height 15
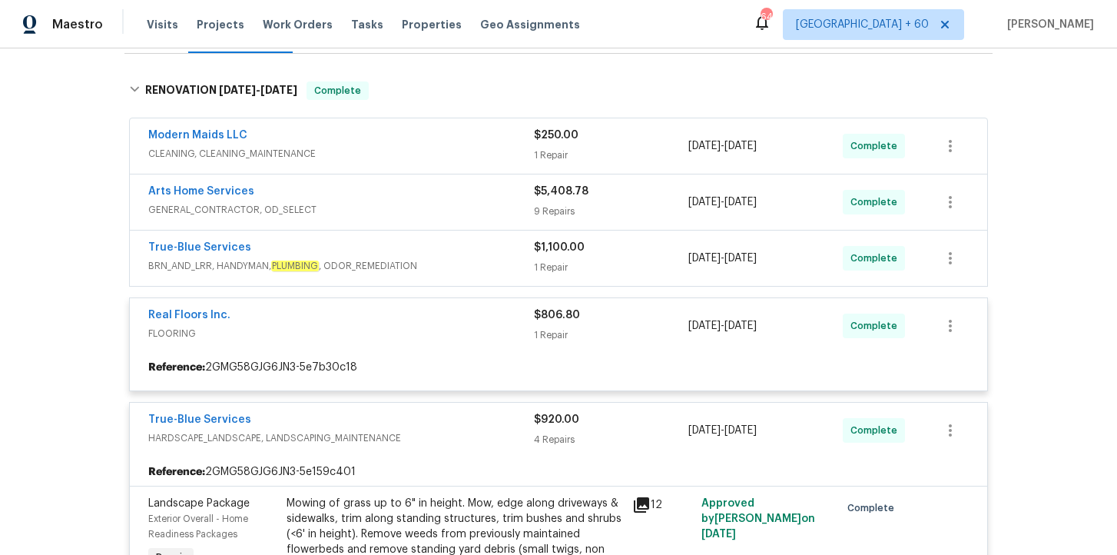
scroll to position [227, 0]
click at [436, 267] on span "BRN_AND_LRR, HANDYMAN, PLUMBING , ODOR_REMEDIATION" at bounding box center [341, 264] width 386 height 15
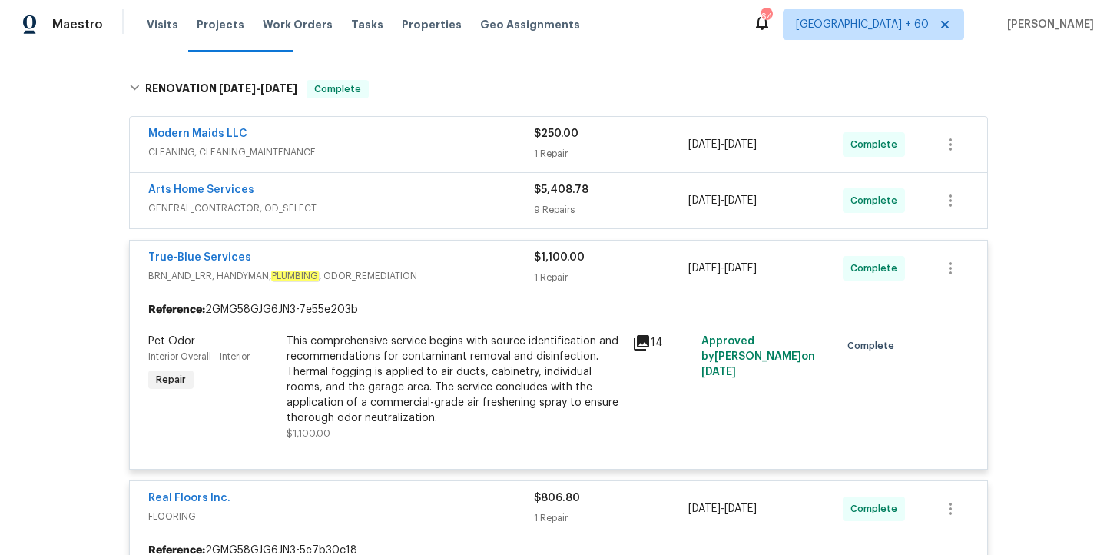
click at [409, 204] on span "GENERAL_CONTRACTOR, OD_SELECT" at bounding box center [341, 207] width 386 height 15
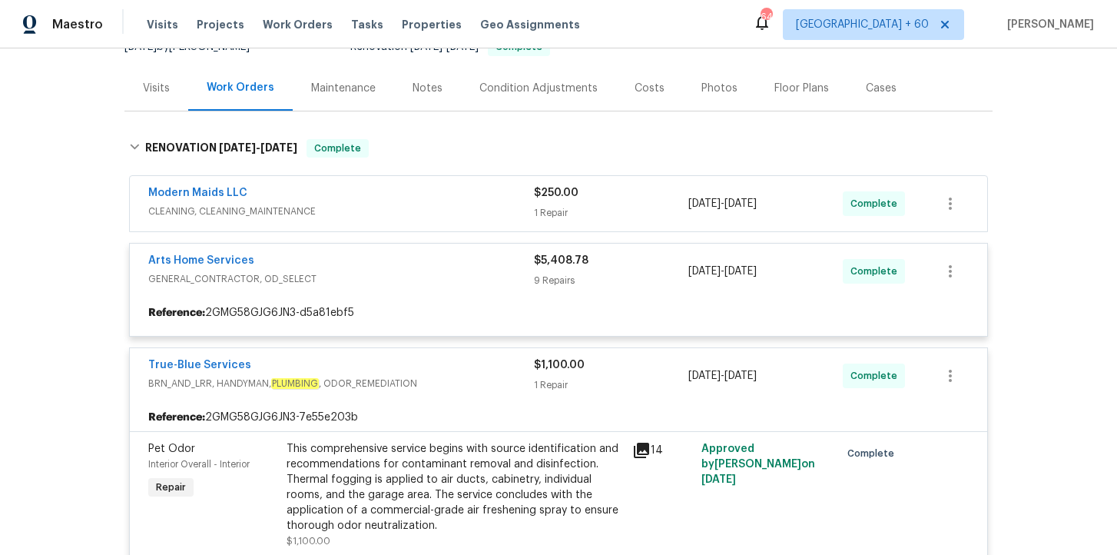
scroll to position [148, 0]
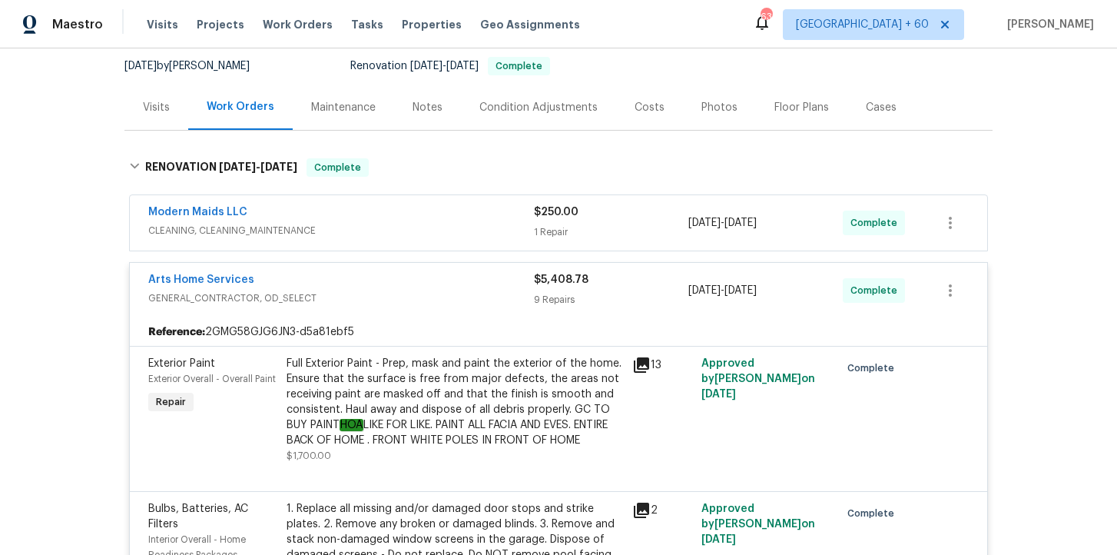
click at [373, 207] on div "Modern Maids LLC" at bounding box center [341, 213] width 386 height 18
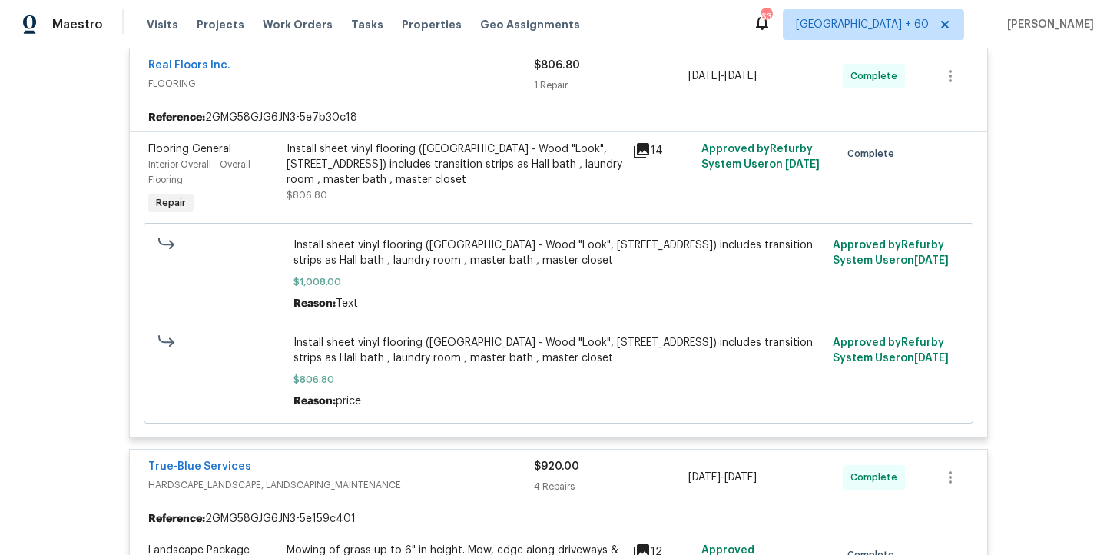
scroll to position [2513, 0]
click at [597, 259] on div "Install sheet vinyl flooring (Sugar Valley - Wood "Look", 565 Beacon Hill) incl…" at bounding box center [558, 273] width 531 height 74
click at [665, 236] on span "Install sheet vinyl flooring (Sugar Valley - Wood "Look", 565 Beacon Hill) incl…" at bounding box center [558, 251] width 531 height 31
click at [552, 178] on div "Install sheet vinyl flooring (Sugar Valley - Wood "Look", 565 Beacon Hill) incl…" at bounding box center [455, 170] width 336 height 61
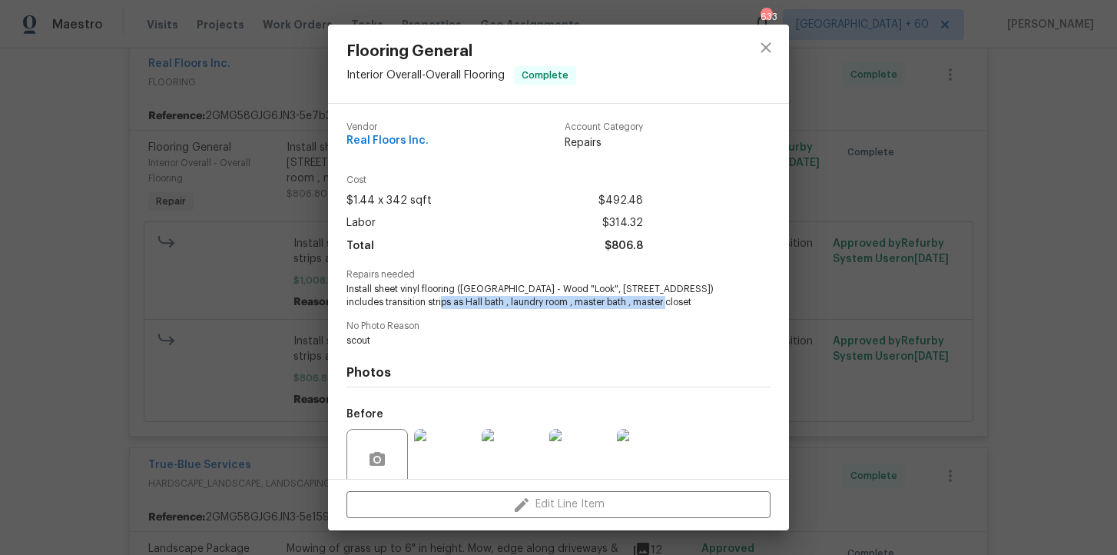
drag, startPoint x: 429, startPoint y: 302, endPoint x: 657, endPoint y: 301, distance: 228.1
click at [657, 301] on span "Install sheet vinyl flooring (Sugar Valley - Wood "Look", 565 Beacon Hill) incl…" at bounding box center [537, 296] width 382 height 26
copy span "Hall bath , laundry room , master bath , master closet"
click at [179, 319] on div "Flooring General Interior Overall - Overall Flooring Complete Vendor Real Floor…" at bounding box center [558, 277] width 1117 height 555
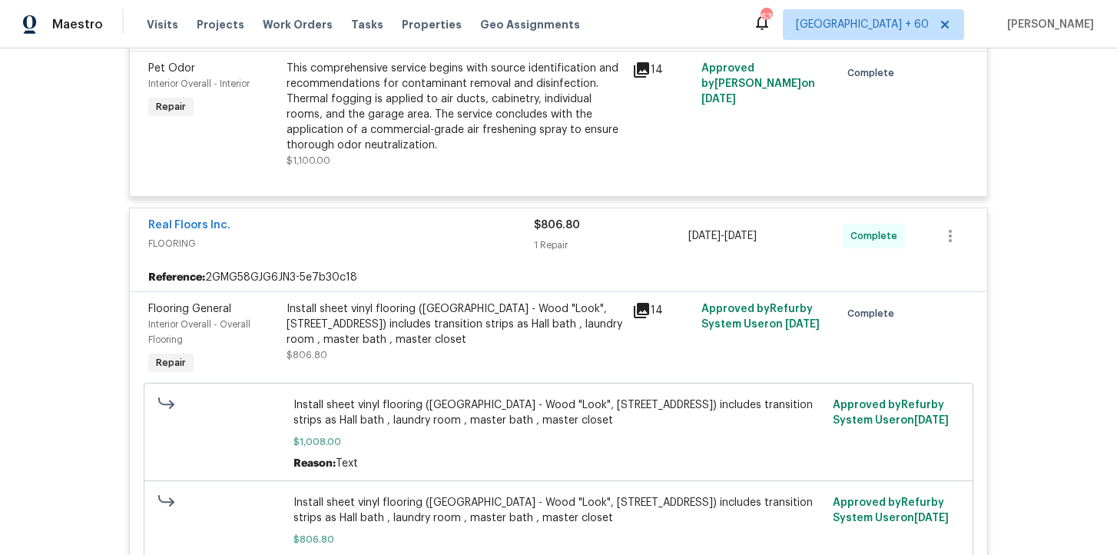
scroll to position [2365, 0]
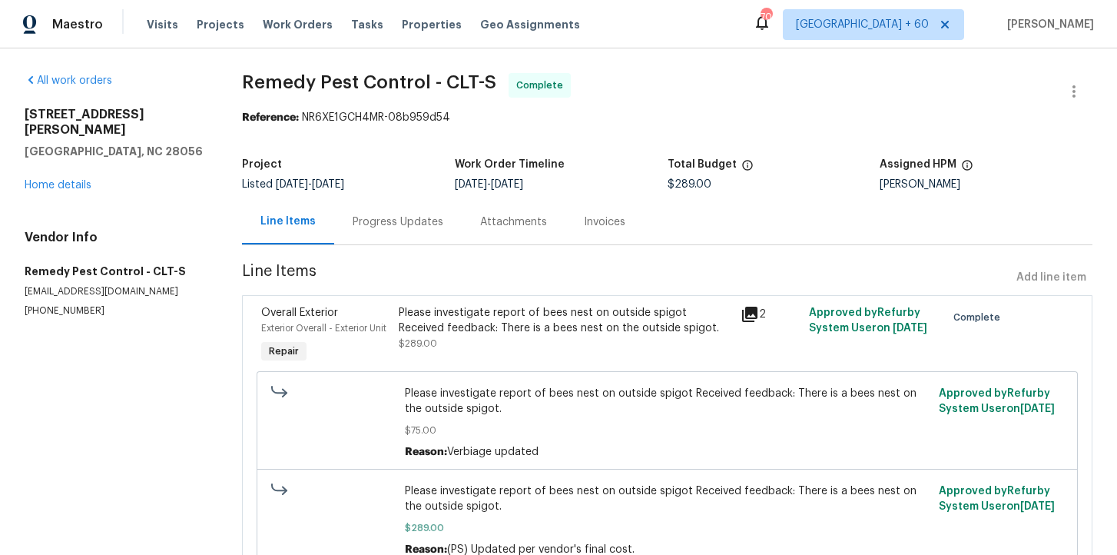
scroll to position [91, 0]
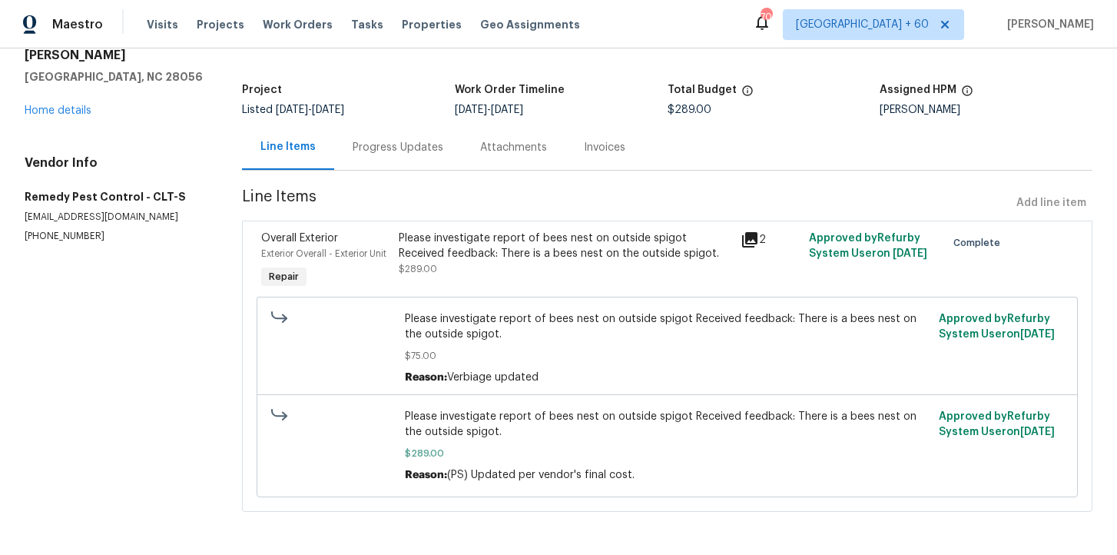
click at [400, 140] on div "Progress Updates" at bounding box center [398, 147] width 91 height 15
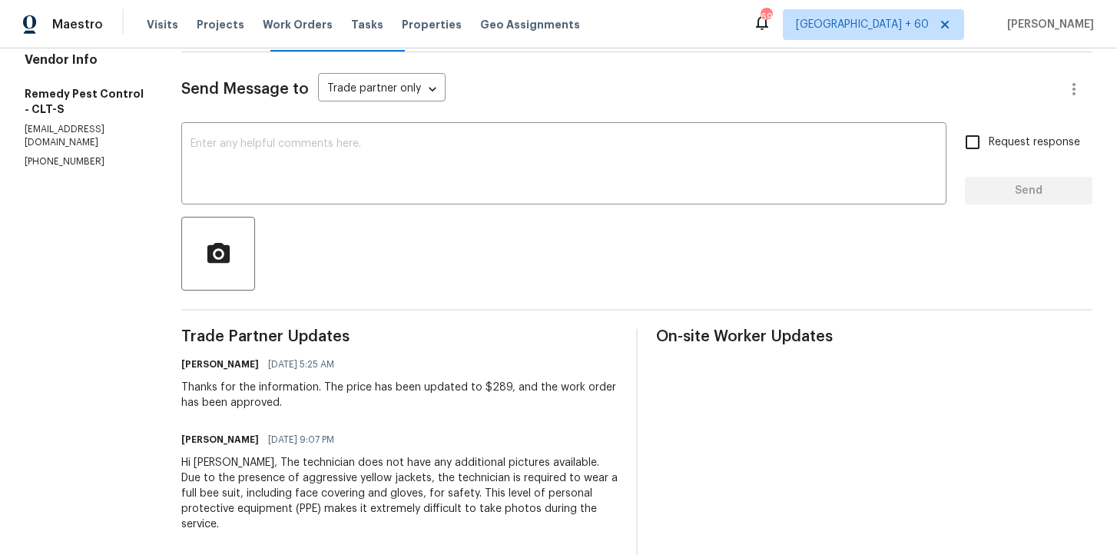
scroll to position [195, 0]
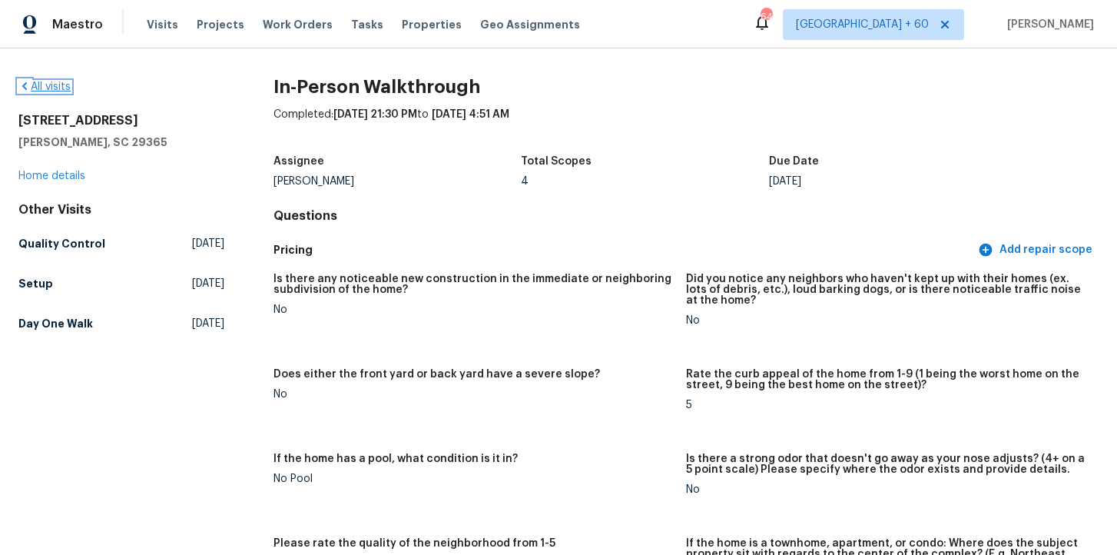
click at [65, 83] on link "All visits" at bounding box center [44, 86] width 52 height 11
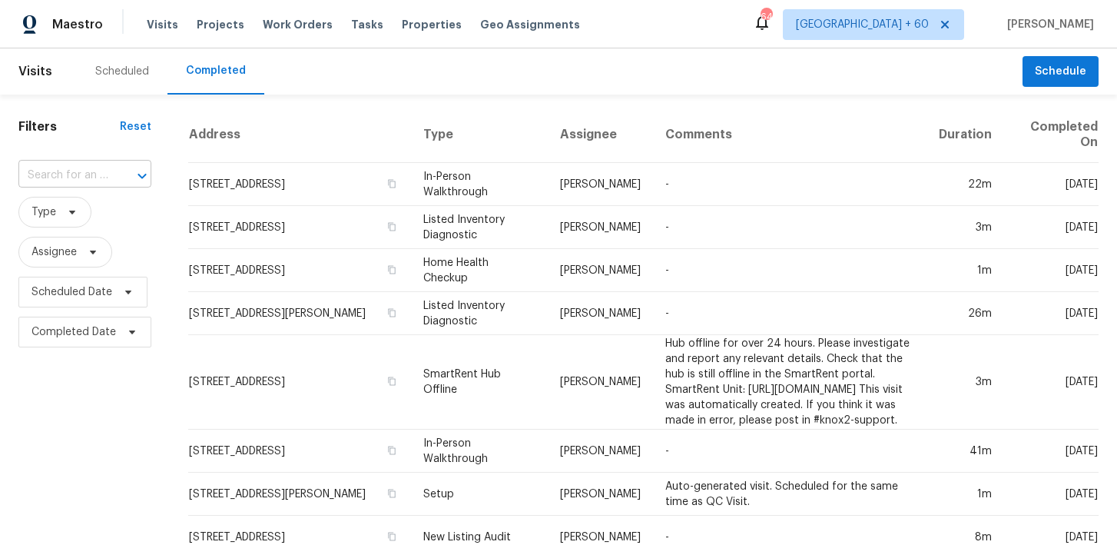
click at [107, 183] on div "​" at bounding box center [84, 176] width 133 height 24
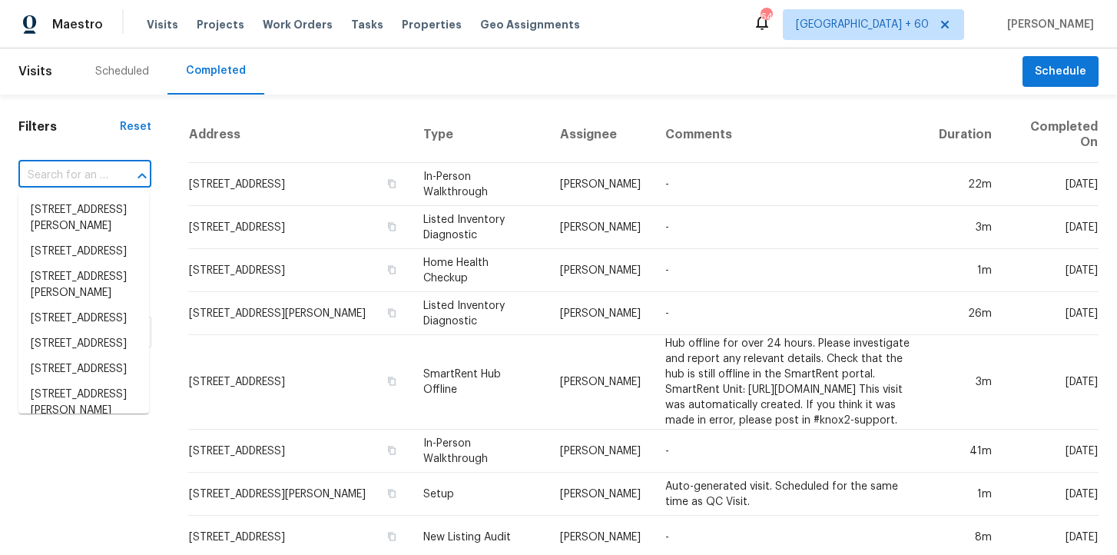
paste input "[STREET_ADDRESS][PERSON_NAME]"
type input "[STREET_ADDRESS][PERSON_NAME]"
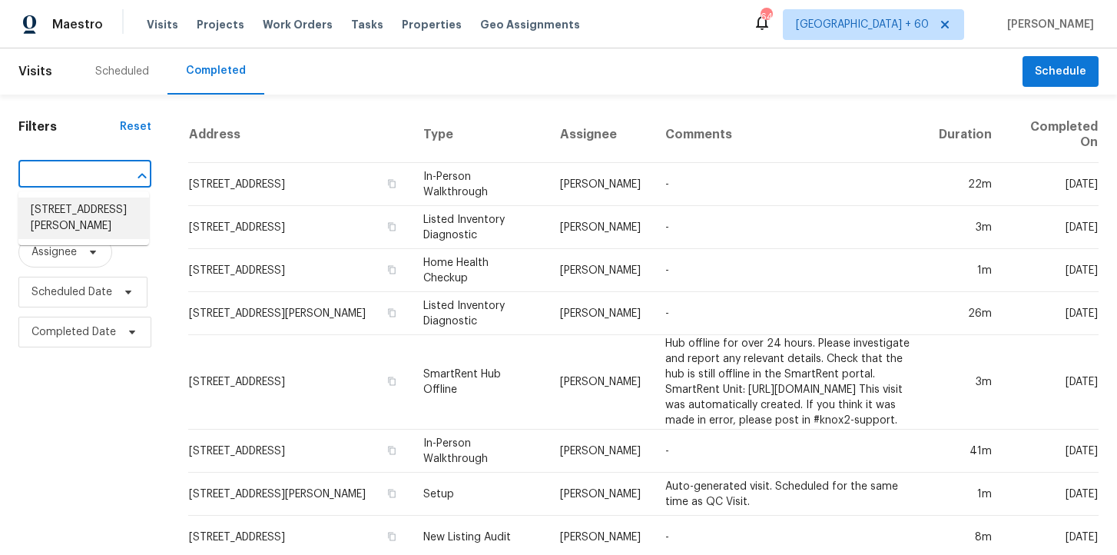
click at [117, 222] on li "[STREET_ADDRESS][PERSON_NAME]" at bounding box center [83, 217] width 131 height 41
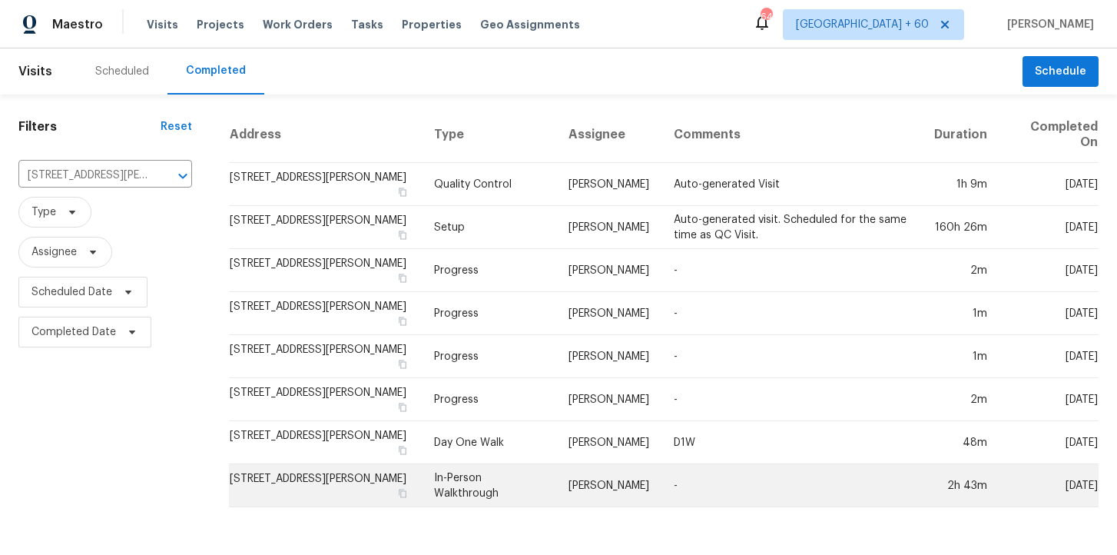
click at [472, 475] on td "In-Person Walkthrough" at bounding box center [489, 485] width 134 height 43
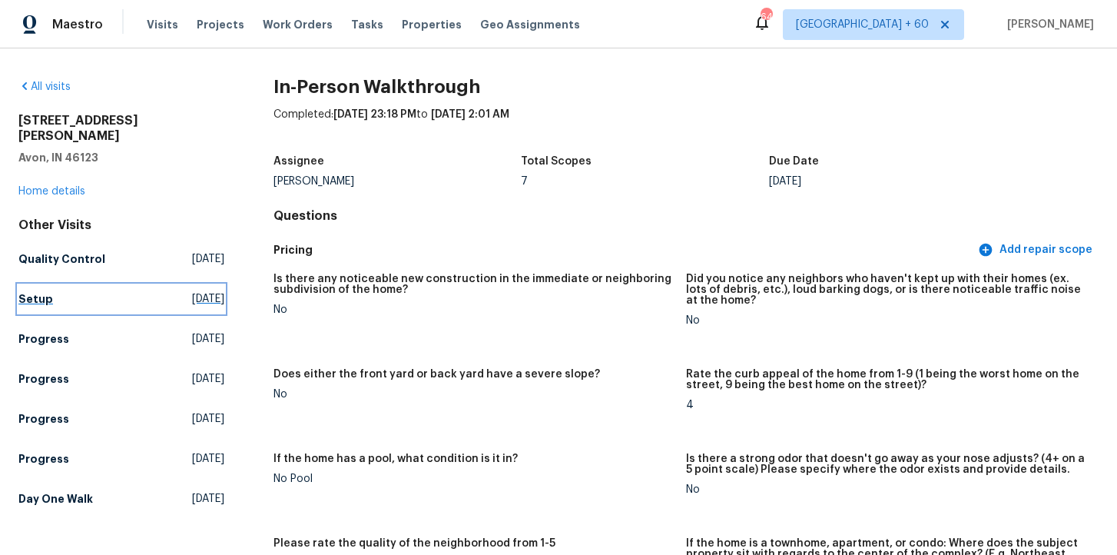
click at [41, 291] on h5 "Setup" at bounding box center [35, 298] width 35 height 15
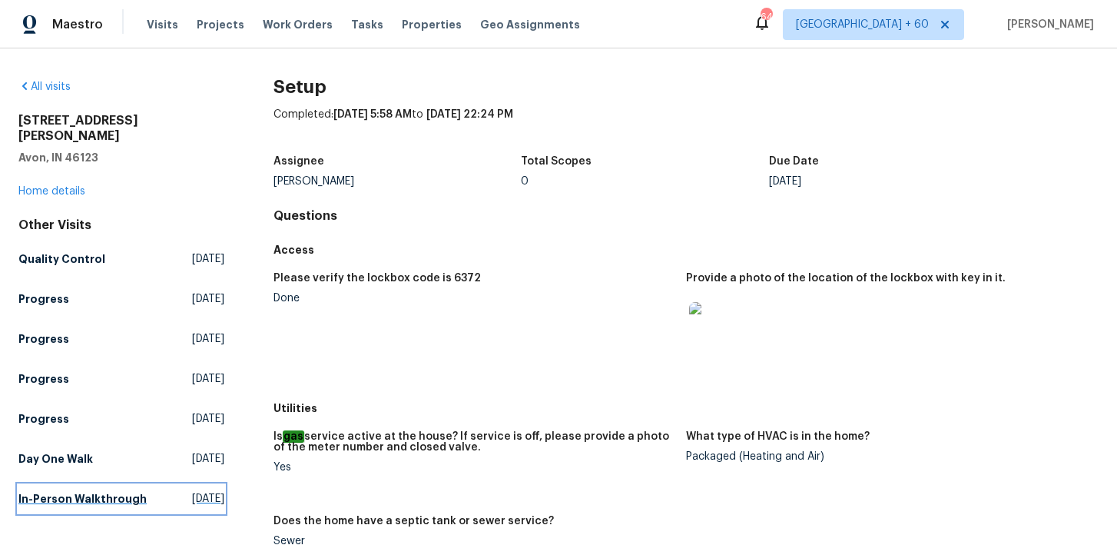
click at [55, 491] on link "In-Person Walkthrough Tue, Jul 22 2025" at bounding box center [121, 499] width 206 height 28
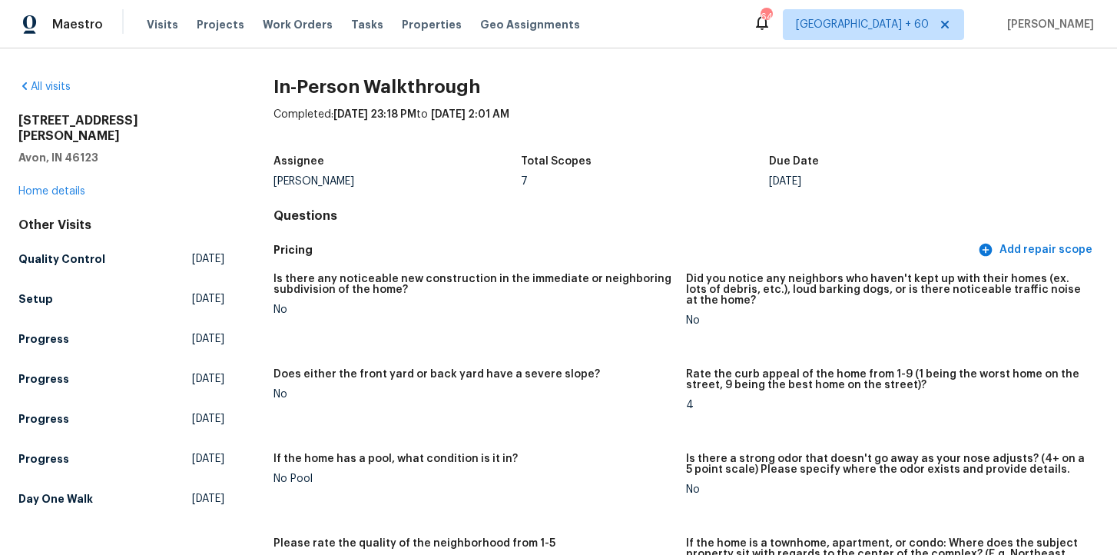
scroll to position [2927, 0]
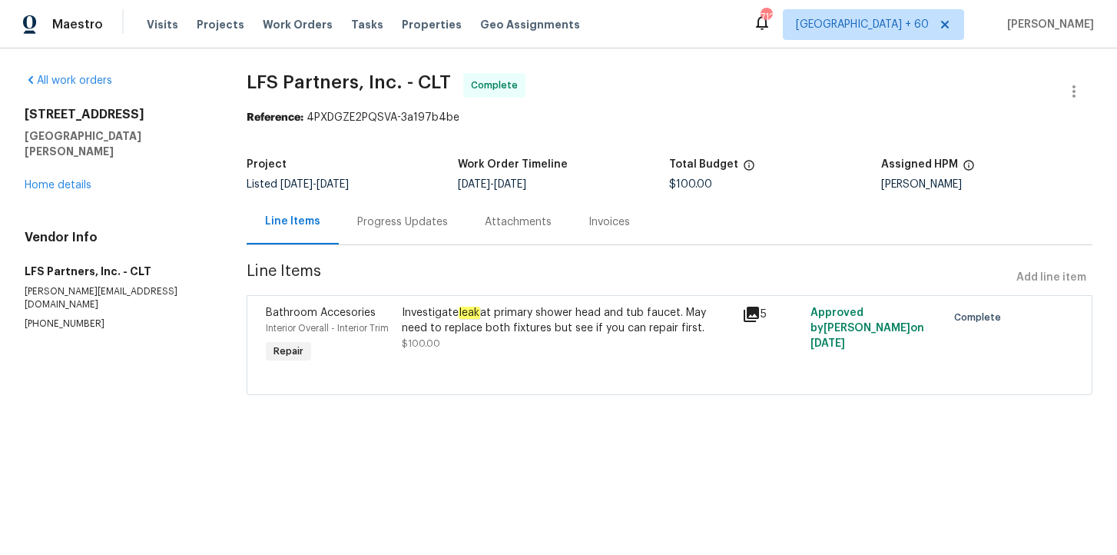
click at [406, 230] on div "Progress Updates" at bounding box center [403, 221] width 128 height 45
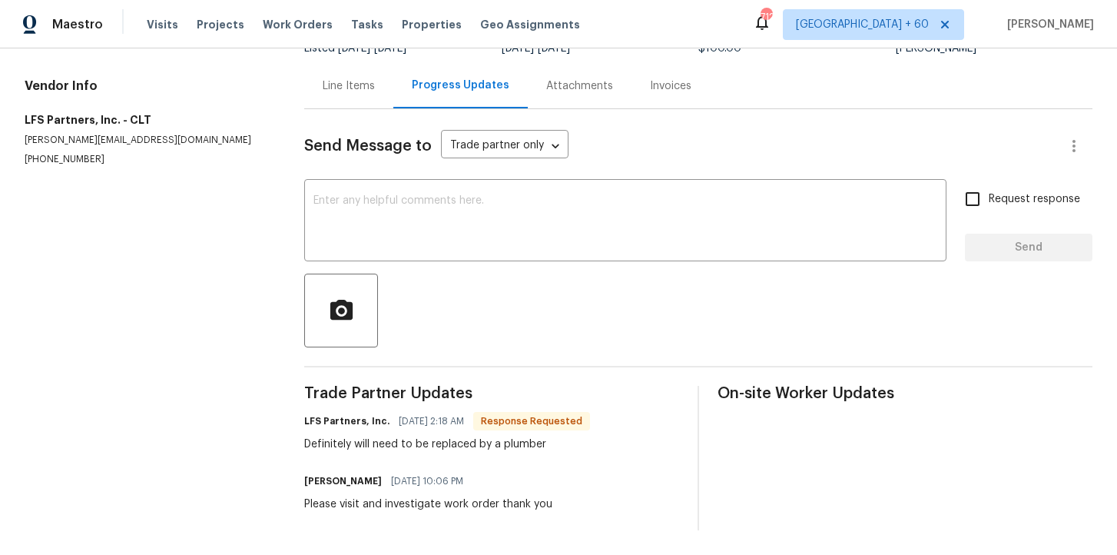
scroll to position [50, 0]
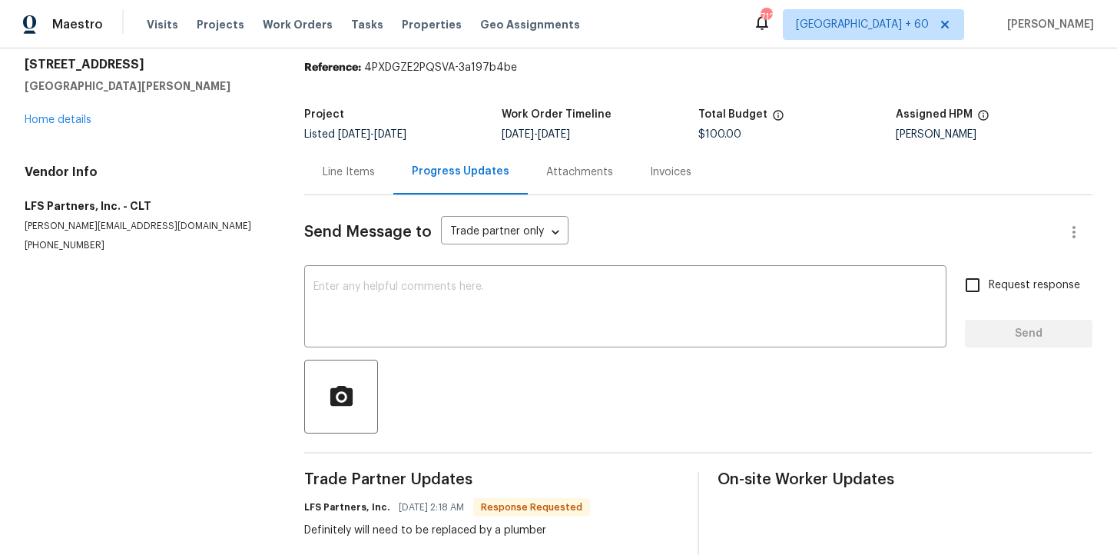
click at [330, 177] on div "Line Items" at bounding box center [349, 171] width 52 height 15
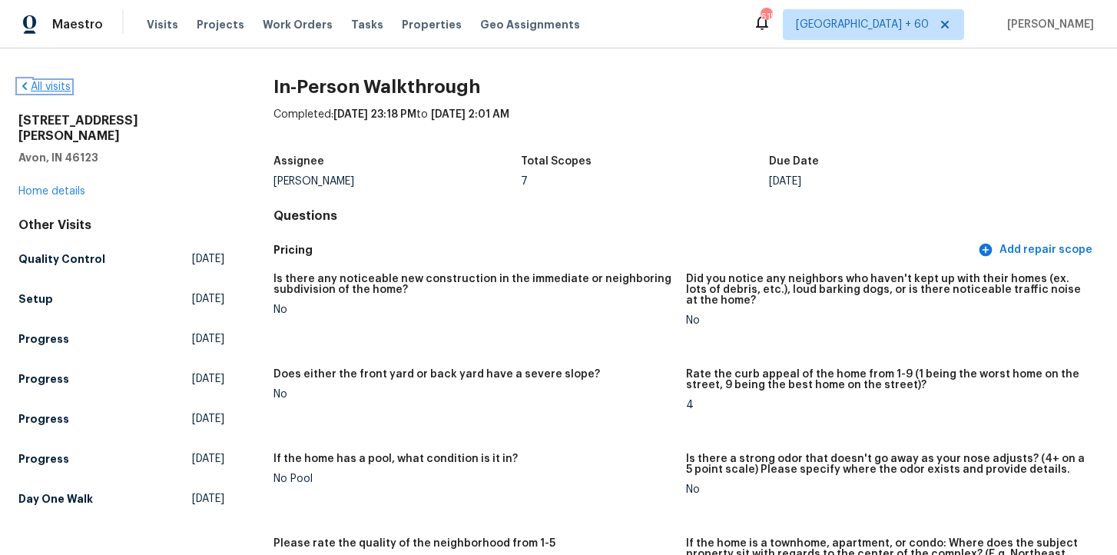
click at [51, 85] on link "All visits" at bounding box center [44, 86] width 52 height 11
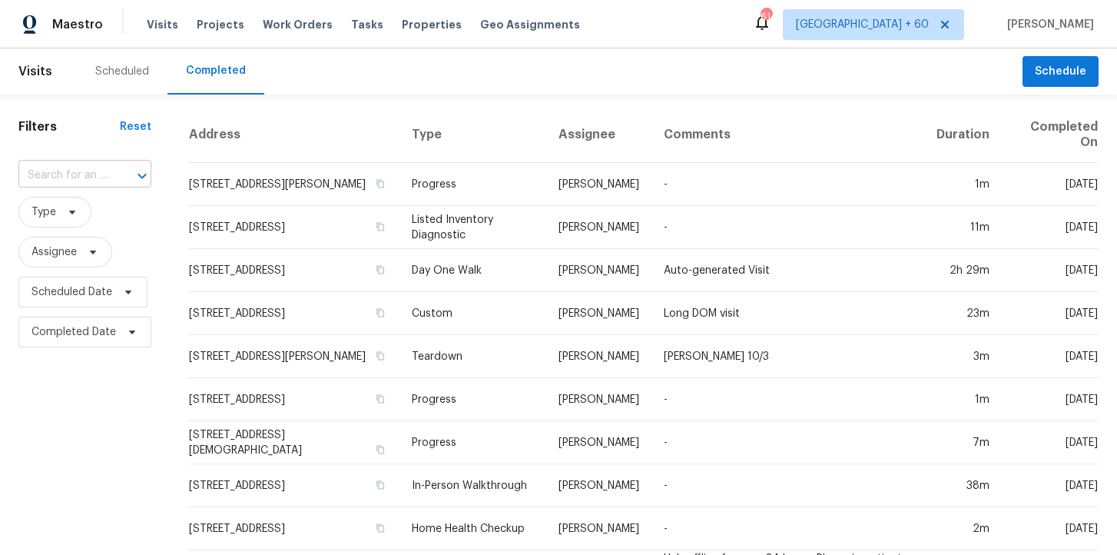
click at [85, 177] on input "text" at bounding box center [63, 176] width 90 height 24
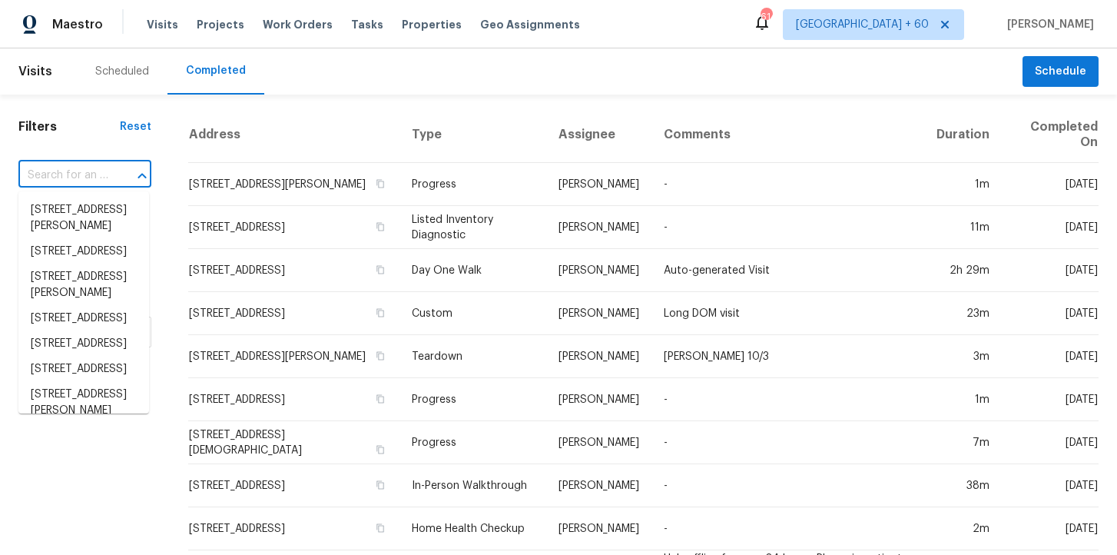
paste input "[STREET_ADDRESS]"
type input "[STREET_ADDRESS]"
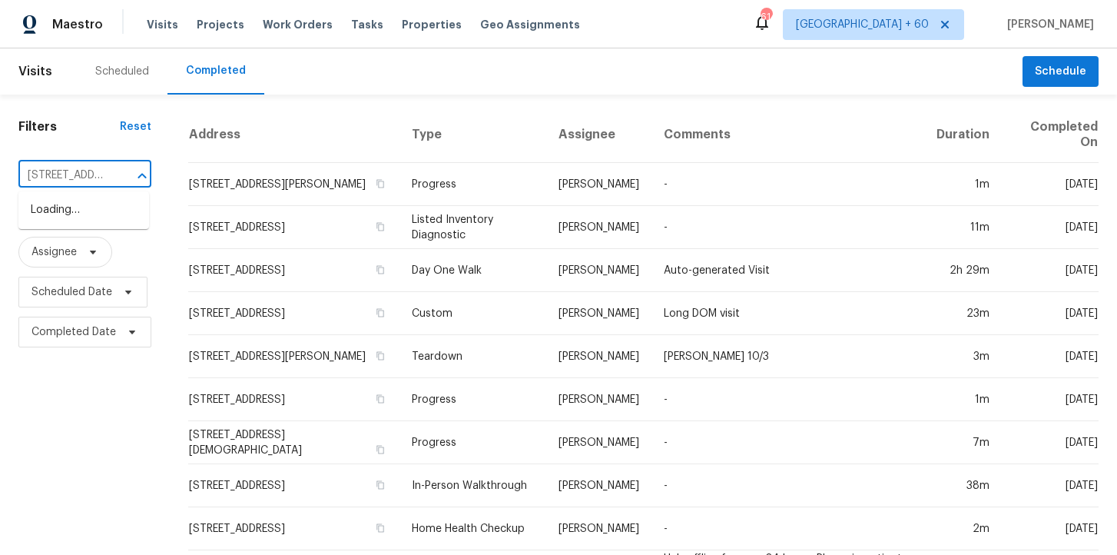
scroll to position [0, 111]
click at [110, 215] on li "[STREET_ADDRESS]" at bounding box center [83, 209] width 131 height 25
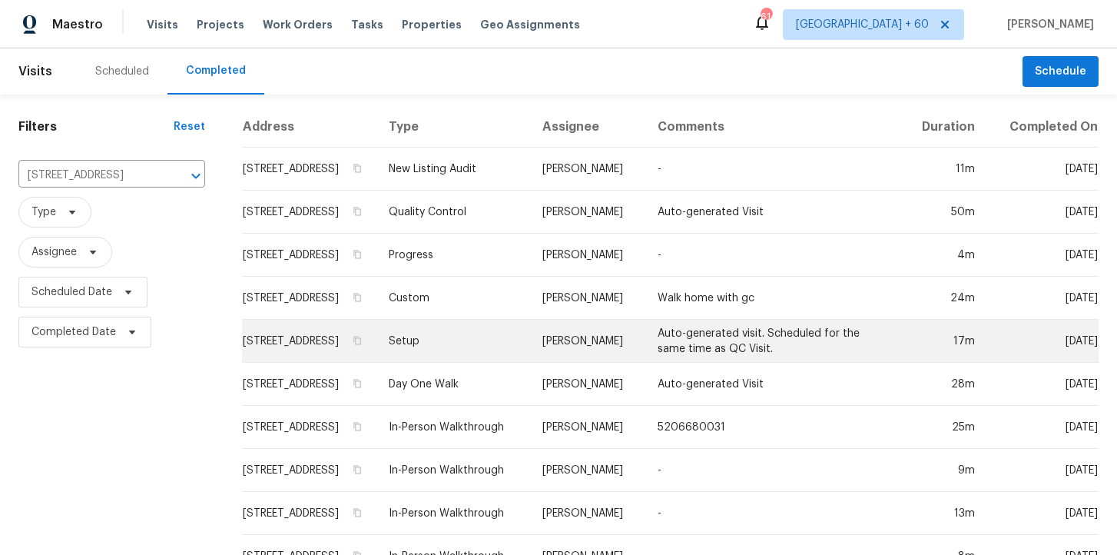
click at [471, 349] on td "Setup" at bounding box center [453, 341] width 154 height 43
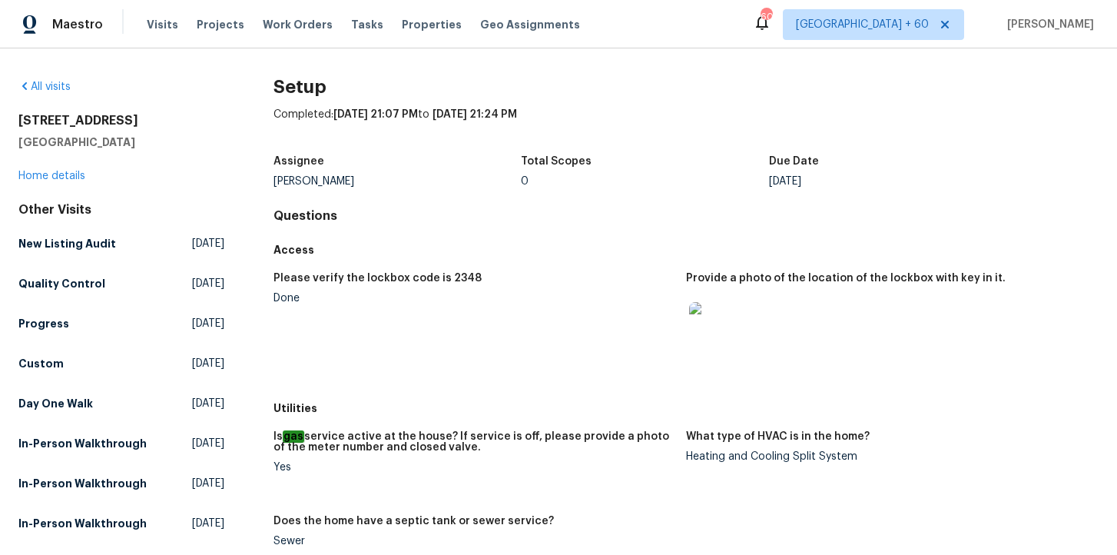
scroll to position [187, 0]
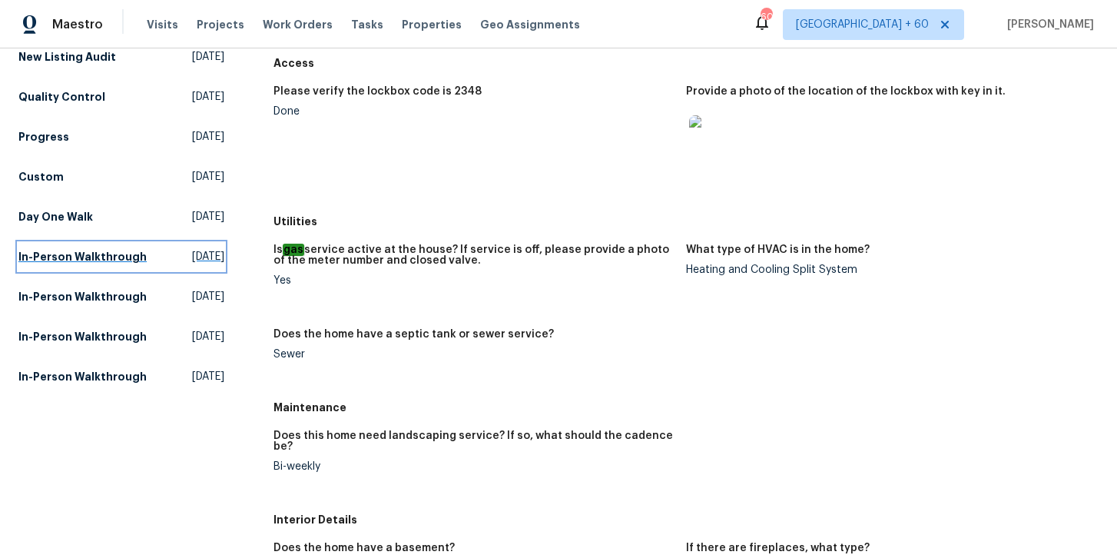
click at [98, 260] on h5 "In-Person Walkthrough" at bounding box center [82, 256] width 128 height 15
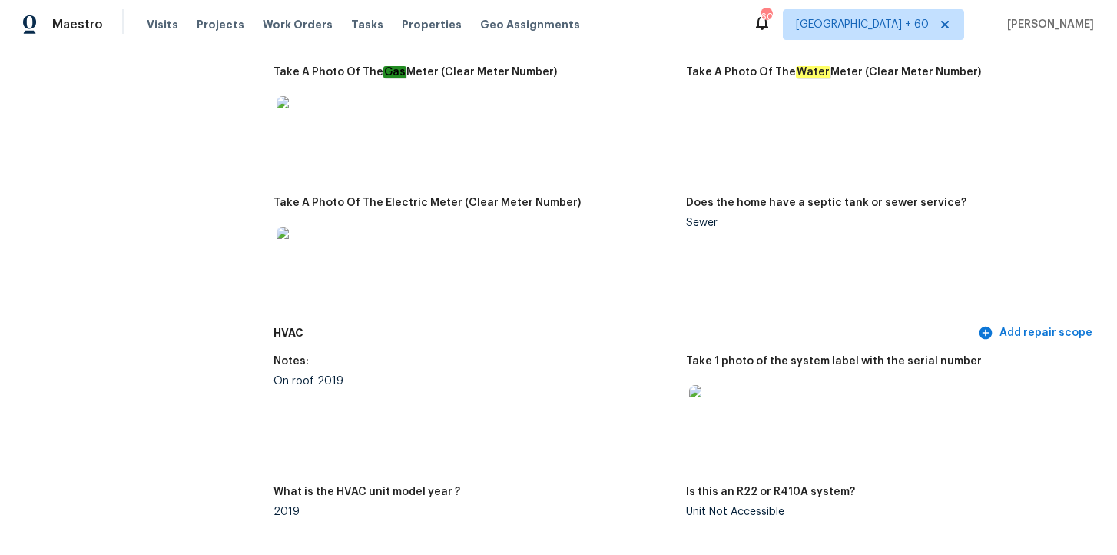
scroll to position [1128, 0]
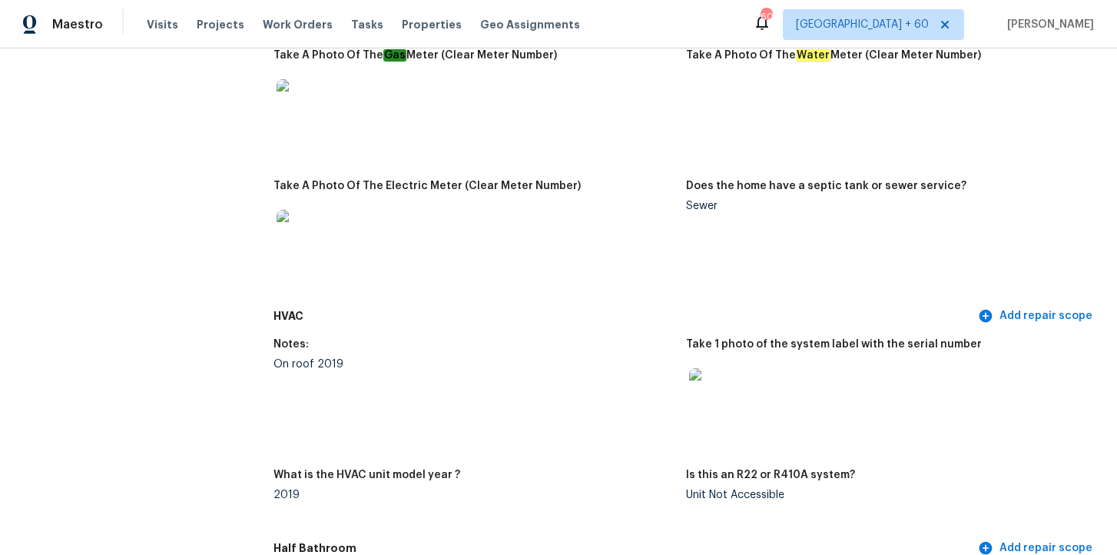
click at [720, 391] on img at bounding box center [713, 392] width 49 height 49
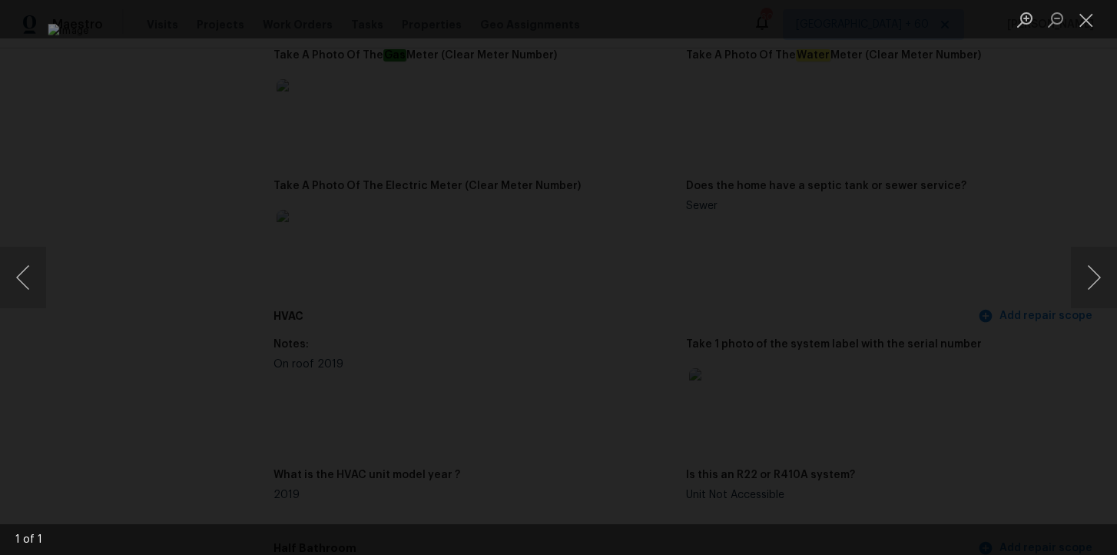
click at [1052, 220] on div "Lightbox" at bounding box center [558, 277] width 1117 height 555
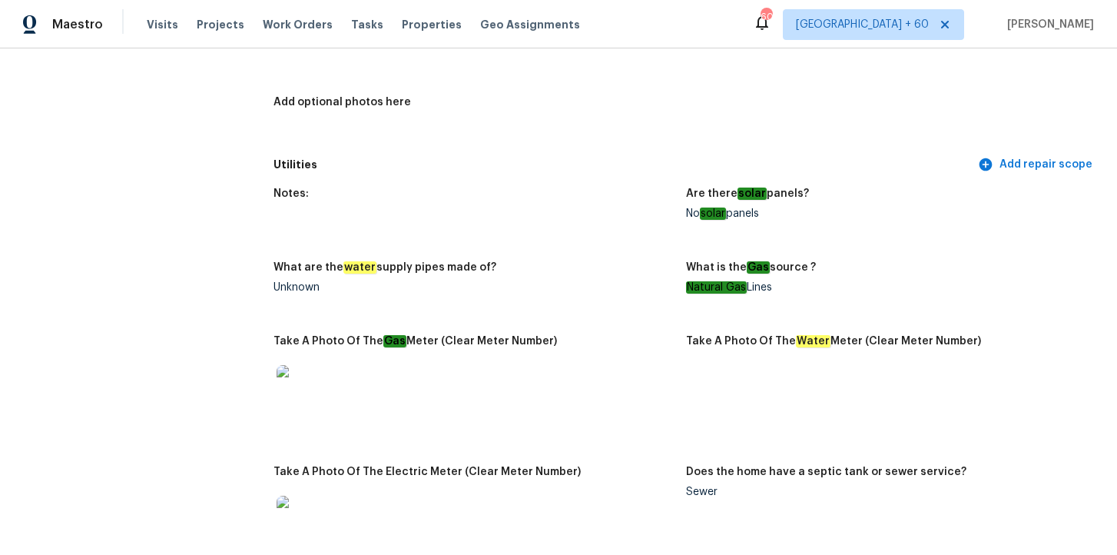
scroll to position [667, 0]
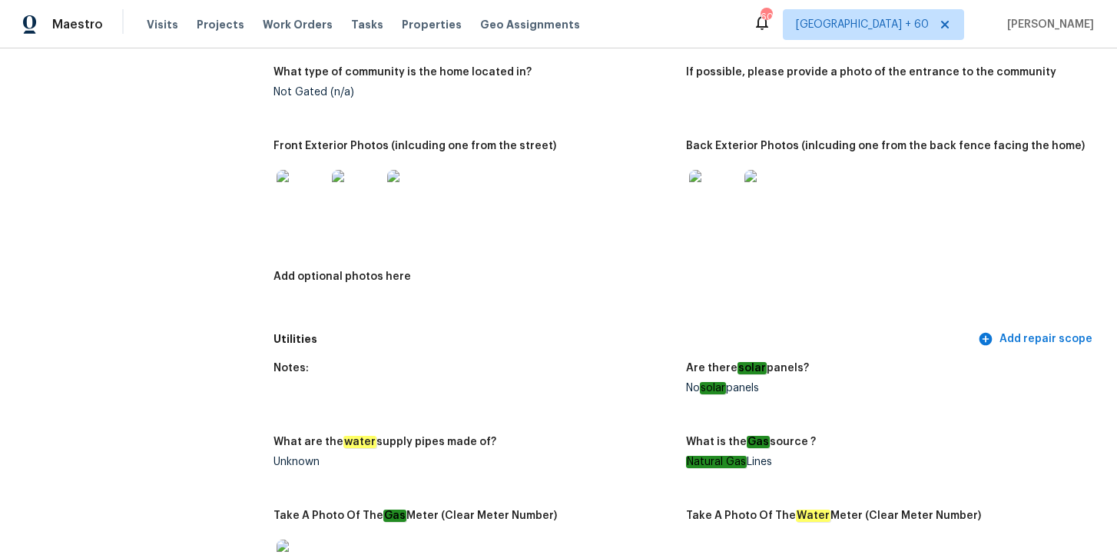
click at [716, 173] on img at bounding box center [713, 194] width 49 height 49
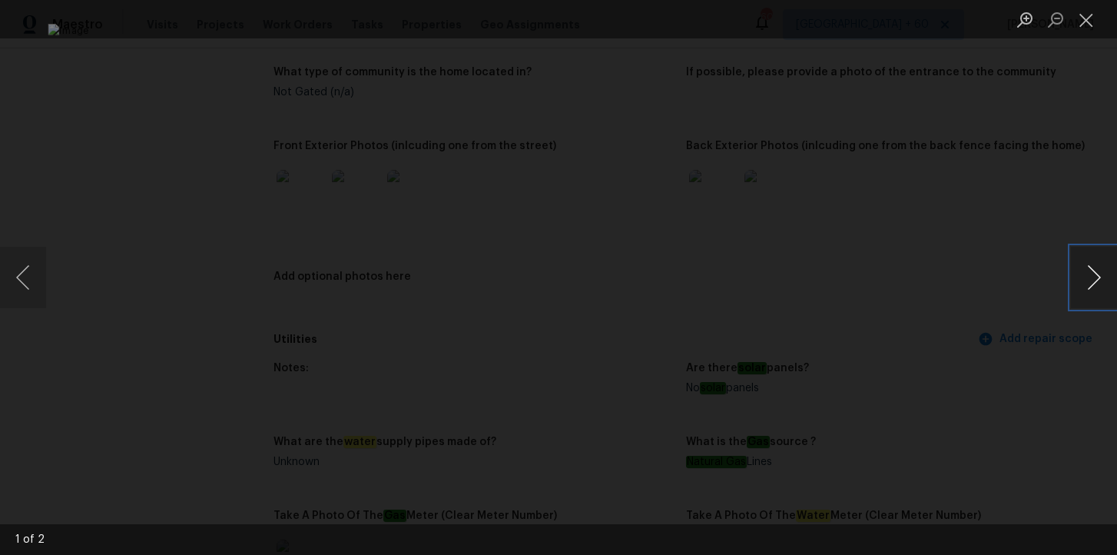
click at [1093, 266] on button "Next image" at bounding box center [1094, 277] width 46 height 61
click at [1082, 35] on li "Lightbox" at bounding box center [1086, 19] width 31 height 38
click at [1087, 22] on button "Close lightbox" at bounding box center [1086, 19] width 31 height 27
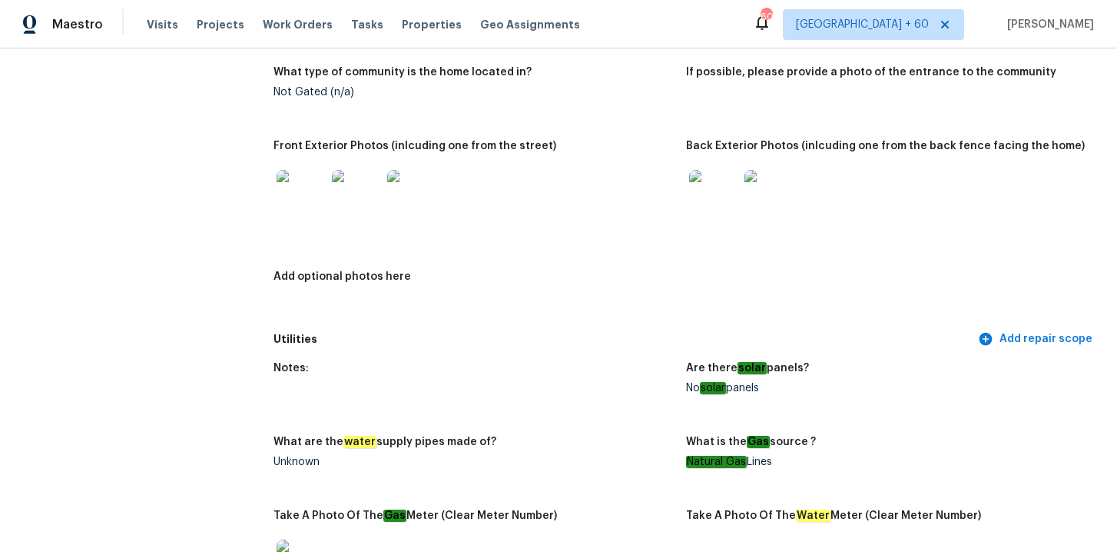
click at [665, 128] on div "Notes: Stick and stucco home. Stucco is faded will need full exterior paint. Mi…" at bounding box center [685, 149] width 825 height 352
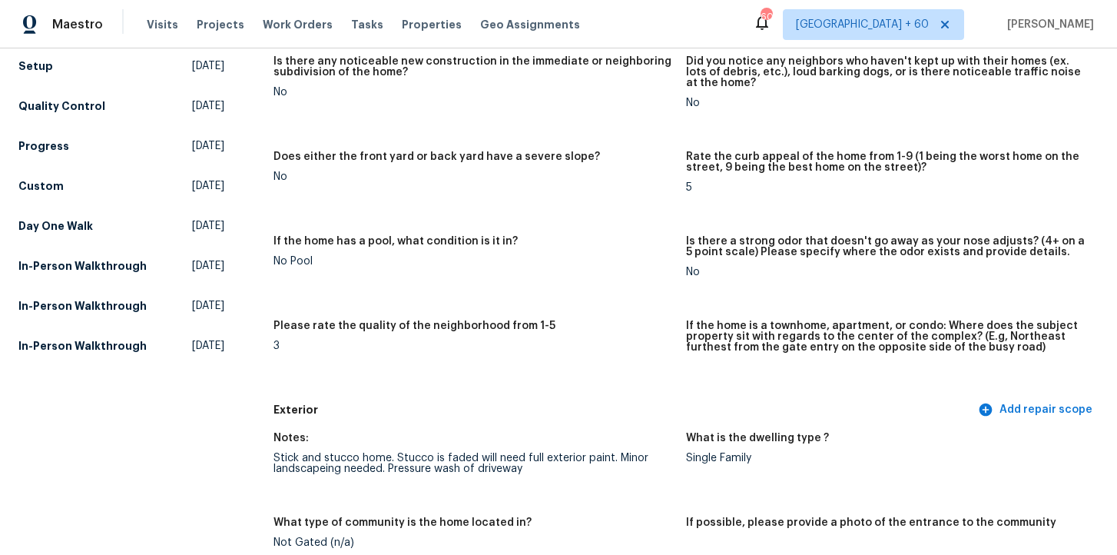
scroll to position [0, 0]
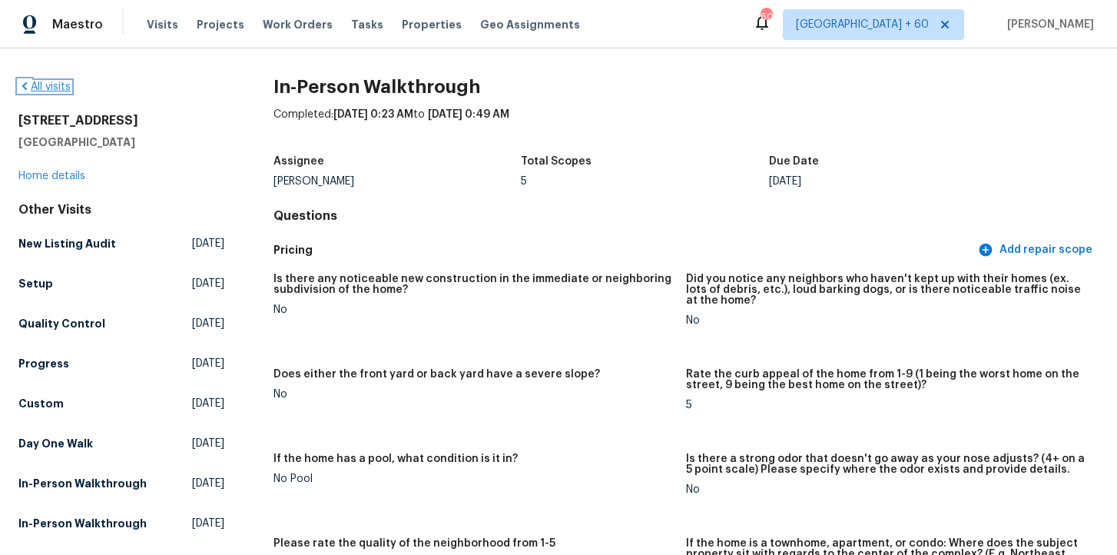
click at [48, 87] on link "All visits" at bounding box center [44, 86] width 52 height 11
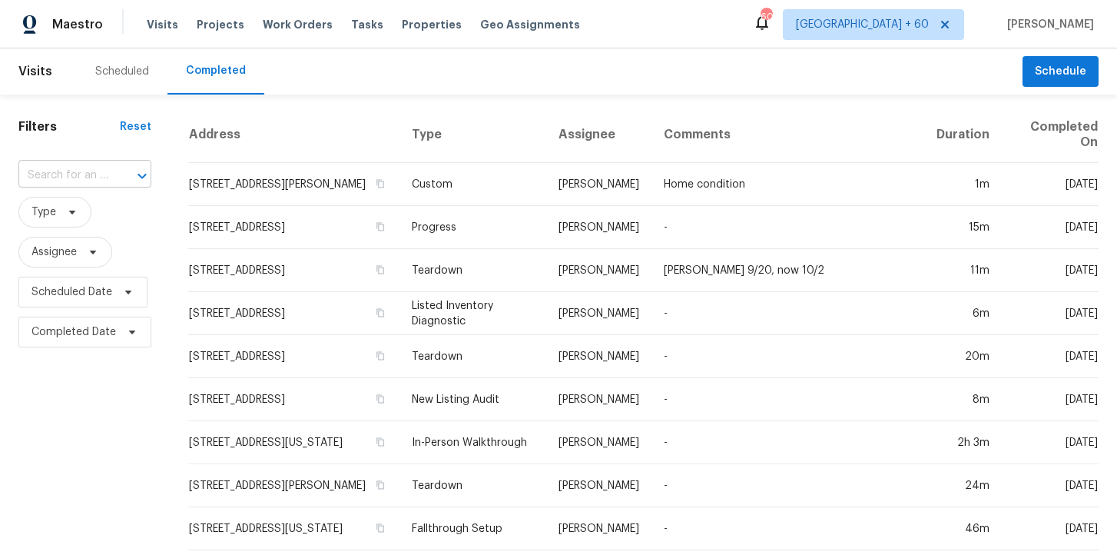
click at [84, 181] on input "text" at bounding box center [63, 176] width 90 height 24
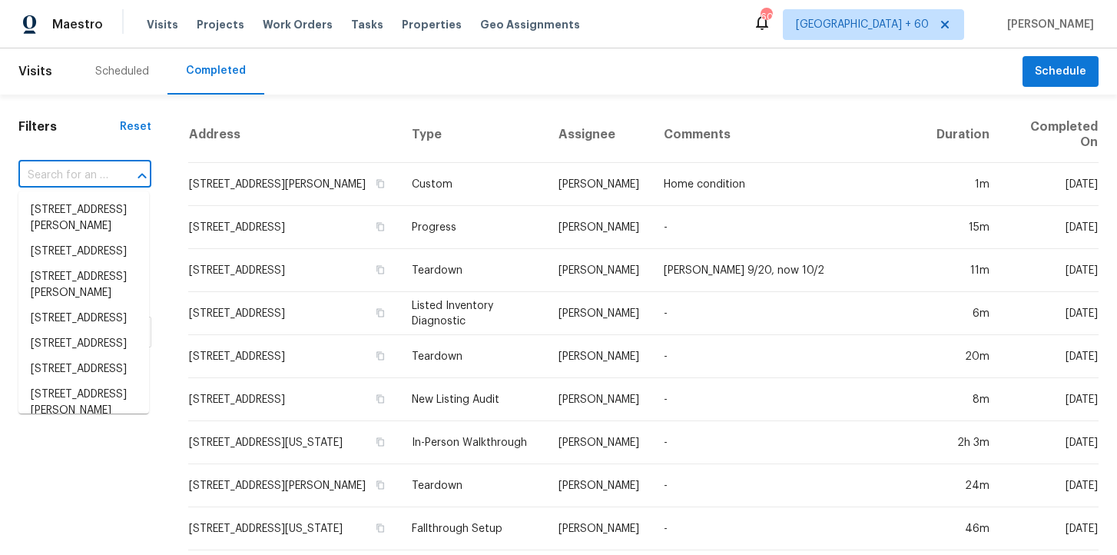
paste input "[STREET_ADDRESS]"
type input "[STREET_ADDRESS]"
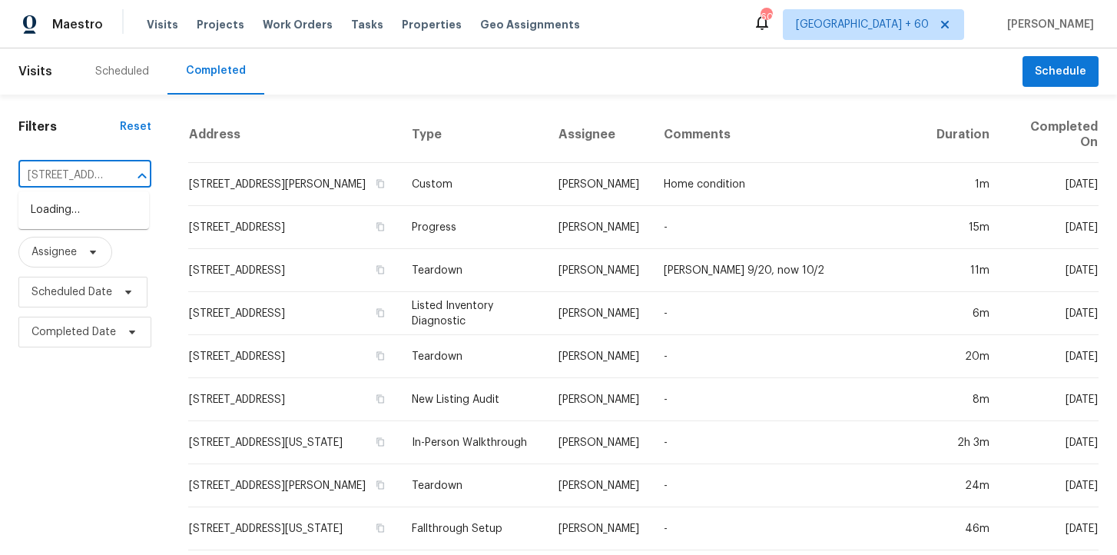
scroll to position [0, 144]
click at [97, 205] on li "[STREET_ADDRESS]" at bounding box center [83, 209] width 131 height 25
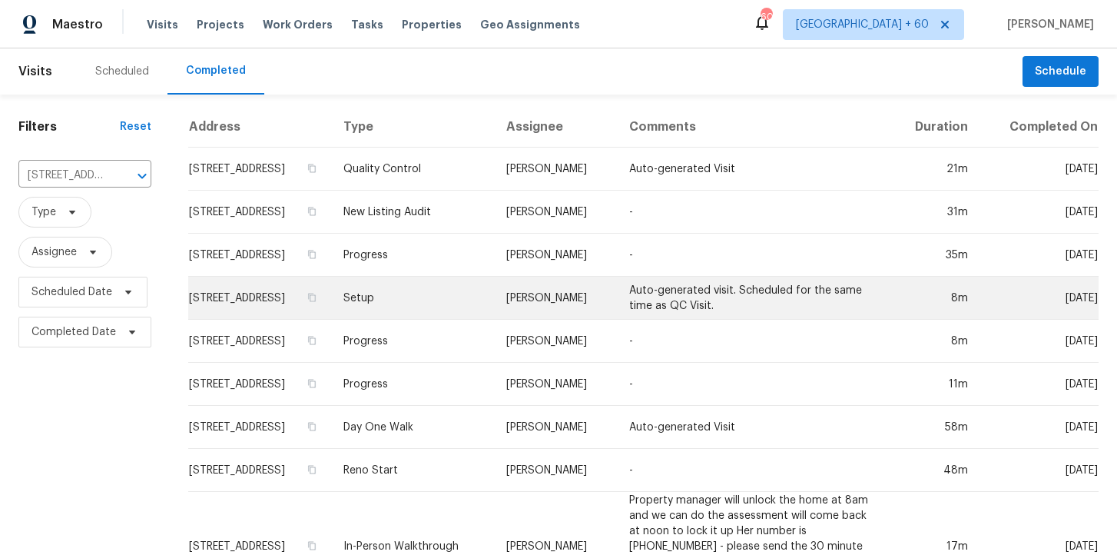
scroll to position [59, 0]
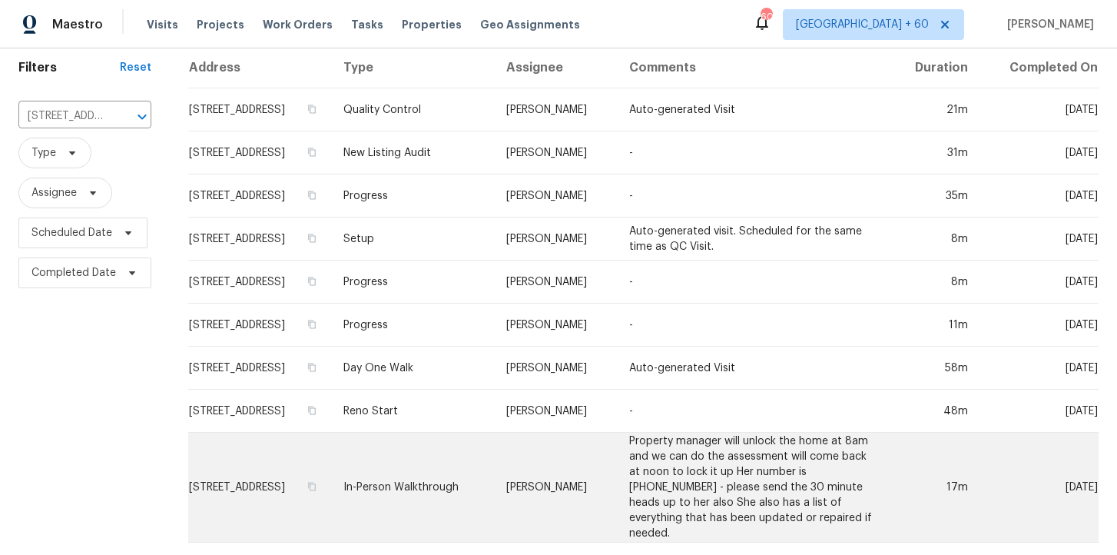
click at [483, 485] on td "In-Person Walkthrough" at bounding box center [412, 487] width 163 height 110
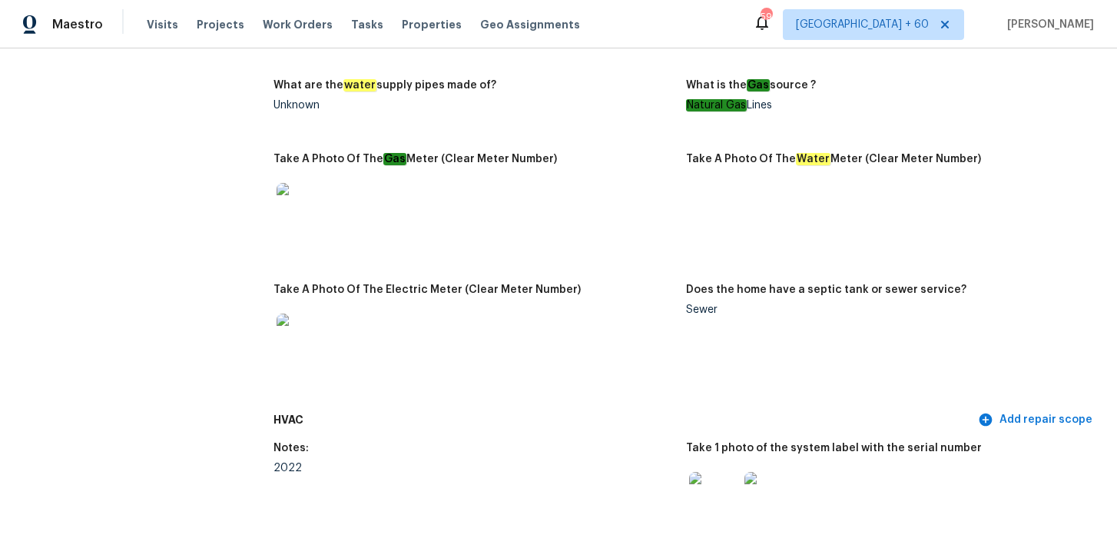
scroll to position [1137, 0]
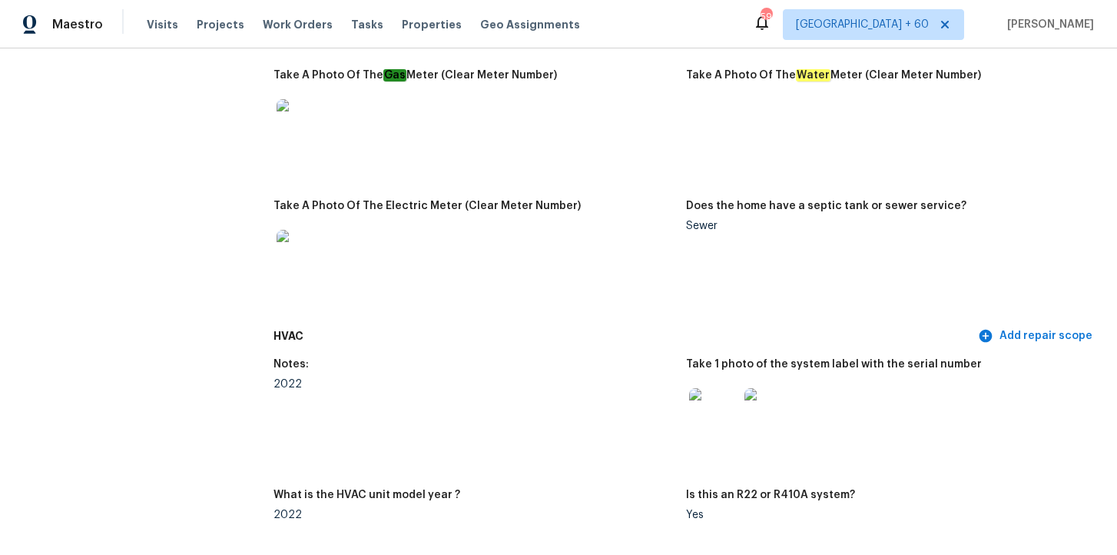
click at [710, 412] on img at bounding box center [713, 412] width 49 height 49
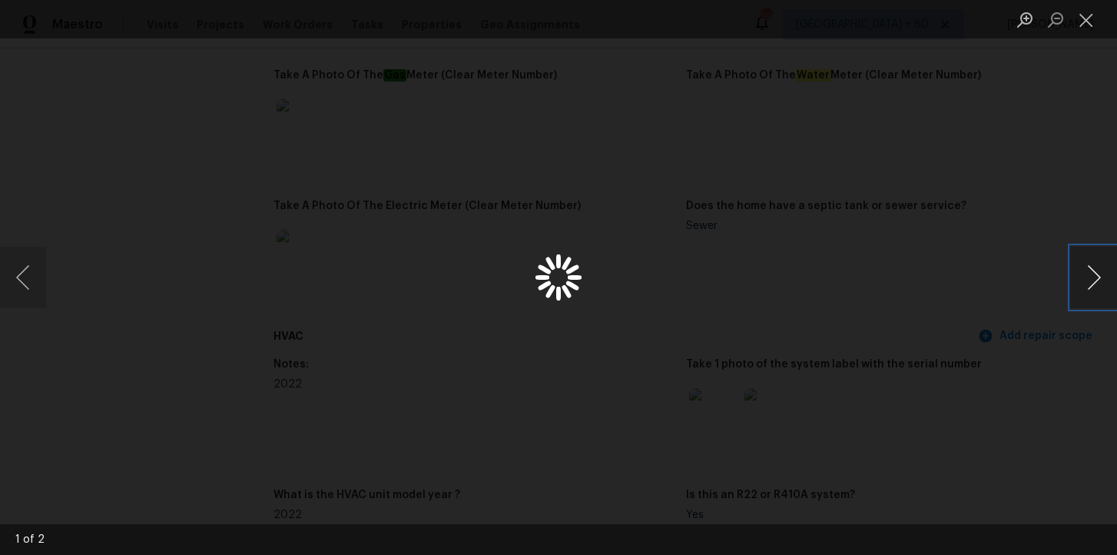
click at [1085, 285] on button "Next image" at bounding box center [1094, 277] width 46 height 61
click at [1090, 275] on button "Next image" at bounding box center [1094, 277] width 46 height 61
click at [134, 97] on div "Lightbox" at bounding box center [558, 277] width 1117 height 555
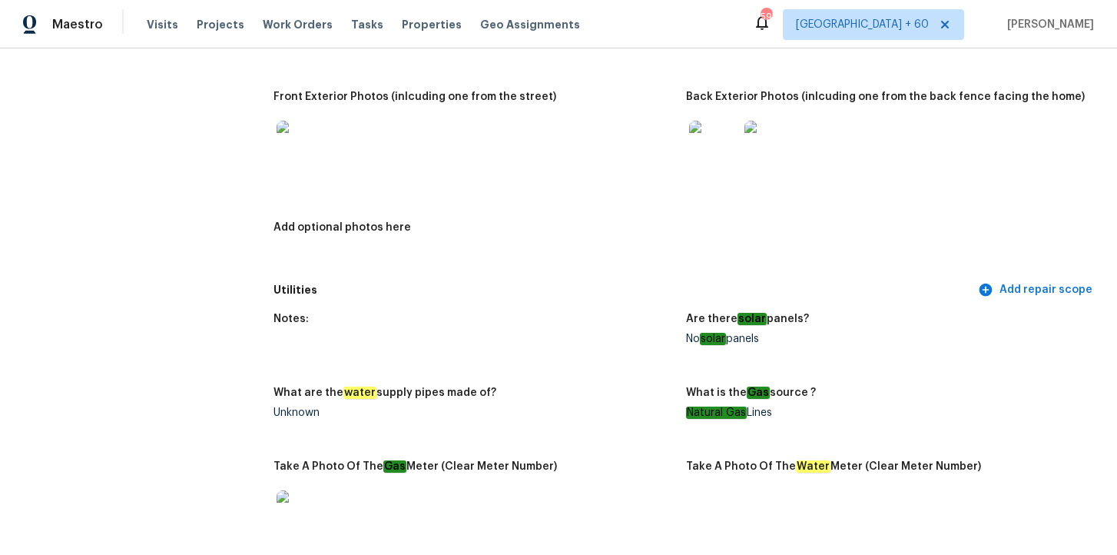
scroll to position [841, 0]
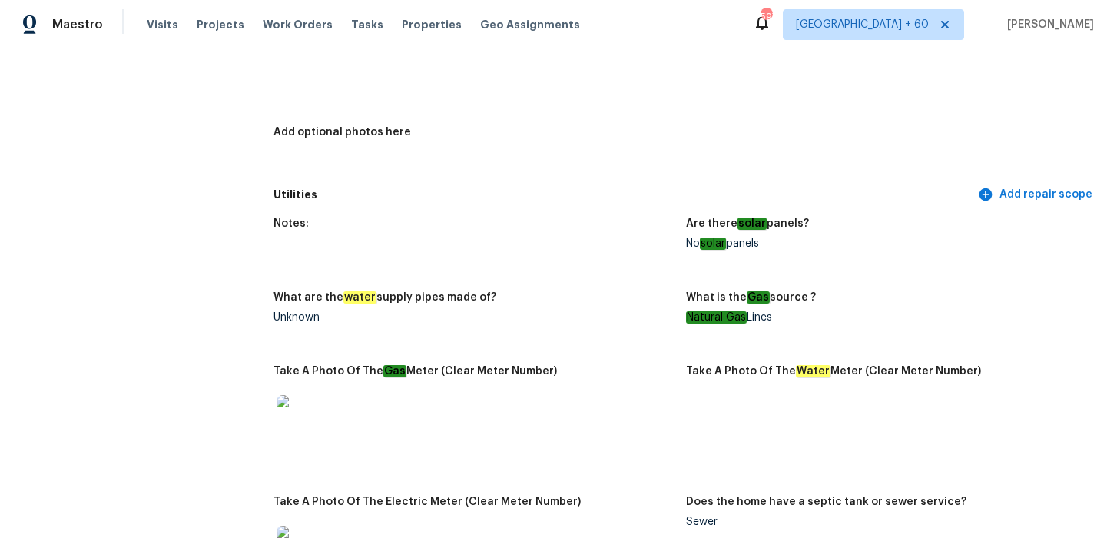
click at [766, 64] on img at bounding box center [768, 49] width 49 height 49
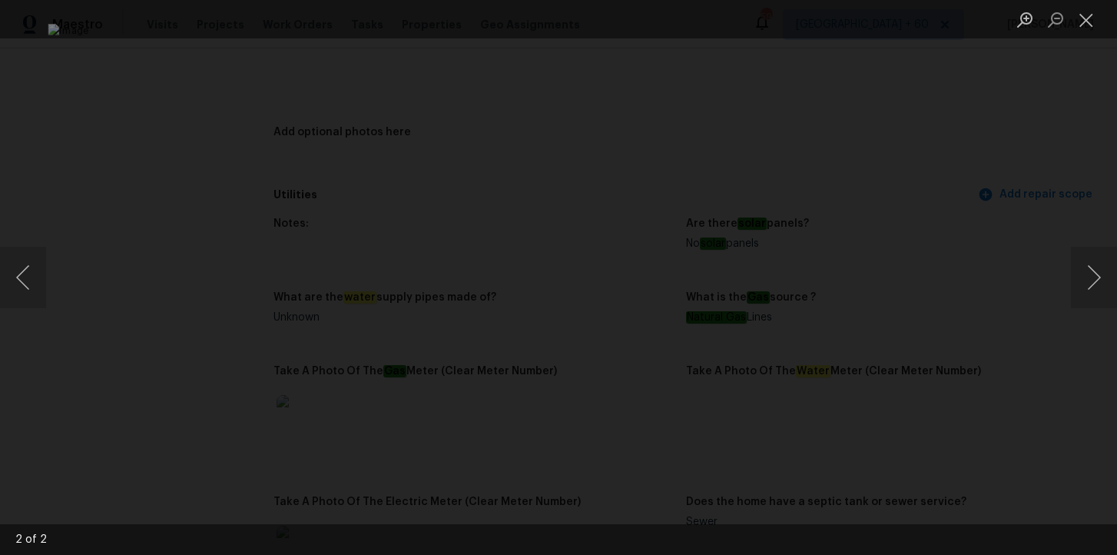
click at [1048, 135] on div "Lightbox" at bounding box center [558, 277] width 1117 height 555
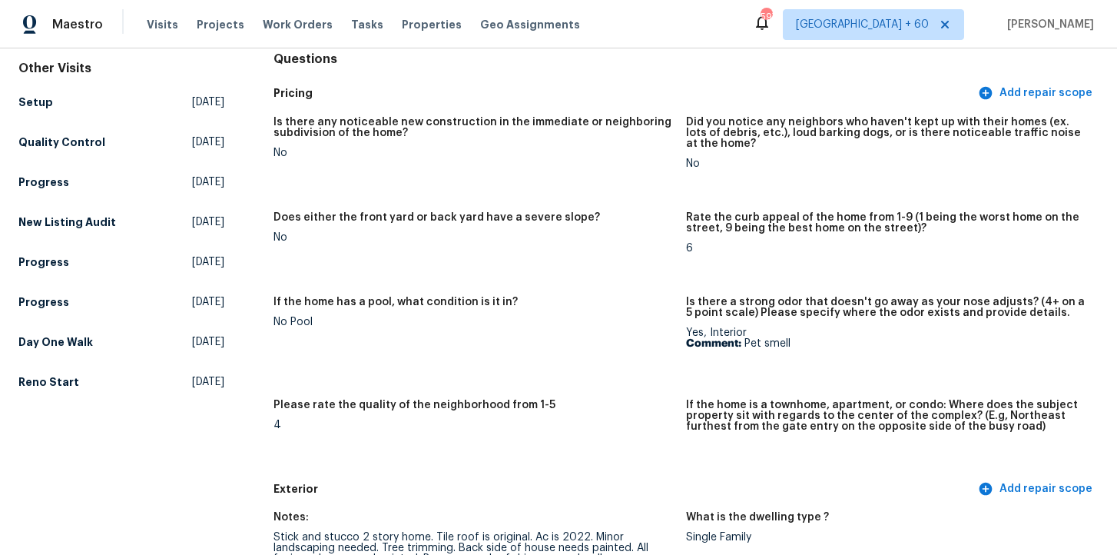
scroll to position [3059, 0]
